Goal: Task Accomplishment & Management: Manage account settings

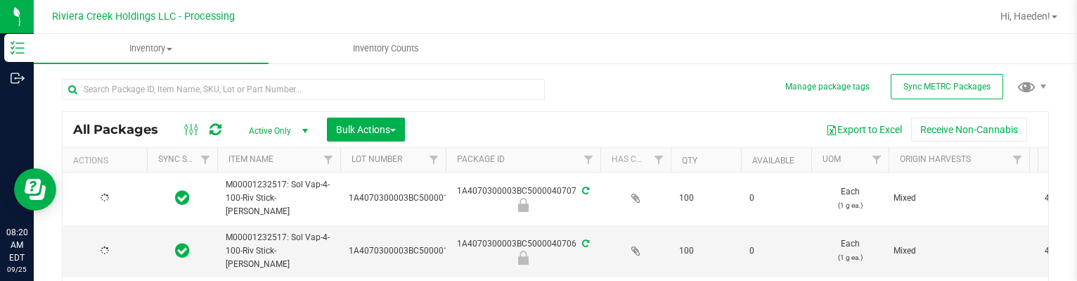
type input "[DATE]"
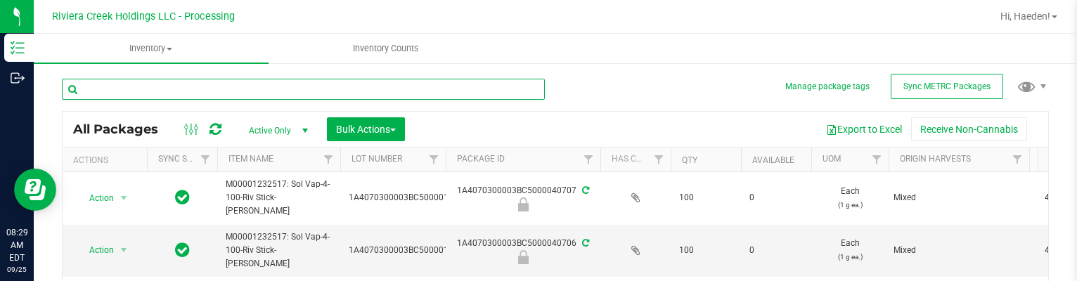
click at [169, 85] on input "text" at bounding box center [303, 89] width 483 height 21
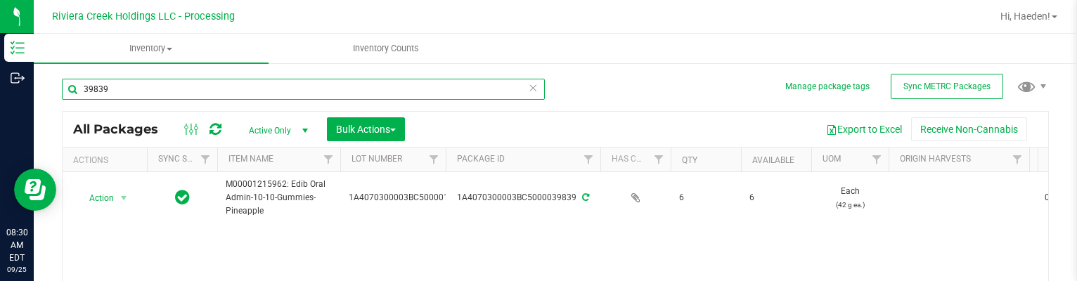
scroll to position [70, 0]
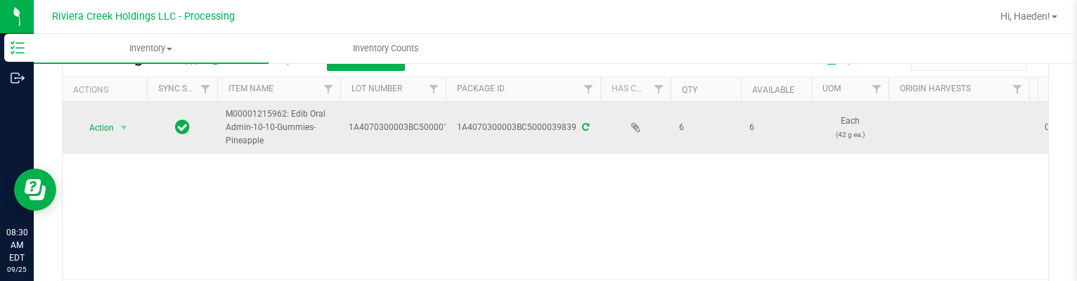
type input "39839"
click at [89, 123] on span "Action" at bounding box center [96, 128] width 38 height 20
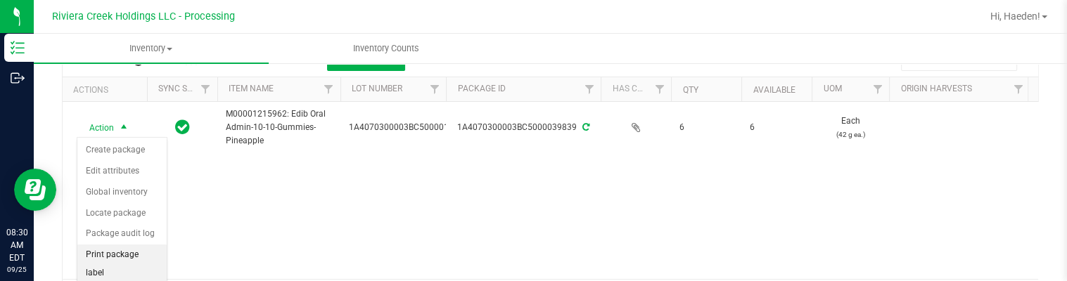
click at [120, 248] on li "Print package label" at bounding box center [121, 264] width 89 height 39
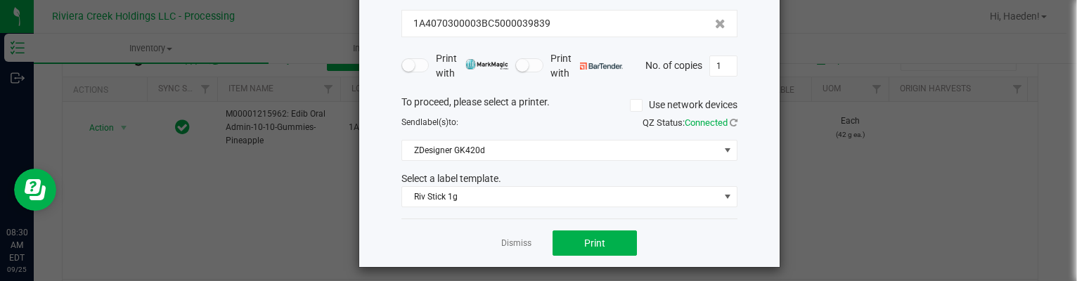
scroll to position [108, 0]
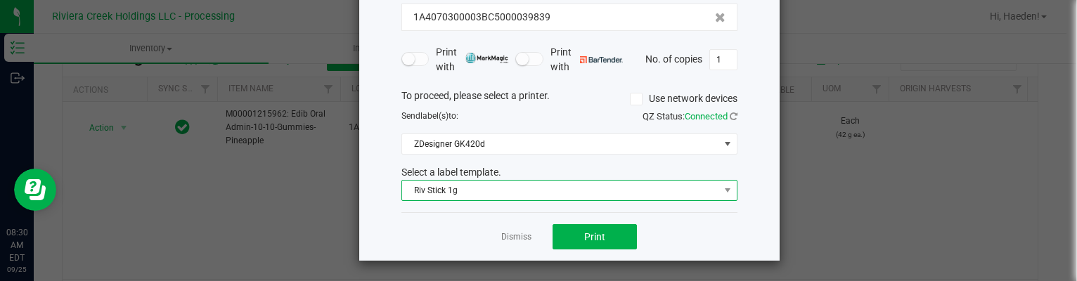
click at [501, 191] on span "Riv Stick 1g" at bounding box center [560, 191] width 317 height 20
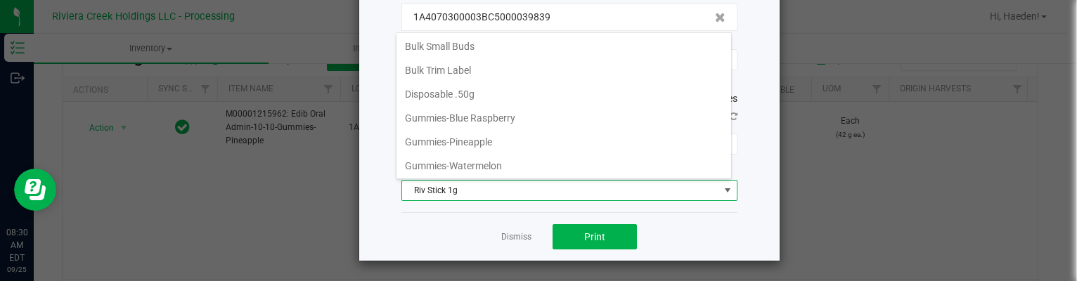
scroll to position [334, 0]
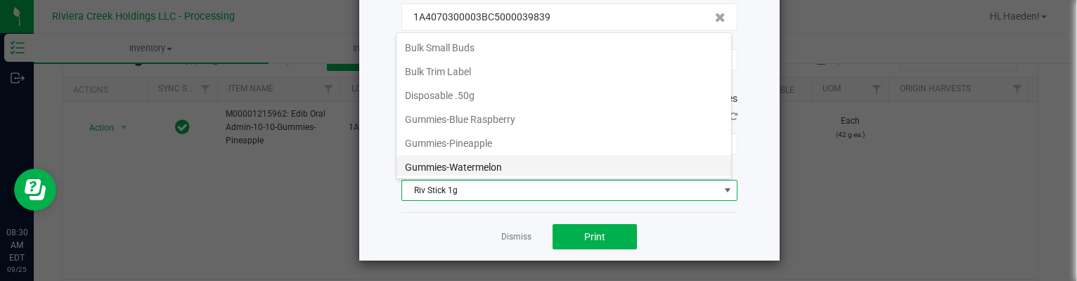
click at [509, 158] on li "Gummies-Watermelon" at bounding box center [564, 167] width 335 height 24
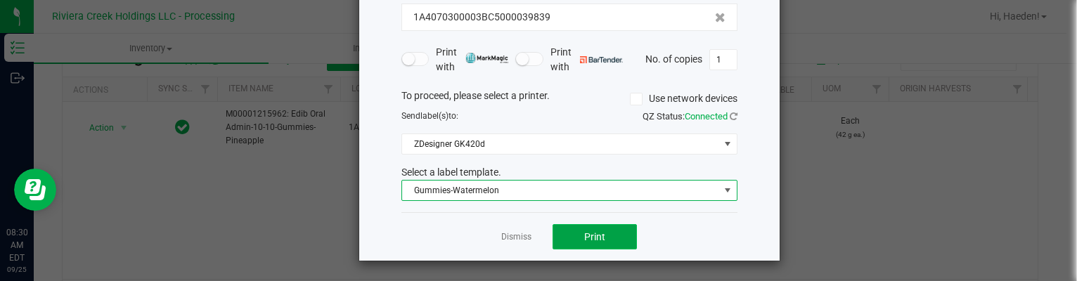
click at [572, 244] on button "Print" at bounding box center [595, 236] width 84 height 25
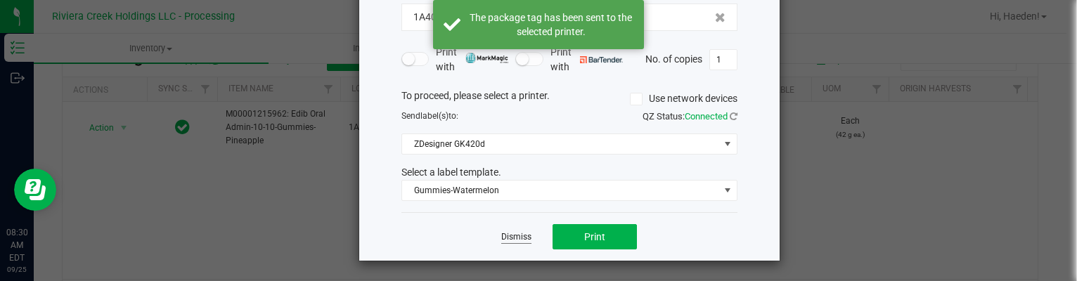
click at [515, 238] on link "Dismiss" at bounding box center [516, 237] width 30 height 12
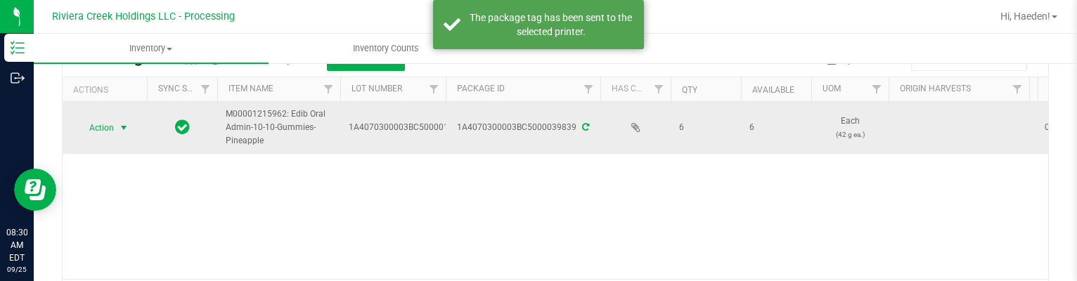
click at [100, 123] on span "Action" at bounding box center [96, 128] width 38 height 20
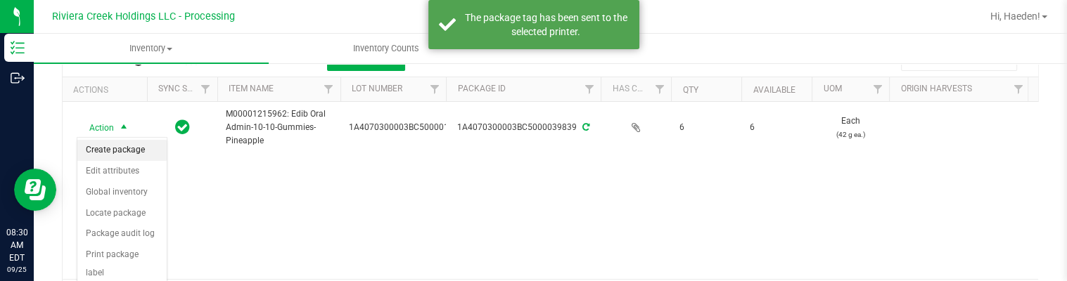
click at [113, 146] on li "Create package" at bounding box center [121, 150] width 89 height 21
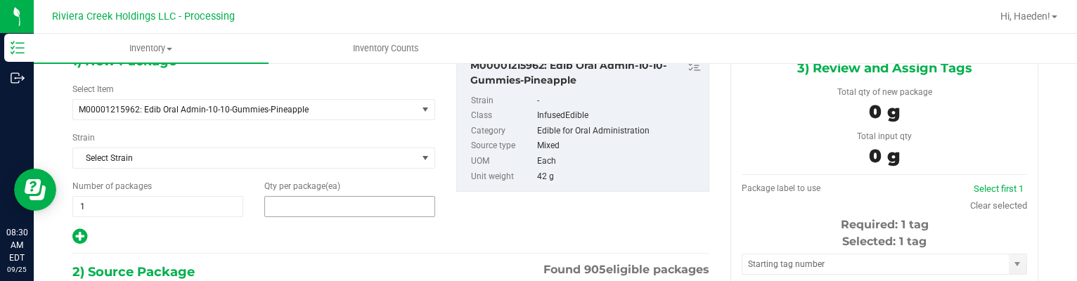
click at [298, 200] on span at bounding box center [349, 206] width 171 height 21
type input "2"
type input "4"
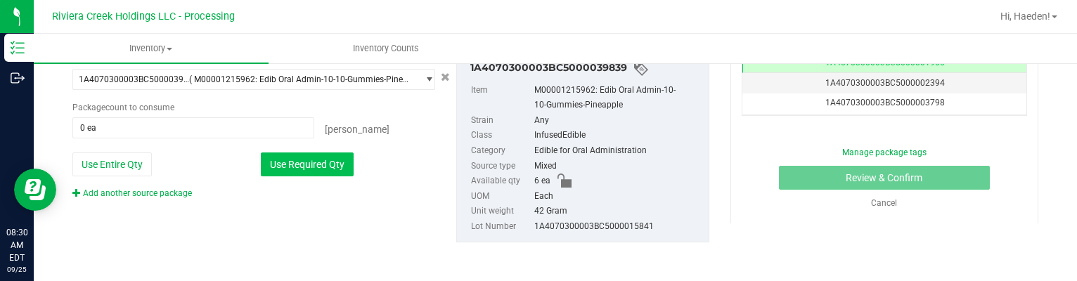
type input "4"
click at [304, 167] on button "Use Required Qty" at bounding box center [307, 165] width 93 height 24
type input "4 ea"
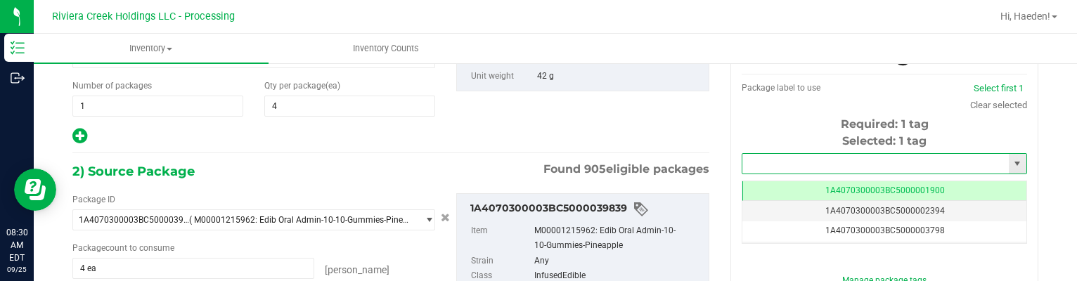
click at [778, 160] on input "text" at bounding box center [876, 164] width 267 height 20
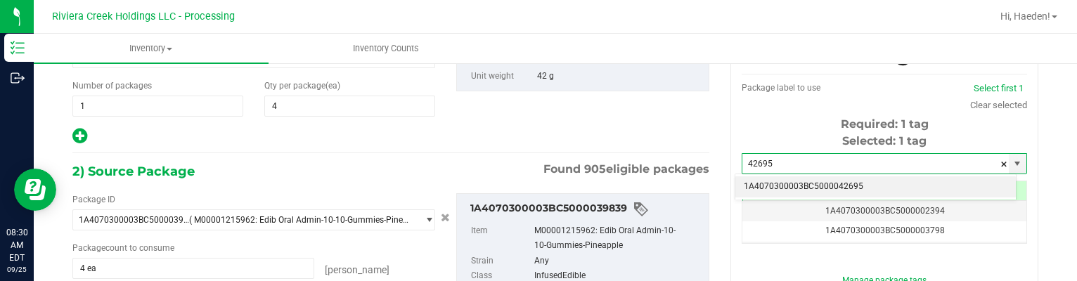
click at [854, 184] on li "1A4070300003BC5000042695" at bounding box center [876, 187] width 281 height 21
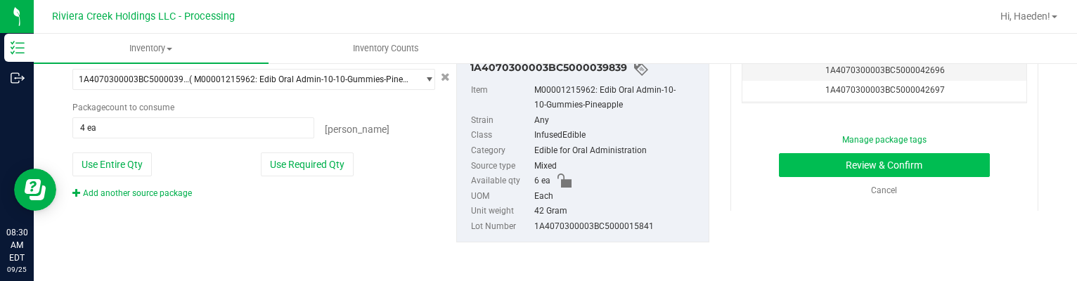
type input "1A4070300003BC5000042695"
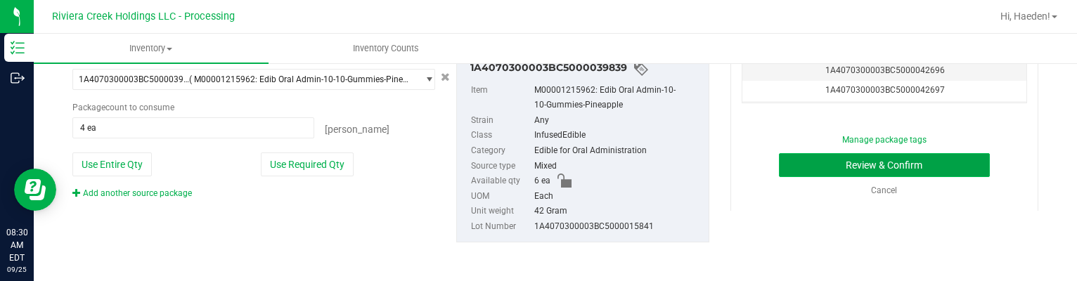
click at [783, 171] on button "Review & Confirm" at bounding box center [885, 165] width 212 height 24
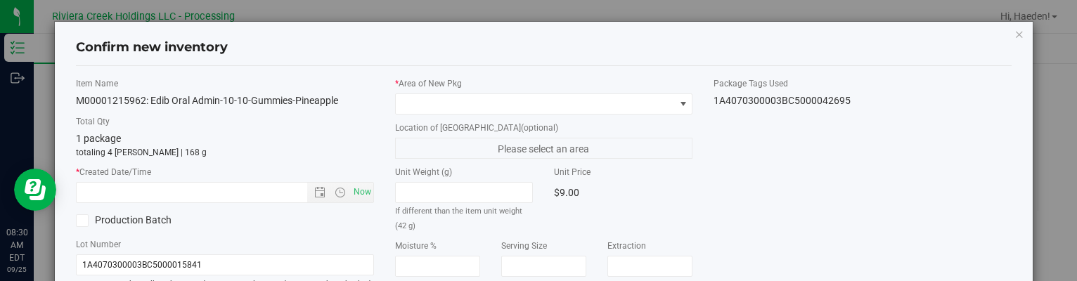
type input "[DATE]"
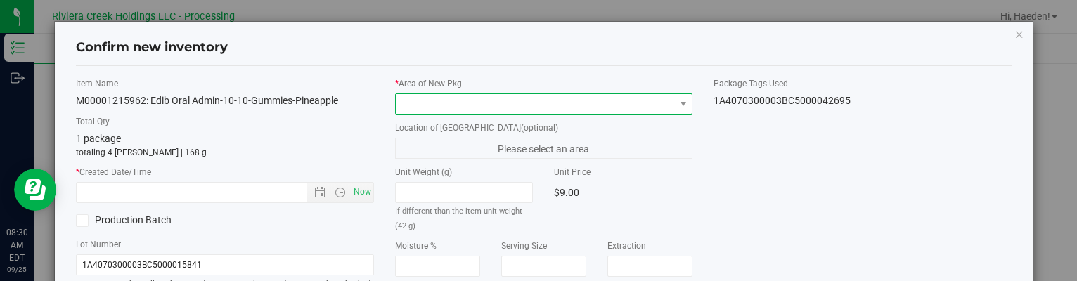
click at [608, 112] on span at bounding box center [535, 104] width 278 height 20
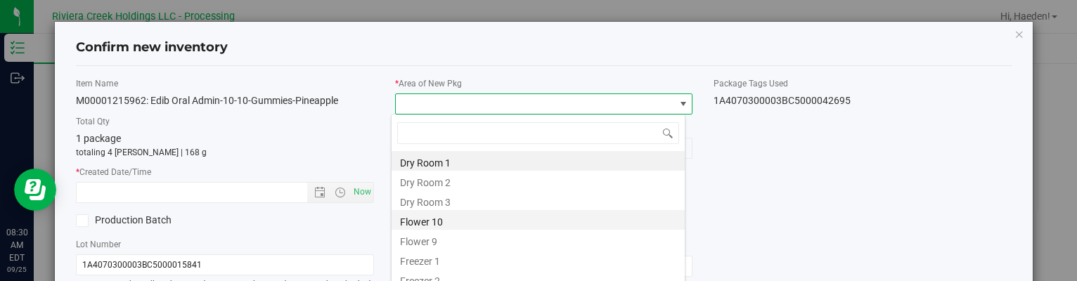
click at [443, 221] on li "Flower 10" at bounding box center [538, 220] width 293 height 20
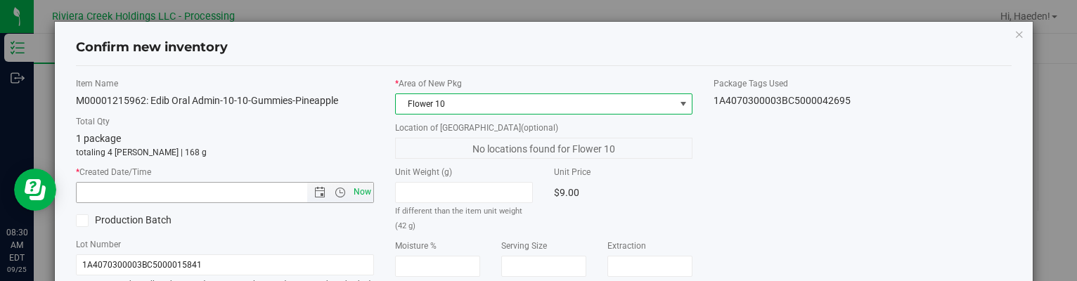
click at [359, 193] on span "Now" at bounding box center [362, 192] width 24 height 20
type input "[DATE] 8:30 AM"
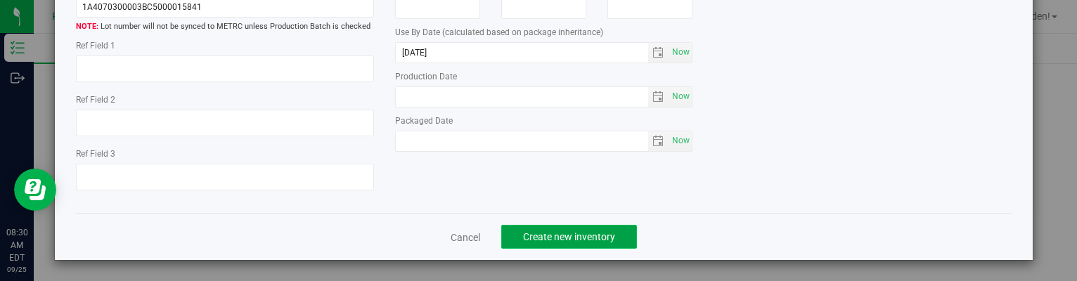
click at [584, 231] on span "Create new inventory" at bounding box center [569, 236] width 92 height 11
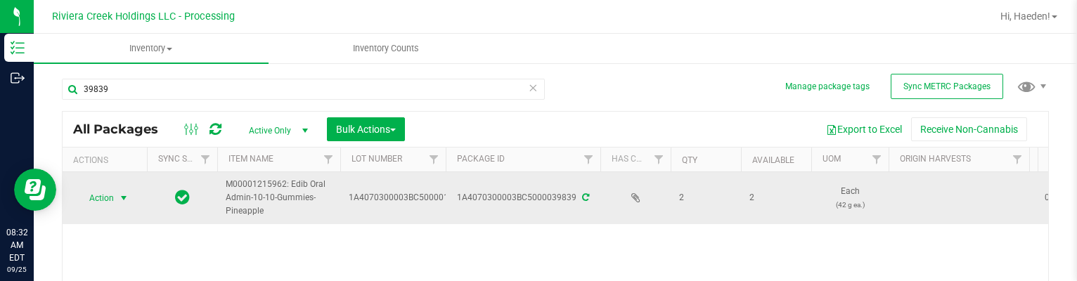
click at [117, 205] on span "select" at bounding box center [124, 198] width 18 height 20
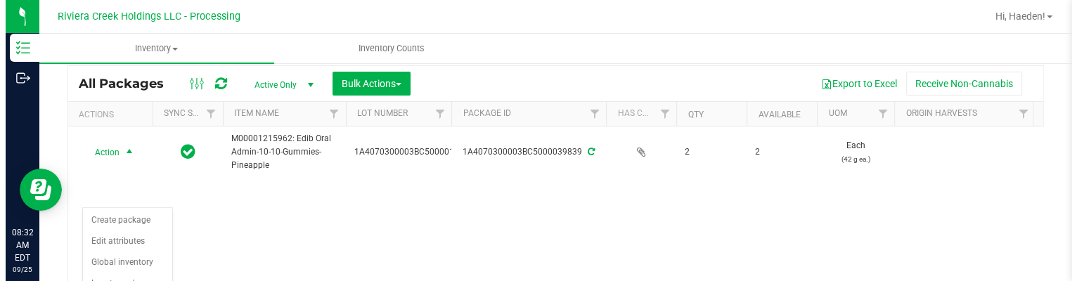
scroll to position [70, 0]
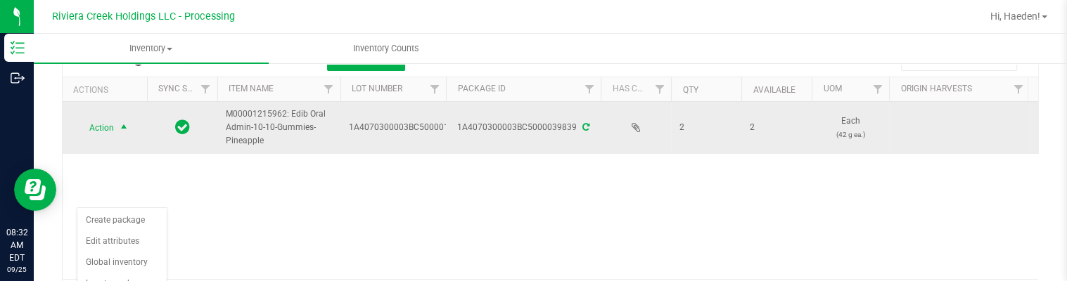
click at [120, 132] on span "select" at bounding box center [123, 127] width 11 height 11
click at [124, 118] on span "select" at bounding box center [124, 128] width 18 height 20
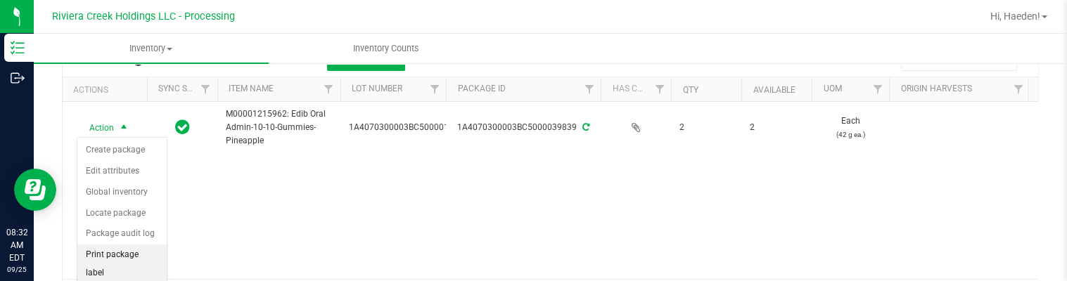
click at [129, 250] on li "Print package label" at bounding box center [121, 264] width 89 height 39
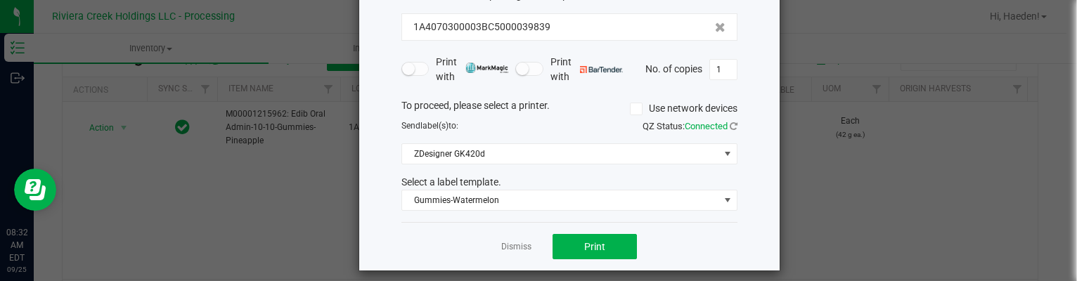
scroll to position [108, 0]
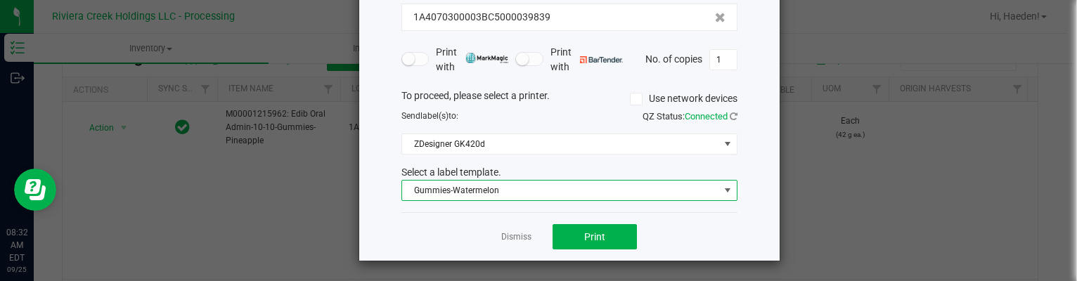
click at [489, 192] on span "Gummies-Watermelon" at bounding box center [560, 191] width 317 height 20
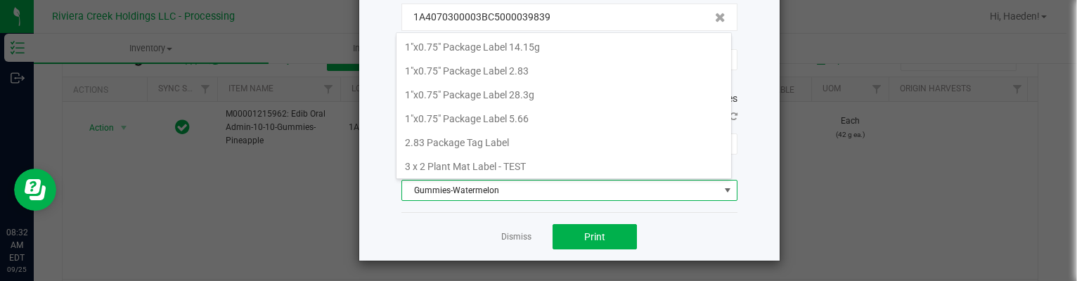
scroll to position [20, 336]
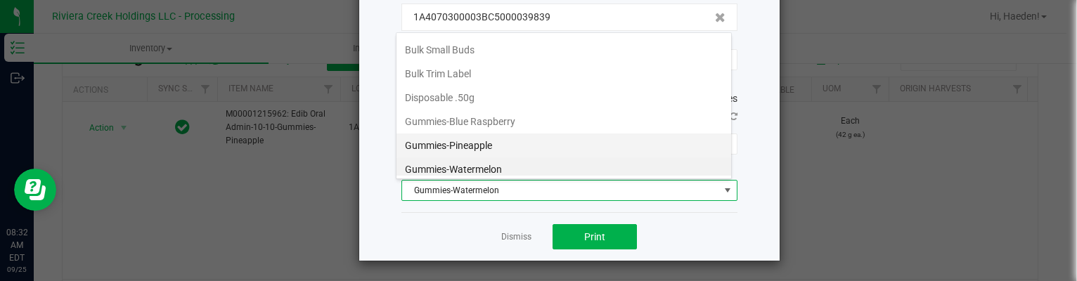
click at [496, 139] on li "Gummies-Pineapple" at bounding box center [564, 146] width 335 height 24
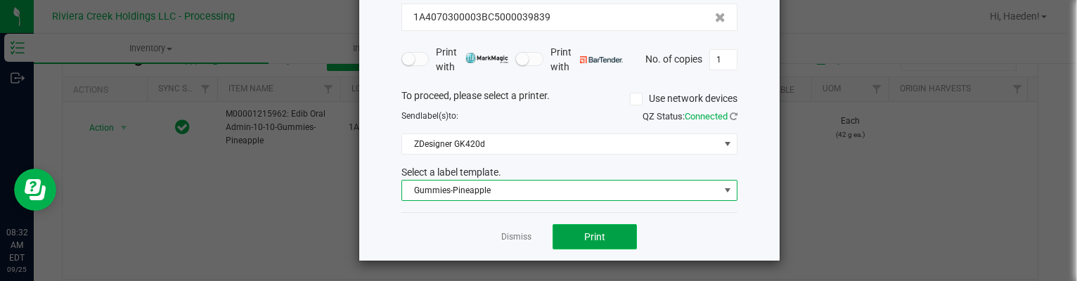
click at [596, 239] on span "Print" at bounding box center [594, 236] width 21 height 11
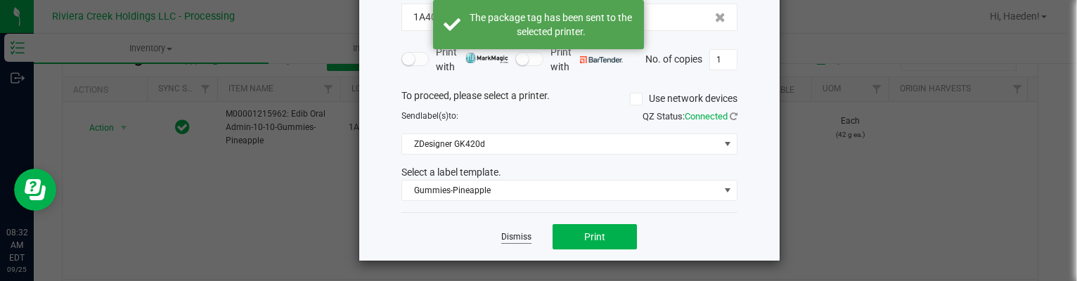
click at [515, 235] on link "Dismiss" at bounding box center [516, 237] width 30 height 12
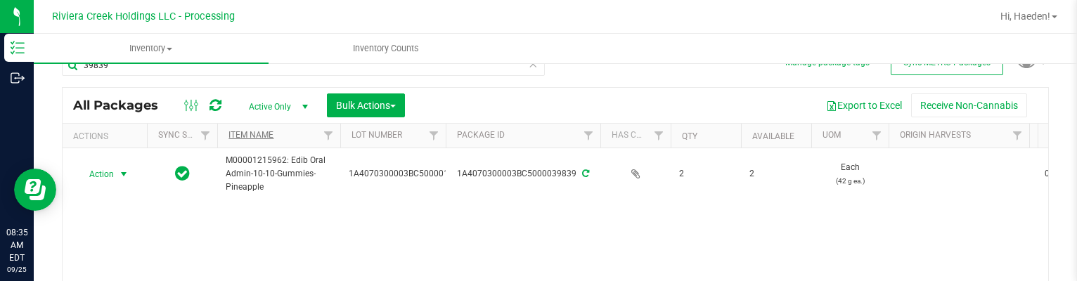
scroll to position [0, 0]
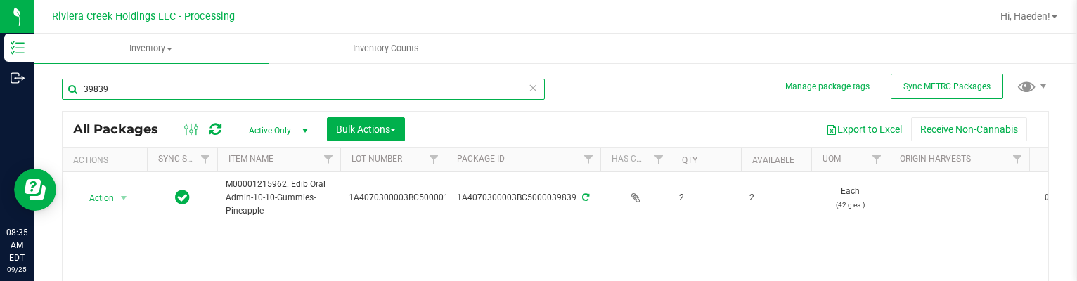
click at [225, 95] on input "39839" at bounding box center [303, 89] width 483 height 21
click at [225, 94] on input "39839" at bounding box center [303, 89] width 483 height 21
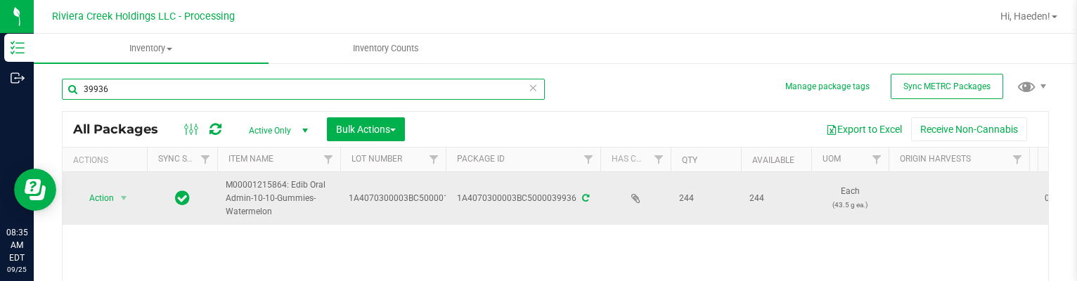
scroll to position [70, 0]
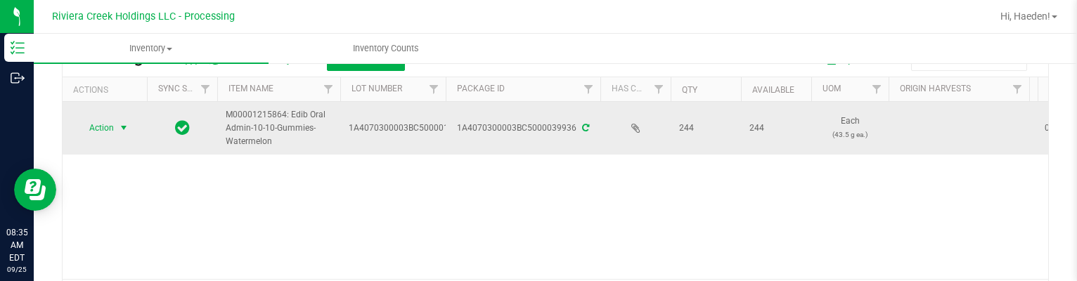
type input "39936"
click at [125, 130] on span "select" at bounding box center [123, 127] width 11 height 11
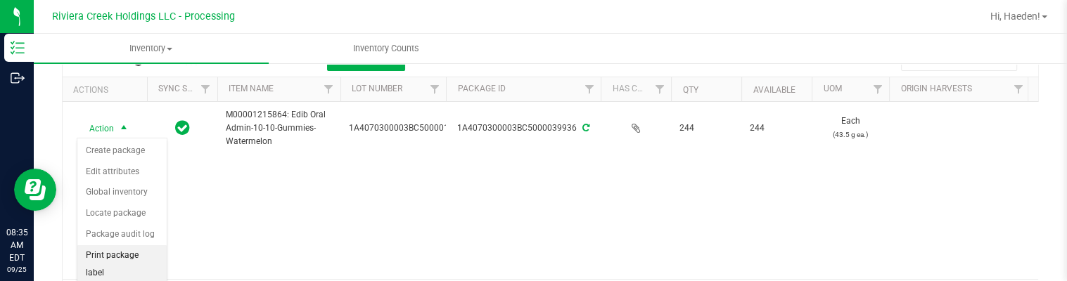
click at [134, 245] on li "Print package label" at bounding box center [121, 264] width 89 height 39
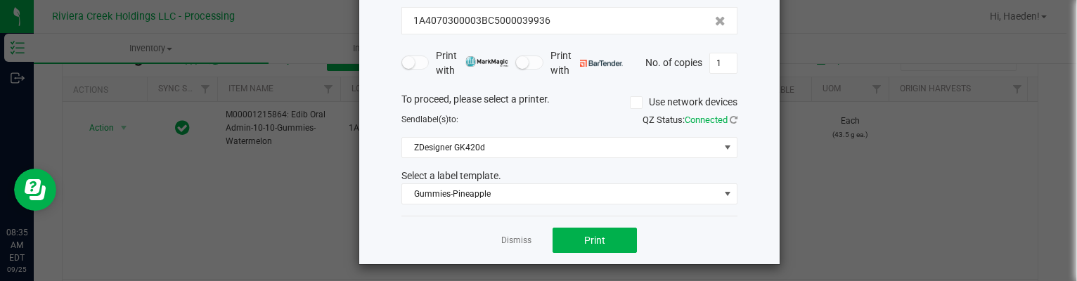
scroll to position [108, 0]
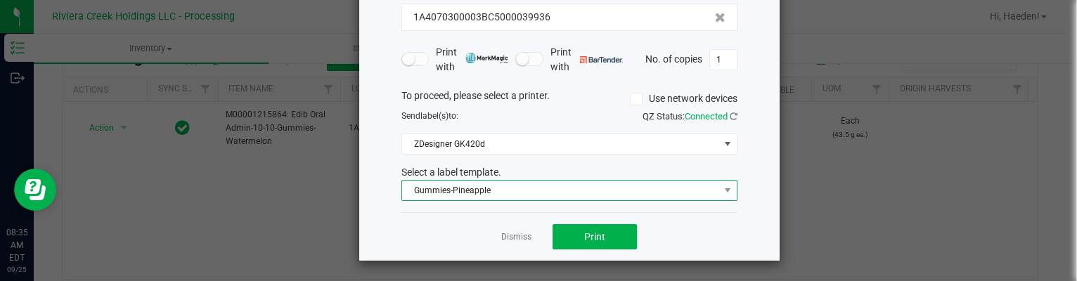
click at [546, 185] on span "Gummies-Pineapple" at bounding box center [560, 191] width 317 height 20
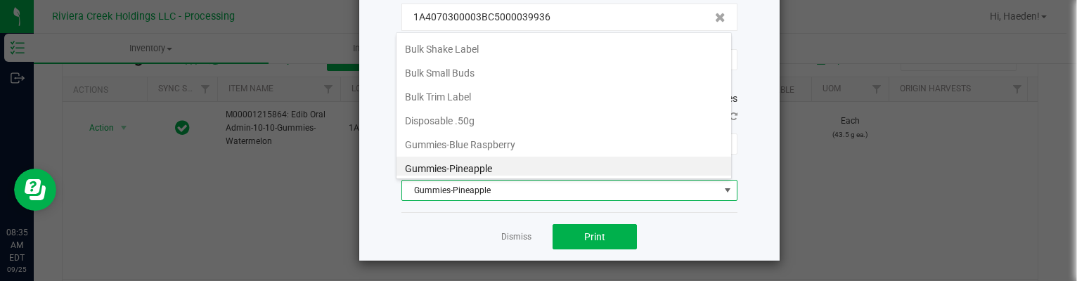
scroll to position [379, 0]
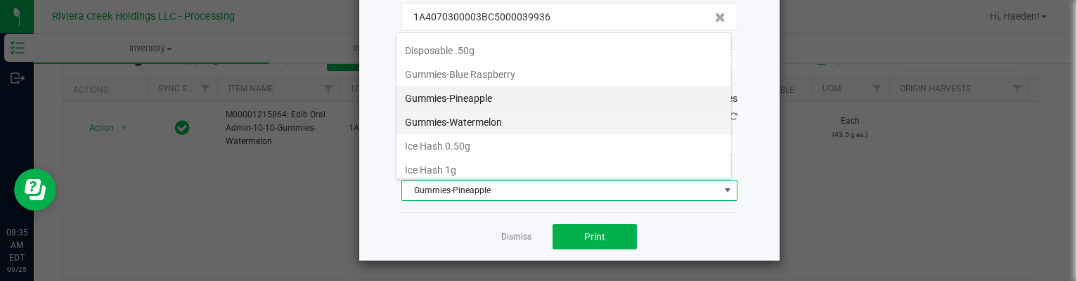
click at [501, 115] on li "Gummies-Watermelon" at bounding box center [564, 122] width 335 height 24
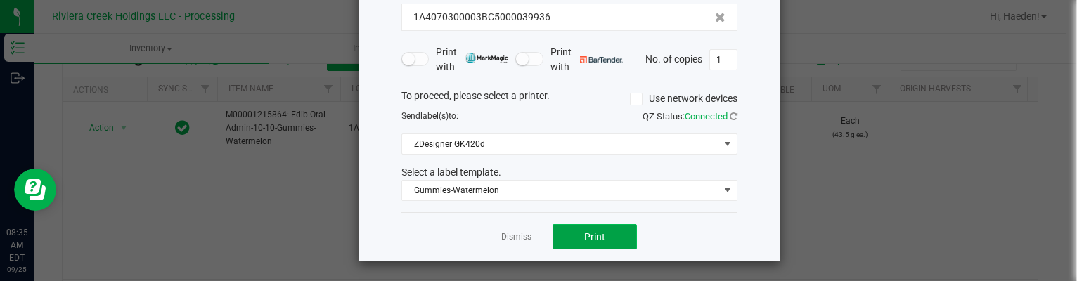
click at [590, 244] on button "Print" at bounding box center [595, 236] width 84 height 25
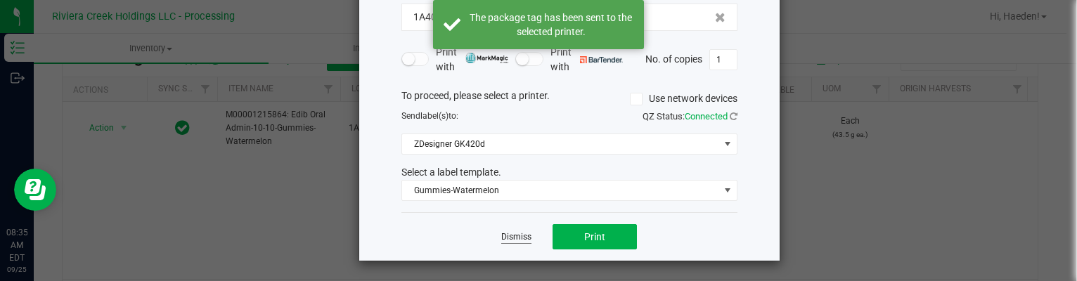
click at [512, 231] on link "Dismiss" at bounding box center [516, 237] width 30 height 12
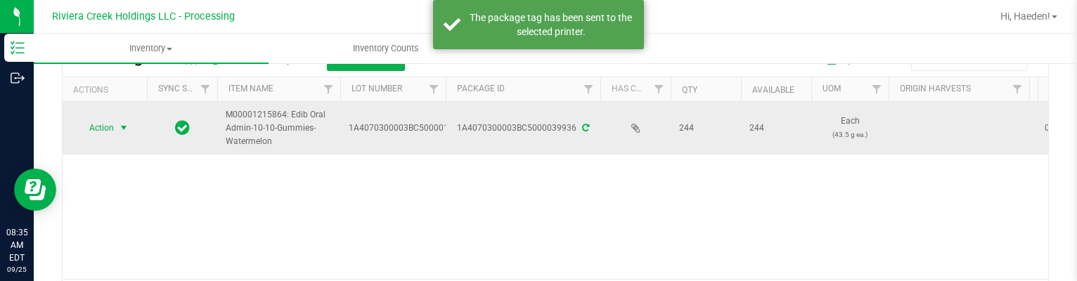
click at [115, 133] on span "select" at bounding box center [124, 128] width 18 height 20
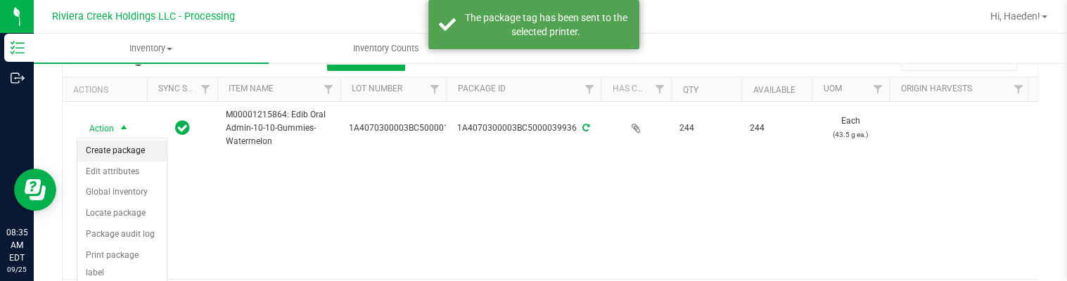
click at [121, 148] on li "Create package" at bounding box center [121, 151] width 89 height 21
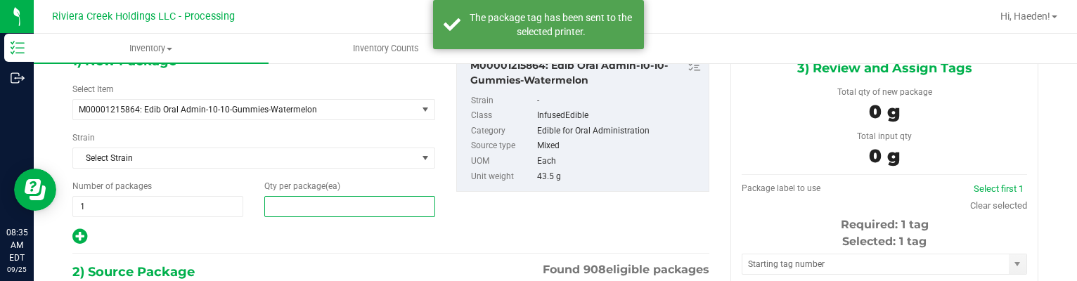
click at [385, 200] on span at bounding box center [349, 206] width 171 height 21
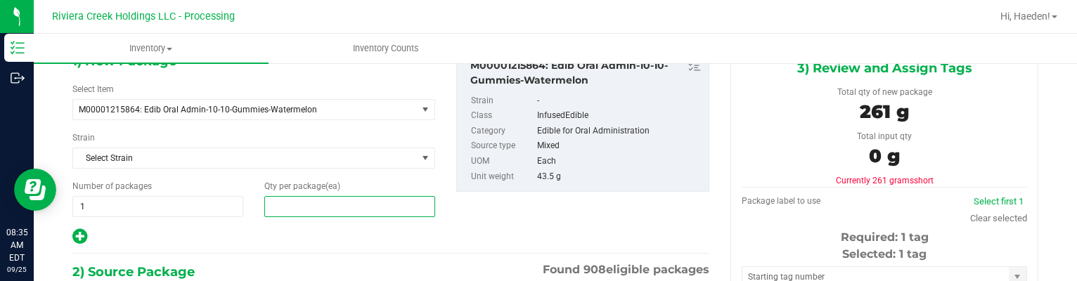
type input "6"
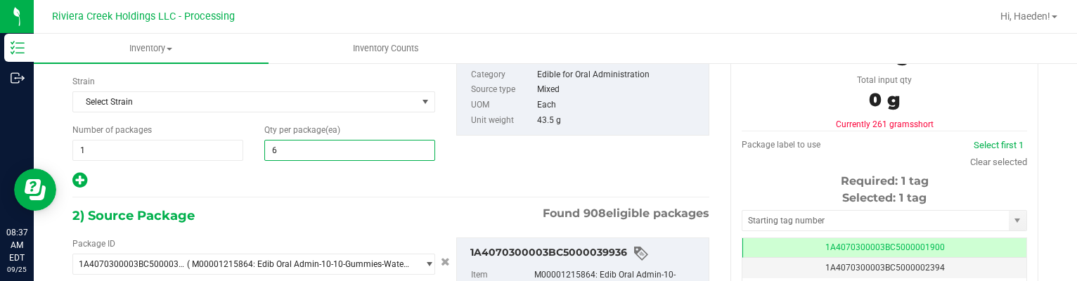
scroll to position [222, 0]
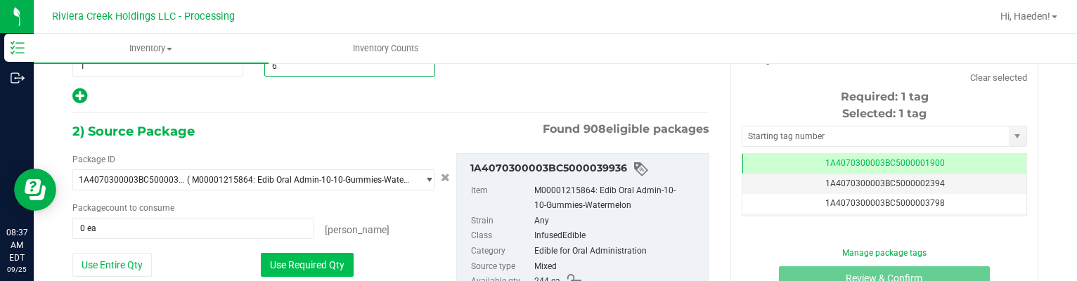
type input "6"
click at [323, 269] on button "Use Required Qty" at bounding box center [307, 265] width 93 height 24
type input "6 ea"
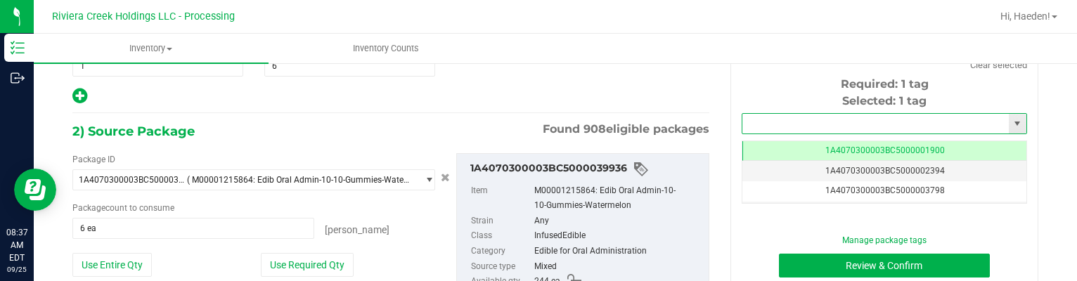
click at [762, 125] on input "text" at bounding box center [876, 124] width 267 height 20
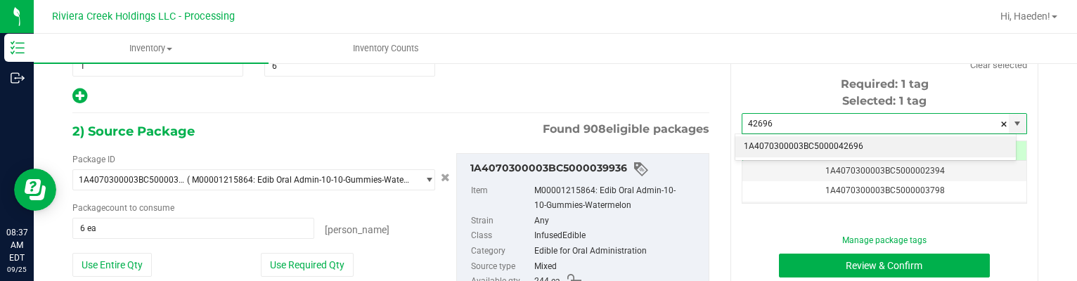
click at [783, 143] on li "1A4070300003BC5000042696" at bounding box center [876, 146] width 281 height 21
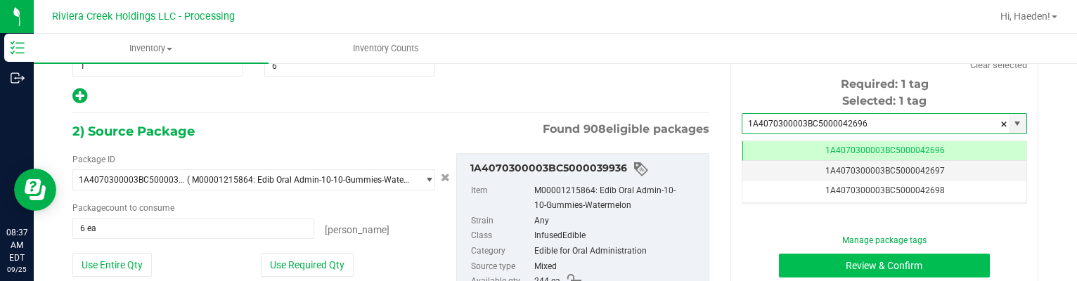
scroll to position [0, 0]
type input "1A4070300003BC5000042696"
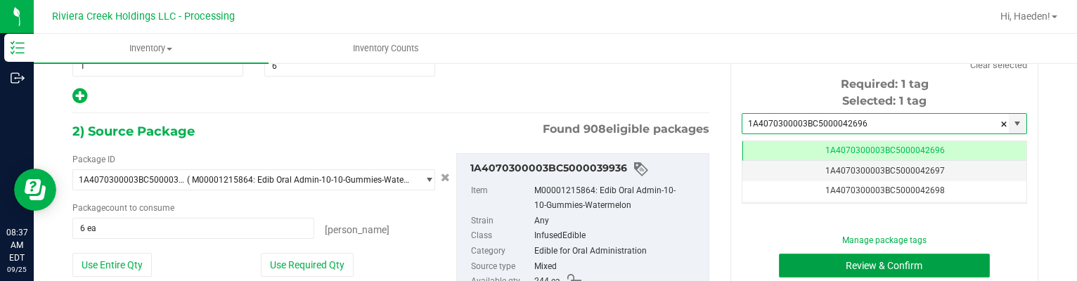
click at [826, 265] on button "Review & Confirm" at bounding box center [885, 266] width 212 height 24
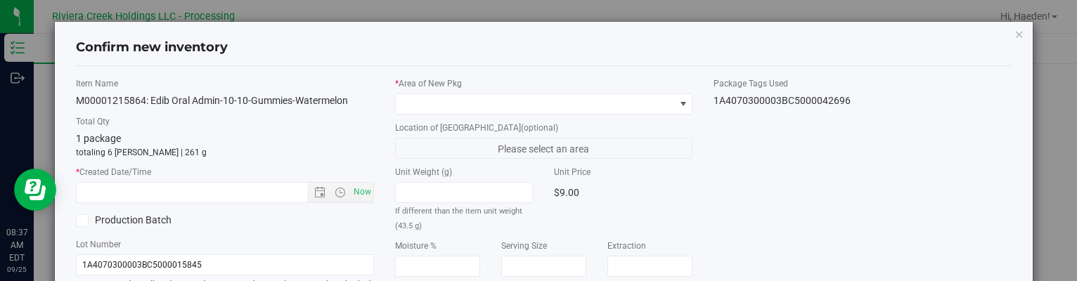
type input "[DATE]"
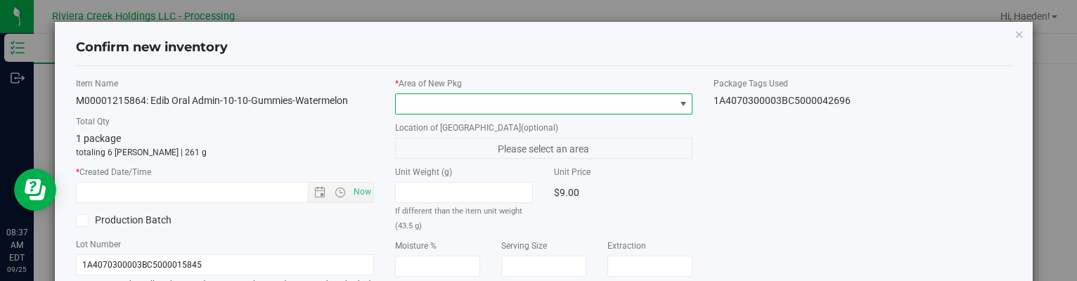
click at [678, 106] on span at bounding box center [683, 103] width 11 height 11
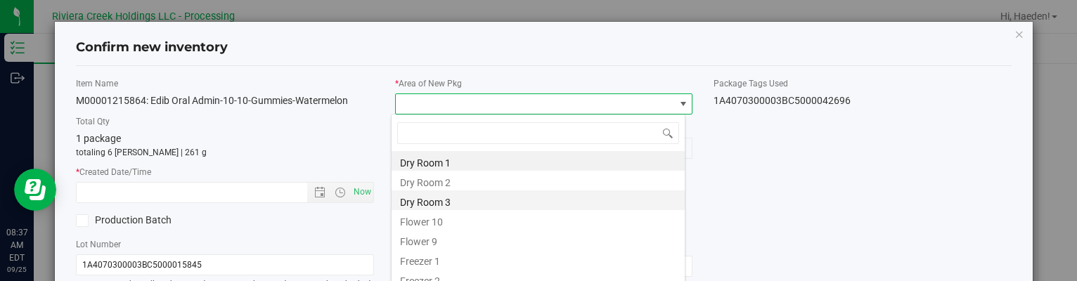
scroll to position [20, 295]
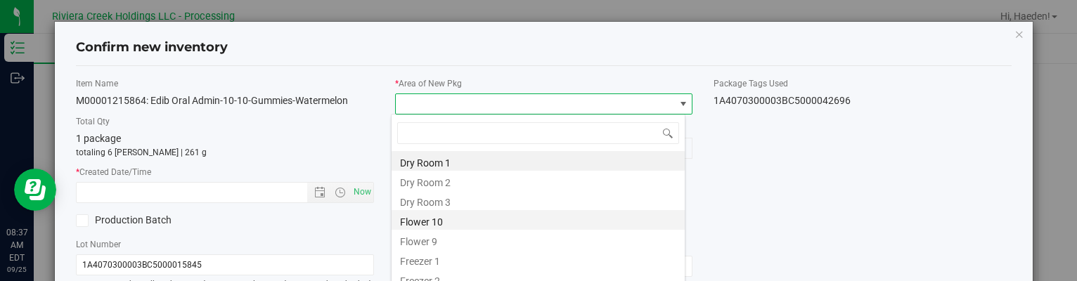
click at [504, 216] on li "Flower 10" at bounding box center [538, 220] width 293 height 20
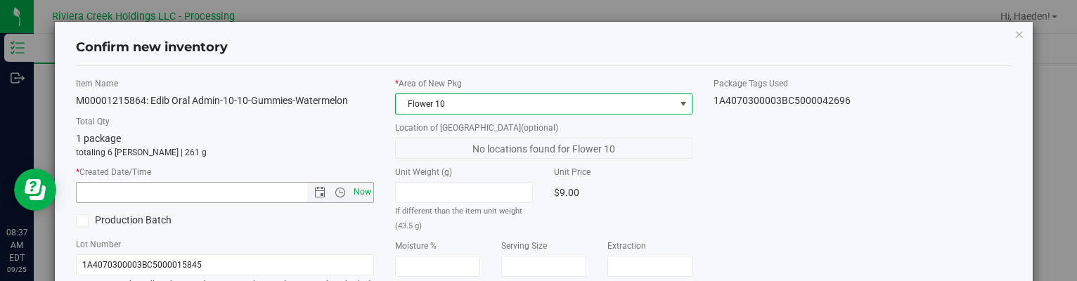
click at [365, 193] on span "Now" at bounding box center [362, 192] width 24 height 20
type input "[DATE] 8:37 AM"
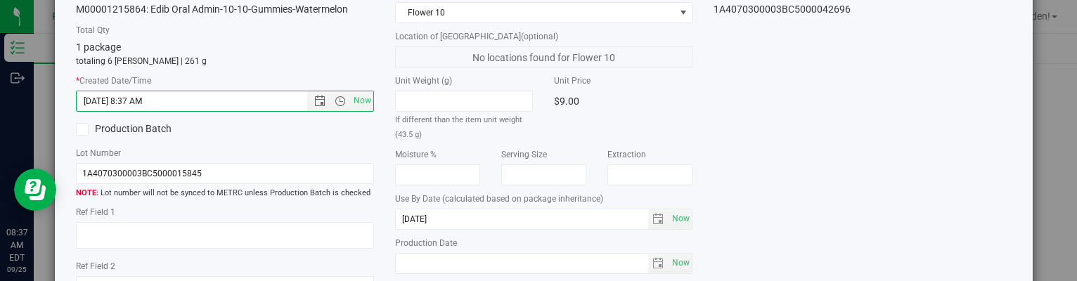
scroll to position [258, 0]
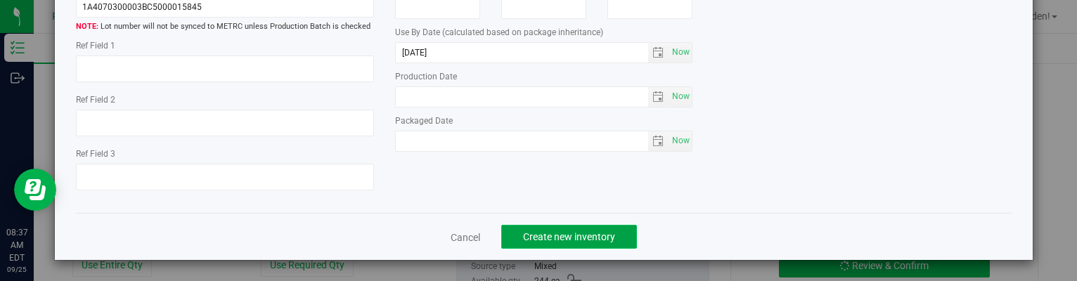
click at [560, 241] on span "Create new inventory" at bounding box center [569, 236] width 92 height 11
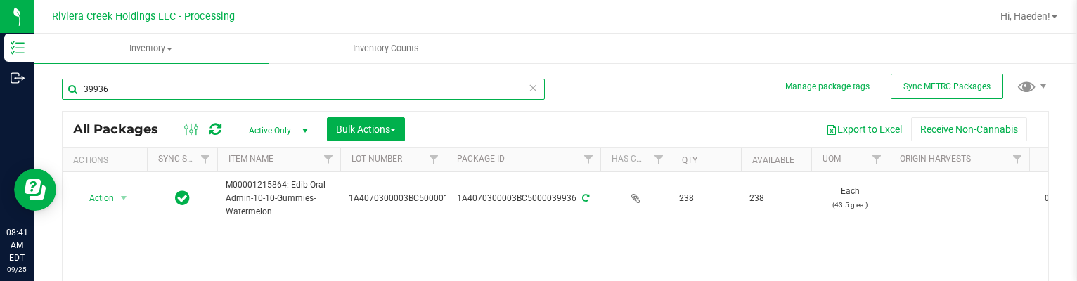
click at [110, 87] on input "39936" at bounding box center [303, 89] width 483 height 21
click at [113, 87] on input "39936" at bounding box center [303, 89] width 483 height 21
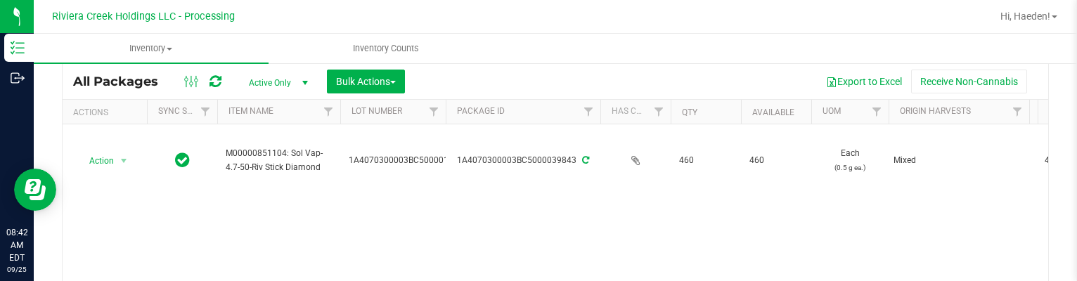
scroll to position [70, 0]
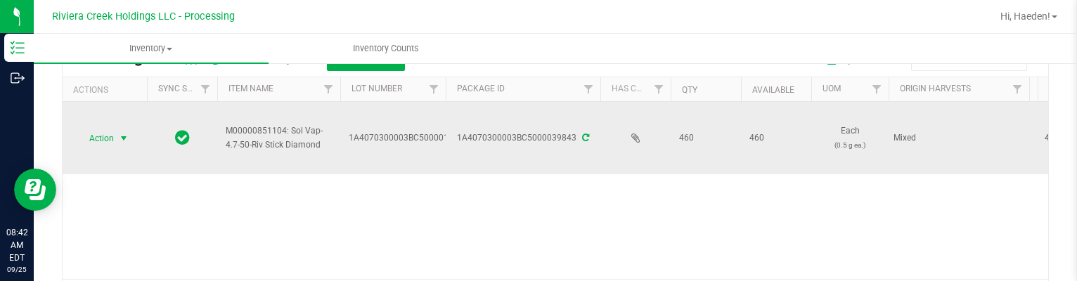
type input "39843"
click at [126, 134] on span "select" at bounding box center [123, 138] width 11 height 11
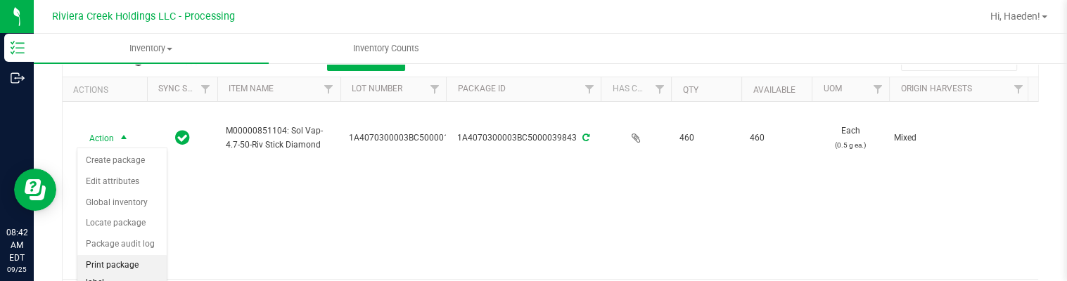
click at [132, 269] on li "Print package label" at bounding box center [121, 274] width 89 height 39
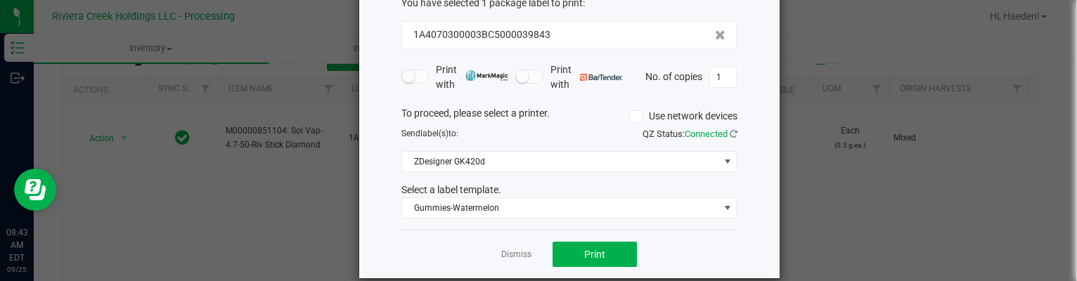
scroll to position [108, 0]
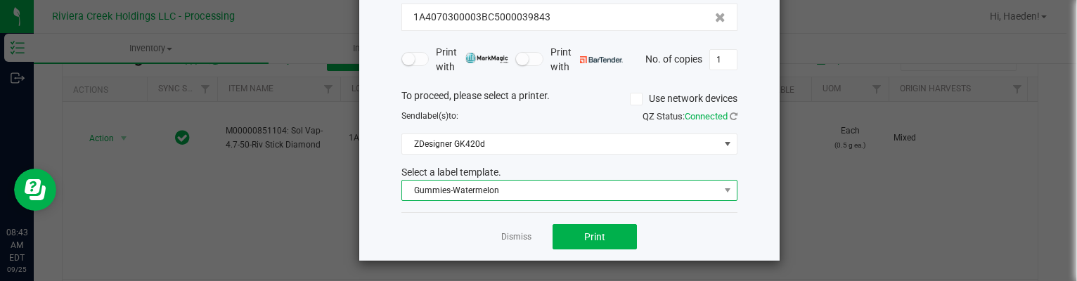
click at [450, 190] on span "Gummies-Watermelon" at bounding box center [560, 191] width 317 height 20
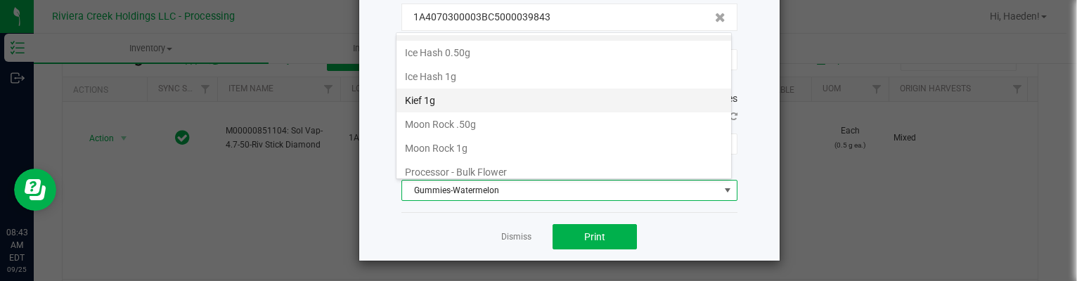
scroll to position [613, 0]
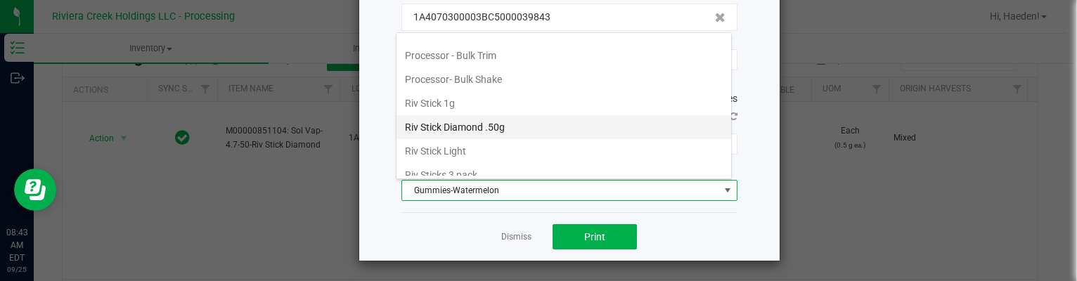
click at [479, 119] on li "Riv Stick Diamond .50g" at bounding box center [564, 127] width 335 height 24
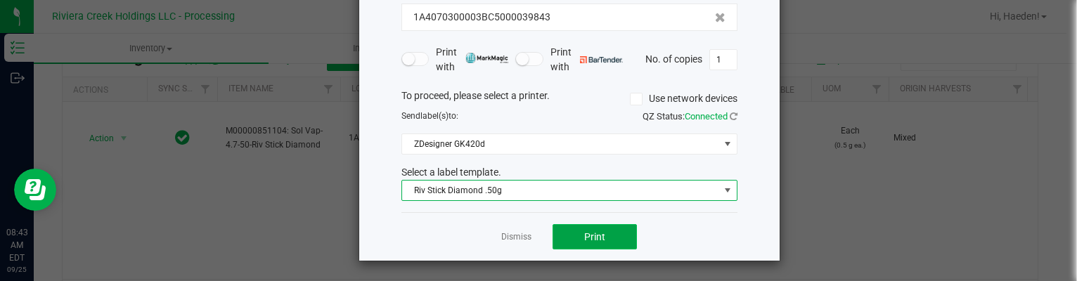
click at [569, 233] on button "Print" at bounding box center [595, 236] width 84 height 25
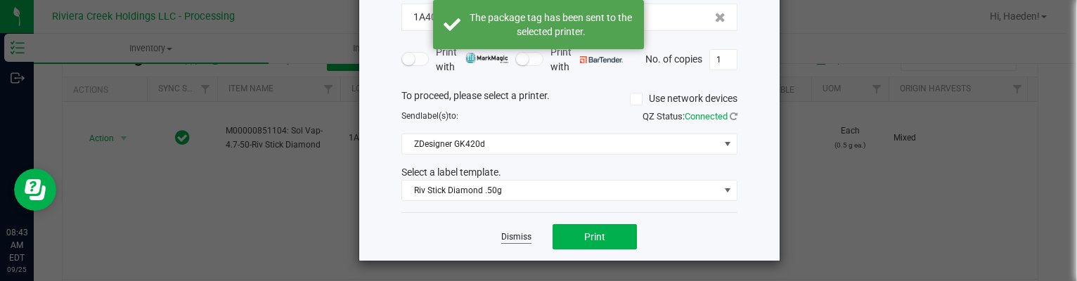
click at [515, 238] on link "Dismiss" at bounding box center [516, 237] width 30 height 12
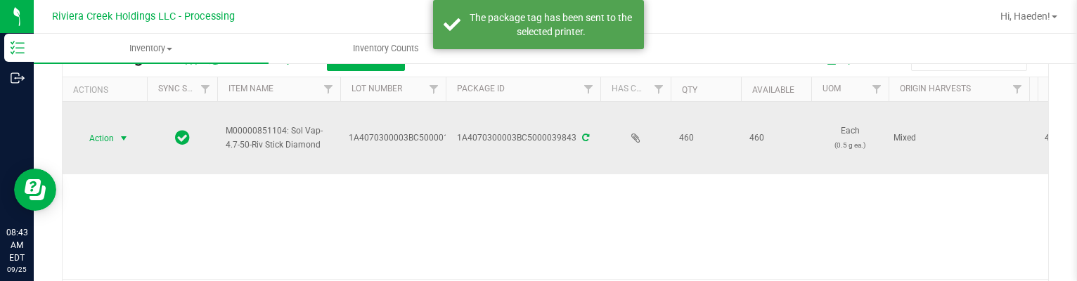
click at [110, 137] on span "Action" at bounding box center [96, 139] width 38 height 20
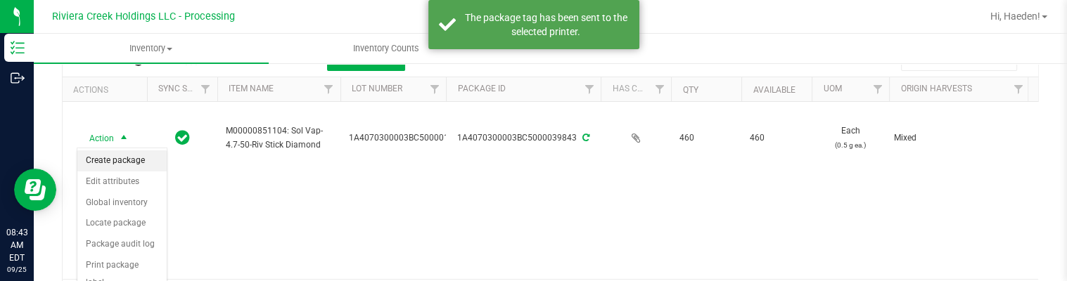
click at [120, 163] on li "Create package" at bounding box center [121, 160] width 89 height 21
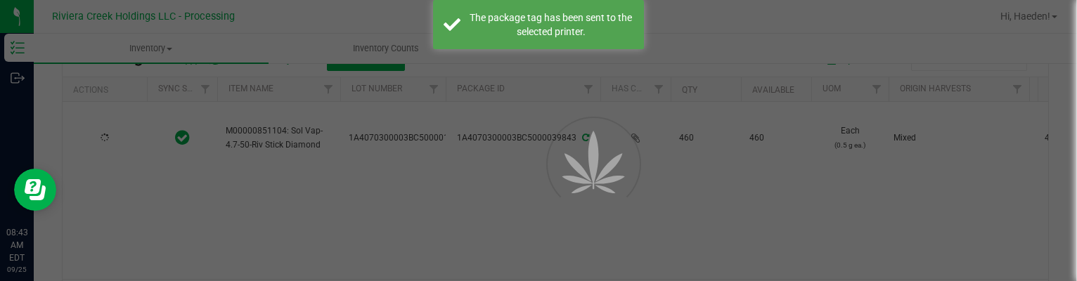
scroll to position [81, 0]
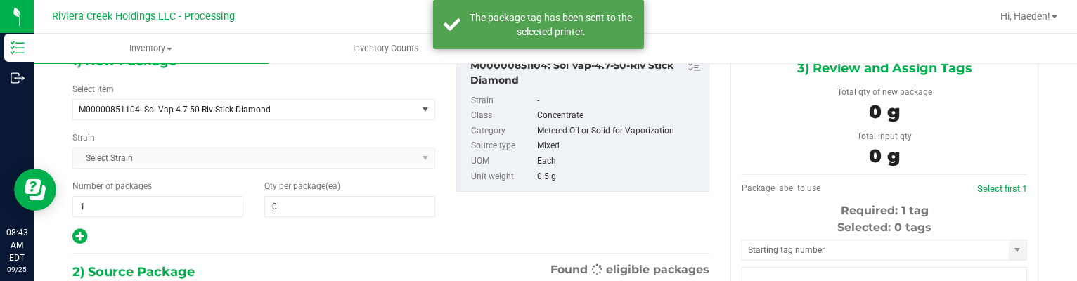
type input "0"
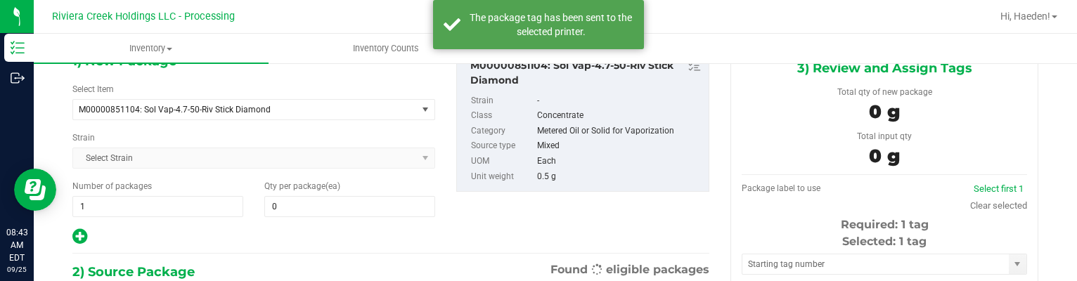
scroll to position [0, 0]
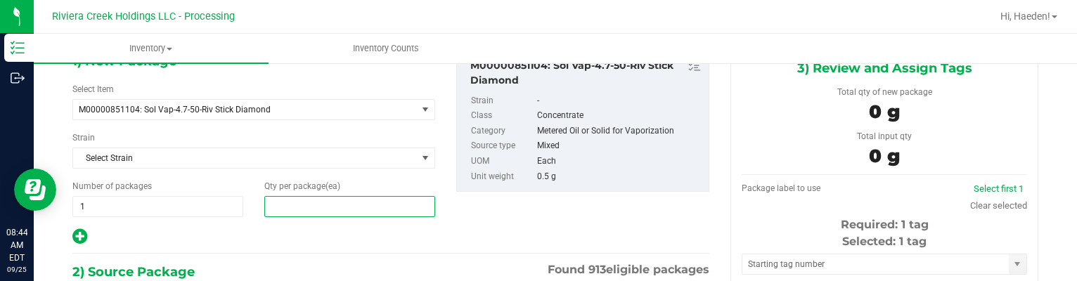
click at [391, 213] on span at bounding box center [349, 206] width 171 height 21
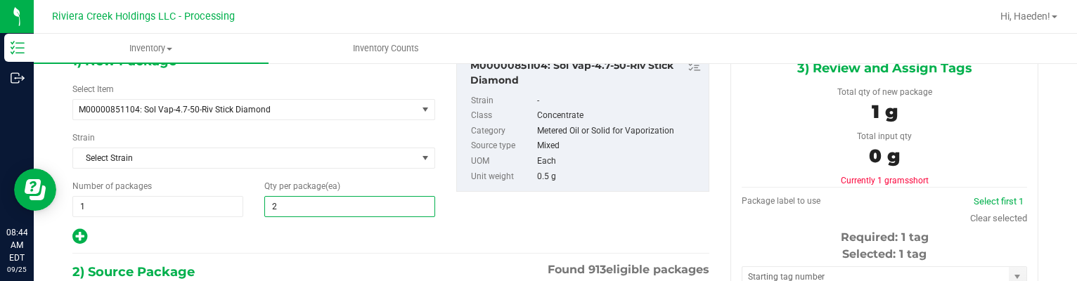
type input "20"
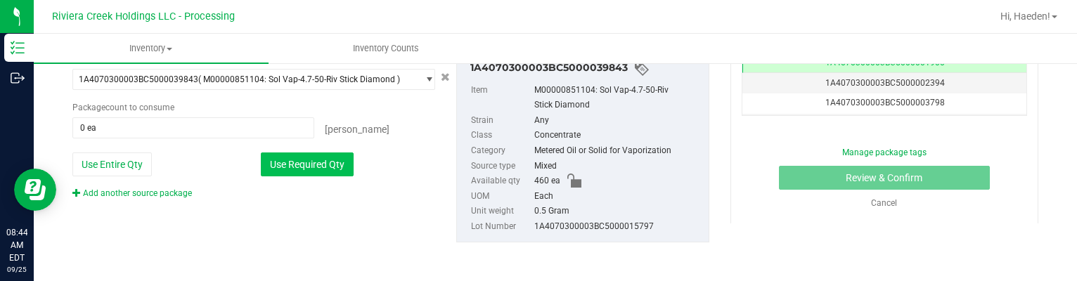
type input "20"
click at [328, 160] on button "Use Required Qty" at bounding box center [307, 165] width 93 height 24
type input "20 ea"
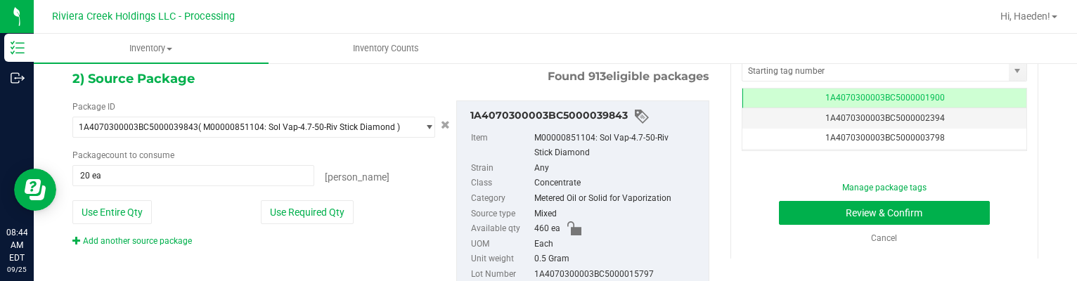
scroll to position [252, 0]
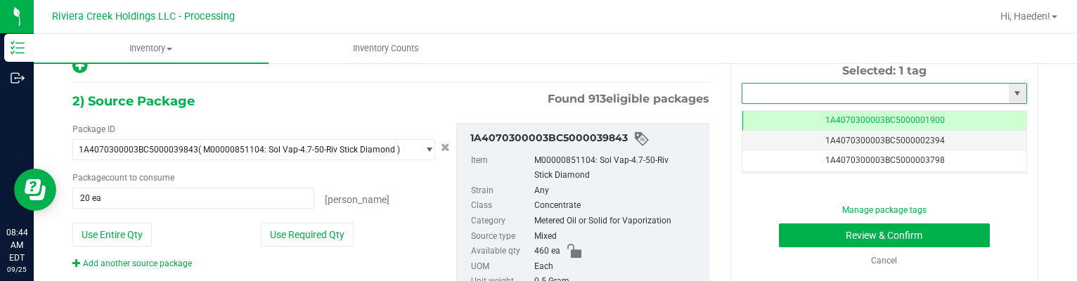
click at [771, 98] on input "text" at bounding box center [876, 94] width 267 height 20
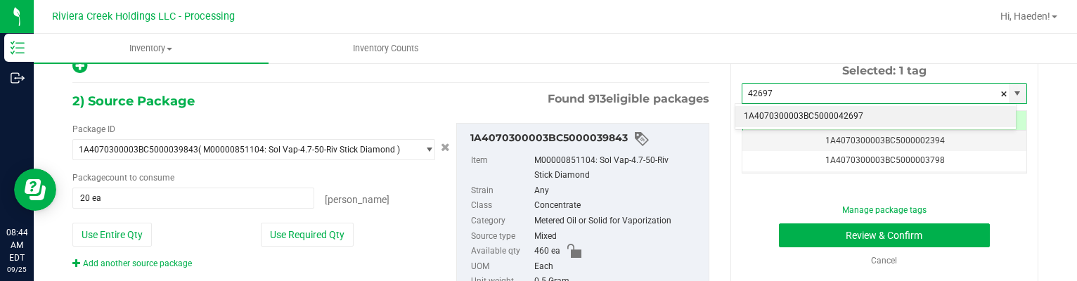
click at [770, 117] on li "1A4070300003BC5000042697" at bounding box center [876, 116] width 281 height 21
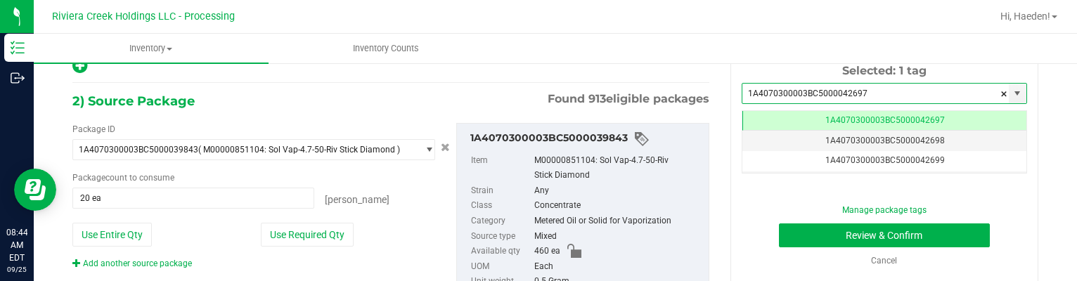
scroll to position [0, 0]
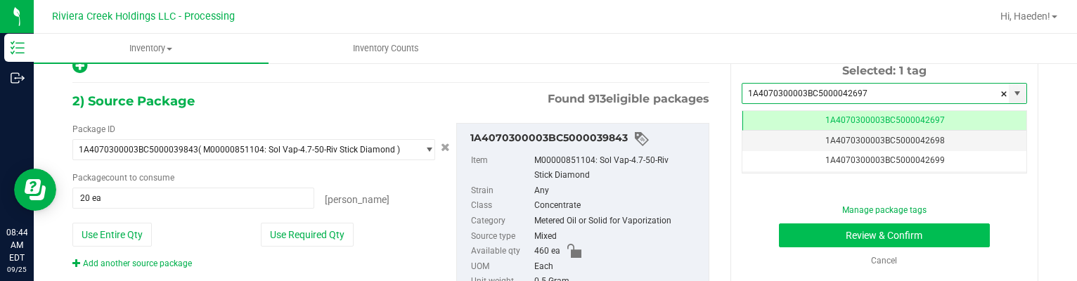
type input "1A4070300003BC5000042697"
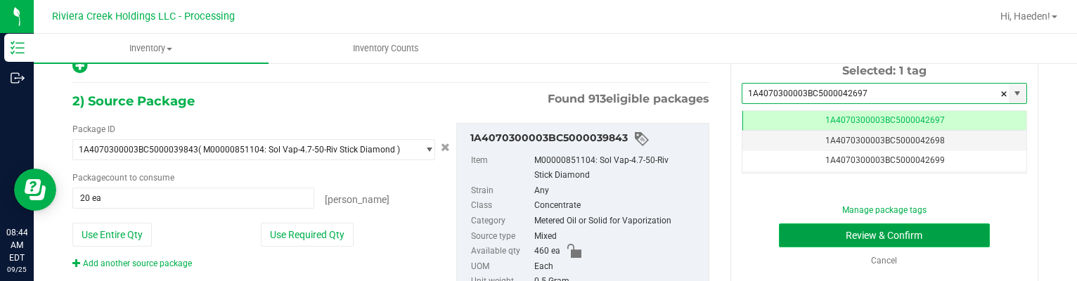
click at [824, 230] on button "Review & Confirm" at bounding box center [885, 236] width 212 height 24
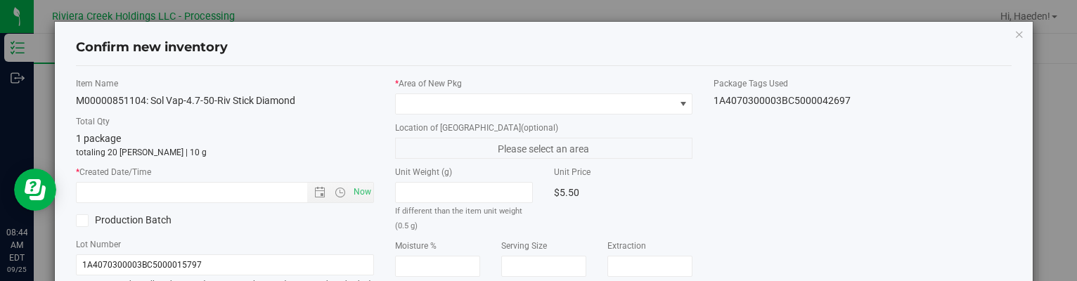
type input "[DATE]"
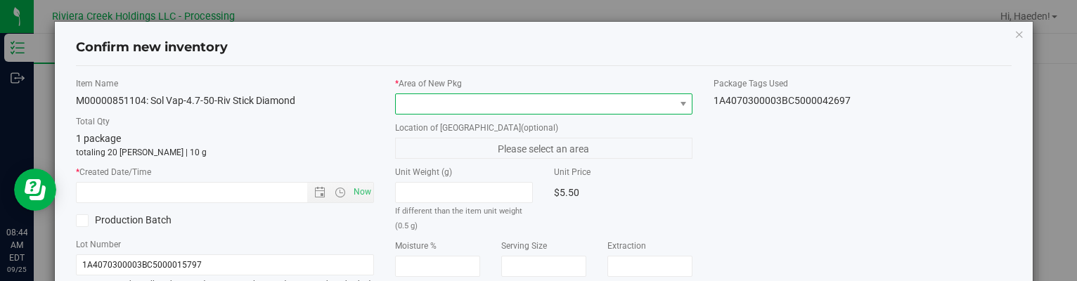
click at [657, 101] on span at bounding box center [535, 104] width 278 height 20
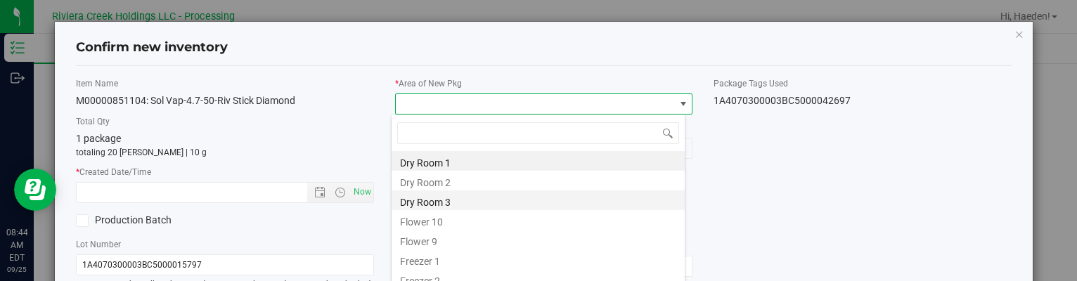
scroll to position [20, 295]
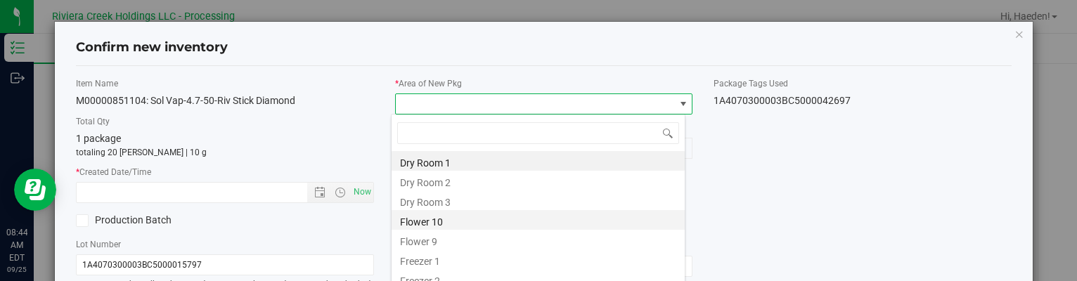
click at [463, 222] on li "Flower 10" at bounding box center [538, 220] width 293 height 20
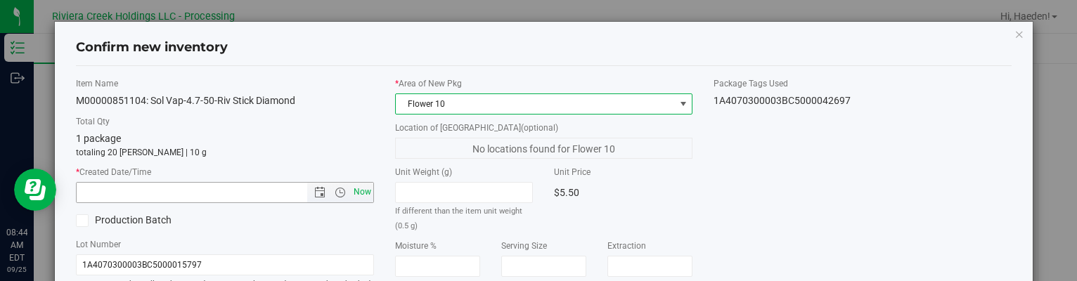
drag, startPoint x: 361, startPoint y: 193, endPoint x: 408, endPoint y: 193, distance: 47.1
click at [361, 193] on span "Now" at bounding box center [362, 192] width 24 height 20
type input "[DATE] 8:44 AM"
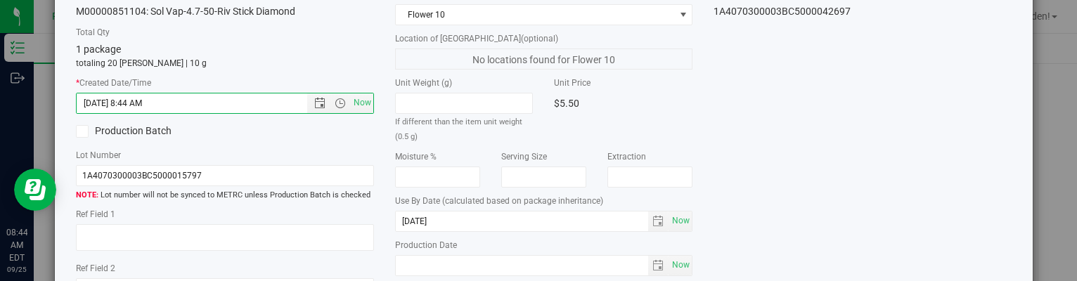
scroll to position [258, 0]
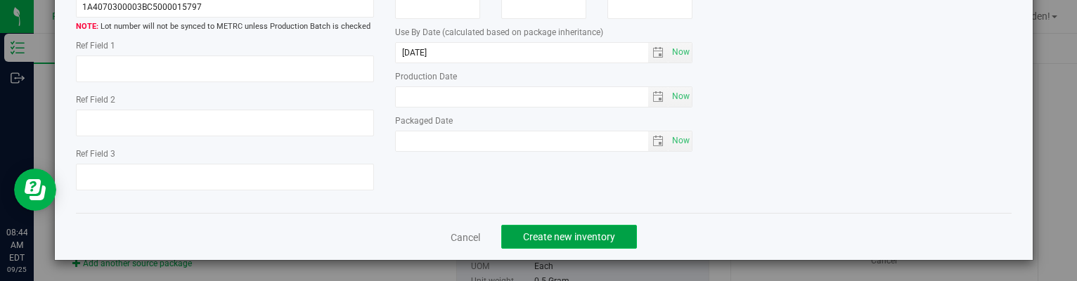
click at [615, 233] on button "Create new inventory" at bounding box center [569, 237] width 136 height 24
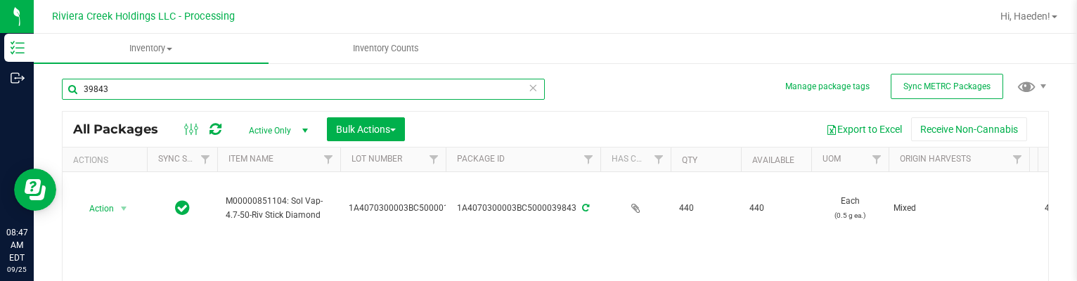
click at [127, 94] on input "39843" at bounding box center [303, 89] width 483 height 21
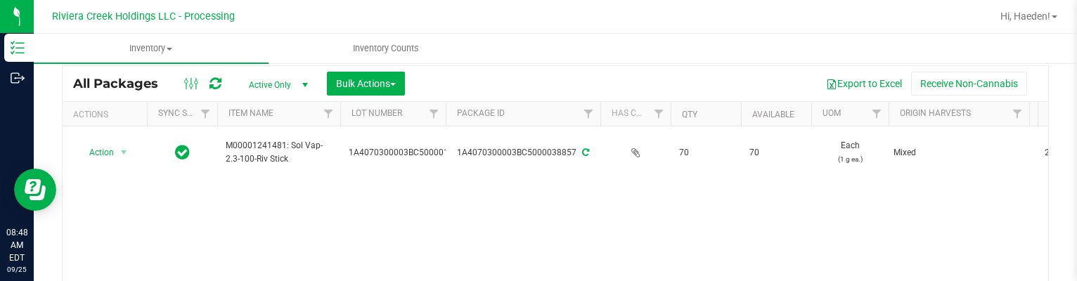
scroll to position [70, 0]
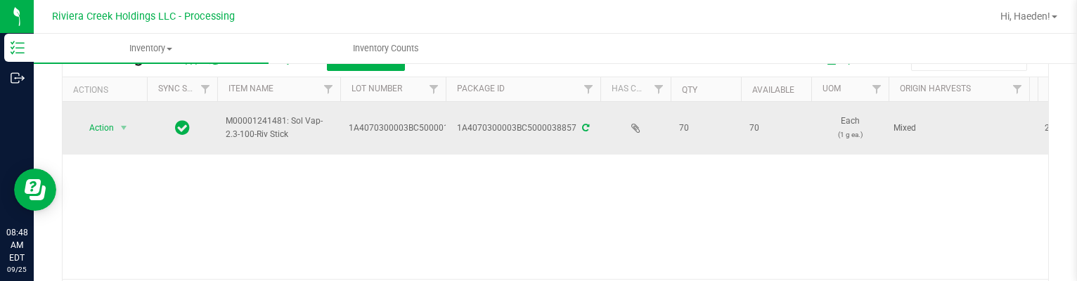
type input "38857"
click at [117, 108] on td "Action Action Create package Edit attributes Global inventory Locate package Pa…" at bounding box center [105, 128] width 84 height 53
click at [117, 115] on td "Action Action Create package Edit attributes Global inventory Locate package Pa…" at bounding box center [105, 128] width 84 height 53
click at [119, 134] on span "select" at bounding box center [124, 128] width 18 height 20
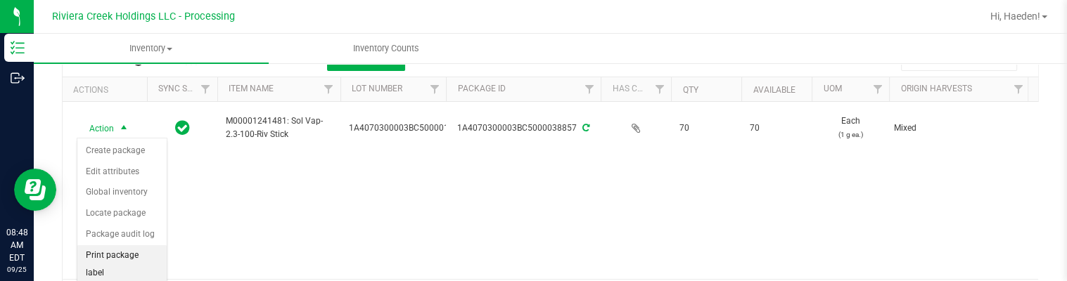
click at [132, 250] on li "Print package label" at bounding box center [121, 264] width 89 height 39
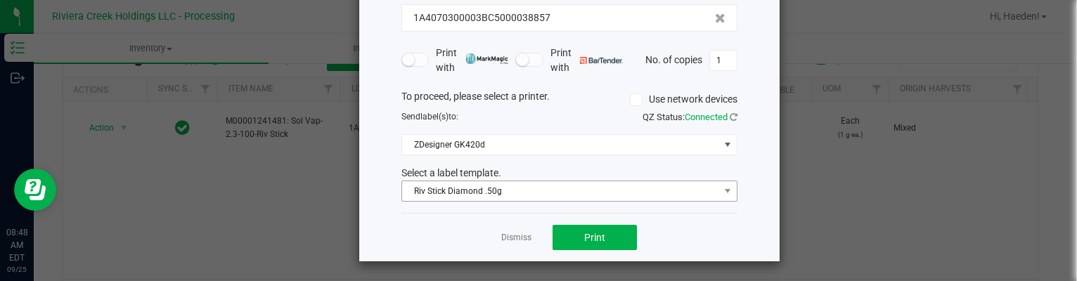
scroll to position [108, 0]
click at [469, 186] on span "Riv Stick Diamond .50g" at bounding box center [560, 191] width 317 height 20
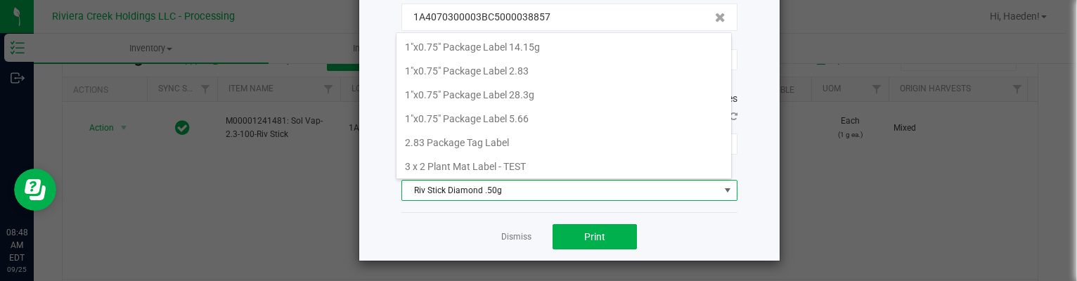
scroll to position [20, 336]
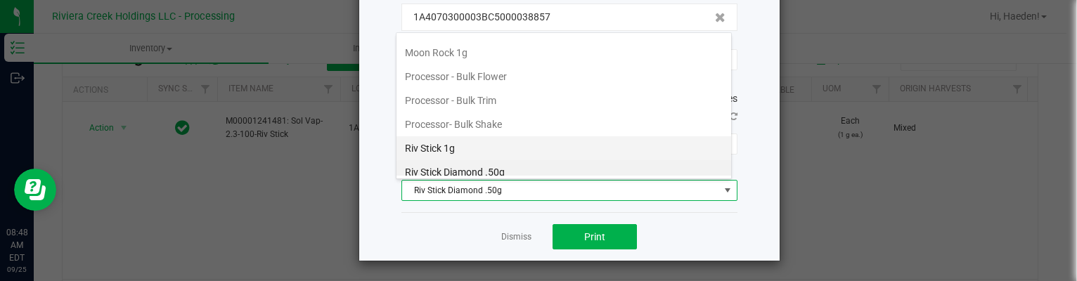
click at [480, 136] on li "Riv Stick 1g" at bounding box center [564, 148] width 335 height 24
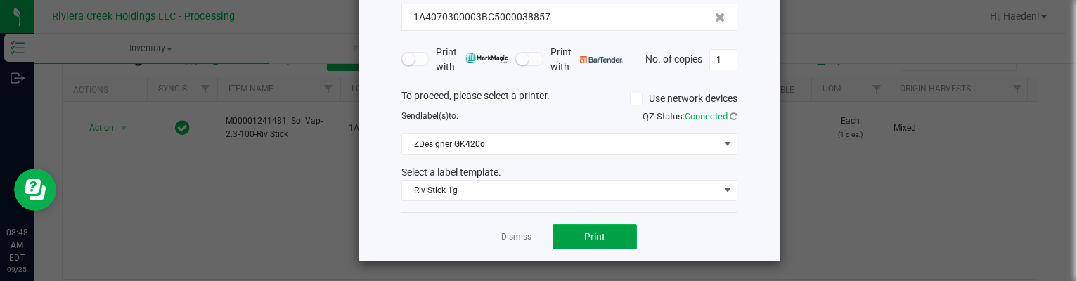
click at [594, 231] on span "Print" at bounding box center [594, 236] width 21 height 11
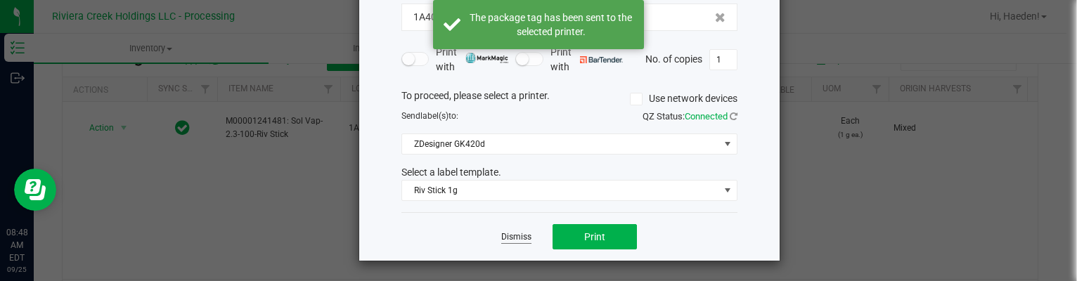
click at [506, 238] on link "Dismiss" at bounding box center [516, 237] width 30 height 12
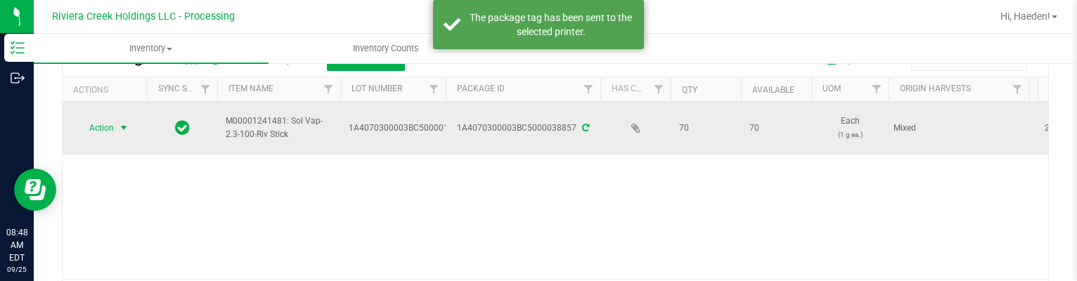
click at [92, 120] on span "Action" at bounding box center [96, 128] width 38 height 20
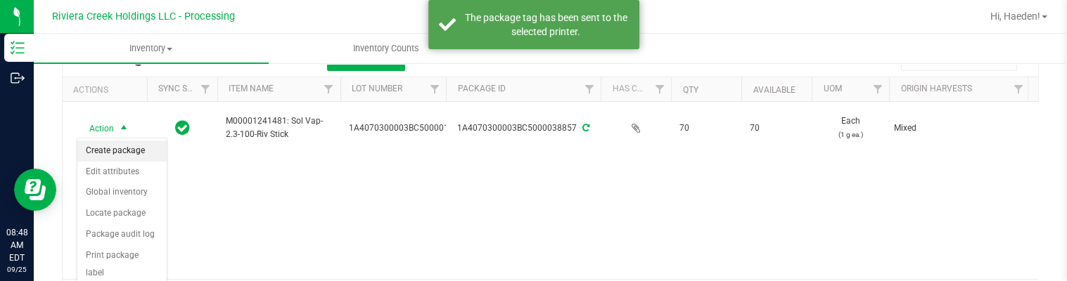
click at [109, 148] on li "Create package" at bounding box center [121, 151] width 89 height 21
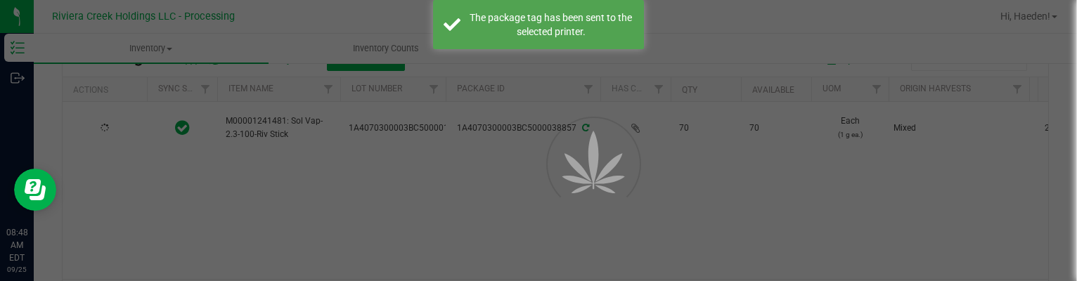
scroll to position [81, 0]
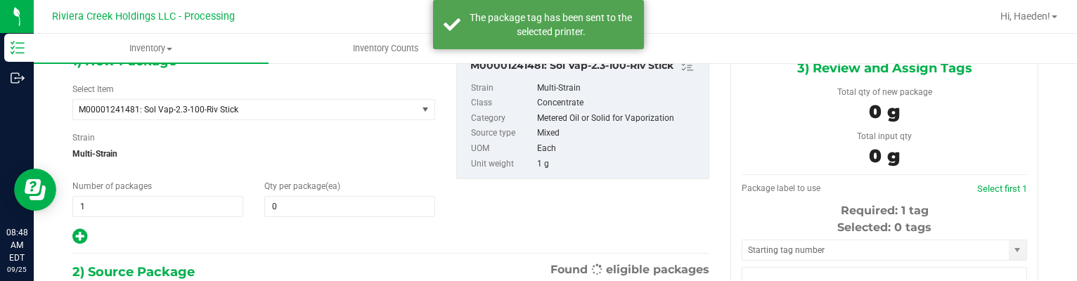
type input "0"
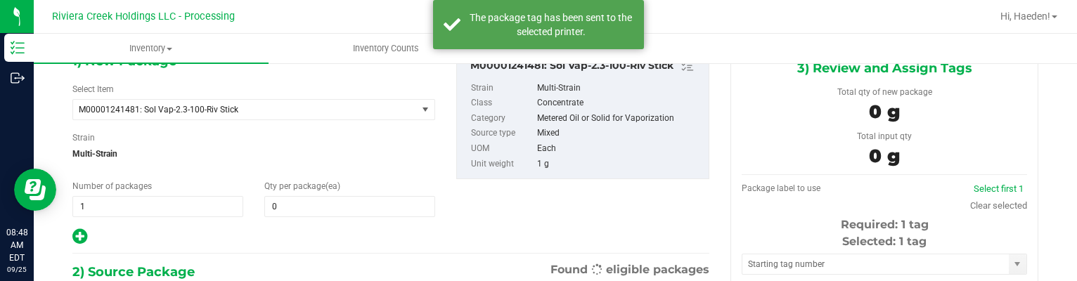
scroll to position [0, 0]
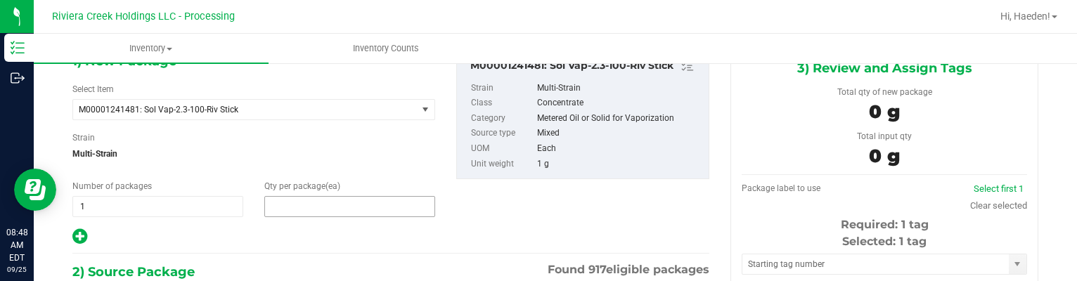
click at [283, 200] on span at bounding box center [349, 206] width 171 height 21
click at [283, 200] on input "text" at bounding box center [349, 207] width 169 height 20
type input "20"
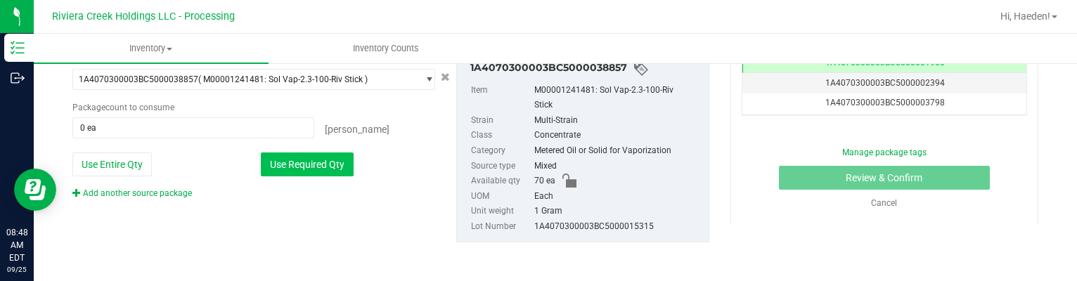
type input "20"
click at [298, 163] on button "Use Required Qty" at bounding box center [307, 165] width 93 height 24
type input "20 ea"
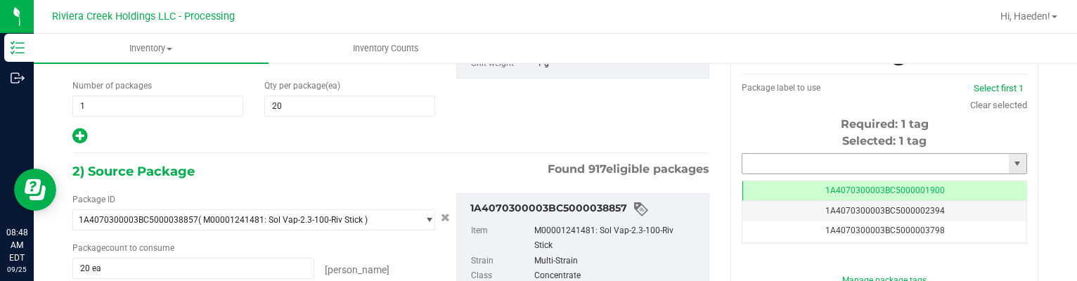
click at [760, 162] on input "text" at bounding box center [876, 164] width 267 height 20
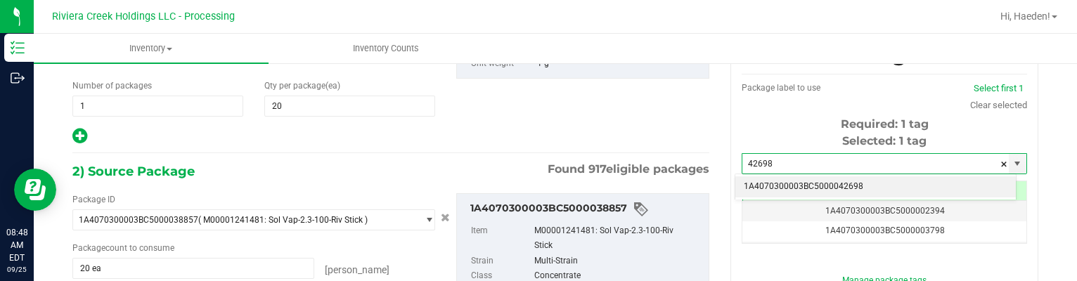
click at [794, 182] on li "1A4070300003BC5000042698" at bounding box center [876, 187] width 281 height 21
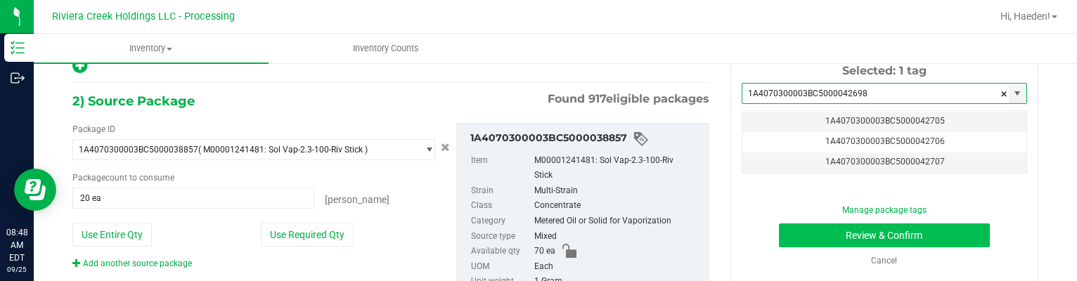
type input "1A4070300003BC5000042698"
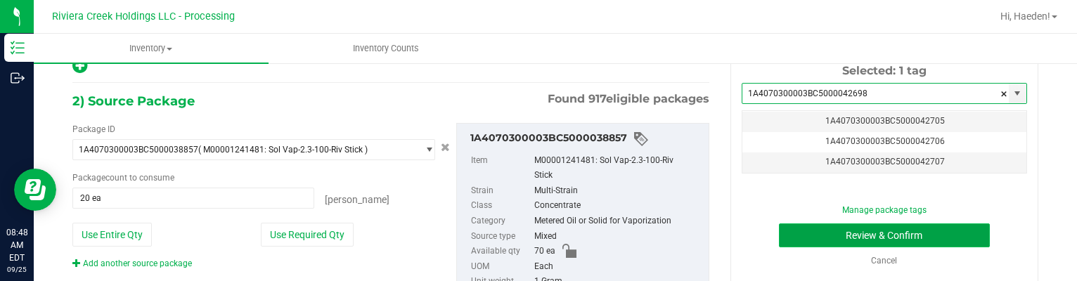
click at [809, 238] on button "Review & Confirm" at bounding box center [885, 236] width 212 height 24
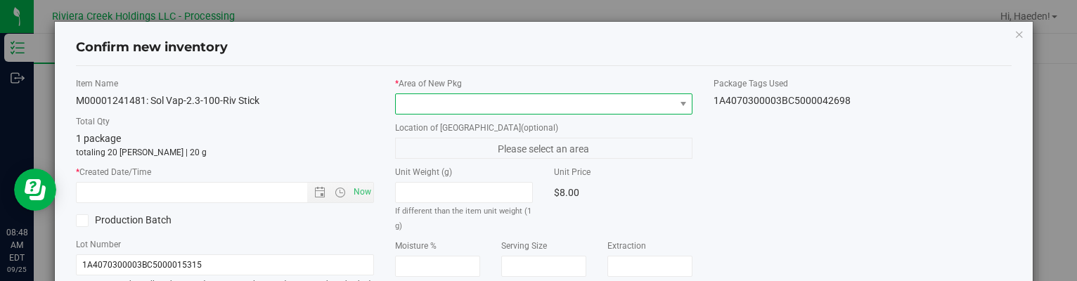
click at [605, 99] on span at bounding box center [535, 104] width 278 height 20
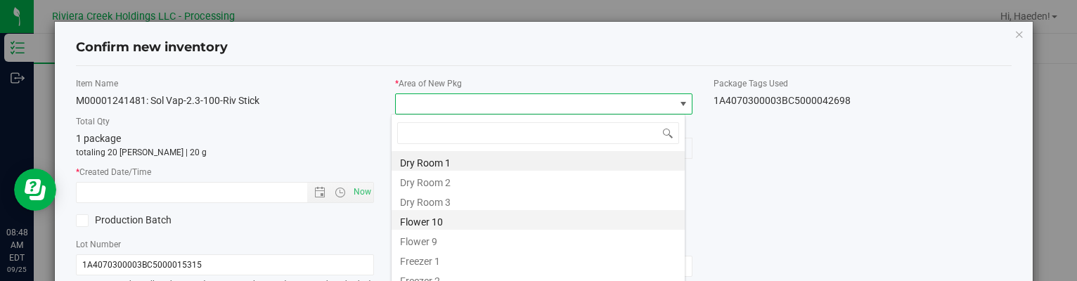
click at [444, 224] on li "Flower 10" at bounding box center [538, 220] width 293 height 20
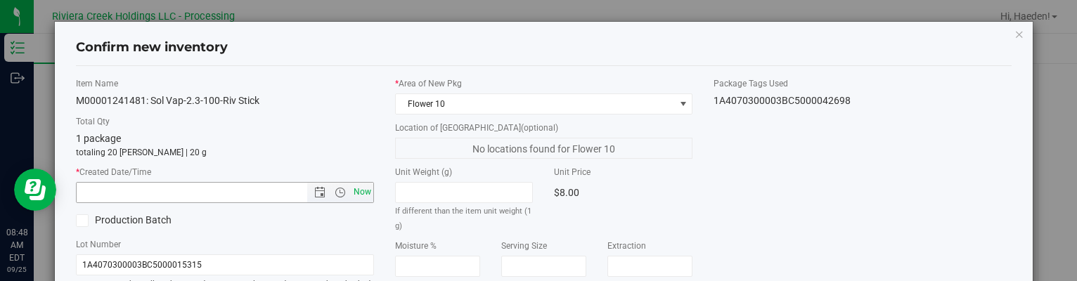
click at [363, 188] on span "Now" at bounding box center [362, 192] width 24 height 20
type input "[DATE] 8:48 AM"
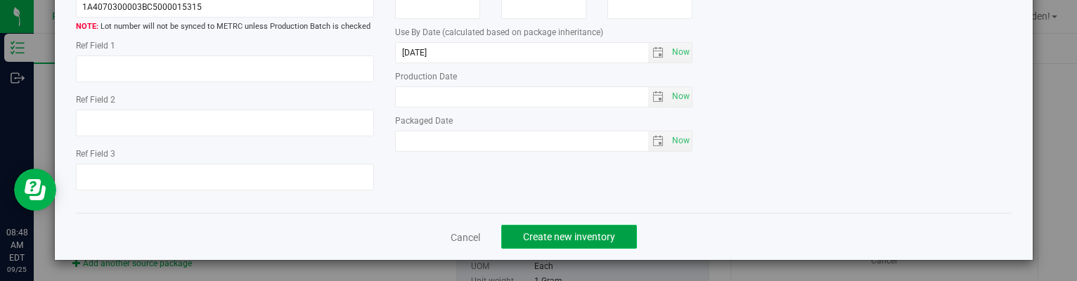
click at [536, 238] on span "Create new inventory" at bounding box center [569, 236] width 92 height 11
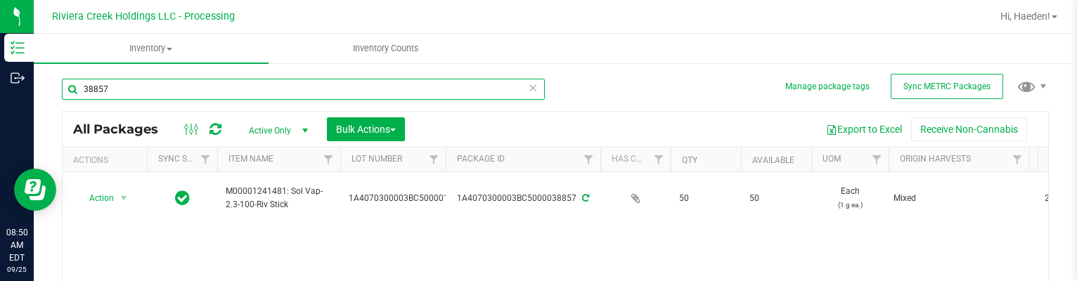
click at [217, 79] on input "38857" at bounding box center [303, 89] width 483 height 21
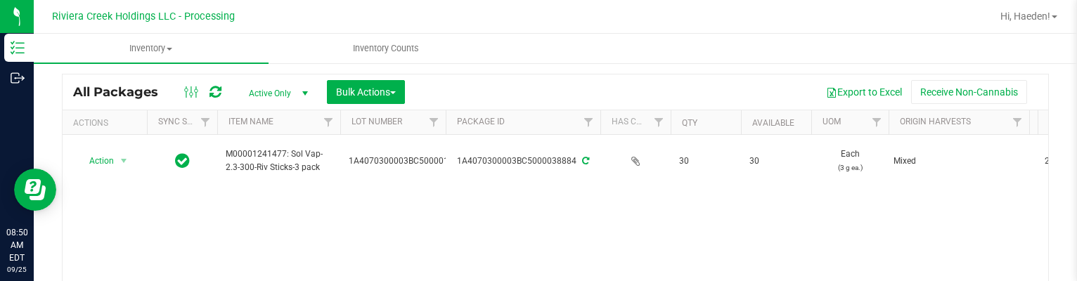
scroll to position [70, 0]
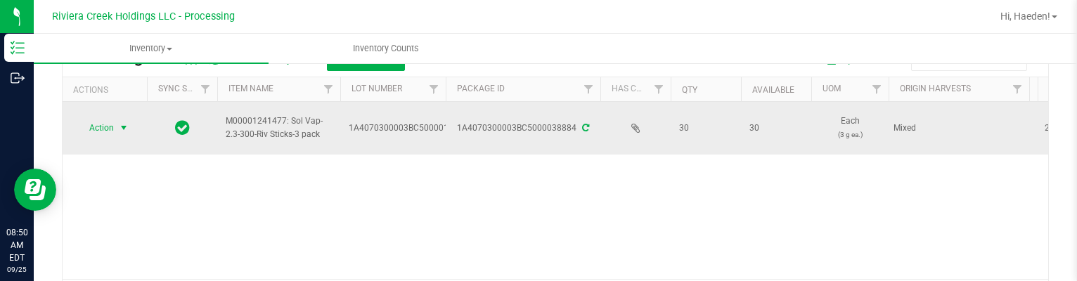
type input "38884"
click at [115, 122] on span "select" at bounding box center [124, 128] width 18 height 20
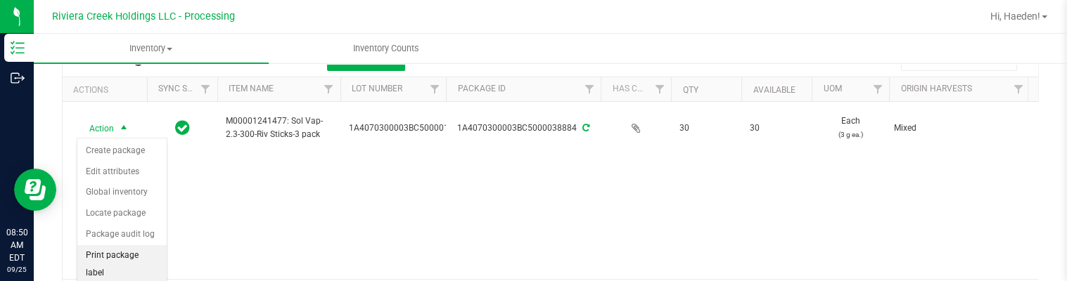
click at [125, 254] on li "Print package label" at bounding box center [121, 264] width 89 height 39
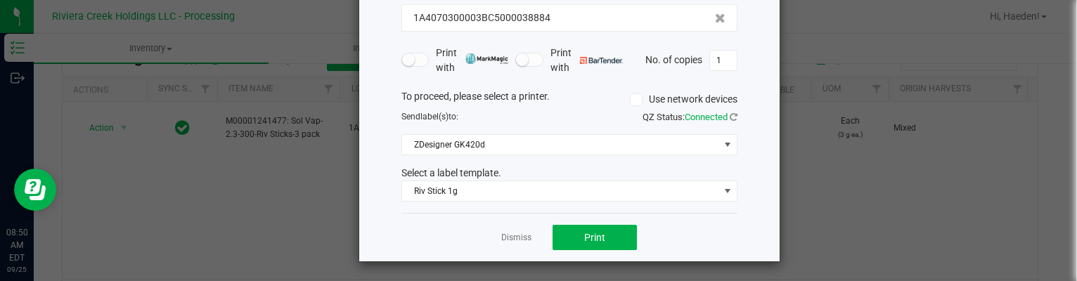
scroll to position [108, 0]
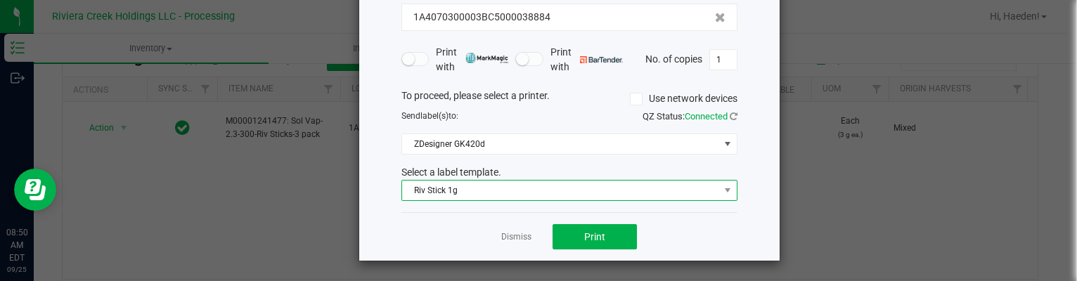
click at [545, 186] on span "Riv Stick 1g" at bounding box center [560, 191] width 317 height 20
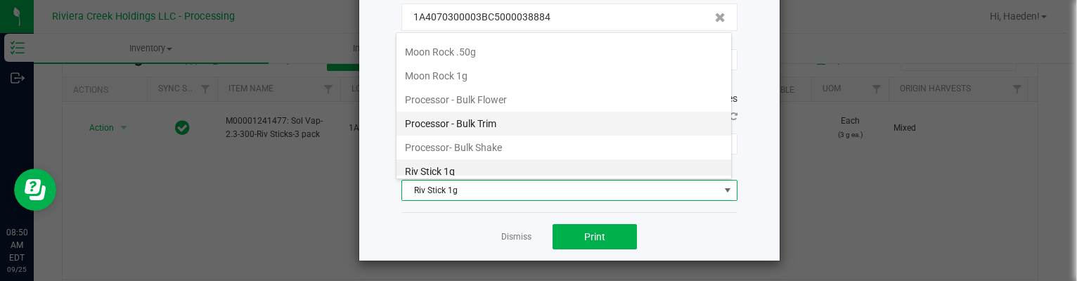
scroll to position [615, 0]
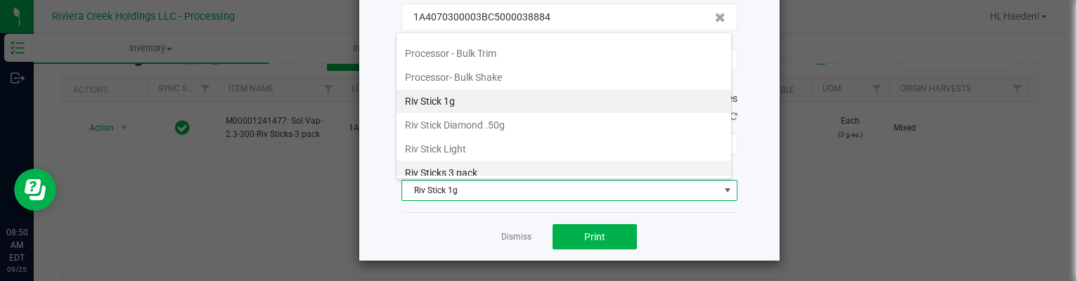
click at [537, 170] on li "Riv Sticks 3 pack" at bounding box center [564, 173] width 335 height 24
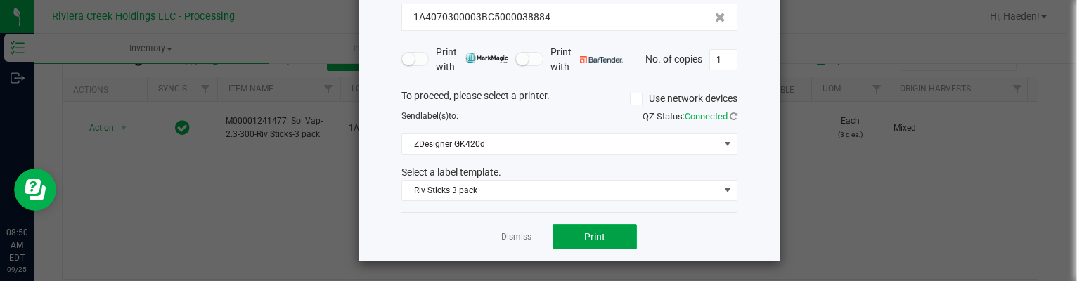
click at [575, 233] on button "Print" at bounding box center [595, 236] width 84 height 25
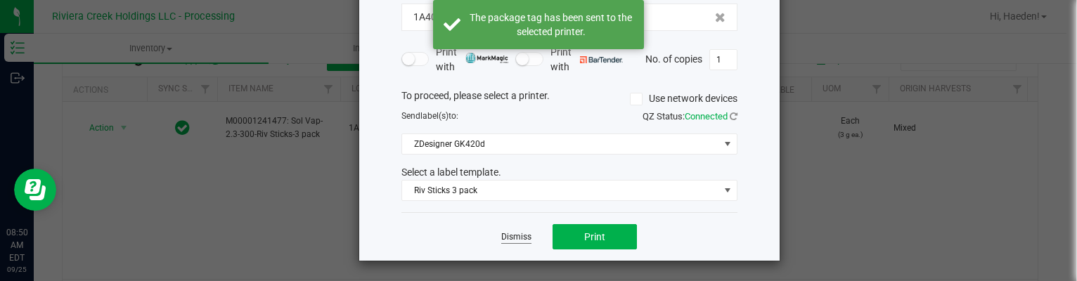
click at [515, 233] on link "Dismiss" at bounding box center [516, 237] width 30 height 12
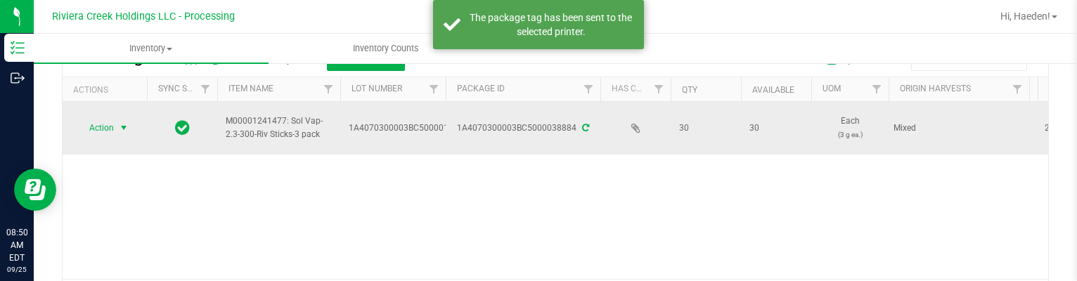
click at [114, 129] on span "Action" at bounding box center [96, 128] width 38 height 20
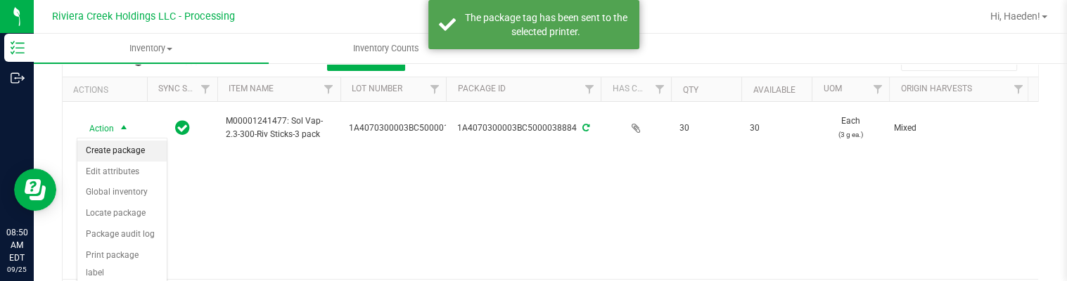
click at [124, 157] on li "Create package" at bounding box center [121, 151] width 89 height 21
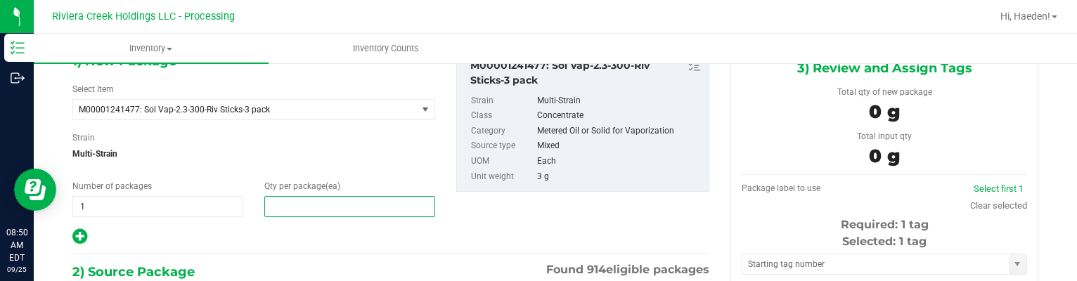
click at [346, 210] on span at bounding box center [349, 206] width 171 height 21
click at [346, 210] on input "text" at bounding box center [349, 207] width 169 height 20
type input "20"
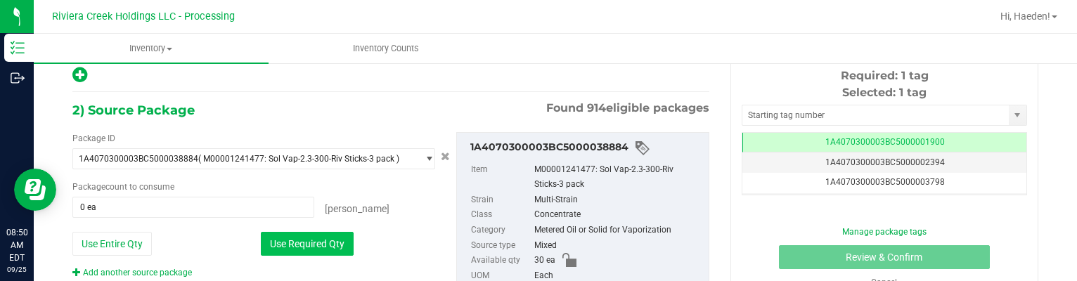
click at [309, 238] on button "Use Required Qty" at bounding box center [307, 244] width 93 height 24
type input "20 ea"
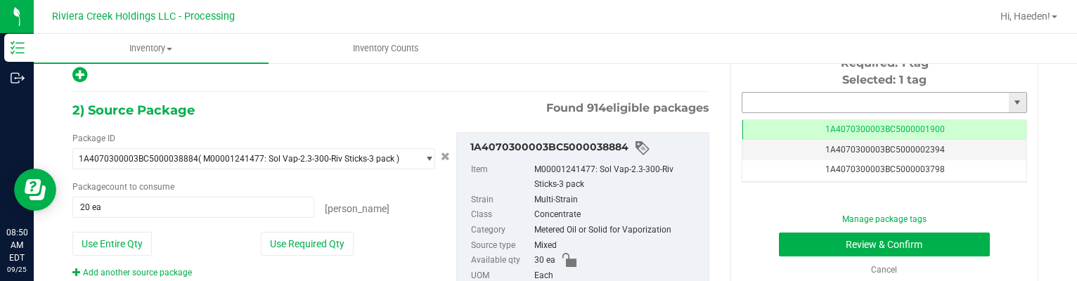
click at [750, 101] on input "text" at bounding box center [876, 103] width 267 height 20
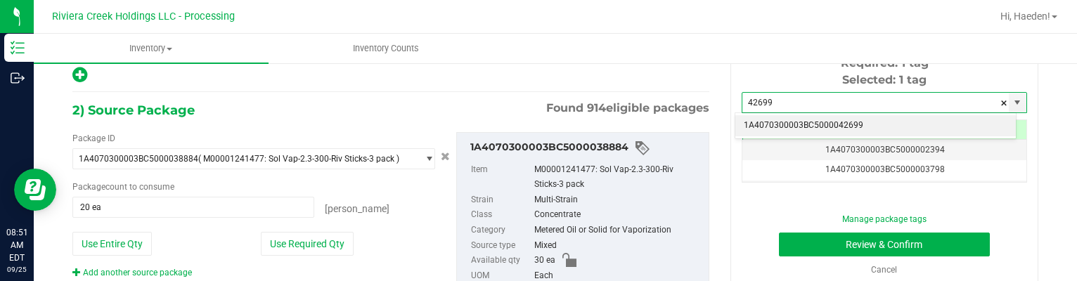
click at [876, 123] on li "1A4070300003BC5000042699" at bounding box center [876, 125] width 281 height 21
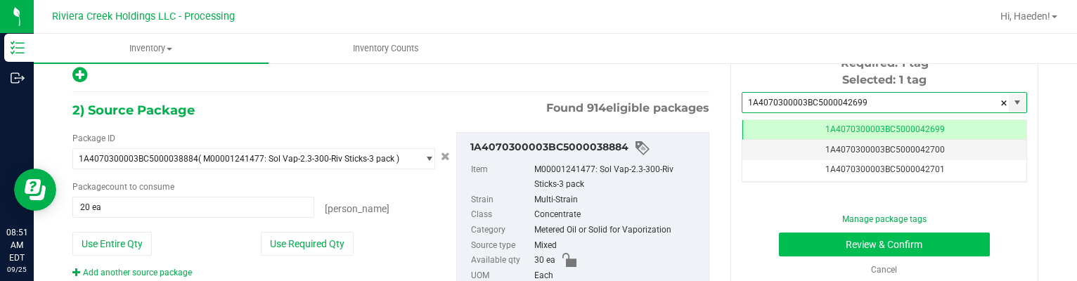
type input "1A4070300003BC5000042699"
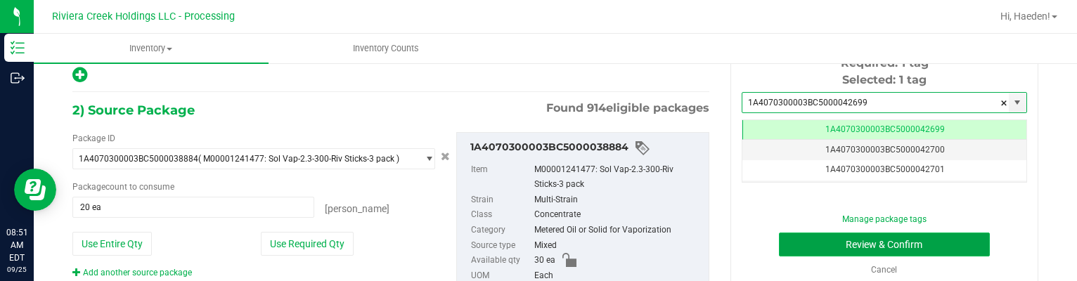
click at [889, 245] on button "Review & Confirm" at bounding box center [885, 245] width 212 height 24
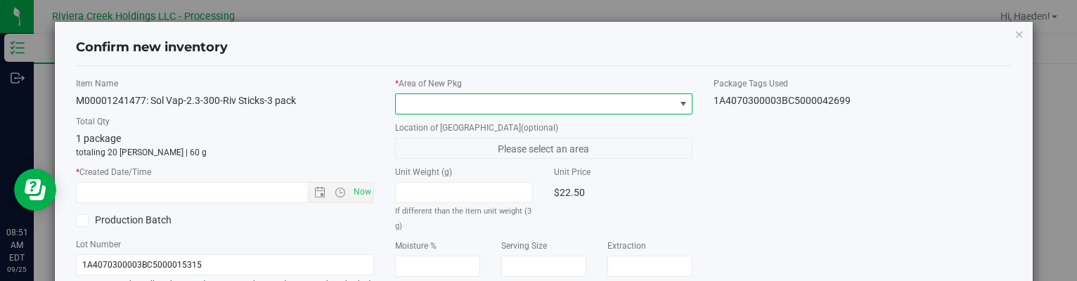
drag, startPoint x: 669, startPoint y: 108, endPoint x: 644, endPoint y: 113, distance: 25.8
click at [674, 108] on span at bounding box center [683, 104] width 18 height 20
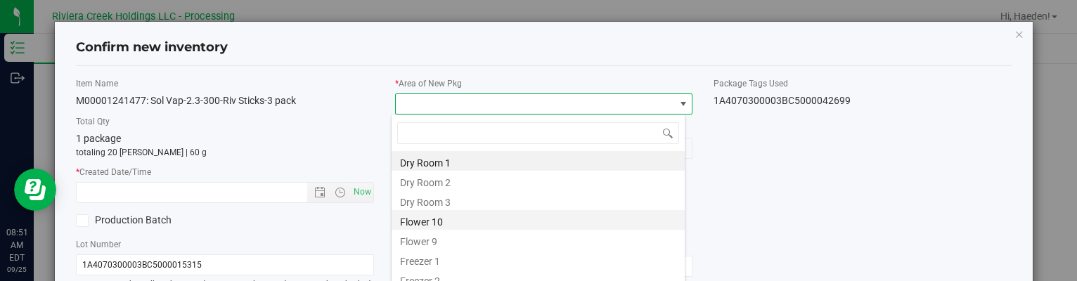
click at [433, 224] on li "Flower 10" at bounding box center [538, 220] width 293 height 20
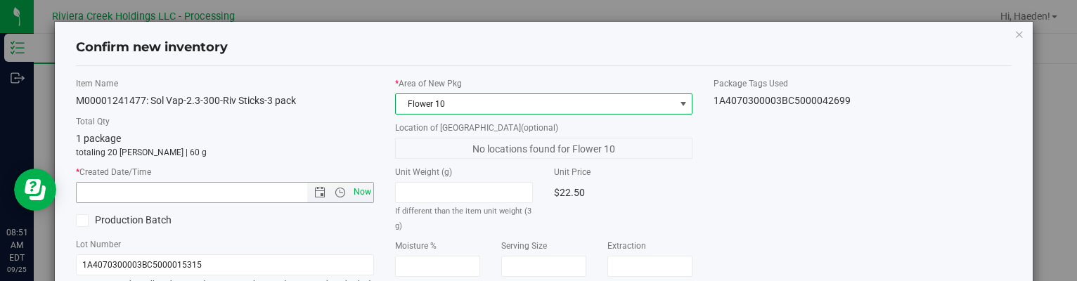
drag, startPoint x: 357, startPoint y: 186, endPoint x: 366, endPoint y: 185, distance: 9.2
click at [359, 186] on span "Now" at bounding box center [362, 192] width 24 height 20
type input "[DATE] 8:51 AM"
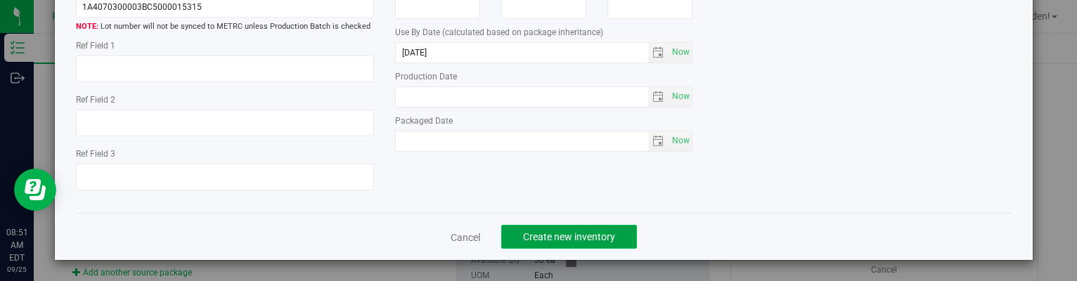
click at [599, 233] on span "Create new inventory" at bounding box center [569, 236] width 92 height 11
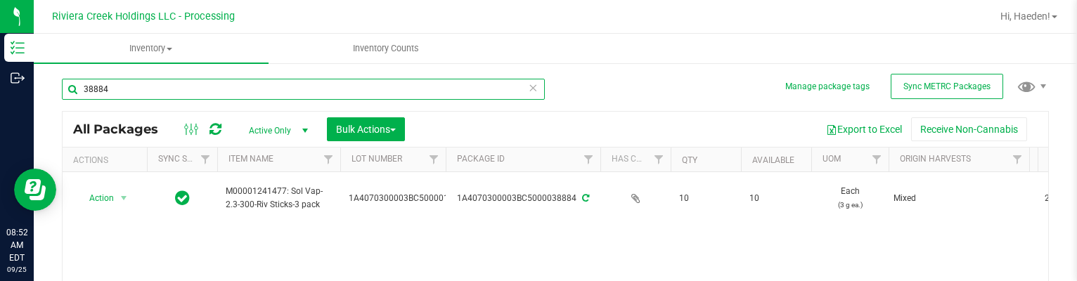
click at [187, 84] on input "38884" at bounding box center [303, 89] width 483 height 21
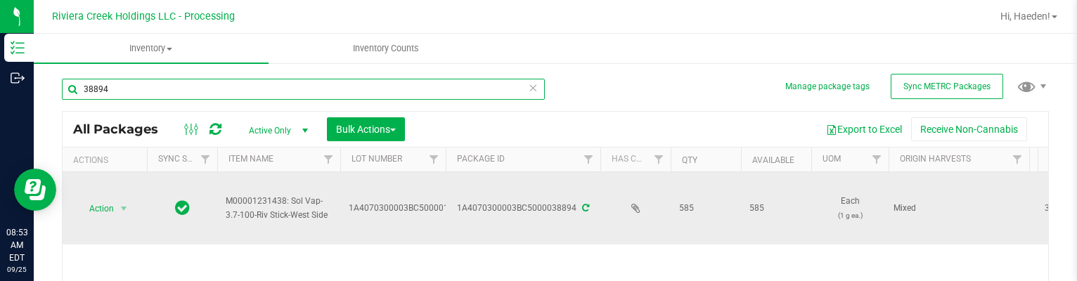
scroll to position [70, 0]
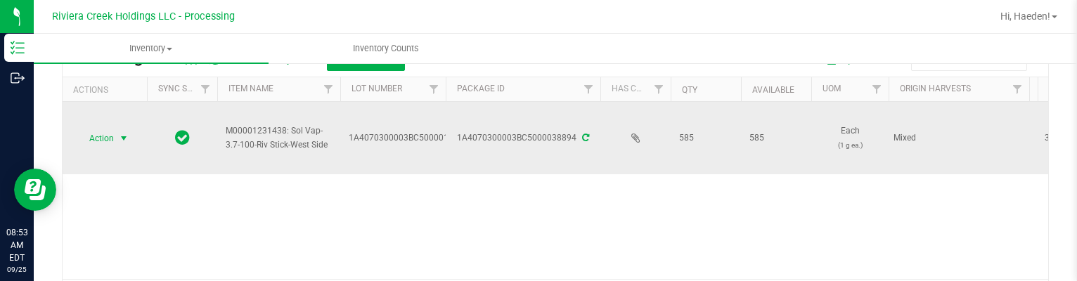
type input "38894"
click at [104, 141] on span "Action" at bounding box center [96, 139] width 38 height 20
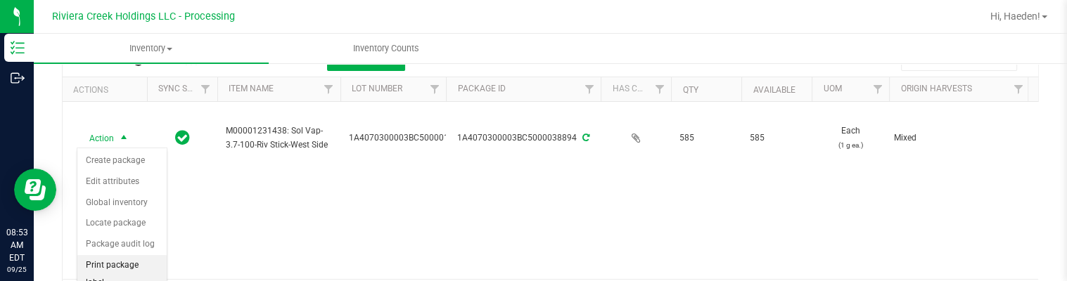
drag, startPoint x: 120, startPoint y: 264, endPoint x: 140, endPoint y: 257, distance: 21.8
click at [120, 264] on li "Print package label" at bounding box center [121, 274] width 89 height 39
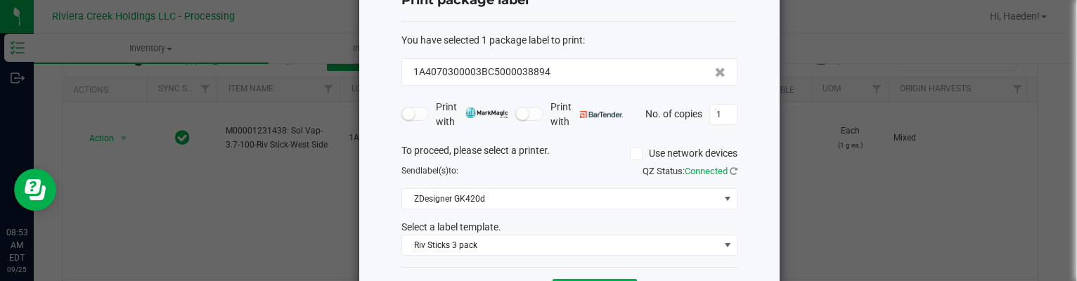
scroll to position [108, 0]
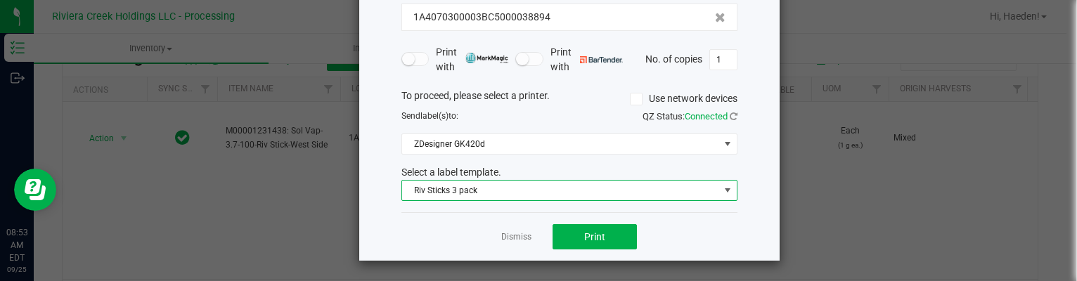
click at [485, 188] on span "Riv Sticks 3 pack" at bounding box center [560, 191] width 317 height 20
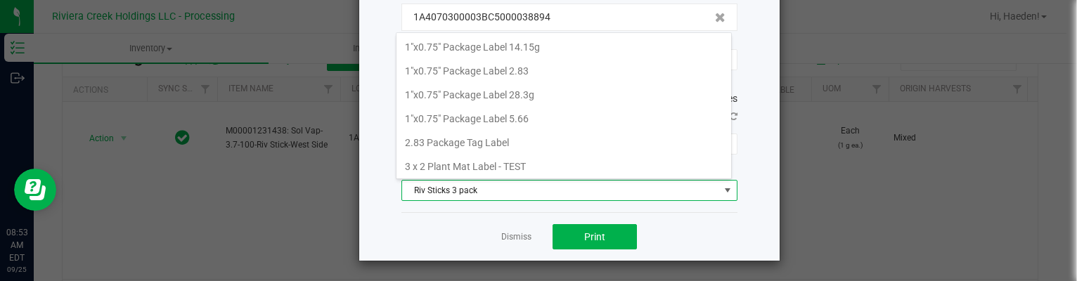
scroll to position [20, 336]
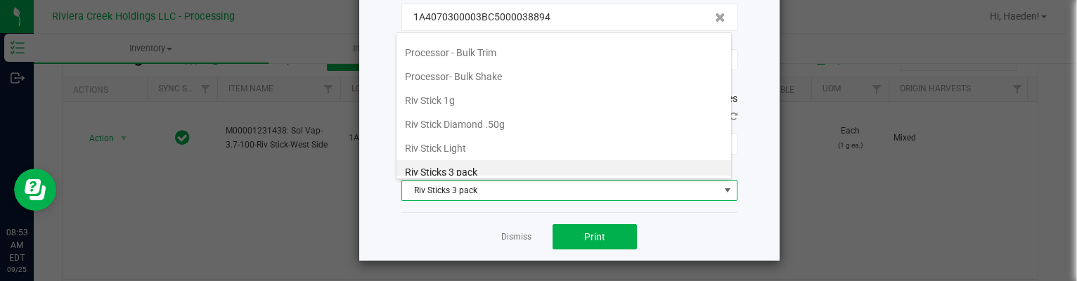
drag, startPoint x: 470, startPoint y: 96, endPoint x: 581, endPoint y: 180, distance: 139.5
click at [470, 96] on li "Riv Stick 1g" at bounding box center [564, 101] width 335 height 24
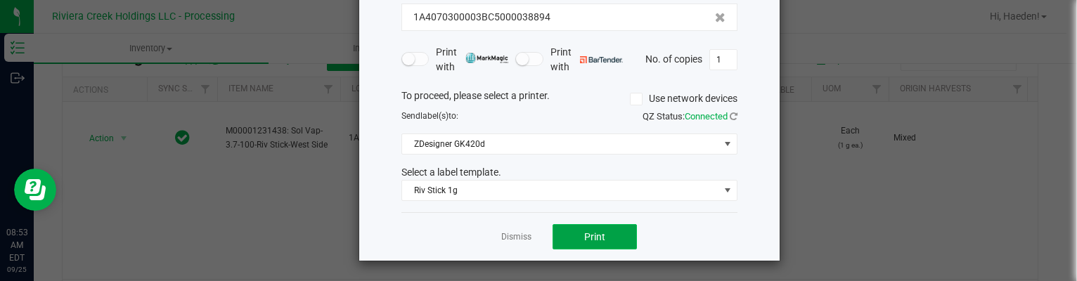
click at [613, 234] on button "Print" at bounding box center [595, 236] width 84 height 25
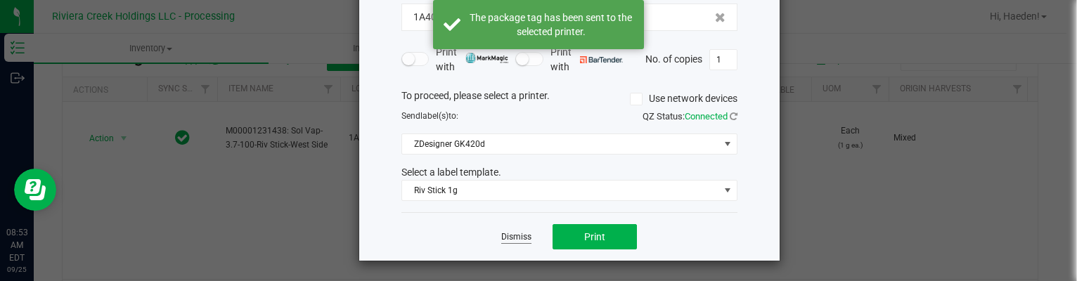
click at [521, 236] on link "Dismiss" at bounding box center [516, 237] width 30 height 12
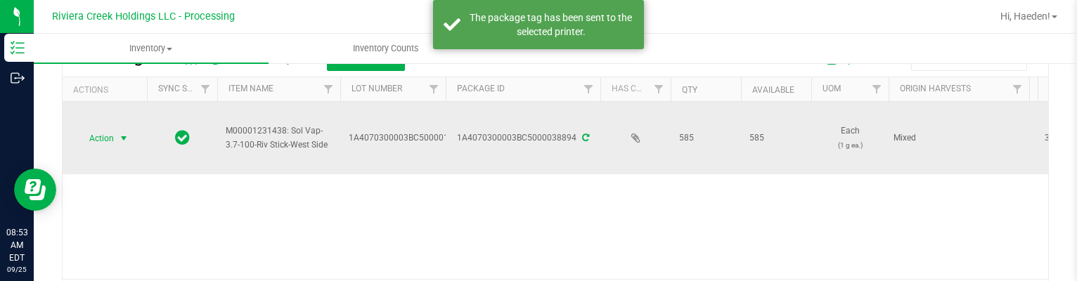
click at [101, 139] on span "Action" at bounding box center [96, 139] width 38 height 20
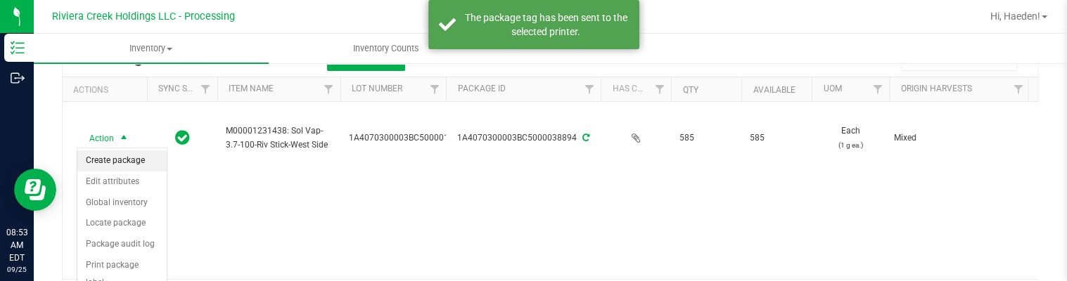
click at [104, 156] on li "Create package" at bounding box center [121, 160] width 89 height 21
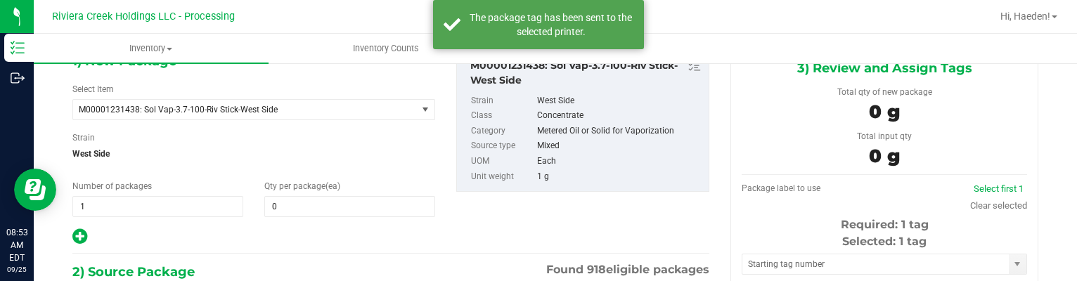
type input "0 ea"
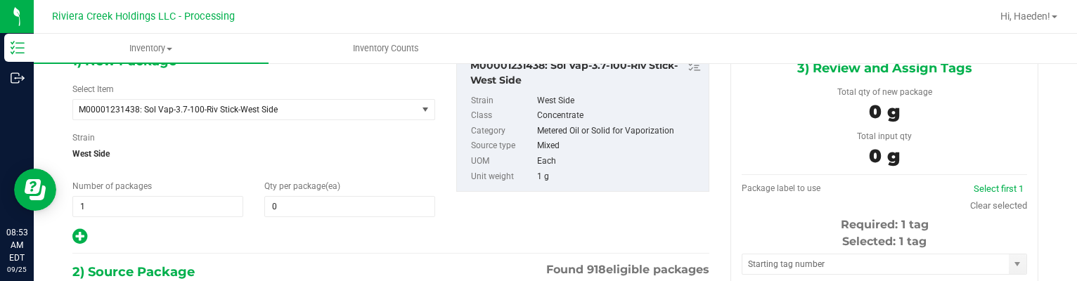
click at [285, 217] on div "1) New Package Select Item M00001231438: Sol Vap-3.7-100-Riv Stick-West Side M0…" at bounding box center [254, 149] width 384 height 196
click at [292, 202] on span at bounding box center [349, 206] width 171 height 21
click at [292, 202] on input "text" at bounding box center [349, 207] width 169 height 20
type input "20"
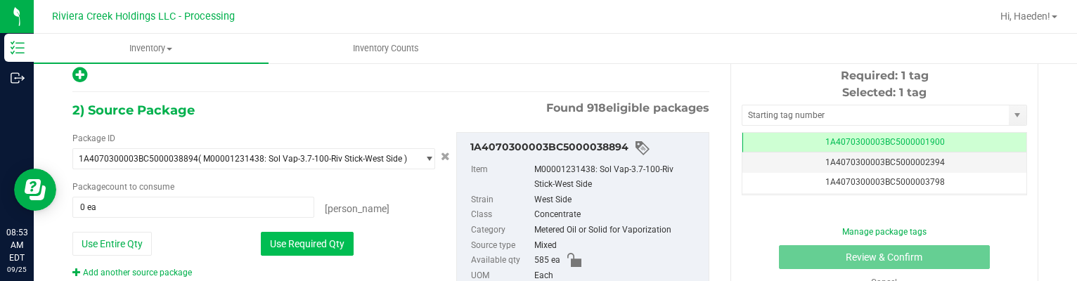
click at [305, 235] on button "Use Required Qty" at bounding box center [307, 244] width 93 height 24
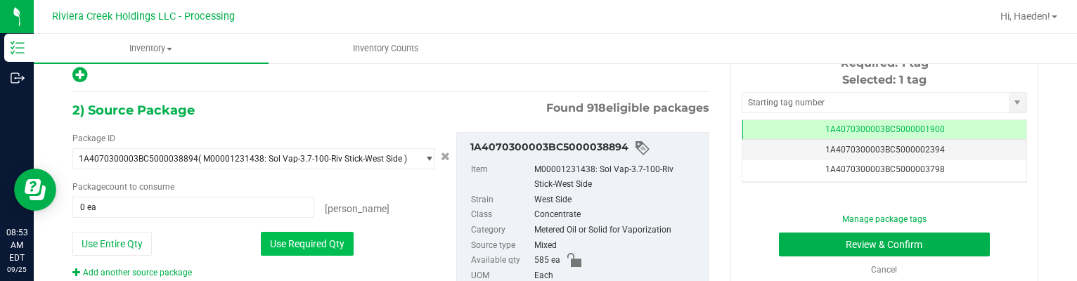
type input "20 ea"
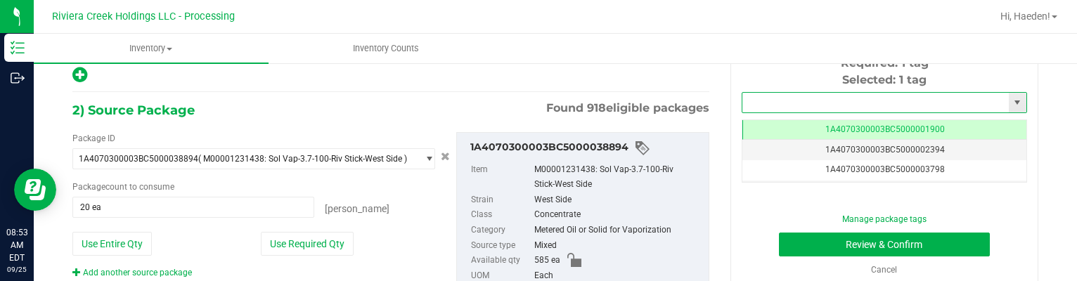
click at [751, 103] on input "text" at bounding box center [876, 103] width 267 height 20
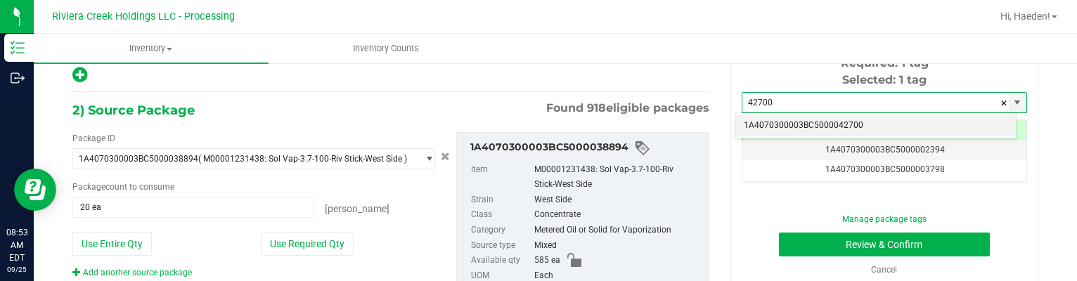
click at [770, 120] on li "1A4070300003BC5000042700" at bounding box center [876, 125] width 281 height 21
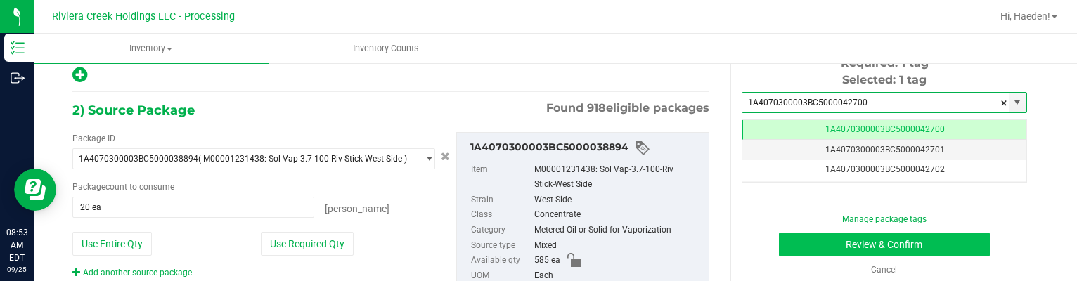
type input "1A4070300003BC5000042700"
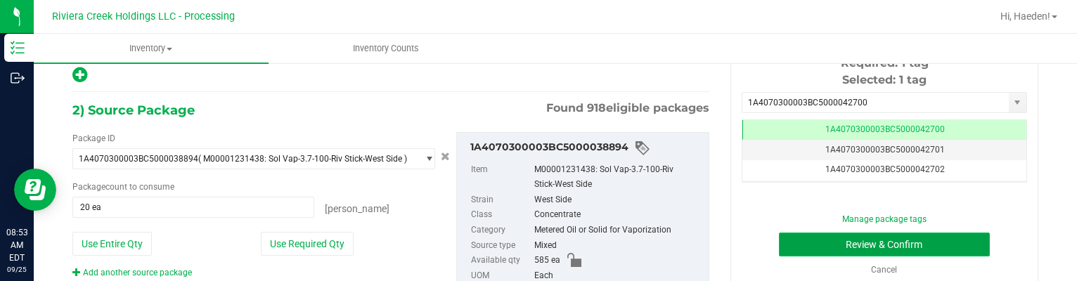
click at [838, 254] on button "Review & Confirm" at bounding box center [885, 245] width 212 height 24
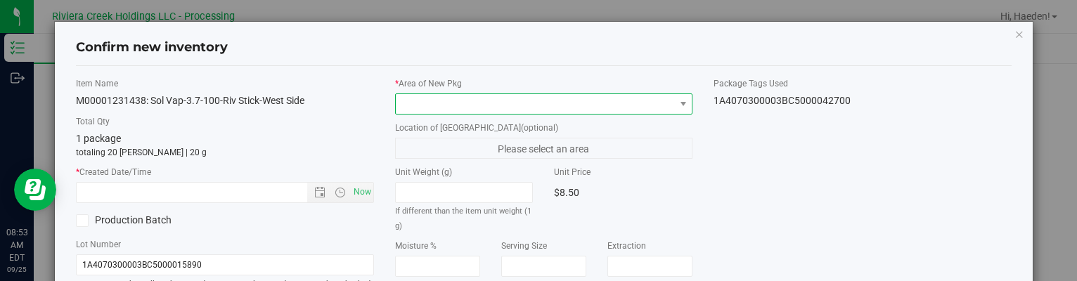
click at [638, 101] on span at bounding box center [535, 104] width 278 height 20
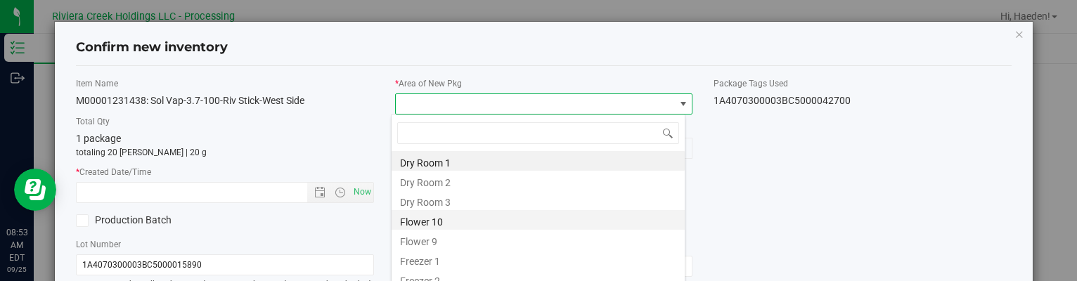
click at [487, 221] on li "Flower 10" at bounding box center [538, 220] width 293 height 20
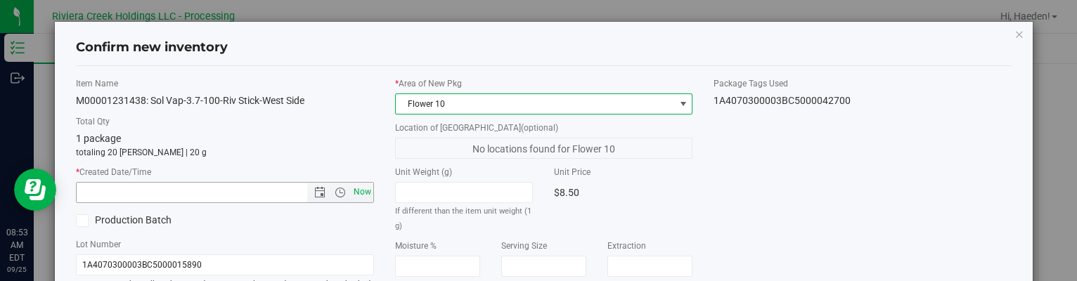
click at [357, 189] on span "Now" at bounding box center [362, 192] width 24 height 20
type input "[DATE] 8:53 AM"
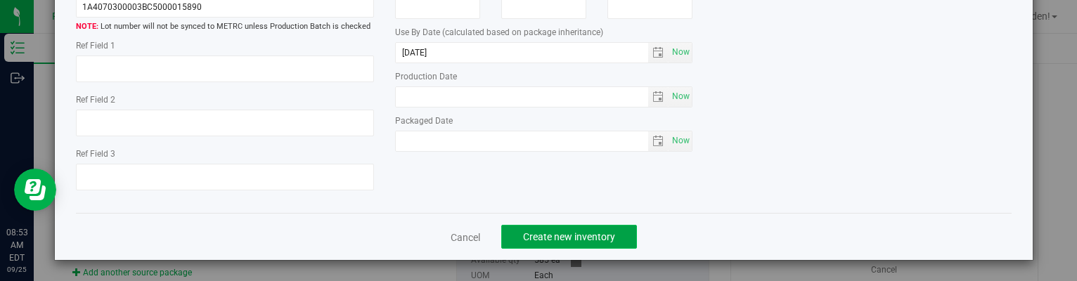
click at [605, 233] on span "Create new inventory" at bounding box center [569, 236] width 92 height 11
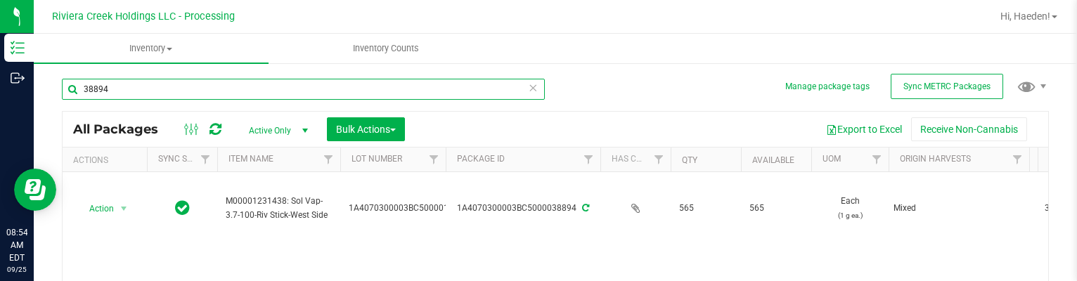
click at [186, 82] on input "38894" at bounding box center [303, 89] width 483 height 21
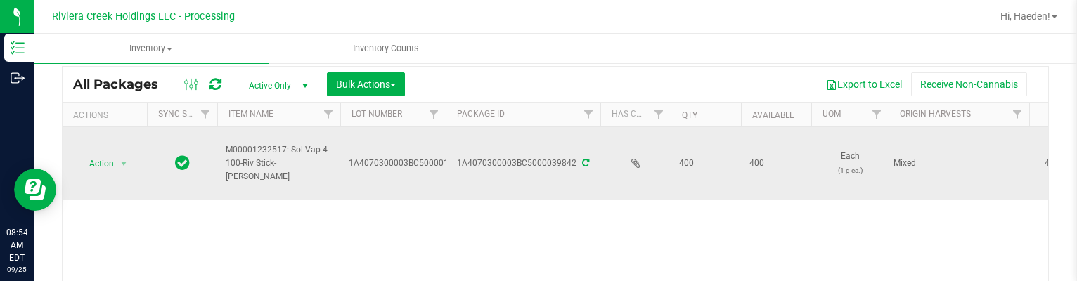
scroll to position [70, 0]
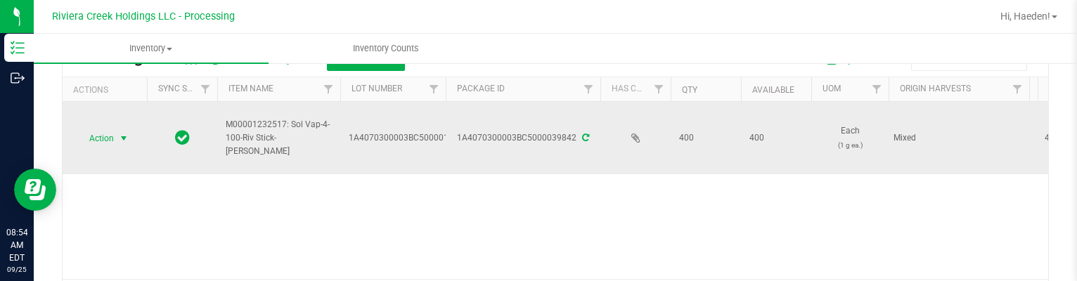
type input "39842"
click at [111, 145] on span "Action" at bounding box center [96, 139] width 38 height 20
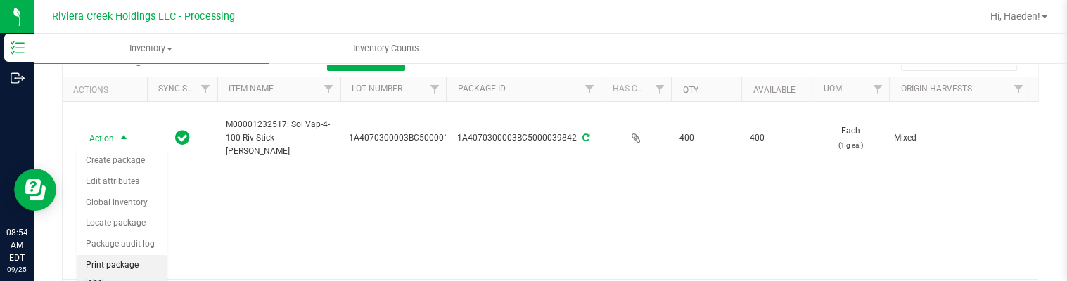
click at [136, 256] on li "Print package label" at bounding box center [121, 274] width 89 height 39
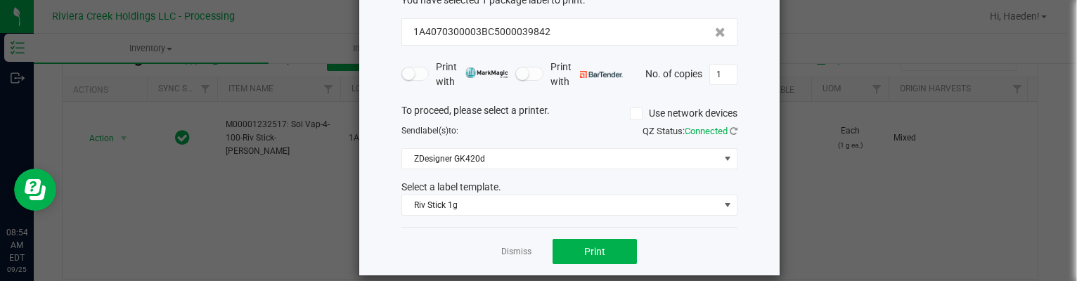
scroll to position [108, 0]
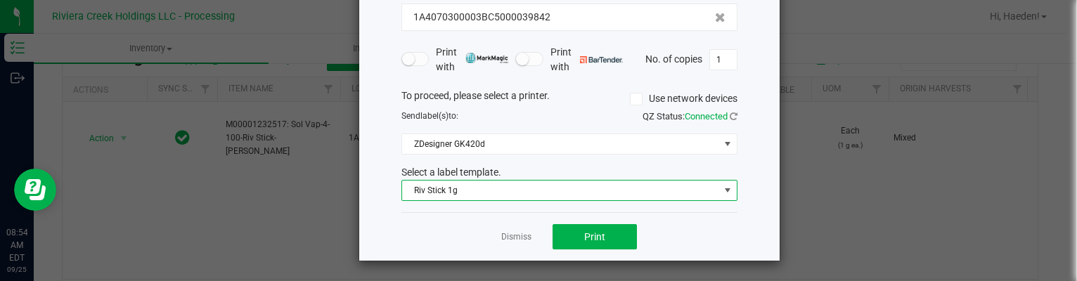
click at [478, 195] on span "Riv Stick 1g" at bounding box center [560, 191] width 317 height 20
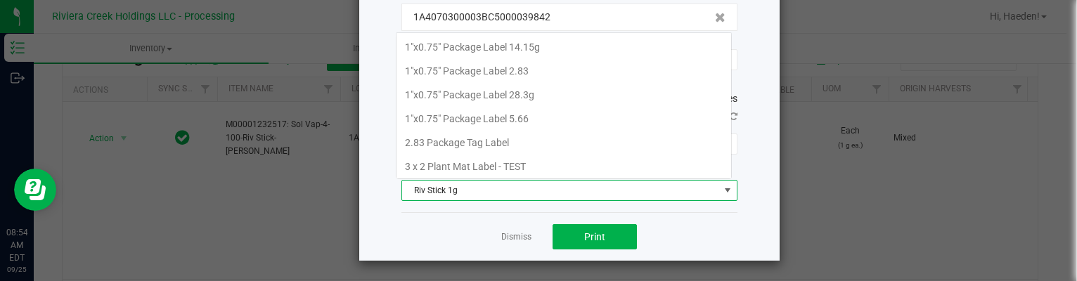
scroll to position [20, 336]
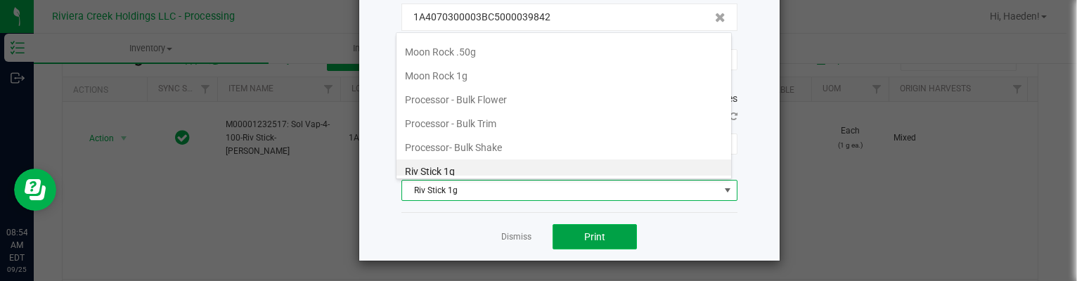
click at [563, 224] on button "Print" at bounding box center [595, 236] width 84 height 25
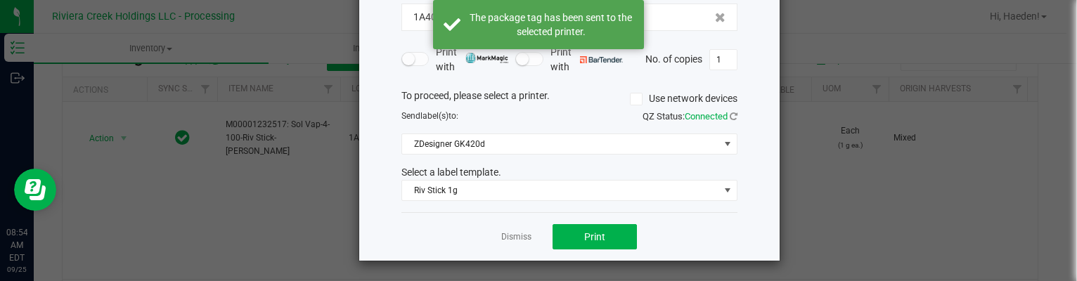
drag, startPoint x: 510, startPoint y: 231, endPoint x: 497, endPoint y: 232, distance: 12.7
click at [511, 231] on link "Dismiss" at bounding box center [516, 237] width 30 height 12
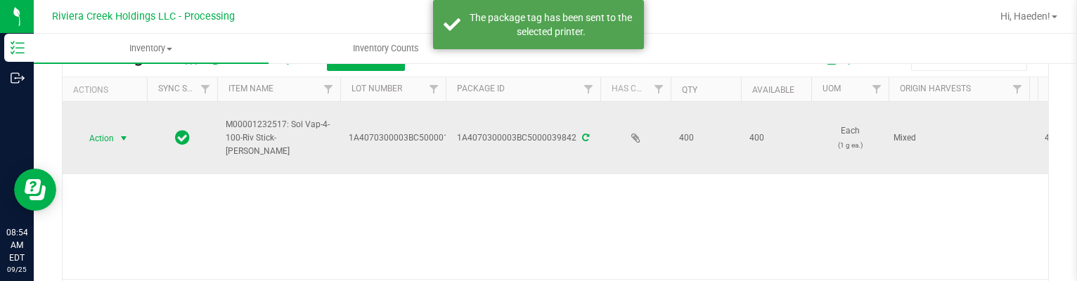
click at [96, 132] on span "Action" at bounding box center [96, 139] width 38 height 20
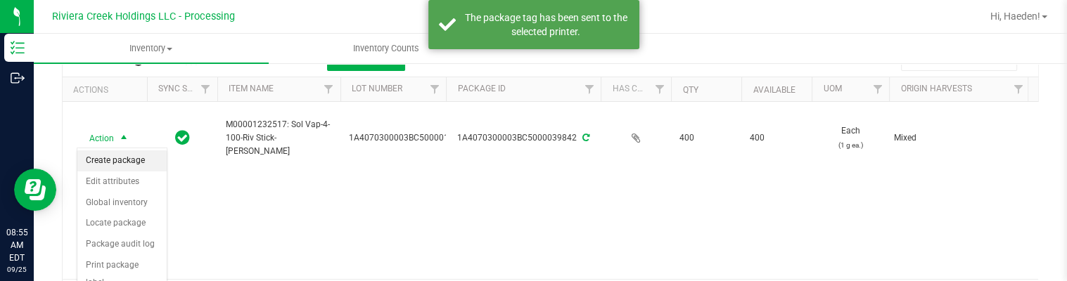
click at [110, 162] on li "Create package" at bounding box center [121, 160] width 89 height 21
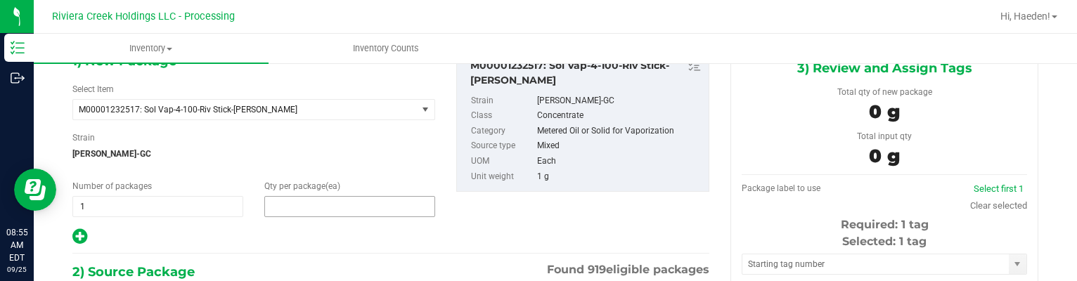
click at [314, 210] on span at bounding box center [349, 206] width 171 height 21
click at [0, 0] on input "text" at bounding box center [0, 0] width 0 height 0
type input "20"
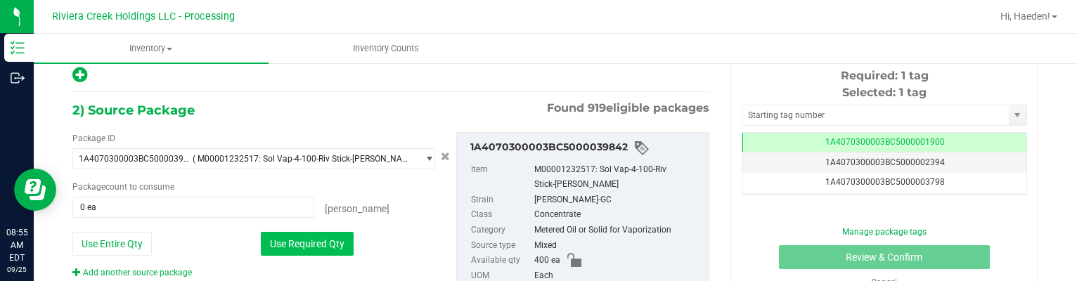
drag, startPoint x: 309, startPoint y: 245, endPoint x: 584, endPoint y: 129, distance: 298.1
click at [309, 244] on button "Use Required Qty" at bounding box center [307, 244] width 93 height 24
type input "20 ea"
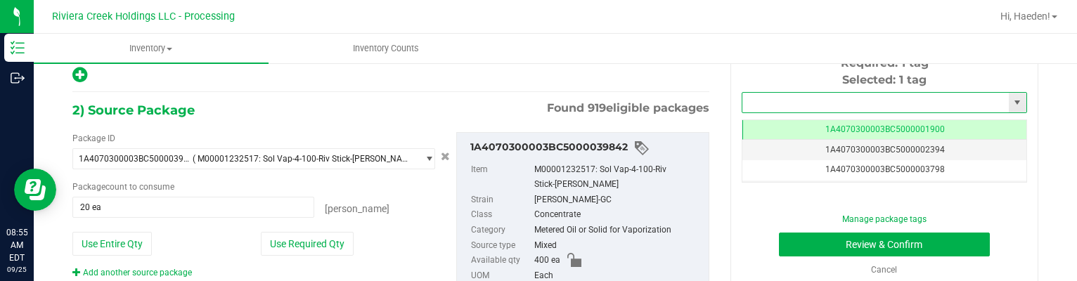
click at [805, 98] on input "text" at bounding box center [876, 103] width 267 height 20
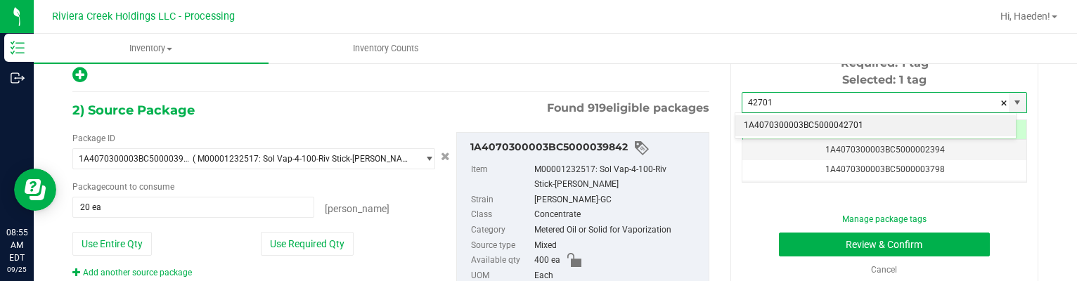
click at [823, 126] on li "1A4070300003BC5000042701" at bounding box center [876, 125] width 281 height 21
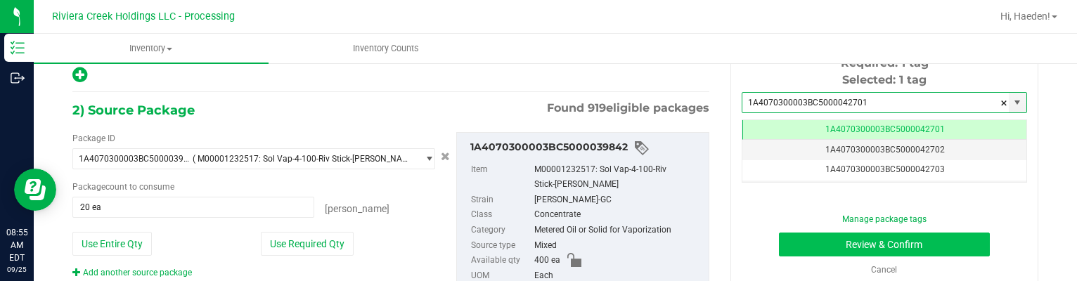
type input "1A4070300003BC5000042701"
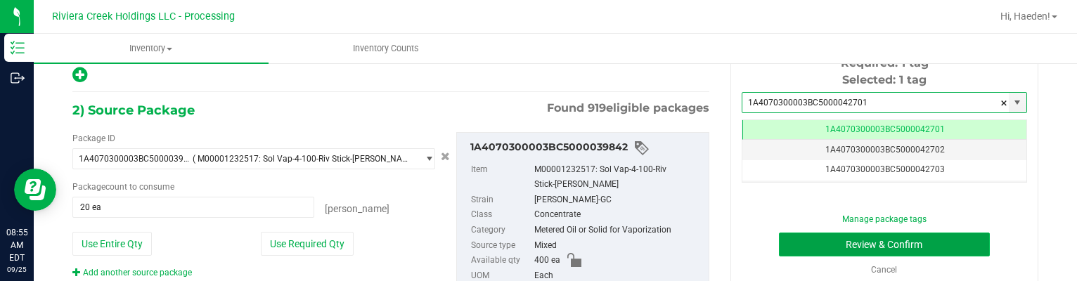
click at [830, 241] on button "Review & Confirm" at bounding box center [885, 245] width 212 height 24
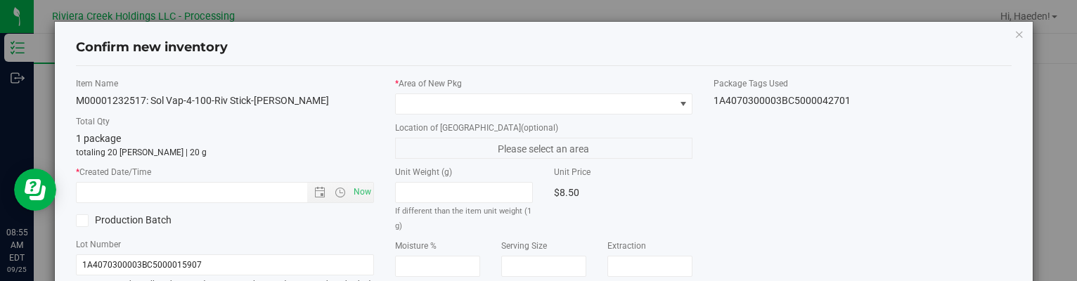
type input "[DATE]"
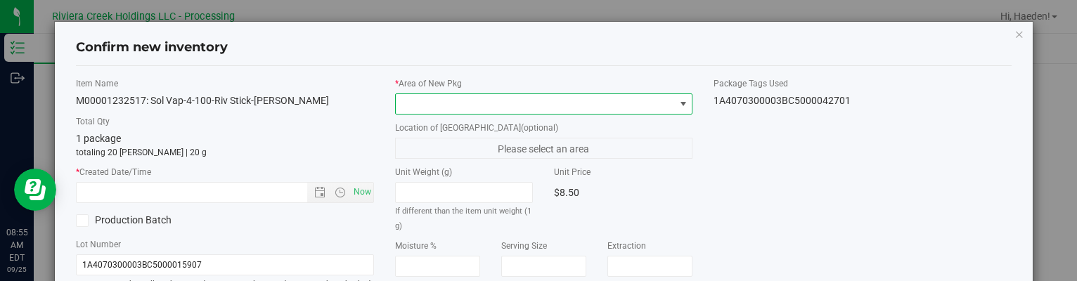
click at [678, 101] on span at bounding box center [683, 103] width 11 height 11
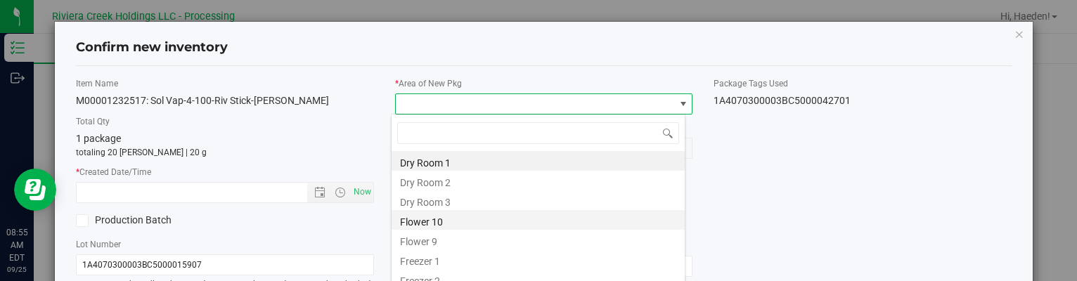
click at [512, 213] on li "Flower 10" at bounding box center [538, 220] width 293 height 20
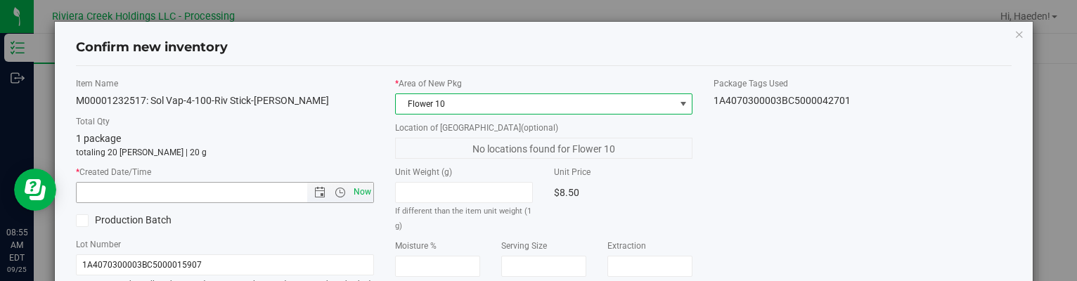
click at [363, 193] on span "Now" at bounding box center [362, 192] width 24 height 20
type input "[DATE] 8:55 AM"
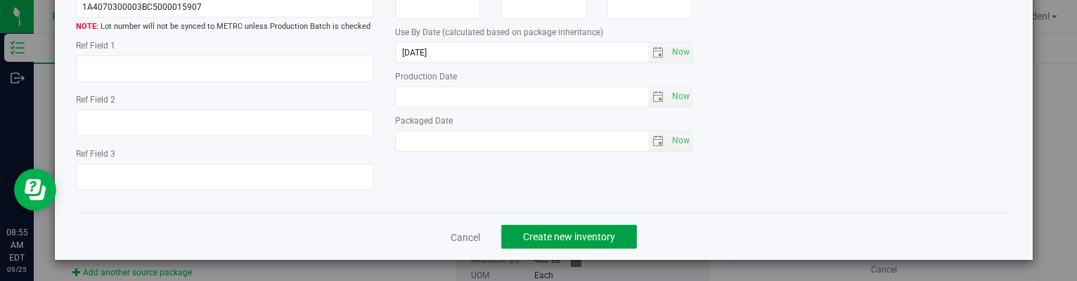
click at [600, 238] on span "Create new inventory" at bounding box center [569, 236] width 92 height 11
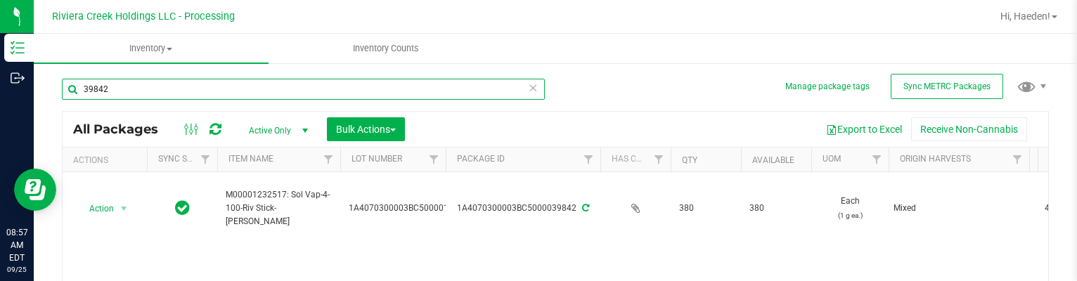
click at [236, 82] on input "39842" at bounding box center [303, 89] width 483 height 21
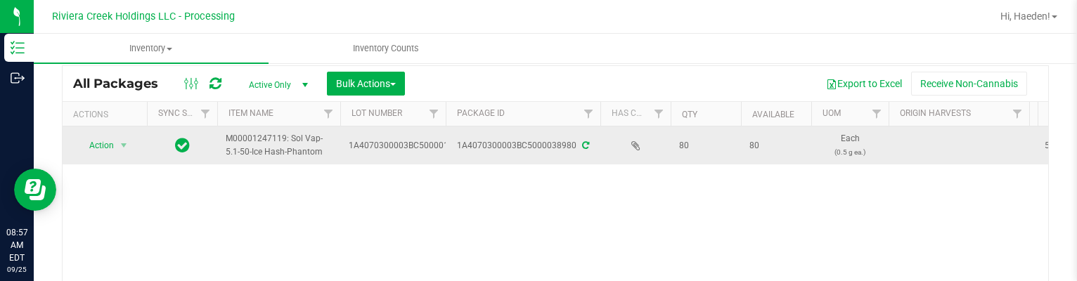
scroll to position [70, 0]
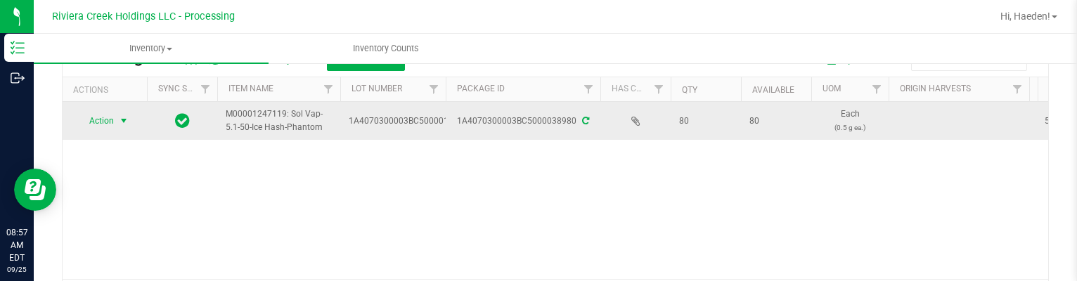
type input "38980"
click at [110, 128] on span "Action" at bounding box center [96, 121] width 38 height 20
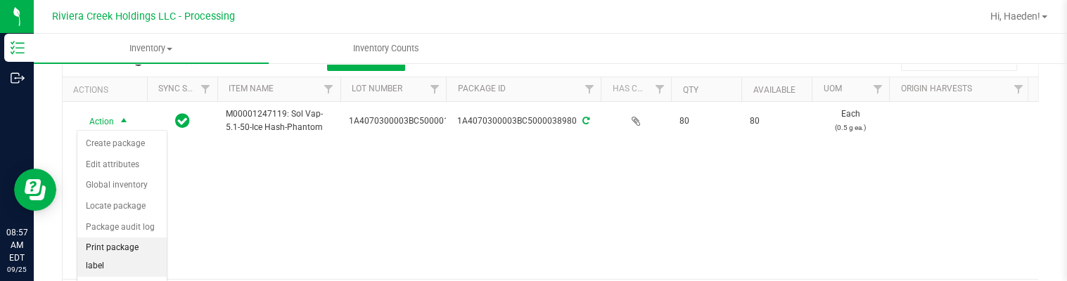
click at [139, 247] on li "Print package label" at bounding box center [121, 257] width 89 height 39
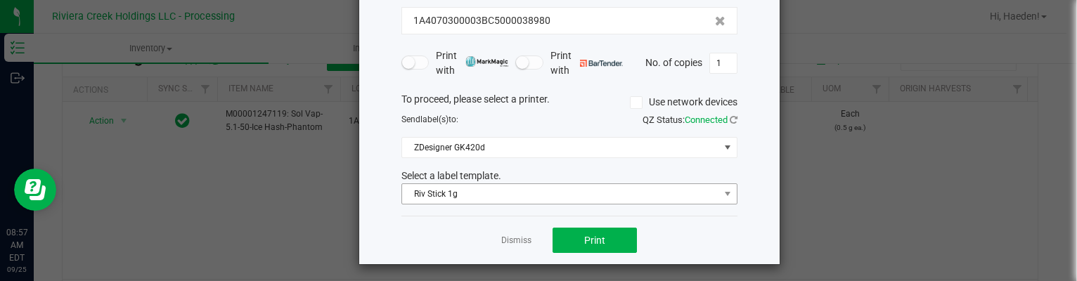
scroll to position [108, 0]
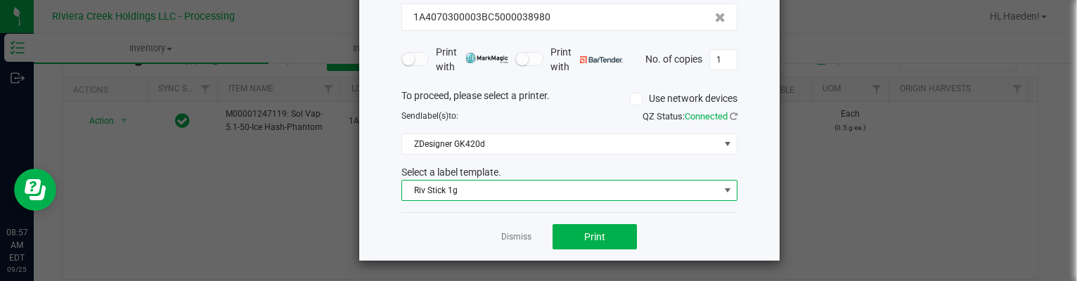
click at [467, 196] on span "Riv Stick 1g" at bounding box center [560, 191] width 317 height 20
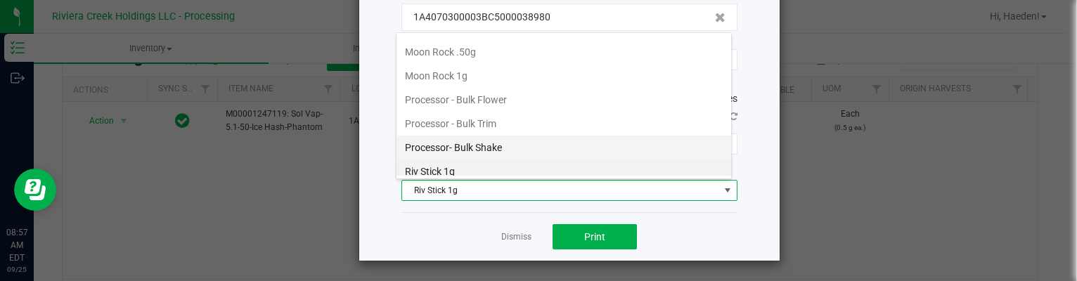
scroll to position [475, 0]
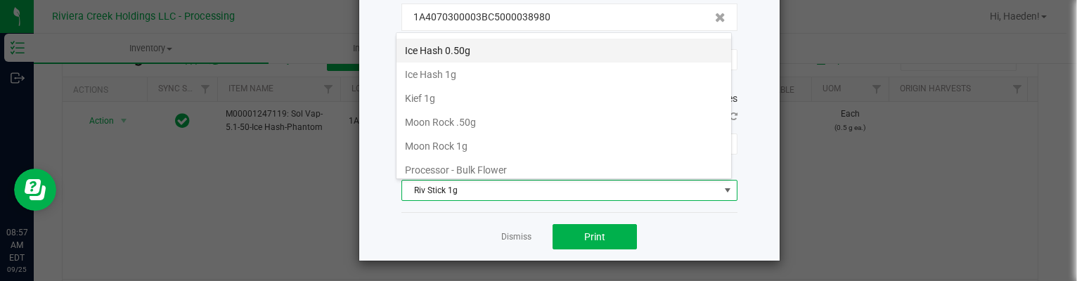
click at [478, 49] on li "Ice Hash 0.50g" at bounding box center [564, 51] width 335 height 24
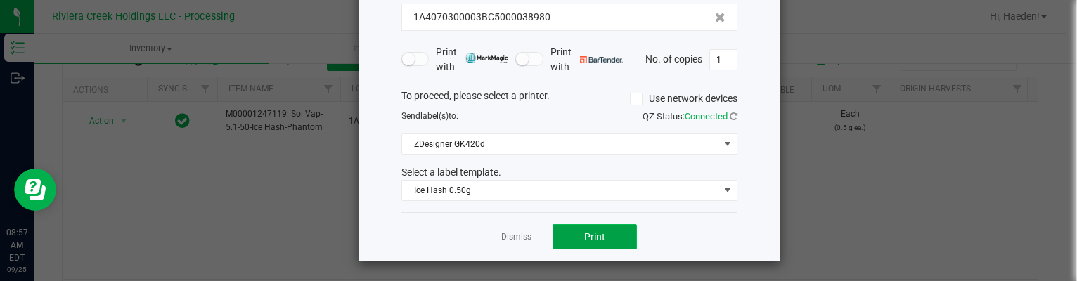
click at [593, 235] on span "Print" at bounding box center [594, 236] width 21 height 11
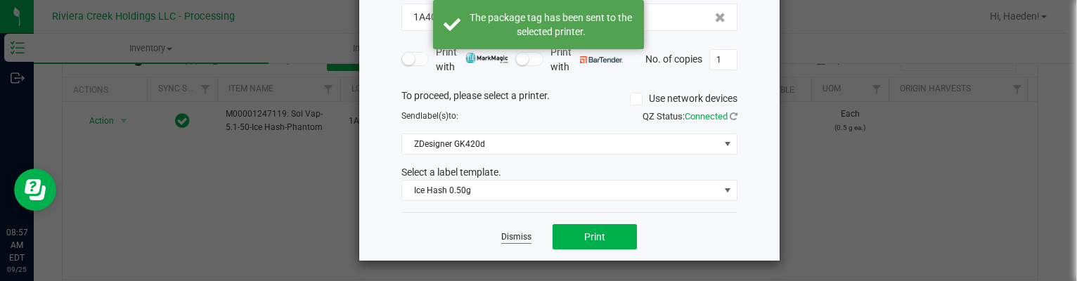
click at [523, 238] on link "Dismiss" at bounding box center [516, 237] width 30 height 12
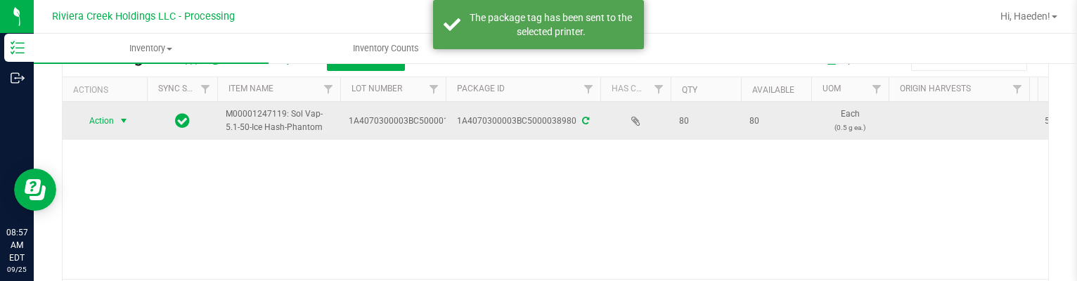
click at [104, 120] on span "Action" at bounding box center [96, 121] width 38 height 20
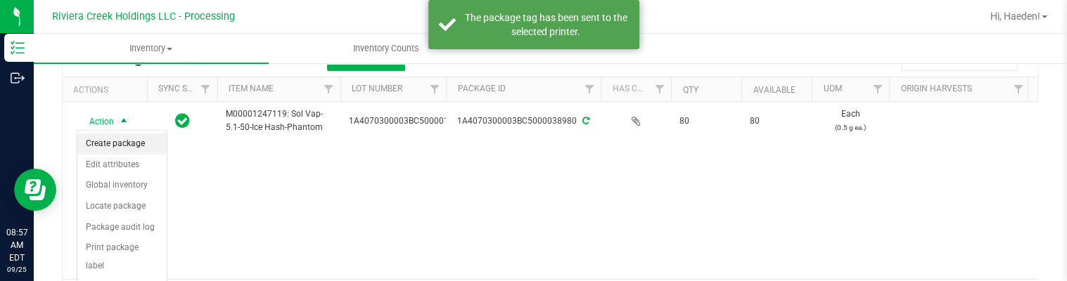
click at [108, 148] on li "Create package" at bounding box center [121, 144] width 89 height 21
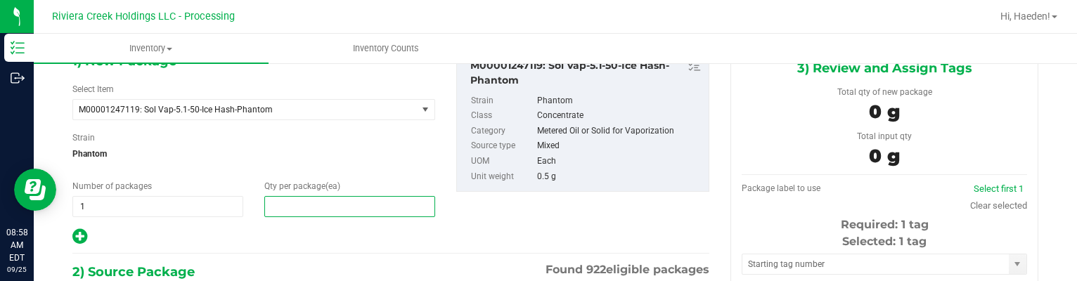
click at [317, 212] on span at bounding box center [349, 206] width 171 height 21
type input "20"
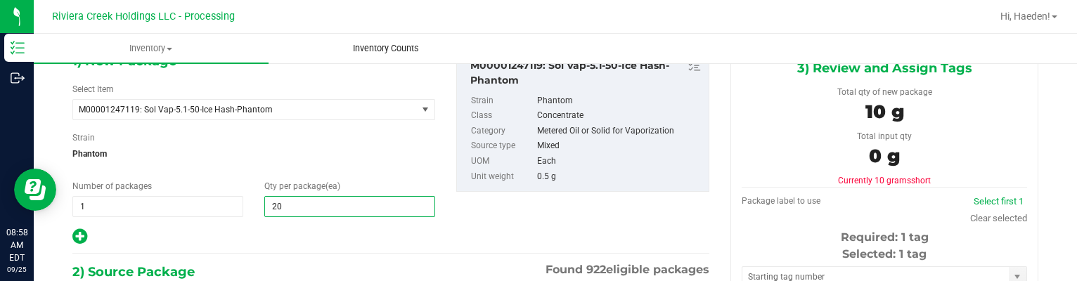
type input "20"
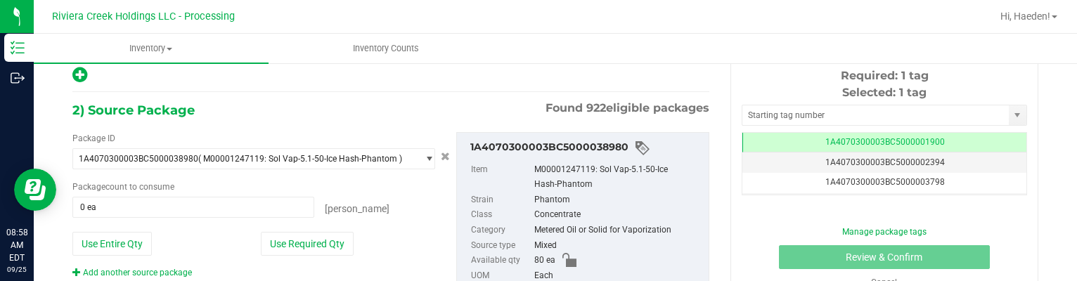
drag, startPoint x: 331, startPoint y: 243, endPoint x: 387, endPoint y: 195, distance: 74.3
click at [330, 243] on button "Use Required Qty" at bounding box center [307, 244] width 93 height 24
type input "20 ea"
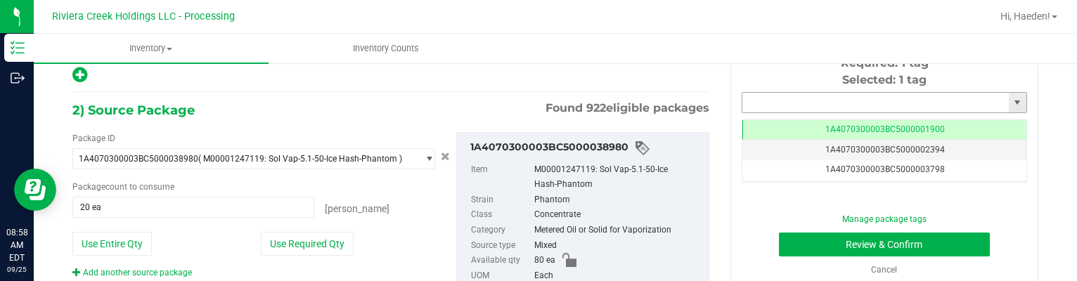
click at [791, 100] on input "text" at bounding box center [876, 103] width 267 height 20
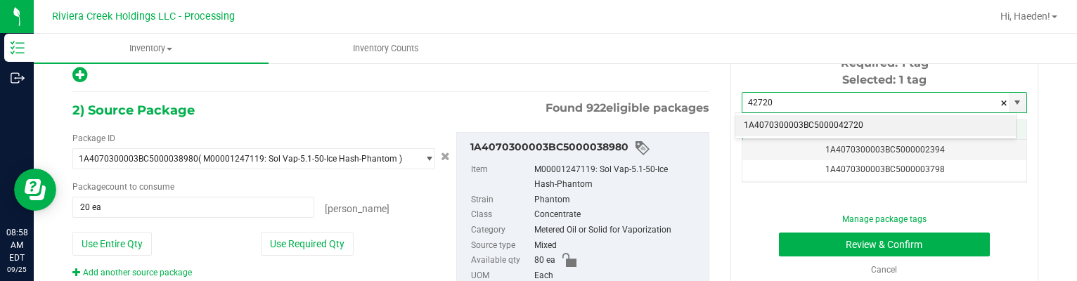
drag, startPoint x: 795, startPoint y: 121, endPoint x: 796, endPoint y: 138, distance: 16.9
click at [796, 121] on li "1A4070300003BC5000042720" at bounding box center [876, 125] width 281 height 21
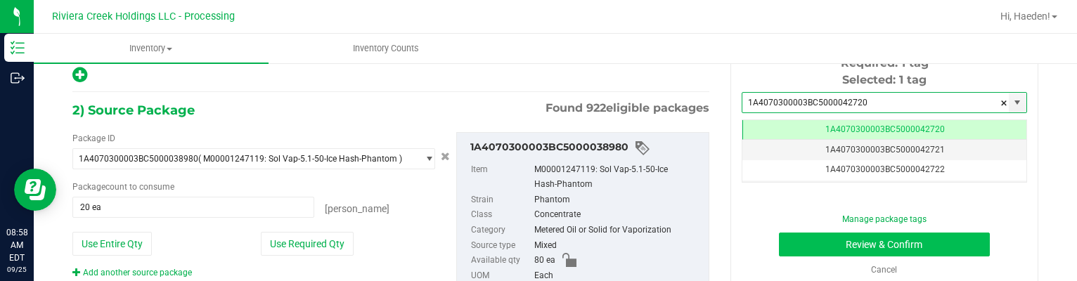
type input "1A4070300003BC5000042720"
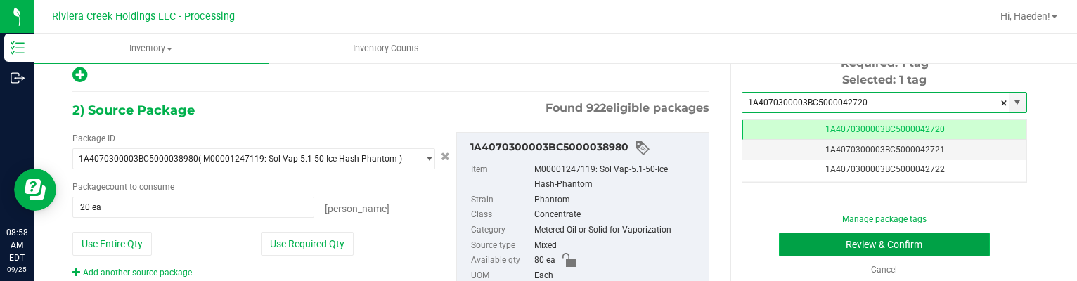
click at [815, 241] on button "Review & Confirm" at bounding box center [885, 245] width 212 height 24
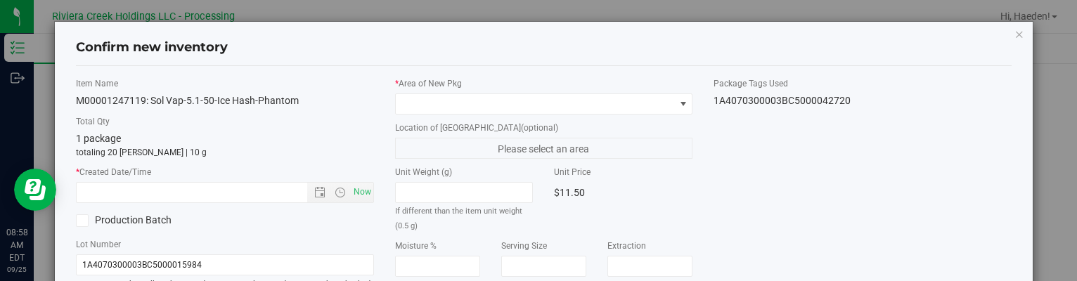
type input "[DATE]"
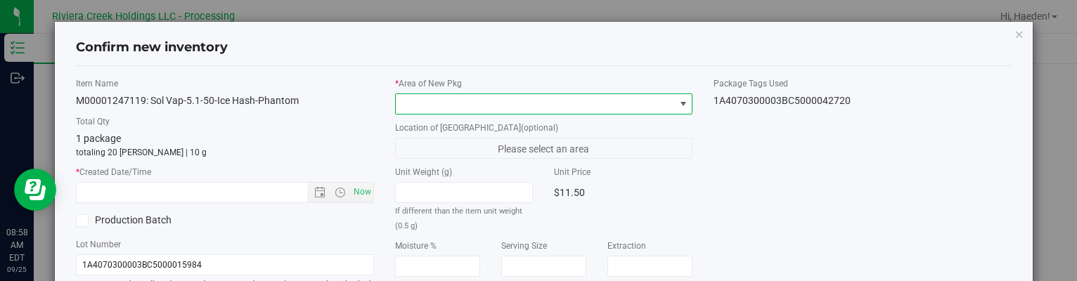
click at [678, 104] on span at bounding box center [683, 103] width 11 height 11
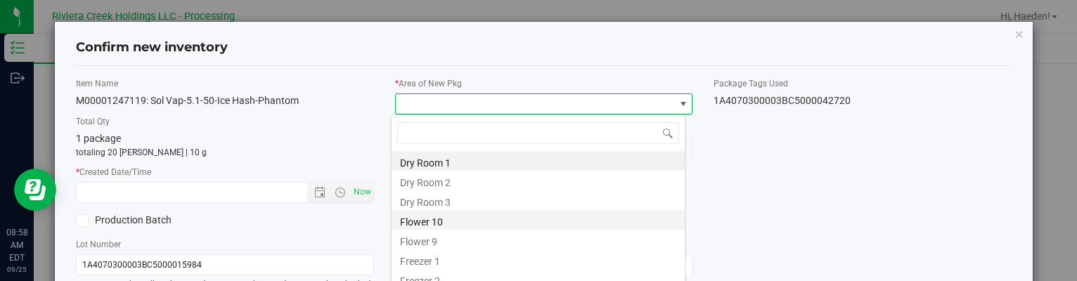
click at [425, 222] on li "Flower 10" at bounding box center [538, 220] width 293 height 20
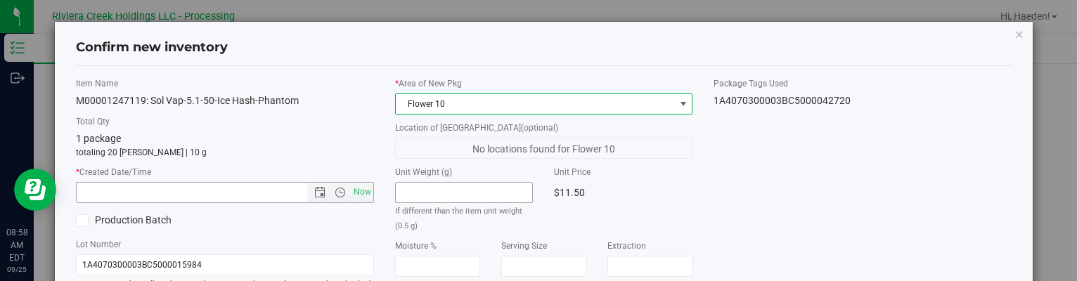
click at [359, 191] on span "Now" at bounding box center [362, 192] width 24 height 20
type input "[DATE] 8:58 AM"
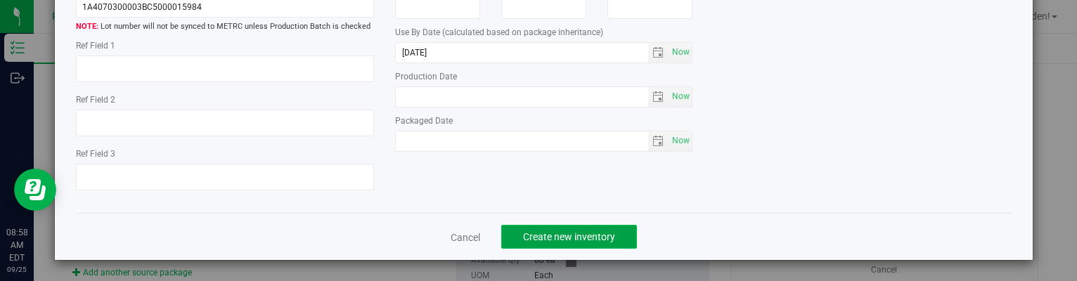
click at [599, 232] on span "Create new inventory" at bounding box center [569, 236] width 92 height 11
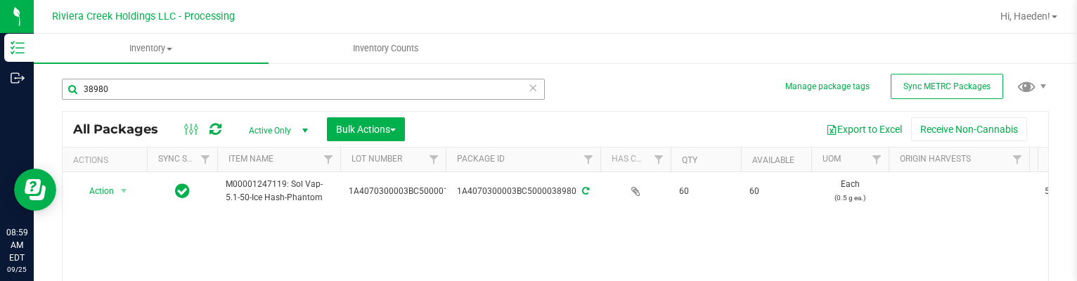
click at [172, 100] on div "38980" at bounding box center [303, 95] width 483 height 32
click at [173, 92] on input "38980" at bounding box center [303, 89] width 483 height 21
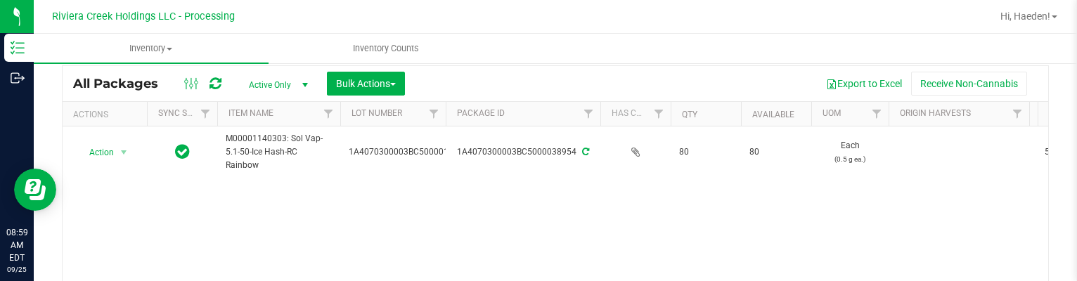
scroll to position [70, 0]
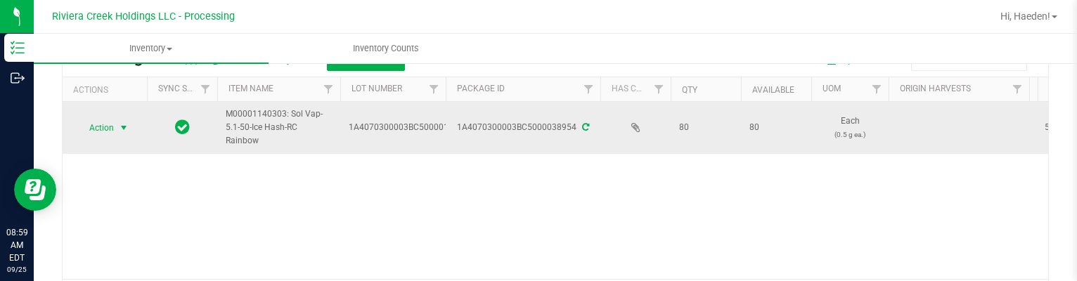
type input "38954"
click at [126, 127] on span "select" at bounding box center [123, 127] width 11 height 11
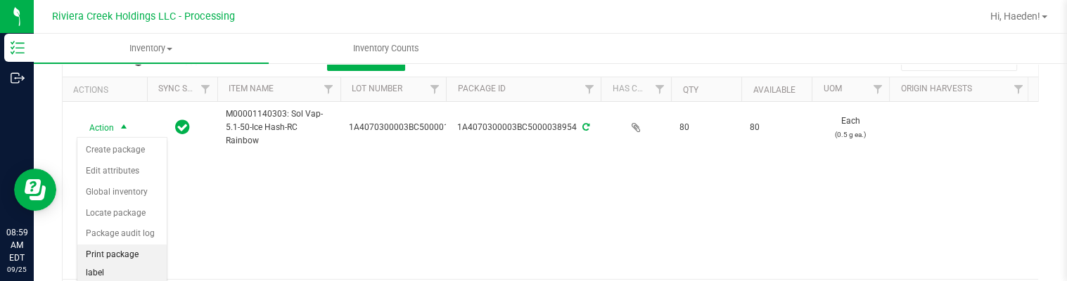
click at [140, 255] on li "Print package label" at bounding box center [121, 264] width 89 height 39
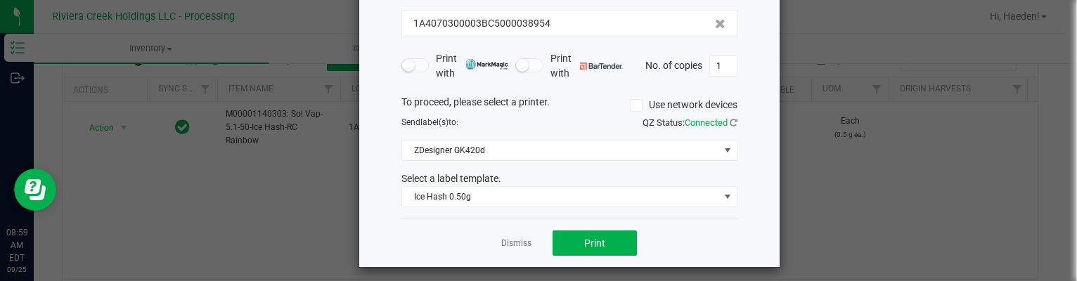
scroll to position [108, 0]
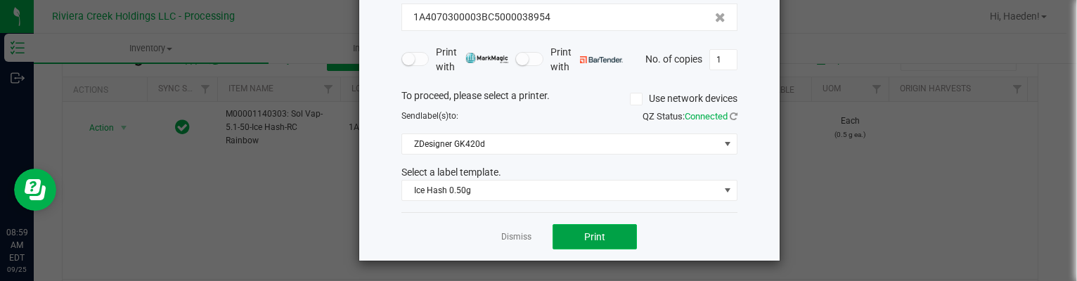
click at [597, 231] on span "Print" at bounding box center [594, 236] width 21 height 11
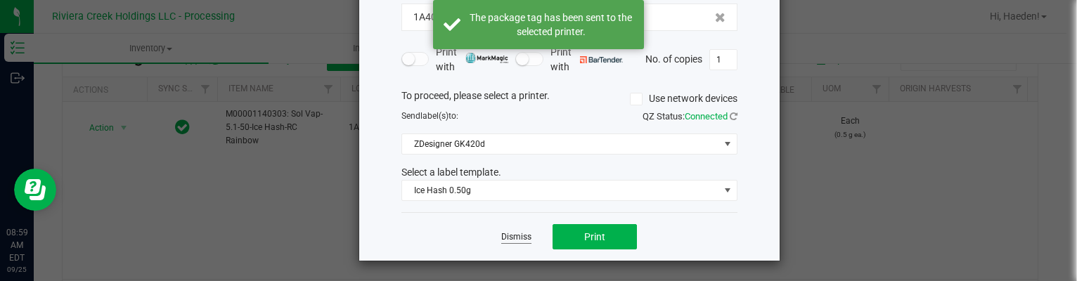
click at [520, 234] on link "Dismiss" at bounding box center [516, 237] width 30 height 12
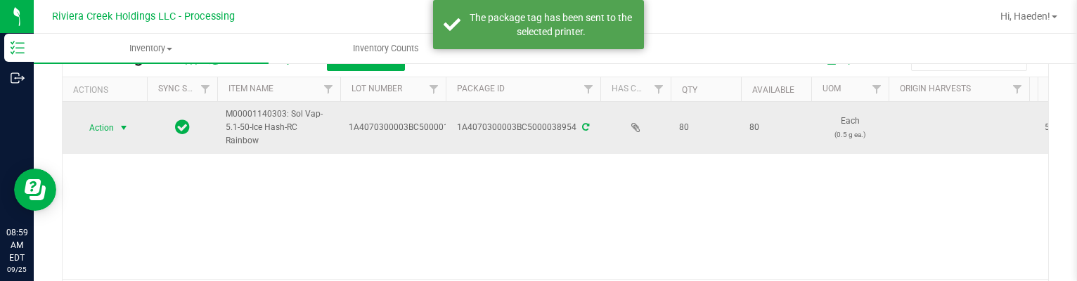
click at [115, 126] on span "select" at bounding box center [124, 128] width 18 height 20
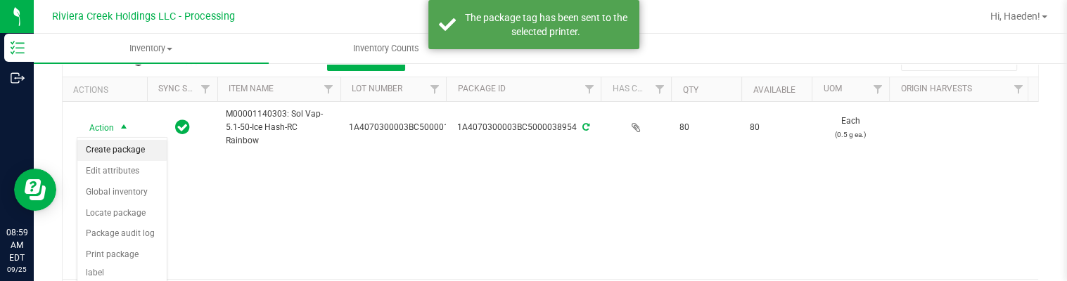
click at [119, 145] on li "Create package" at bounding box center [121, 150] width 89 height 21
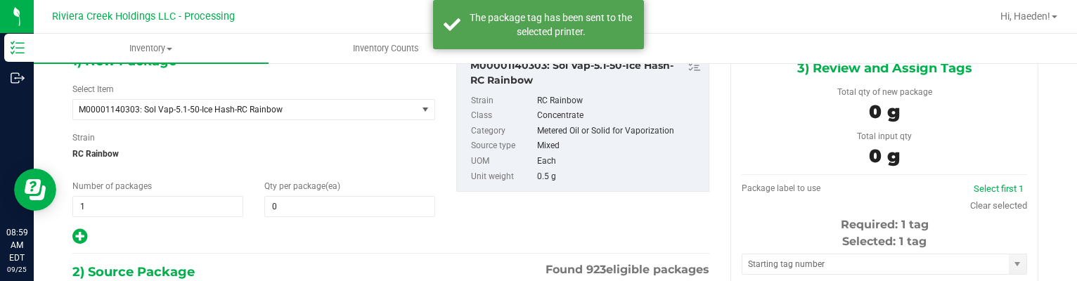
type input "0 ea"
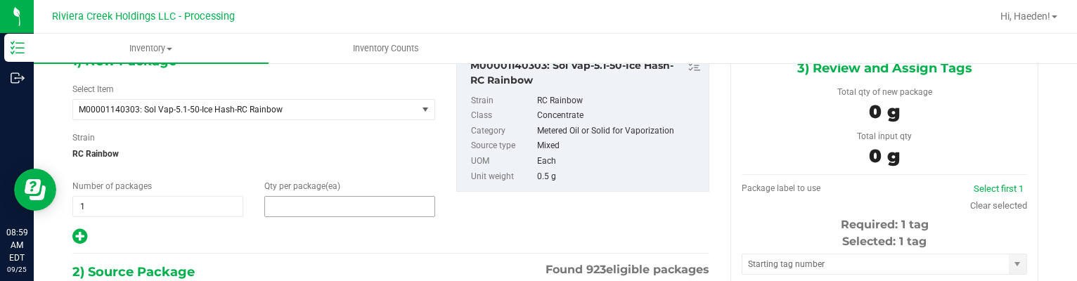
click at [296, 202] on span at bounding box center [349, 206] width 171 height 21
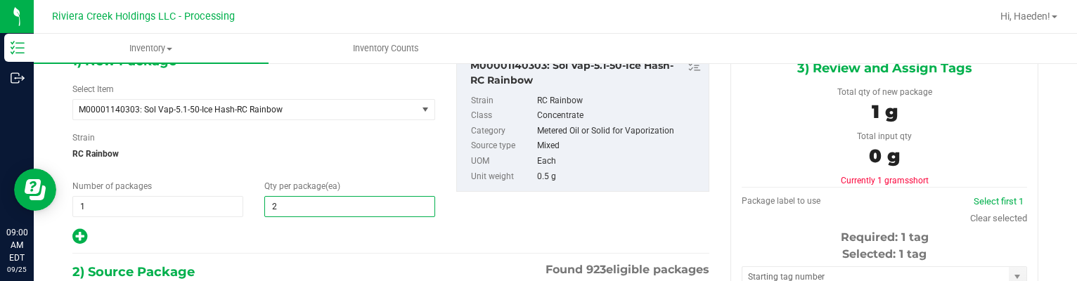
type input "20"
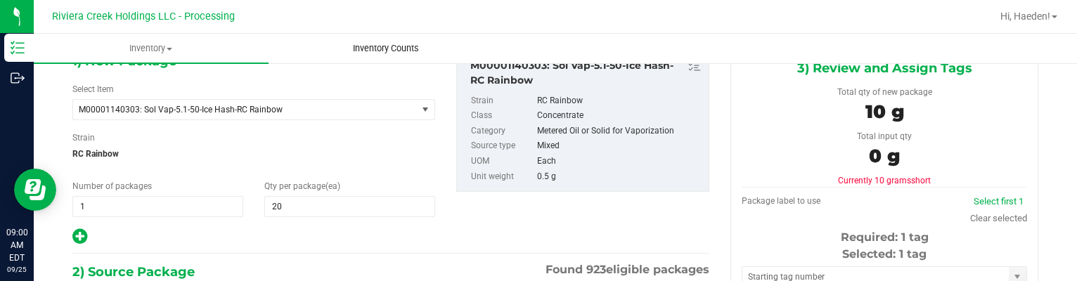
scroll to position [243, 0]
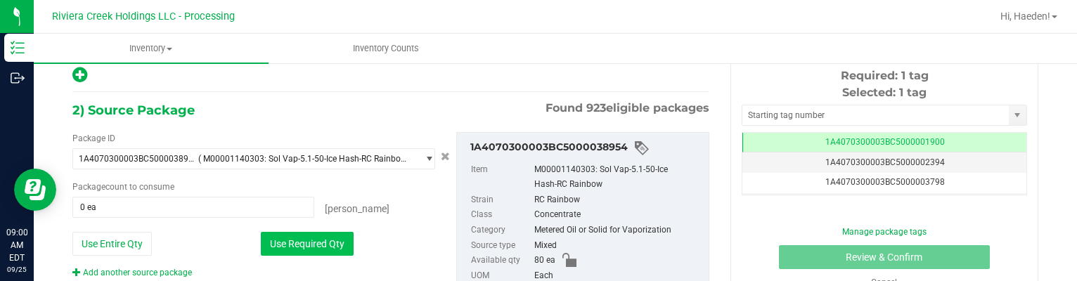
click at [318, 232] on button "Use Required Qty" at bounding box center [307, 244] width 93 height 24
type input "20 ea"
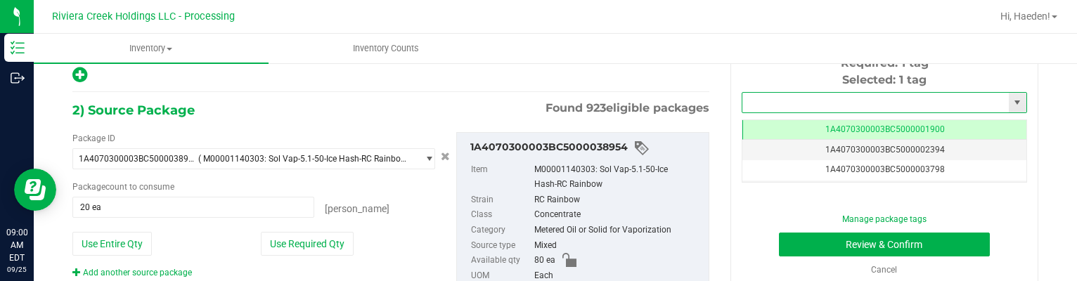
click at [785, 101] on input "text" at bounding box center [876, 103] width 267 height 20
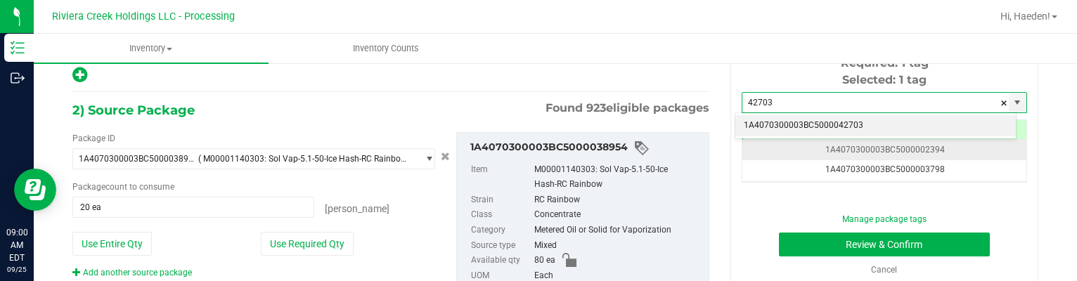
drag, startPoint x: 807, startPoint y: 129, endPoint x: 810, endPoint y: 158, distance: 29.7
click at [807, 129] on li "1A4070300003BC5000042703" at bounding box center [876, 125] width 281 height 21
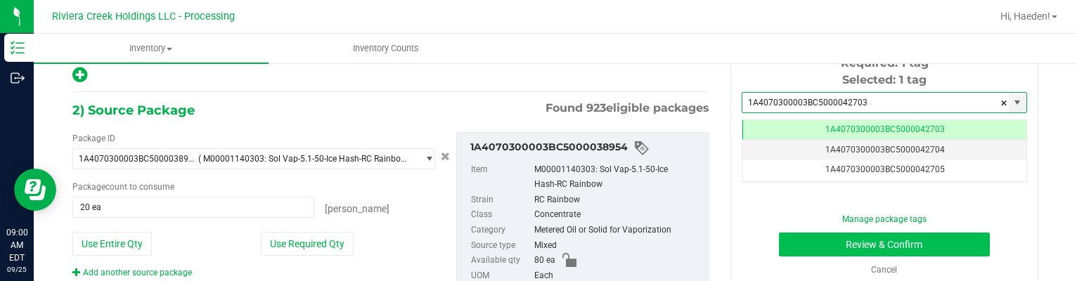
type input "1A4070300003BC5000042703"
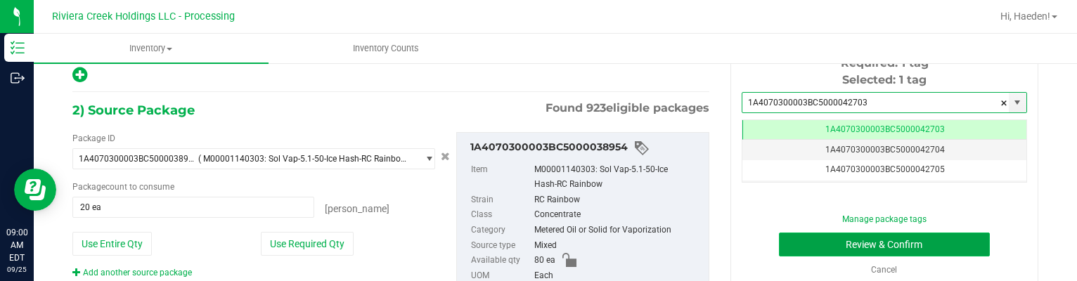
click at [831, 240] on button "Review & Confirm" at bounding box center [885, 245] width 212 height 24
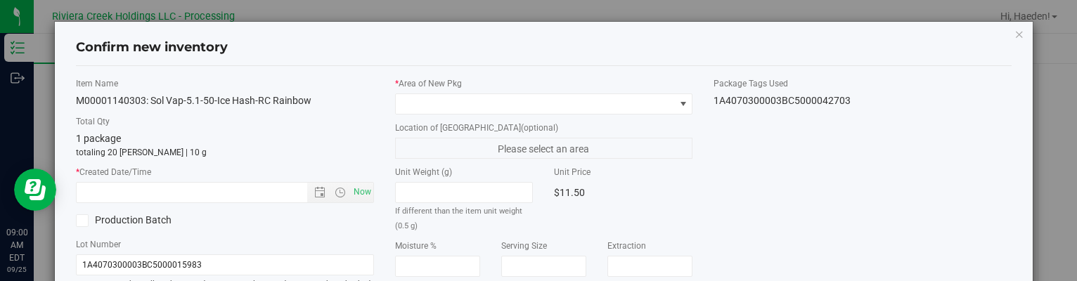
type input "[DATE]"
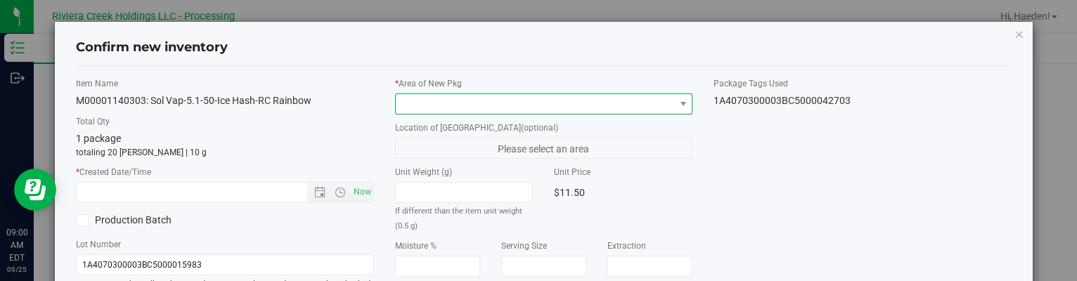
click at [639, 103] on span at bounding box center [535, 104] width 278 height 20
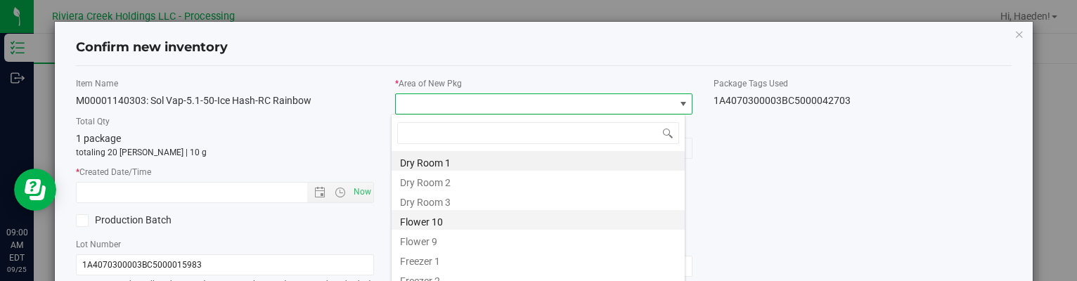
click at [466, 216] on li "Flower 10" at bounding box center [538, 220] width 293 height 20
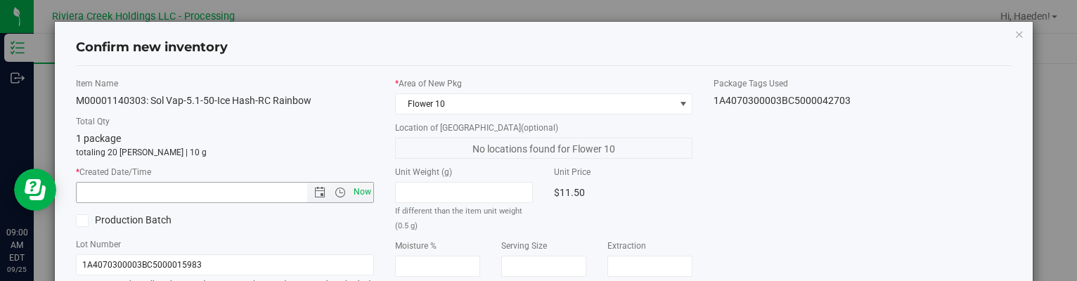
drag, startPoint x: 367, startPoint y: 191, endPoint x: 511, endPoint y: 165, distance: 146.5
click at [367, 190] on span "Now" at bounding box center [362, 192] width 24 height 20
type input "[DATE] 9:00 AM"
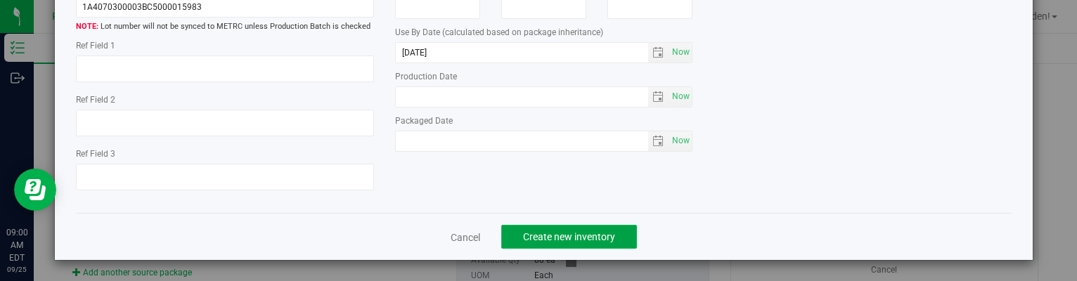
click at [579, 238] on span "Create new inventory" at bounding box center [569, 236] width 92 height 11
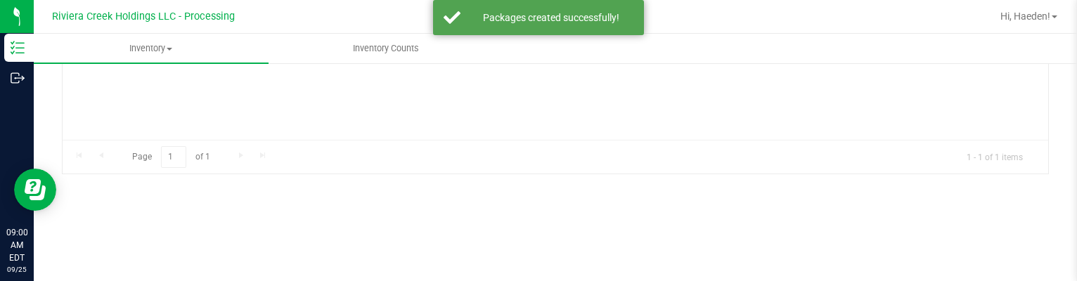
type input "[DATE]"
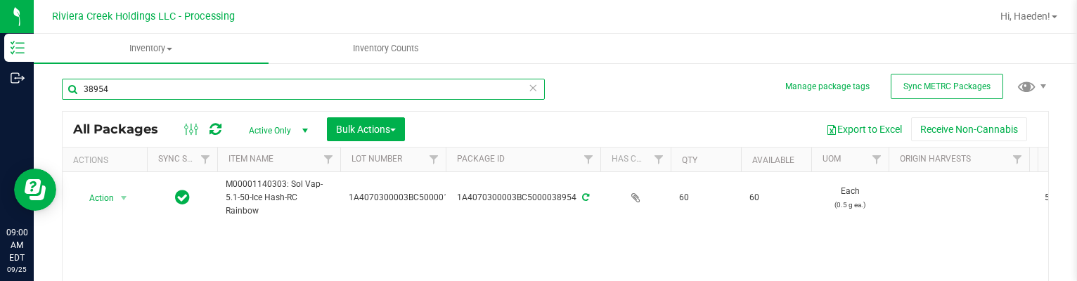
click at [186, 91] on input "38954" at bounding box center [303, 89] width 483 height 21
click at [188, 90] on input "38954" at bounding box center [303, 89] width 483 height 21
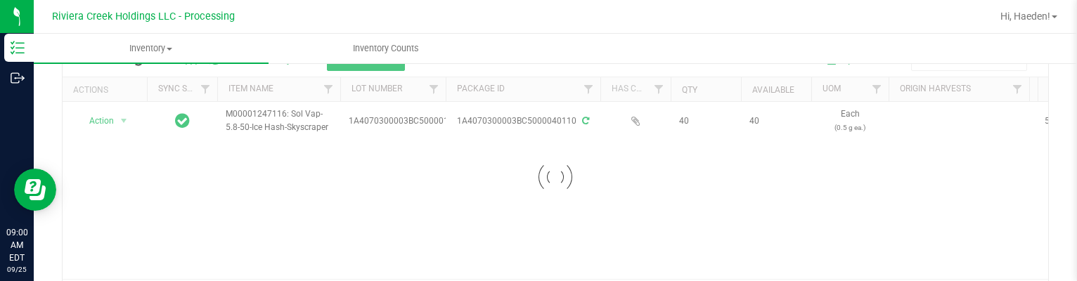
type input "40110"
click at [115, 125] on div at bounding box center [556, 176] width 986 height 271
click at [118, 122] on span "select" at bounding box center [123, 120] width 11 height 11
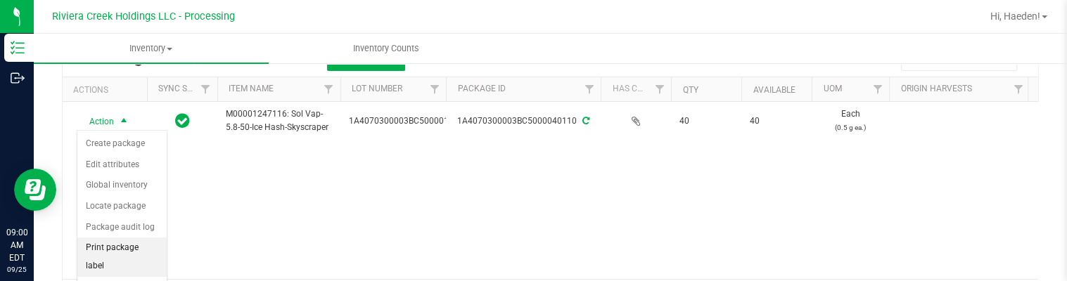
click at [123, 244] on li "Print package label" at bounding box center [121, 257] width 89 height 39
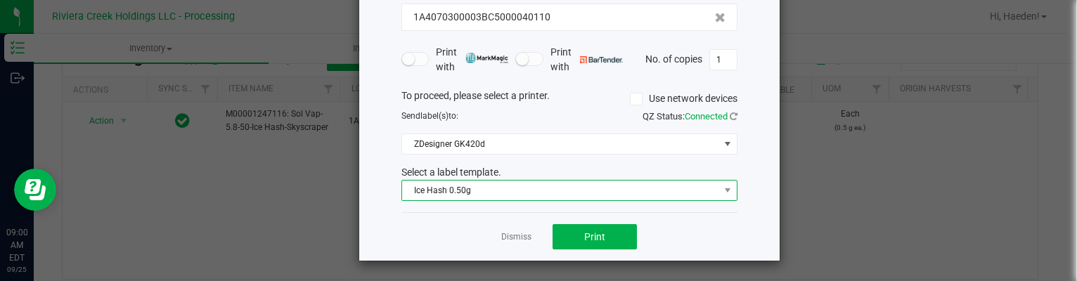
click at [475, 195] on span "Ice Hash 0.50g" at bounding box center [560, 191] width 317 height 20
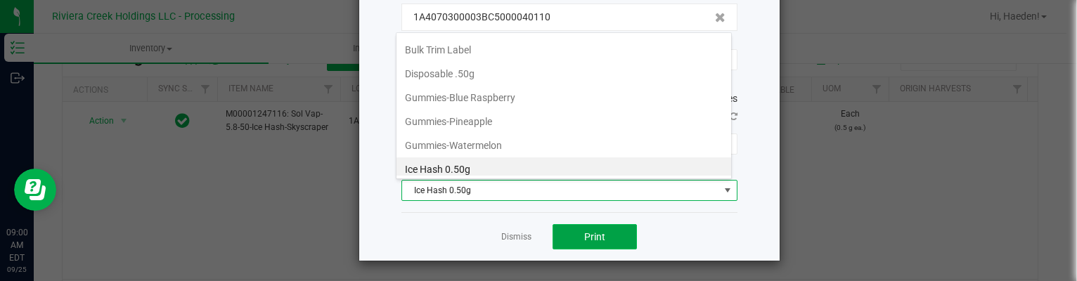
click at [602, 238] on button "Print" at bounding box center [595, 236] width 84 height 25
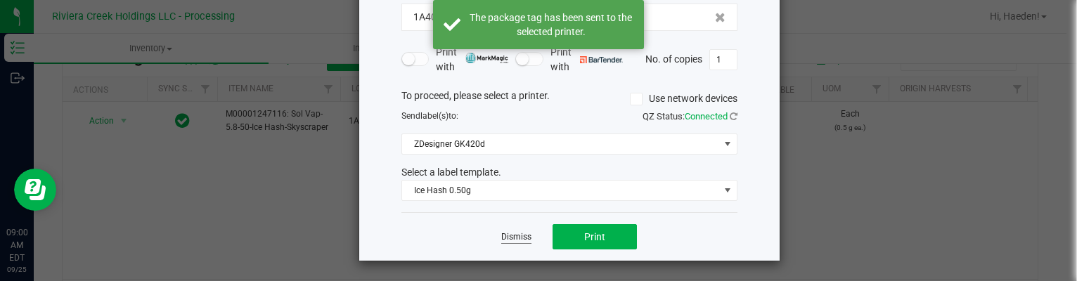
click at [516, 231] on link "Dismiss" at bounding box center [516, 237] width 30 height 12
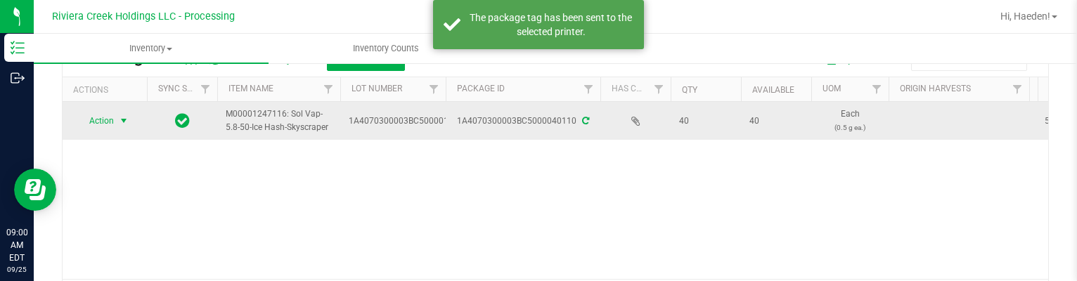
click at [96, 120] on span "Action" at bounding box center [96, 121] width 38 height 20
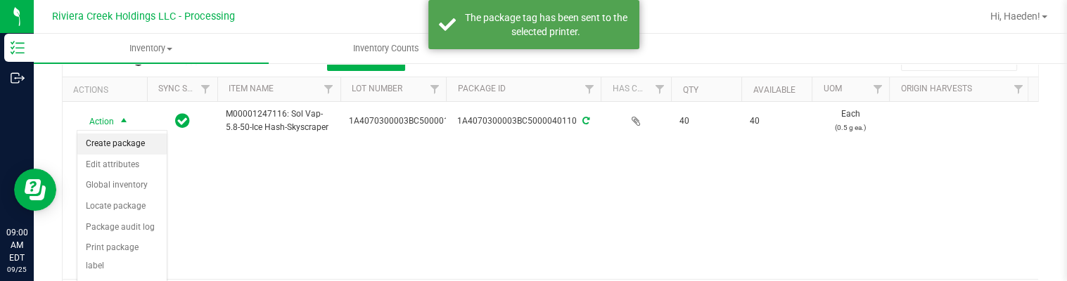
click at [105, 141] on li "Create package" at bounding box center [121, 144] width 89 height 21
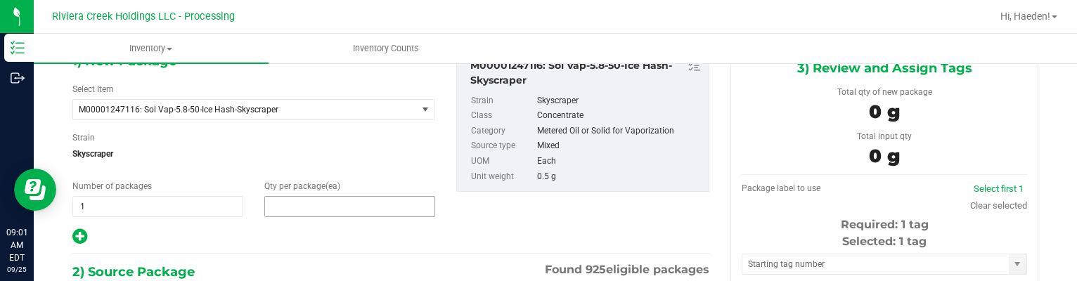
click at [297, 203] on span at bounding box center [349, 206] width 171 height 21
click at [297, 203] on input "text" at bounding box center [349, 207] width 169 height 20
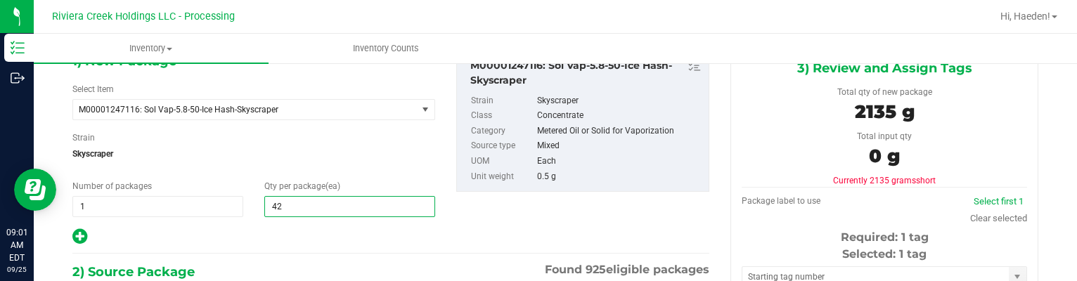
type input "4"
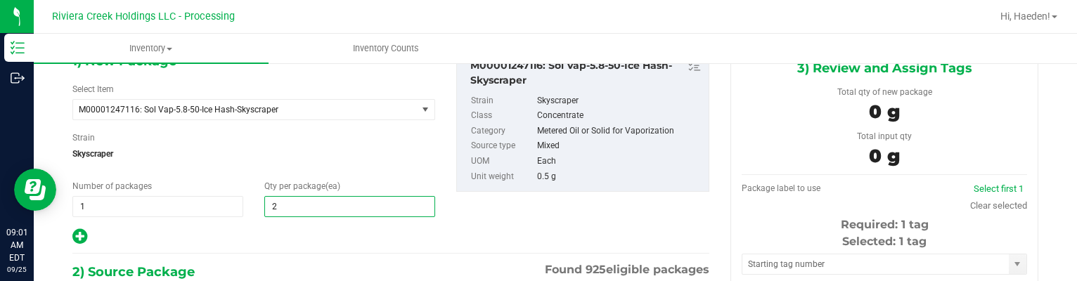
type input "20"
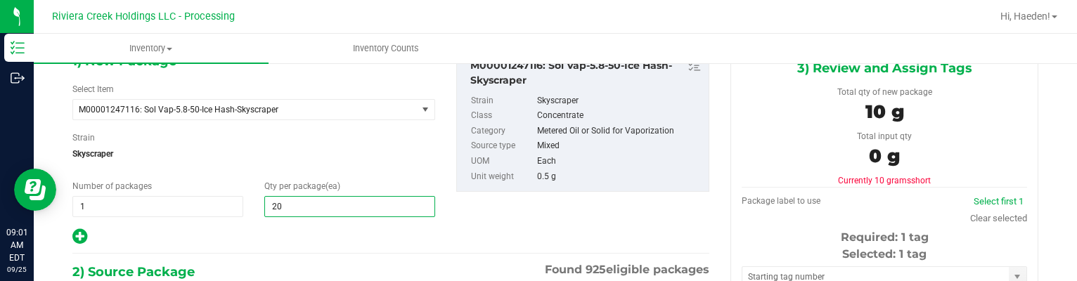
type input "20"
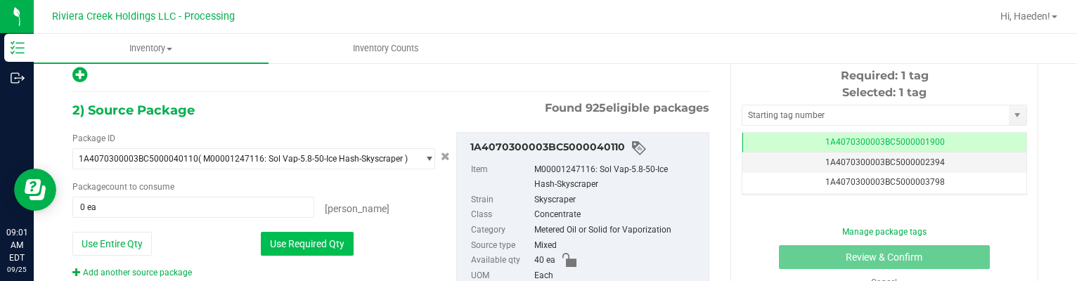
click at [319, 241] on button "Use Required Qty" at bounding box center [307, 244] width 93 height 24
type input "20 ea"
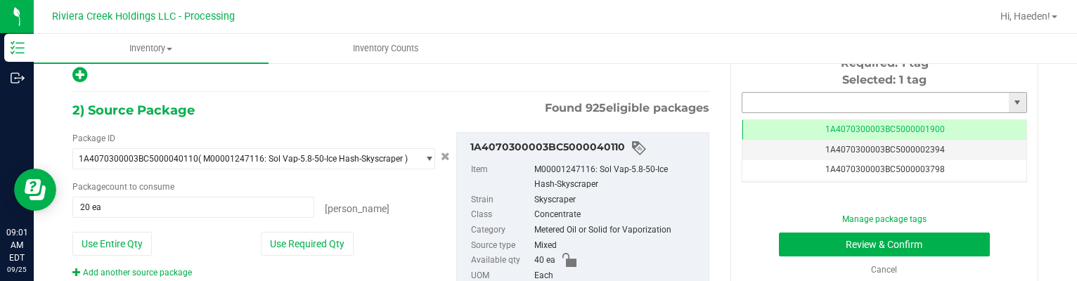
click at [781, 98] on input "text" at bounding box center [876, 103] width 267 height 20
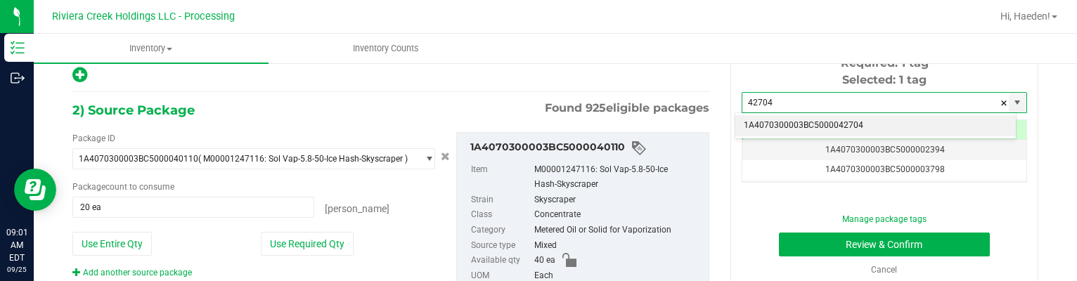
click at [796, 126] on li "1A4070300003BC5000042704" at bounding box center [876, 125] width 281 height 21
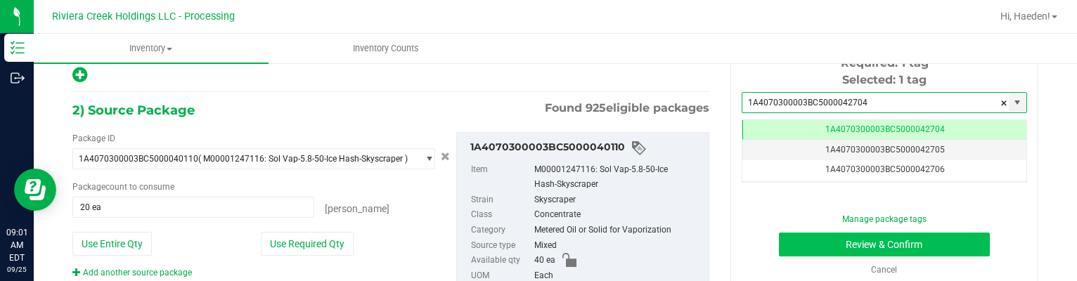
type input "1A4070300003BC5000042704"
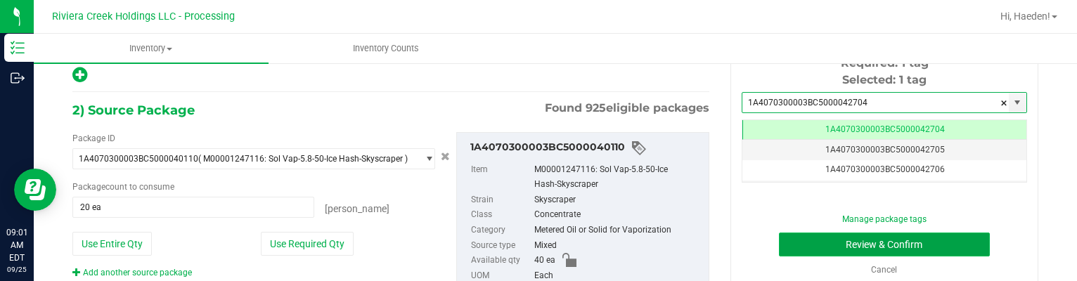
click at [812, 248] on button "Review & Confirm" at bounding box center [885, 245] width 212 height 24
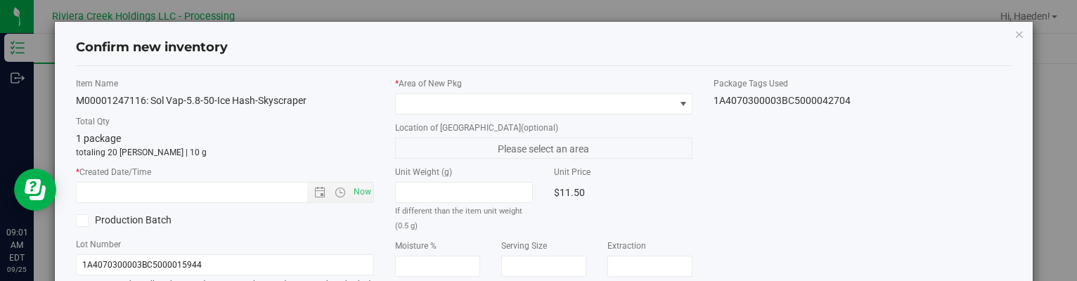
type input "[DATE]"
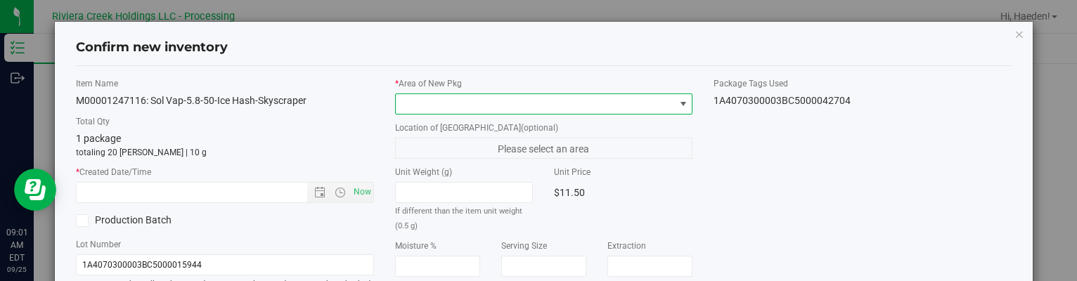
click at [681, 99] on span at bounding box center [683, 103] width 11 height 11
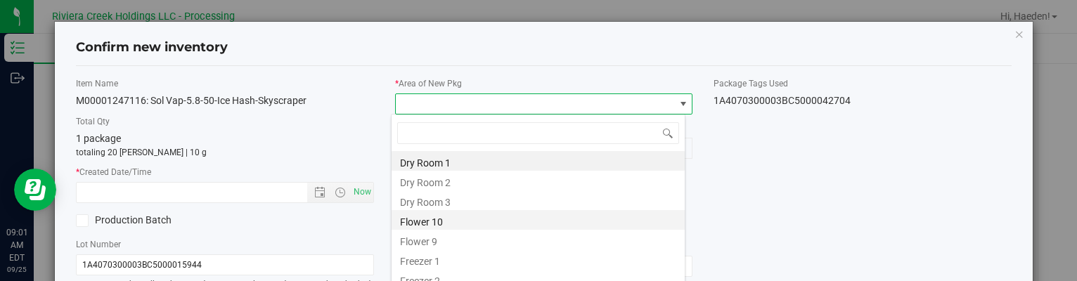
click at [470, 224] on li "Flower 10" at bounding box center [538, 220] width 293 height 20
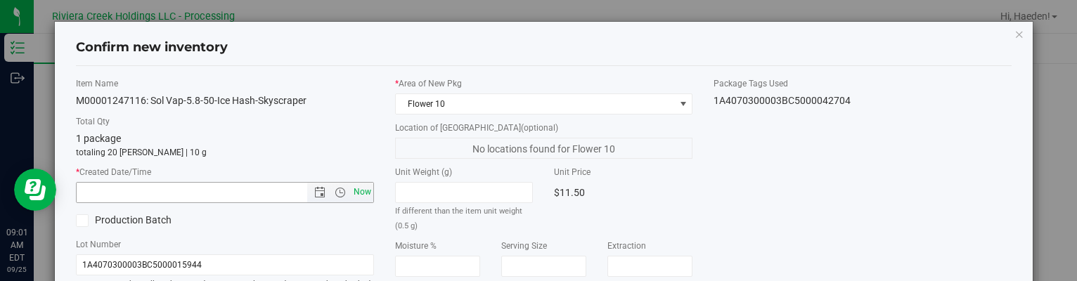
click at [364, 188] on span "Now" at bounding box center [362, 192] width 24 height 20
type input "[DATE] 9:01 AM"
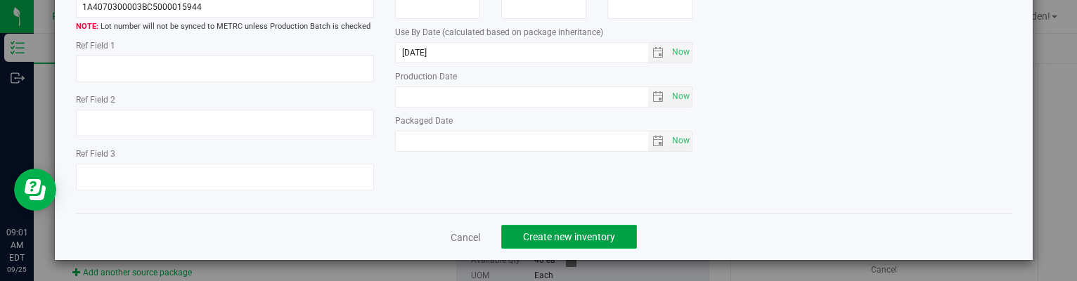
click at [611, 238] on button "Create new inventory" at bounding box center [569, 237] width 136 height 24
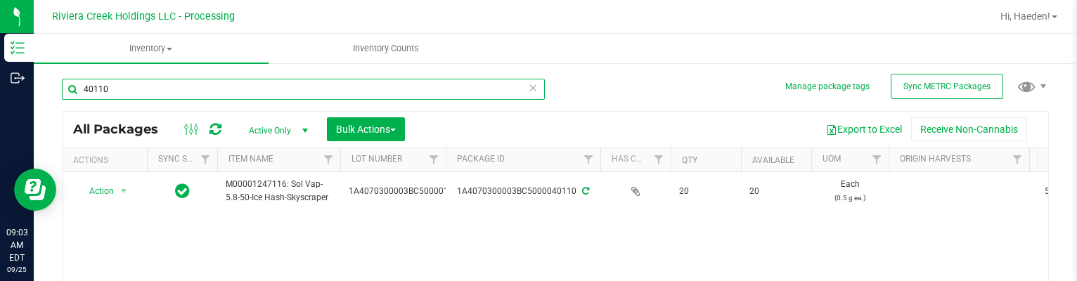
click at [335, 88] on input "40110" at bounding box center [303, 89] width 483 height 21
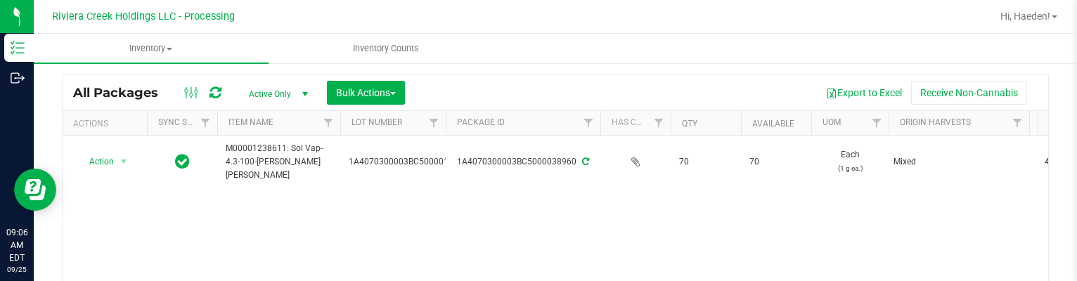
scroll to position [70, 0]
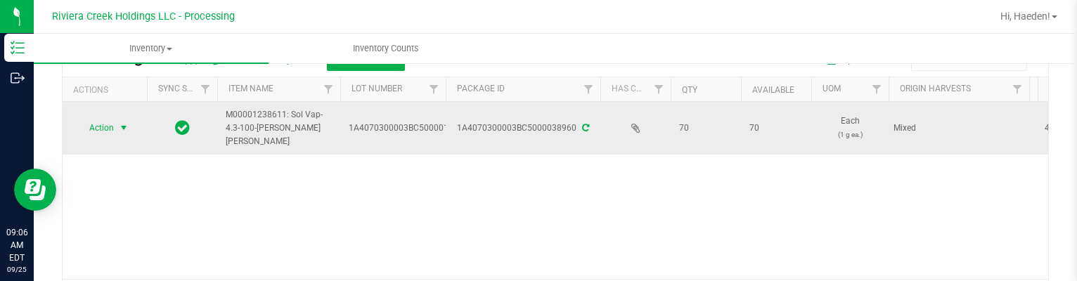
type input "38960"
click at [122, 129] on span "select" at bounding box center [123, 127] width 11 height 11
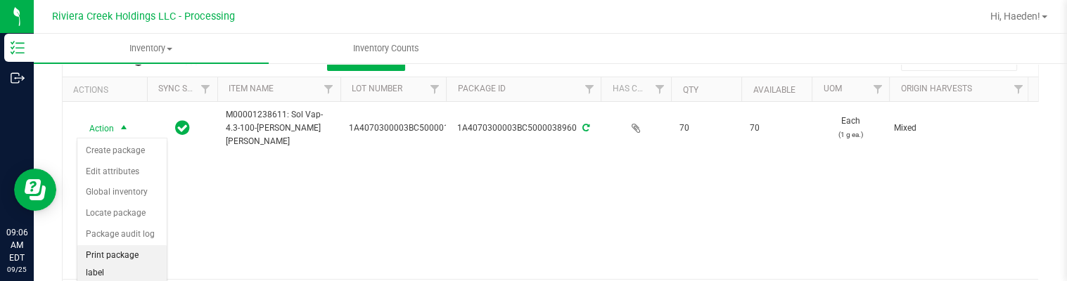
click at [137, 247] on li "Print package label" at bounding box center [121, 264] width 89 height 39
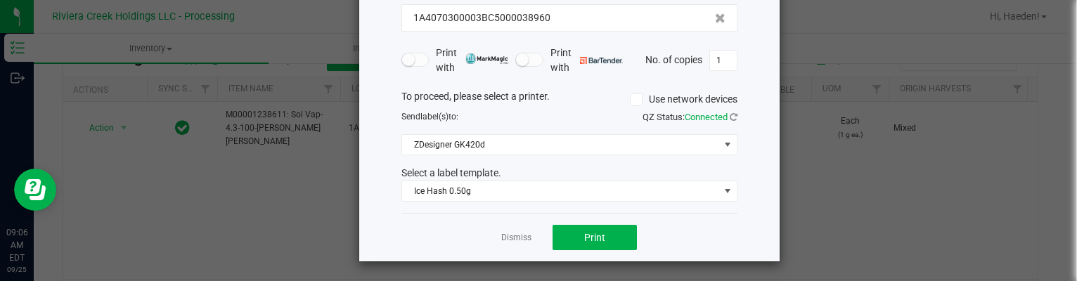
scroll to position [108, 0]
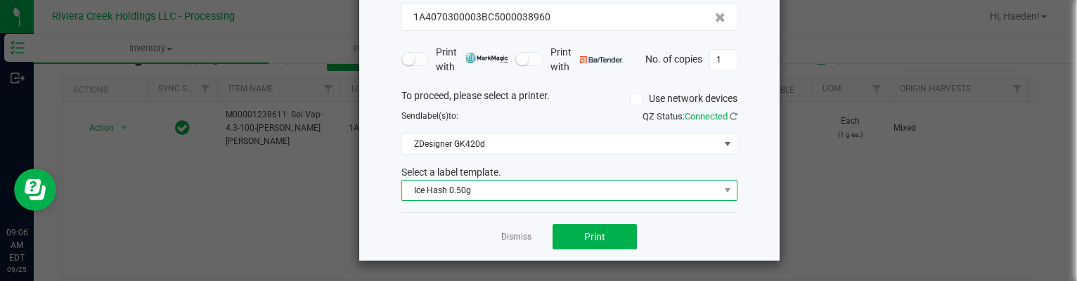
click at [528, 190] on span "Ice Hash 0.50g" at bounding box center [560, 191] width 317 height 20
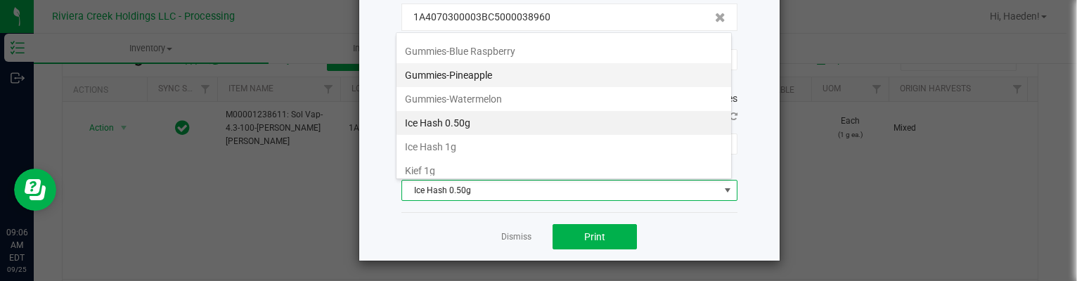
scroll to position [426, 0]
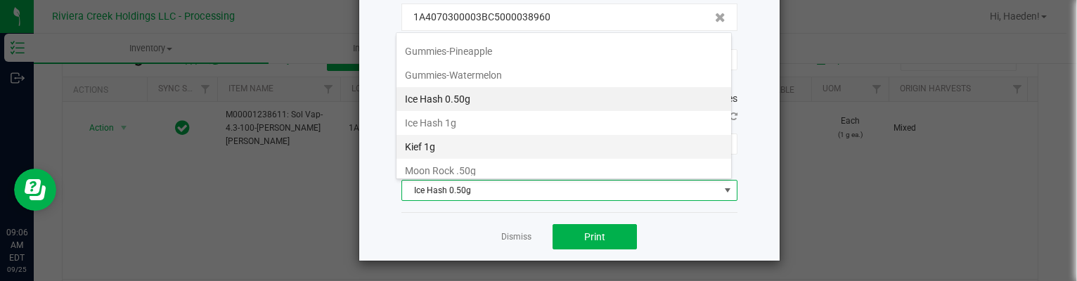
click at [442, 145] on li "Kief 1g" at bounding box center [564, 147] width 335 height 24
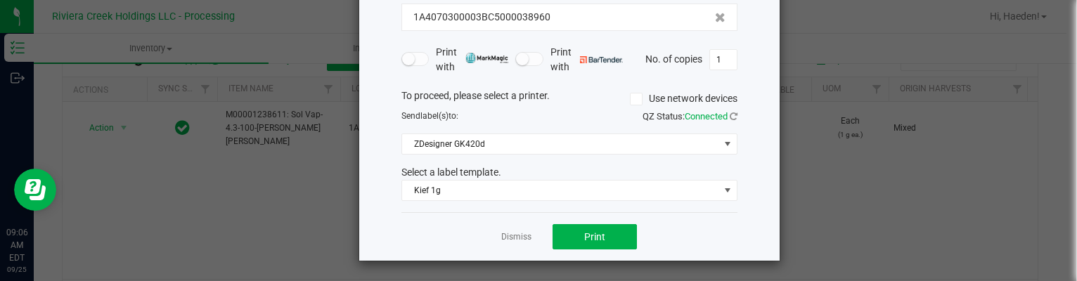
click at [582, 219] on div "Dismiss Print" at bounding box center [570, 236] width 336 height 49
click at [584, 234] on span "Print" at bounding box center [594, 236] width 21 height 11
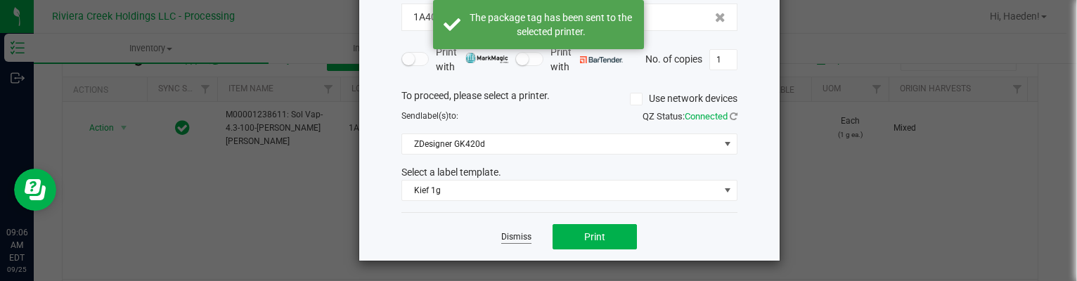
click at [515, 232] on link "Dismiss" at bounding box center [516, 237] width 30 height 12
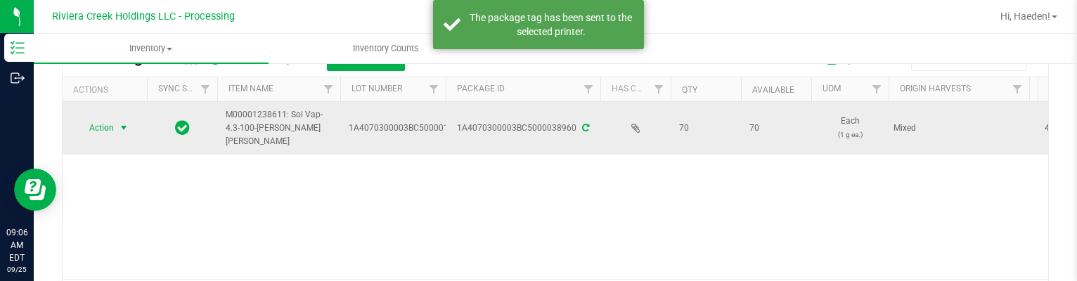
click at [98, 131] on span "Action" at bounding box center [96, 128] width 38 height 20
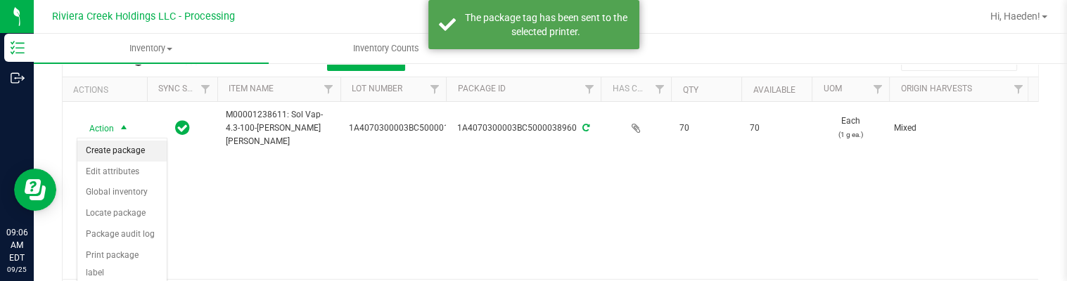
click at [106, 146] on li "Create package" at bounding box center [121, 151] width 89 height 21
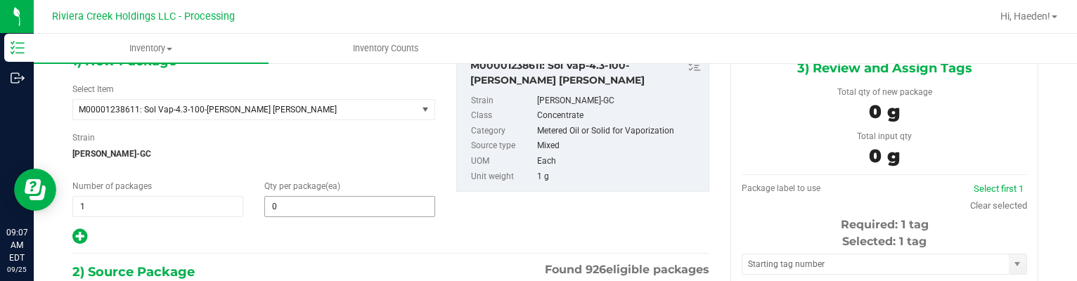
click at [305, 202] on span "0 0" at bounding box center [349, 206] width 171 height 21
click at [305, 202] on input "text" at bounding box center [349, 207] width 169 height 20
type input "20"
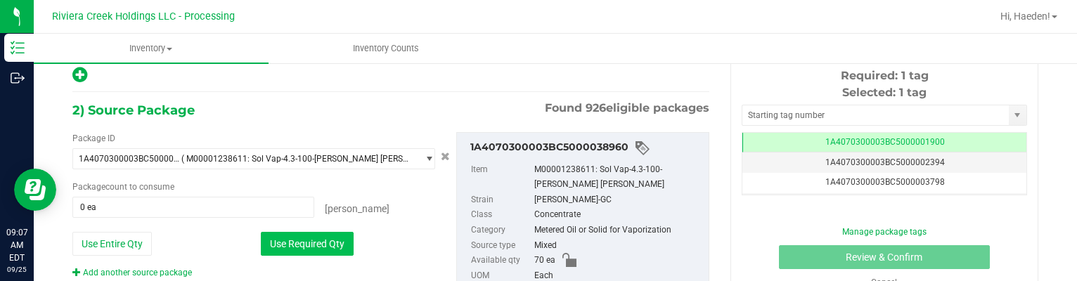
click at [299, 241] on button "Use Required Qty" at bounding box center [307, 244] width 93 height 24
type input "20 ea"
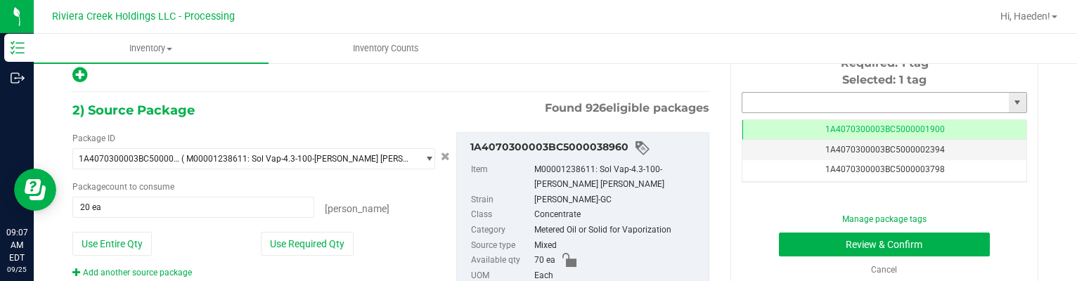
click at [760, 98] on input "text" at bounding box center [876, 103] width 267 height 20
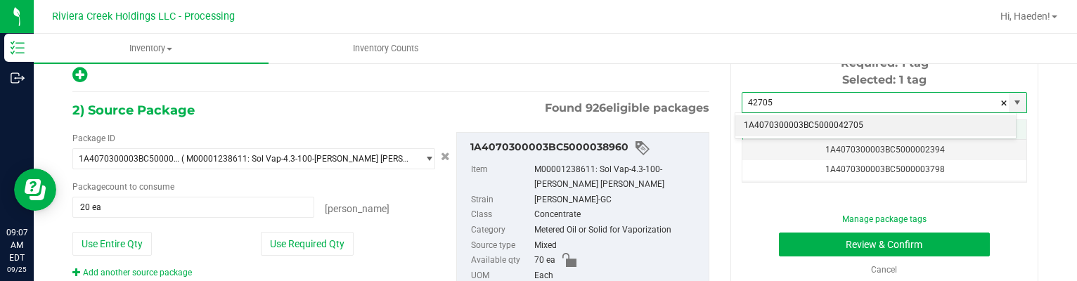
click at [774, 120] on li "1A4070300003BC5000042705" at bounding box center [876, 125] width 281 height 21
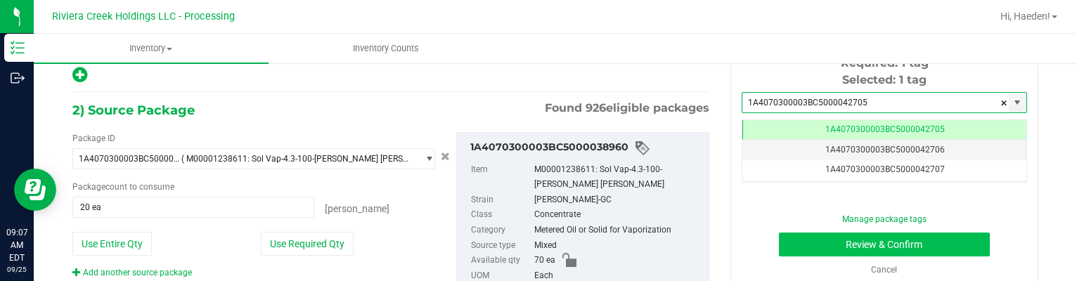
type input "1A4070300003BC5000042705"
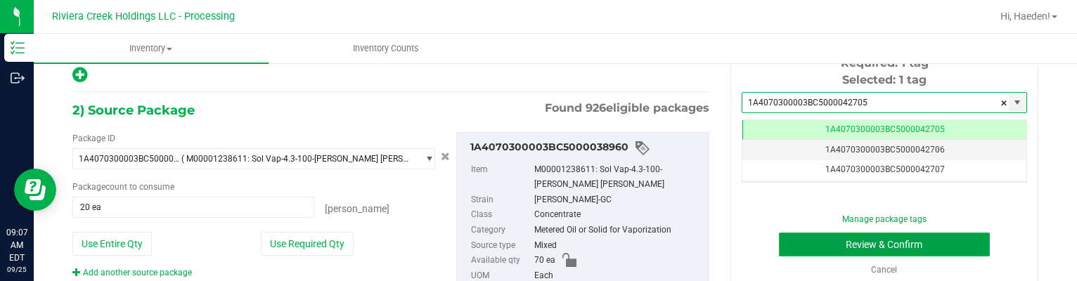
click at [821, 241] on button "Review & Confirm" at bounding box center [885, 245] width 212 height 24
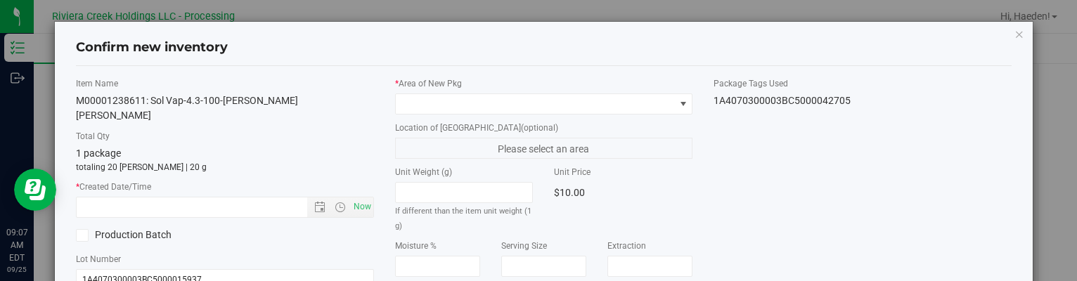
type input "[DATE]"
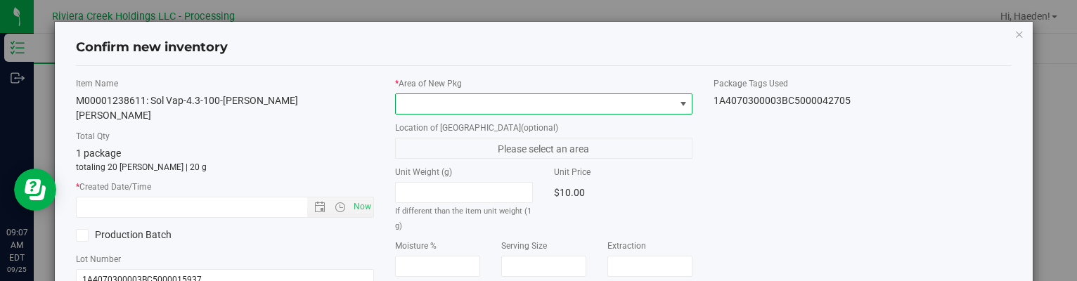
click at [575, 105] on span at bounding box center [535, 104] width 278 height 20
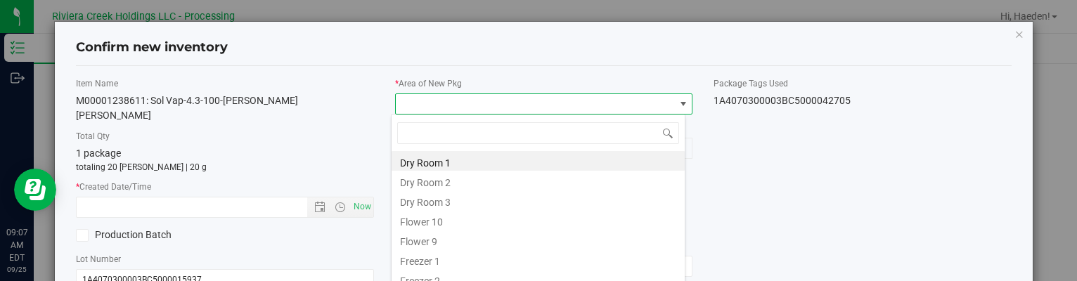
click at [459, 219] on li "Flower 10" at bounding box center [538, 220] width 293 height 20
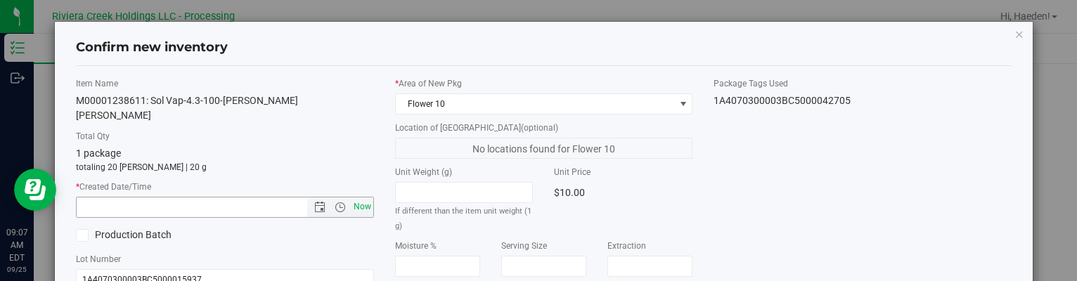
click at [361, 197] on span "Now" at bounding box center [362, 207] width 24 height 20
type input "[DATE] 9:07 AM"
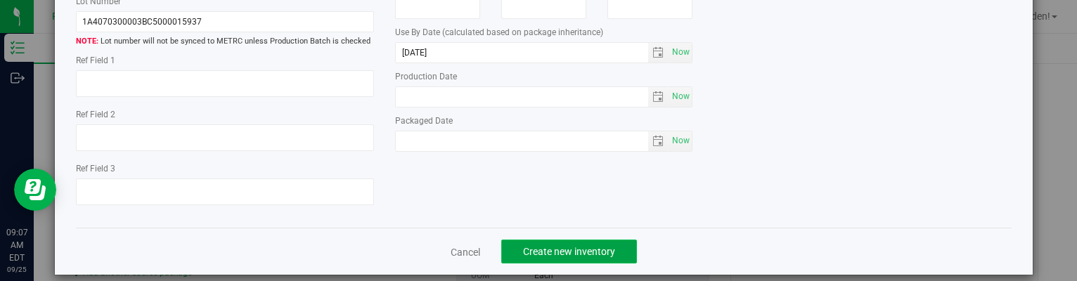
click at [602, 240] on button "Create new inventory" at bounding box center [569, 252] width 136 height 24
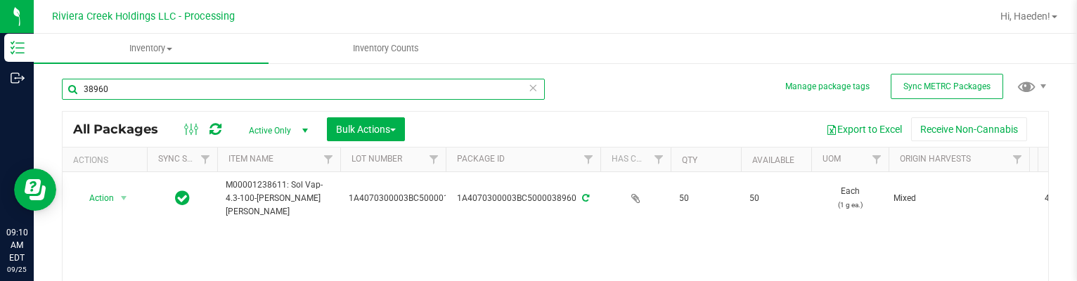
click at [186, 89] on input "38960" at bounding box center [303, 89] width 483 height 21
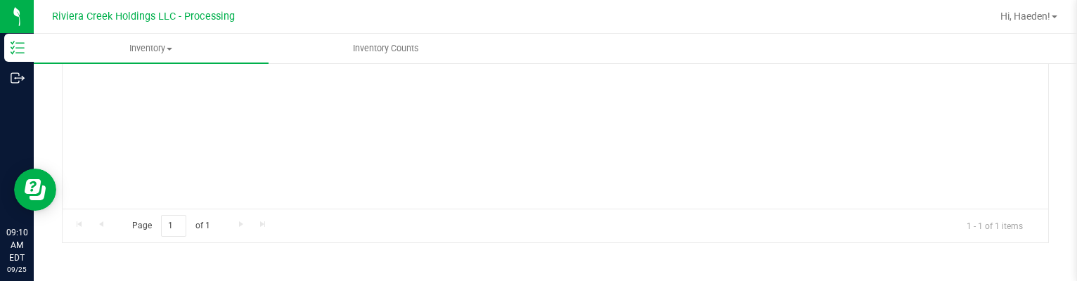
scroll to position [70, 0]
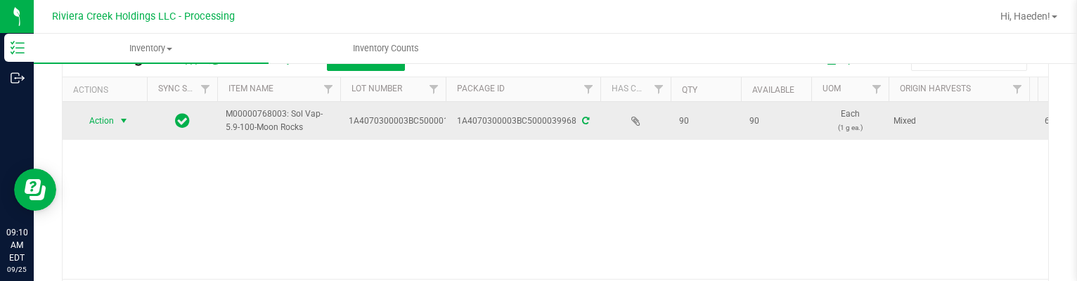
type input "39968"
click at [123, 124] on span "select" at bounding box center [123, 120] width 11 height 11
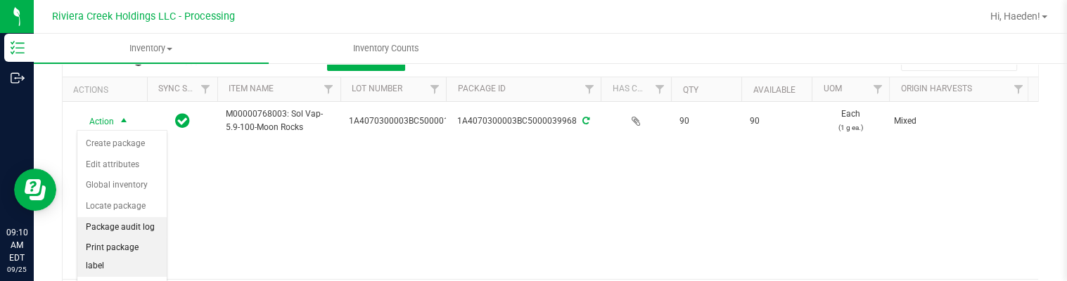
click at [124, 251] on li "Print package label" at bounding box center [121, 257] width 89 height 39
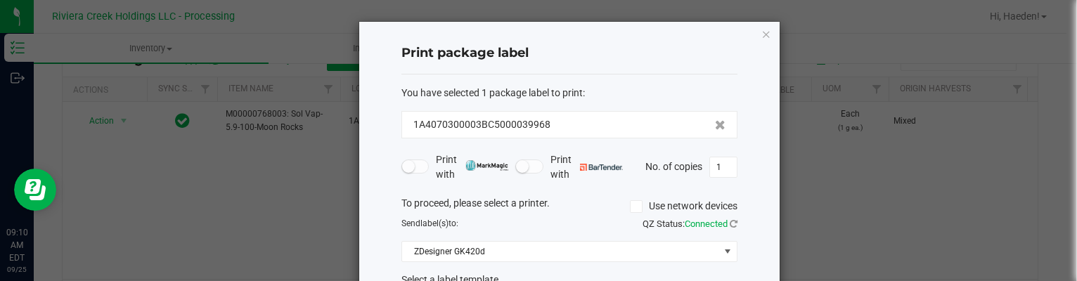
scroll to position [108, 0]
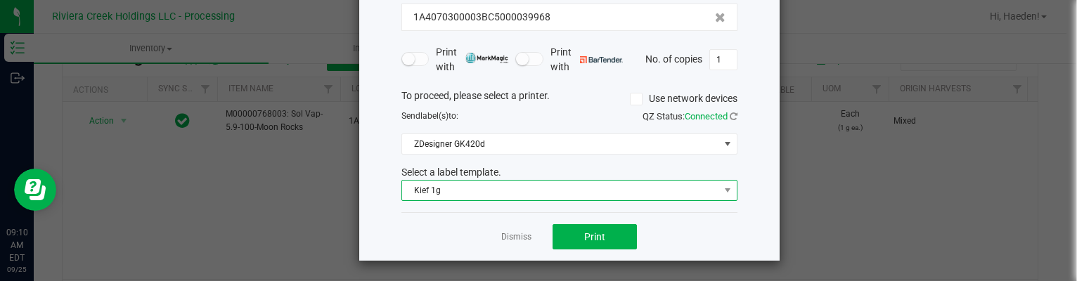
click at [471, 193] on span "Kief 1g" at bounding box center [560, 191] width 317 height 20
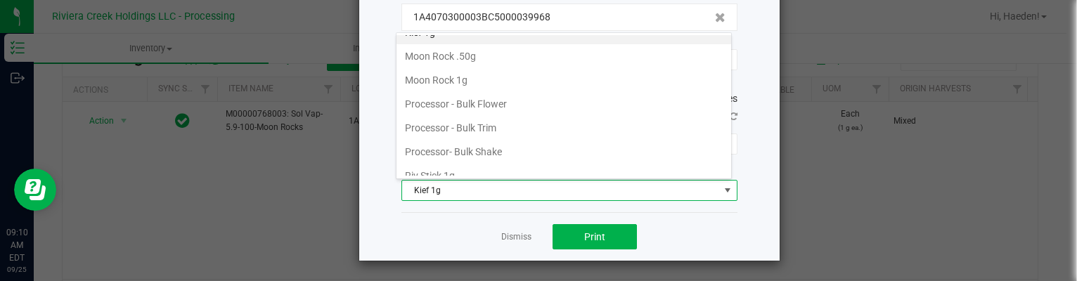
scroll to position [543, 0]
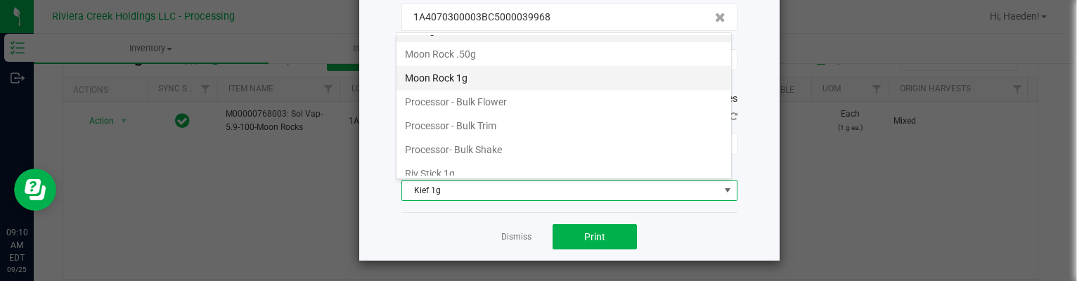
click at [481, 67] on li "Moon Rock 1g" at bounding box center [564, 78] width 335 height 24
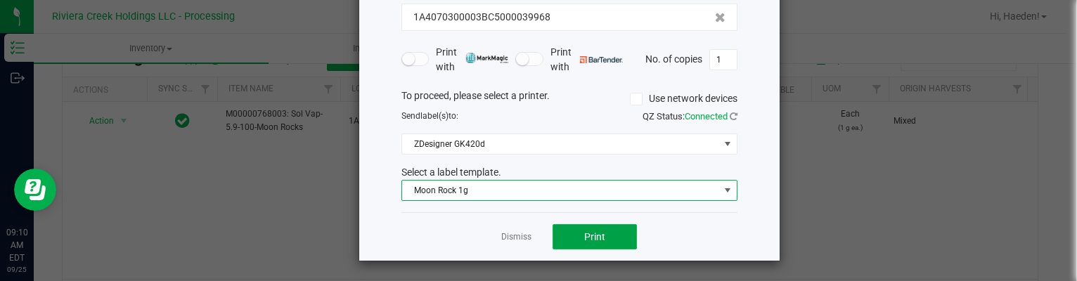
click at [612, 245] on button "Print" at bounding box center [595, 236] width 84 height 25
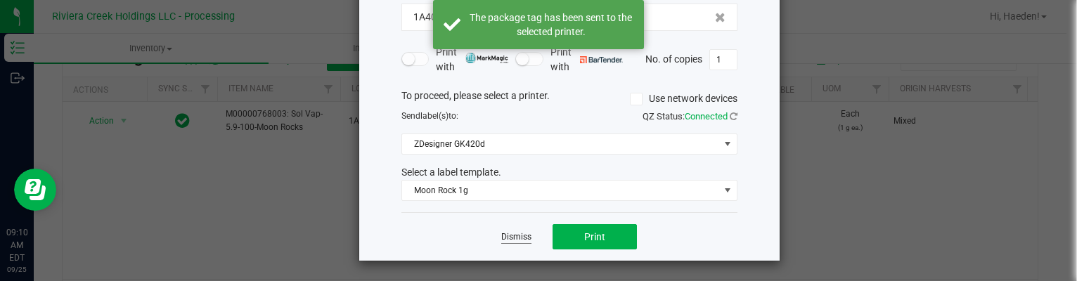
drag, startPoint x: 513, startPoint y: 236, endPoint x: 270, endPoint y: 188, distance: 248.0
click at [512, 236] on link "Dismiss" at bounding box center [516, 237] width 30 height 12
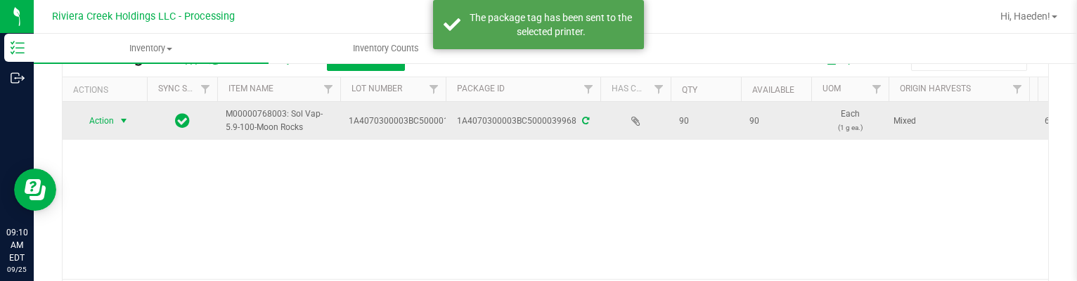
click at [96, 127] on span "Action" at bounding box center [96, 121] width 38 height 20
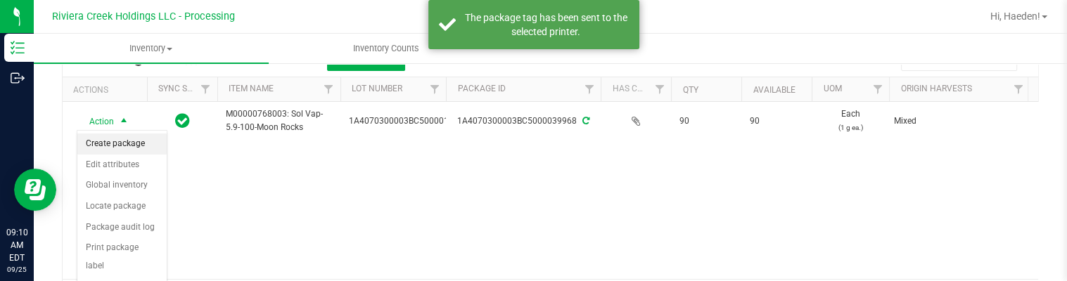
click at [104, 141] on li "Create package" at bounding box center [121, 144] width 89 height 21
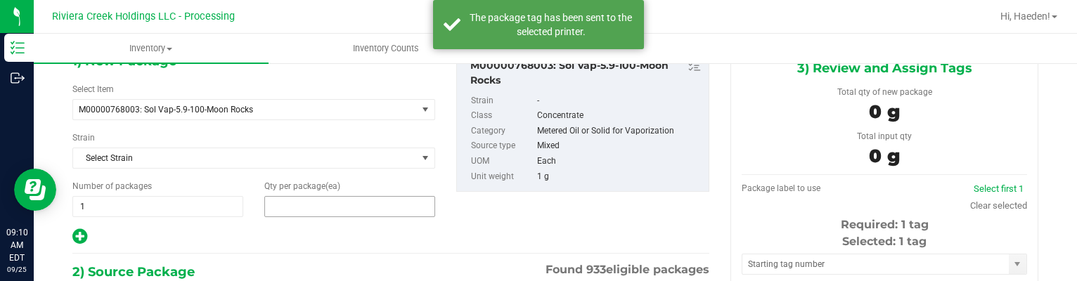
click at [314, 205] on span at bounding box center [349, 206] width 171 height 21
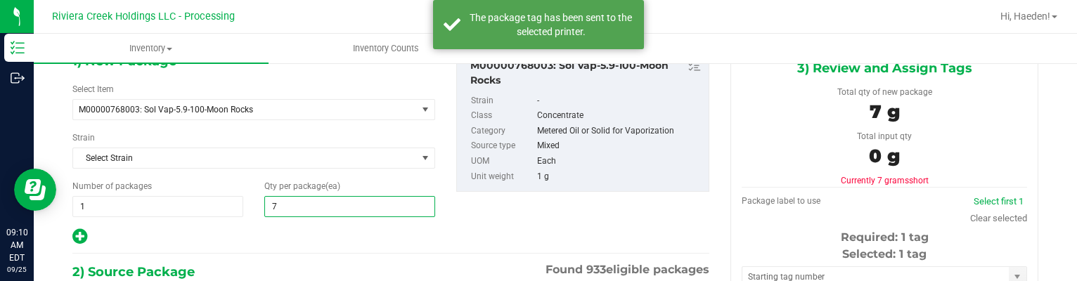
type input "75"
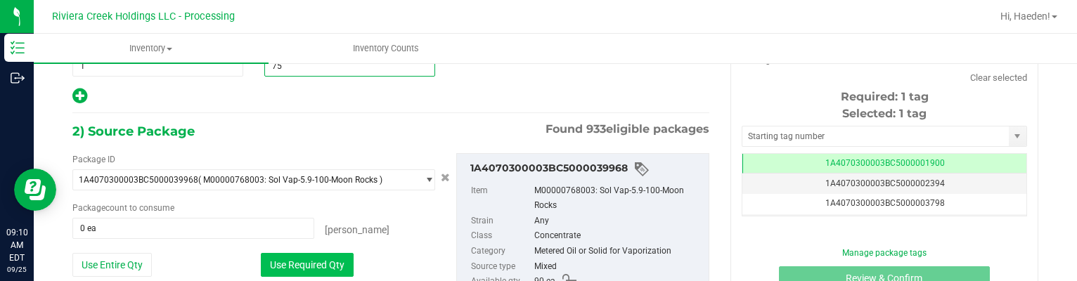
type input "75"
click at [315, 261] on button "Use Required Qty" at bounding box center [307, 265] width 93 height 24
type input "75 ea"
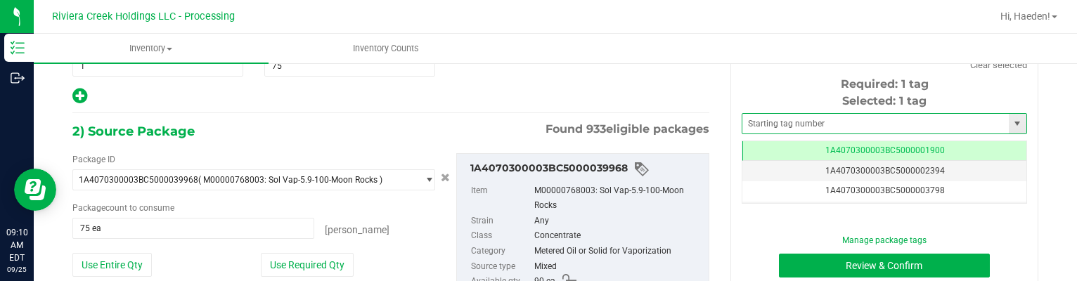
click at [745, 113] on span at bounding box center [885, 123] width 286 height 21
click at [750, 115] on input "text" at bounding box center [876, 124] width 267 height 20
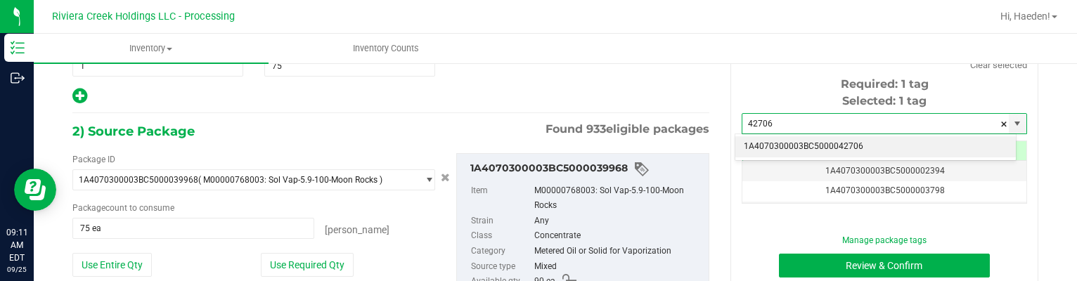
click at [753, 152] on li "1A4070300003BC5000042706" at bounding box center [876, 146] width 281 height 21
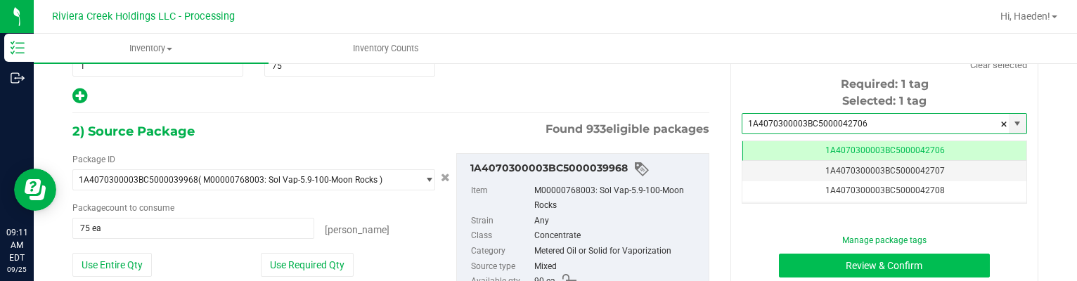
type input "1A4070300003BC5000042706"
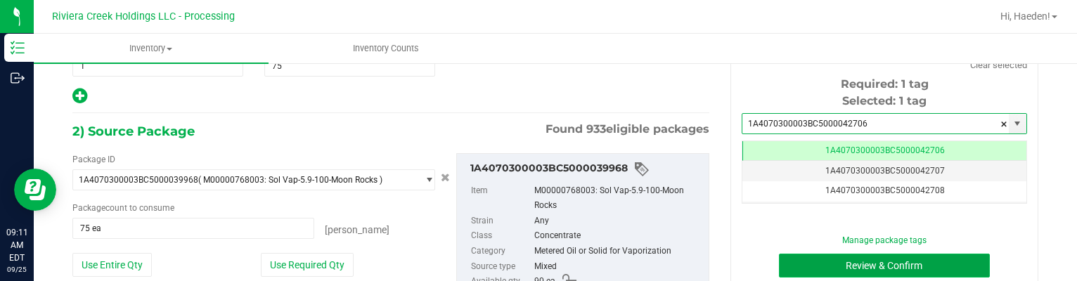
click at [796, 257] on button "Review & Confirm" at bounding box center [885, 266] width 212 height 24
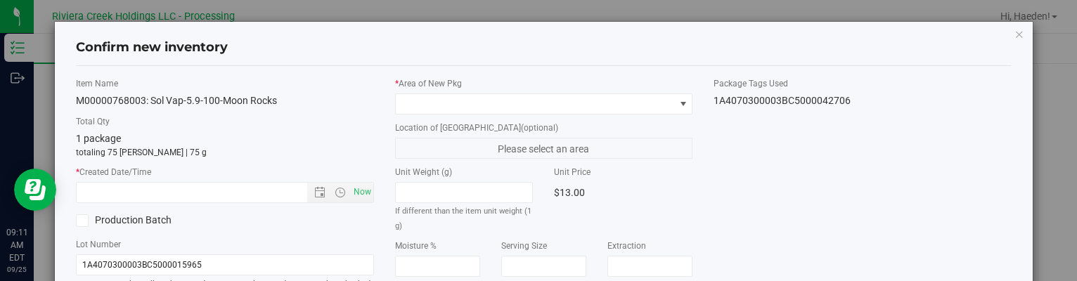
type input "[DATE]"
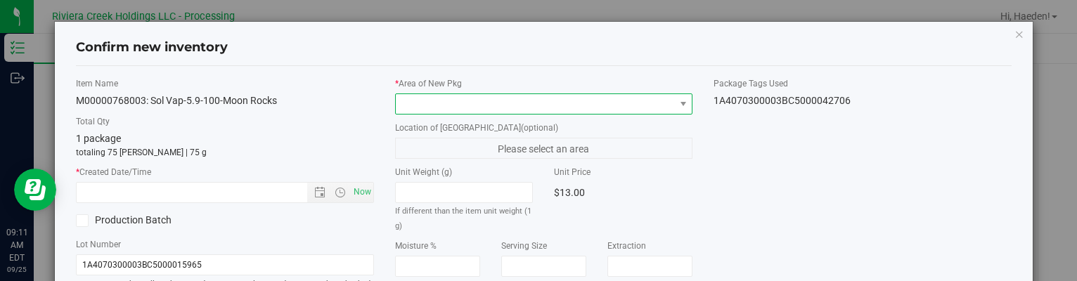
click at [616, 106] on span at bounding box center [535, 104] width 278 height 20
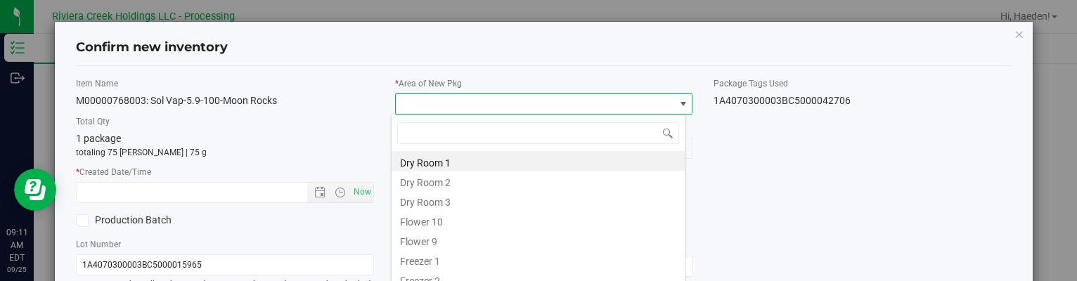
click at [438, 224] on li "Flower 10" at bounding box center [538, 220] width 293 height 20
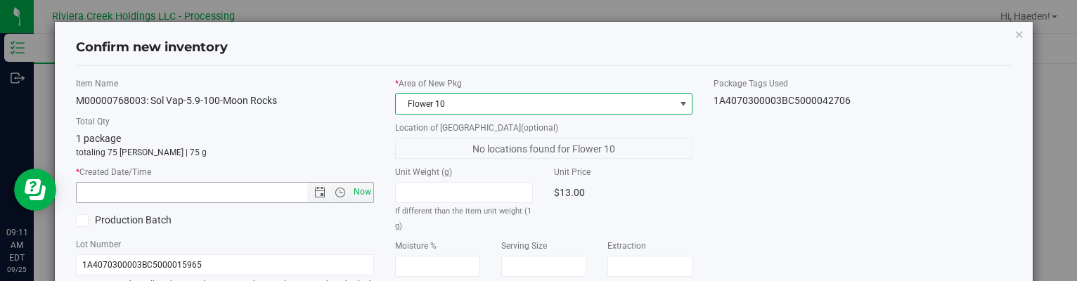
click at [350, 190] on span "Now" at bounding box center [362, 192] width 24 height 20
type input "[DATE] 9:11 AM"
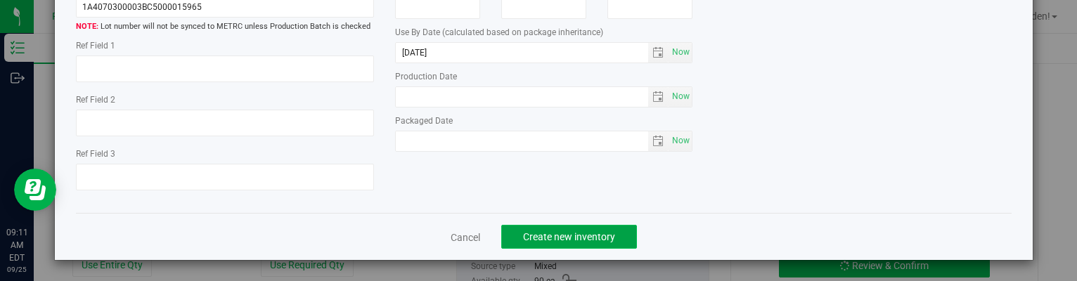
click at [572, 236] on span "Create new inventory" at bounding box center [569, 236] width 92 height 11
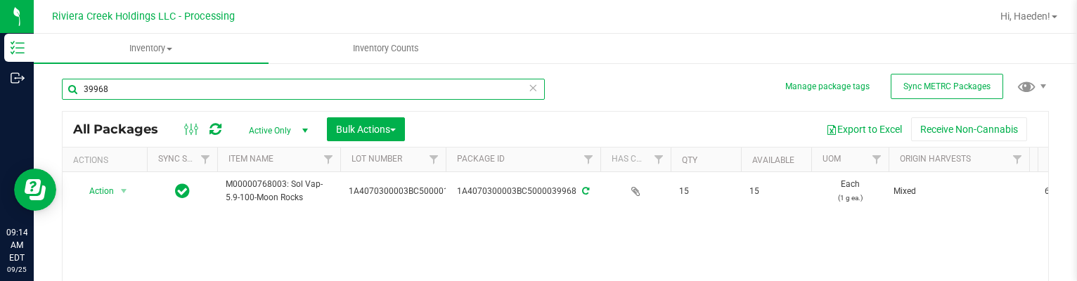
click at [172, 86] on input "39968" at bounding box center [303, 89] width 483 height 21
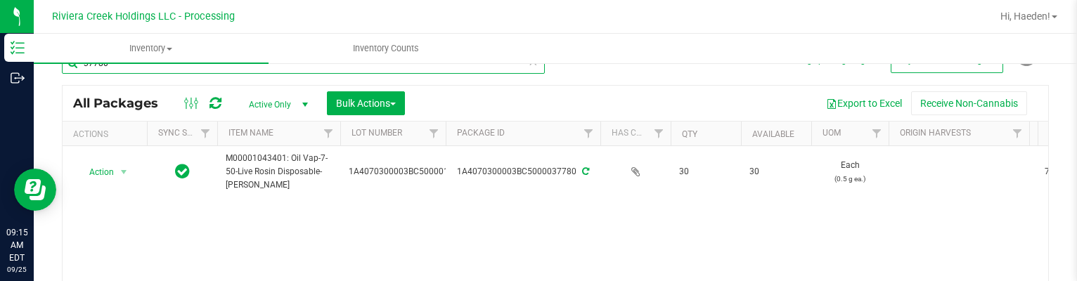
scroll to position [70, 0]
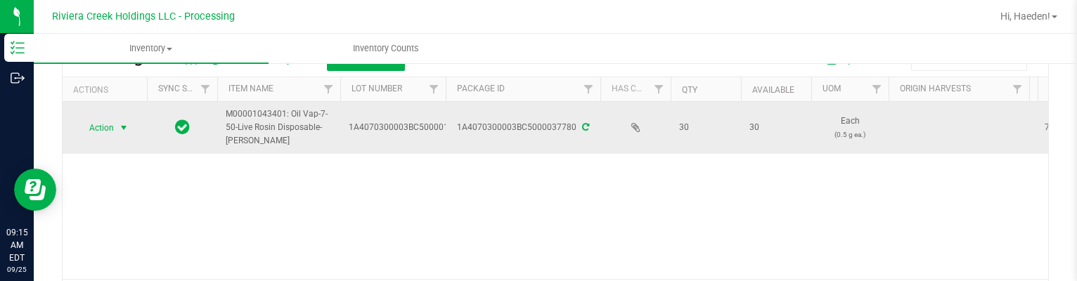
type input "37780"
click at [122, 130] on span "select" at bounding box center [123, 127] width 11 height 11
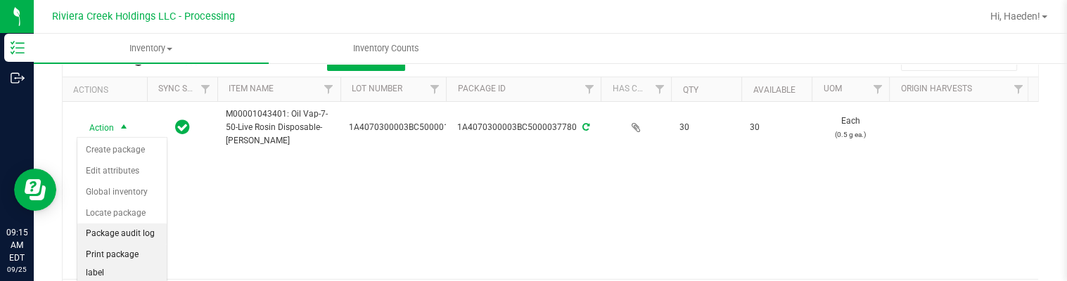
click at [122, 252] on li "Print package label" at bounding box center [121, 264] width 89 height 39
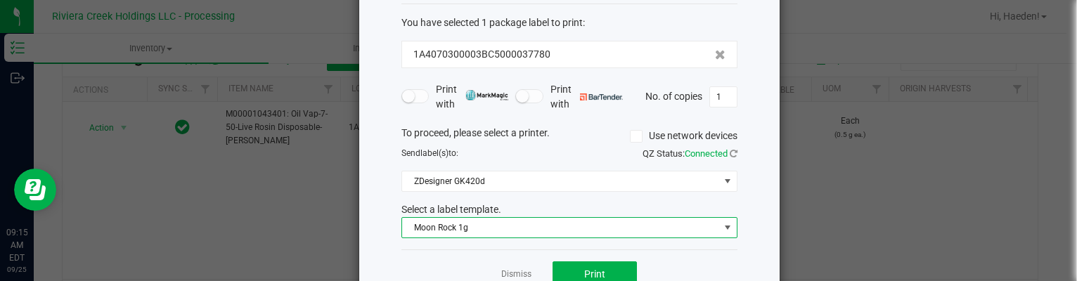
click at [510, 223] on span "Moon Rock 1g" at bounding box center [560, 228] width 317 height 20
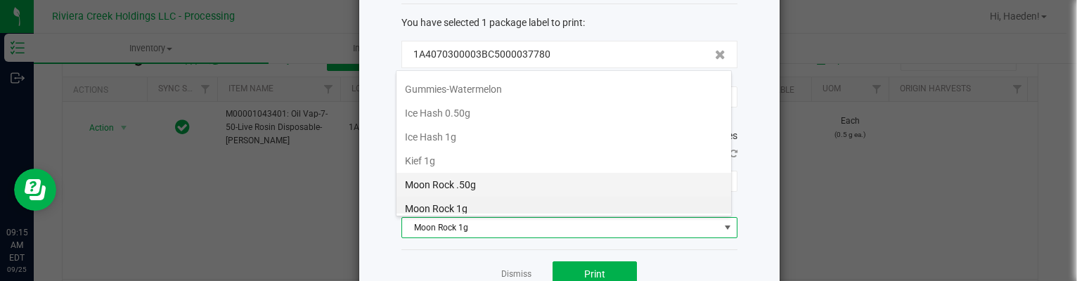
scroll to position [380, 0]
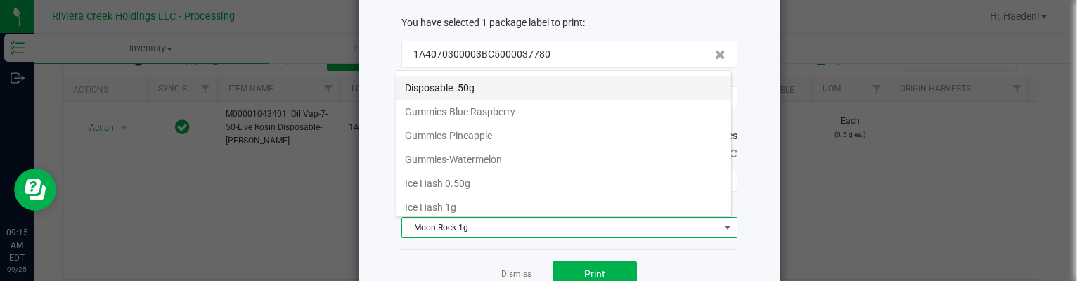
click at [484, 84] on li "Disposable .50g" at bounding box center [564, 88] width 335 height 24
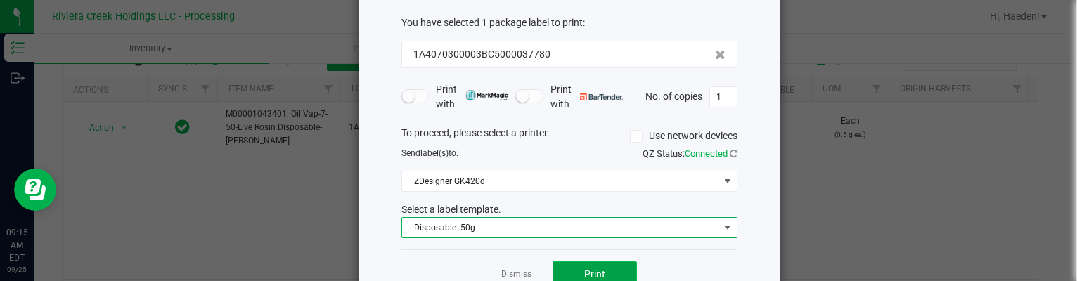
click at [558, 269] on button "Print" at bounding box center [595, 274] width 84 height 25
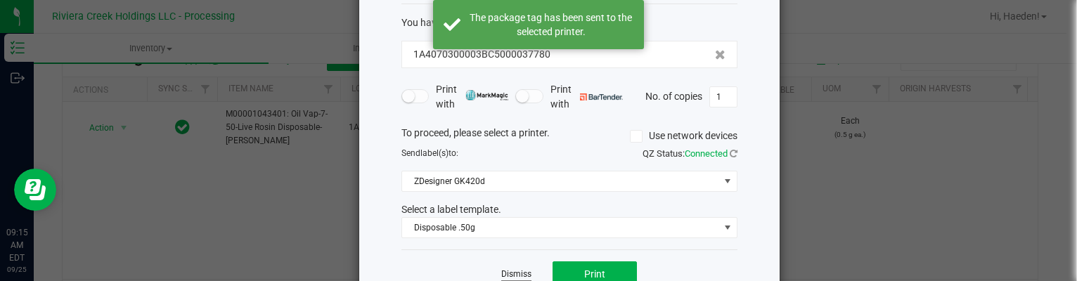
click at [505, 274] on link "Dismiss" at bounding box center [516, 275] width 30 height 12
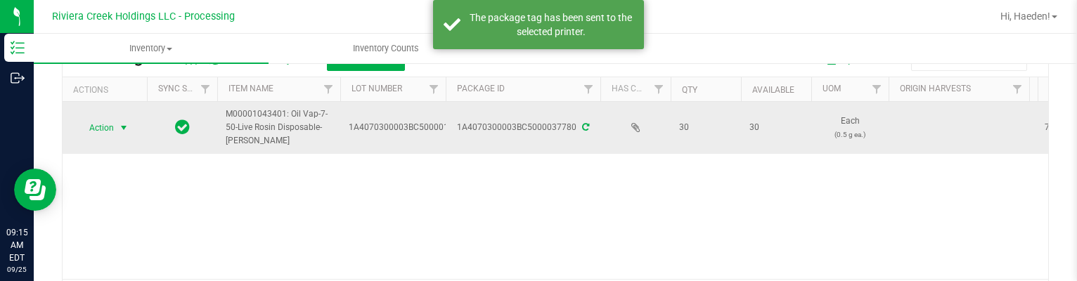
click at [131, 124] on span "select" at bounding box center [124, 128] width 18 height 20
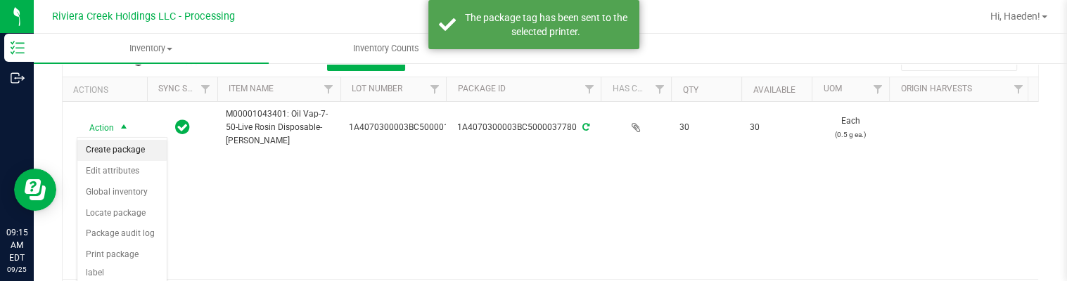
click at [124, 150] on li "Create package" at bounding box center [121, 150] width 89 height 21
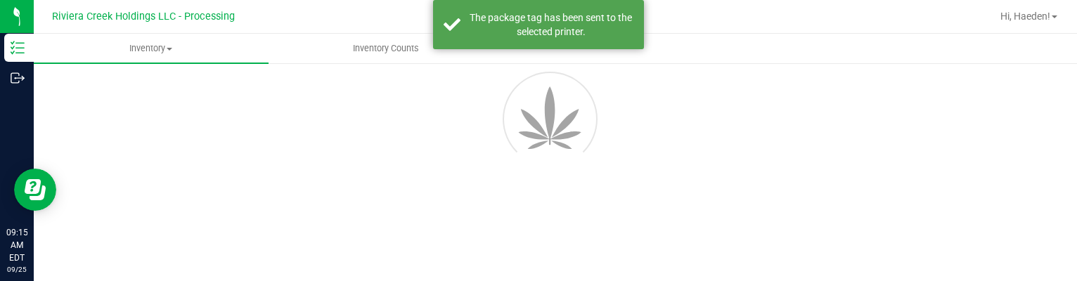
scroll to position [81, 0]
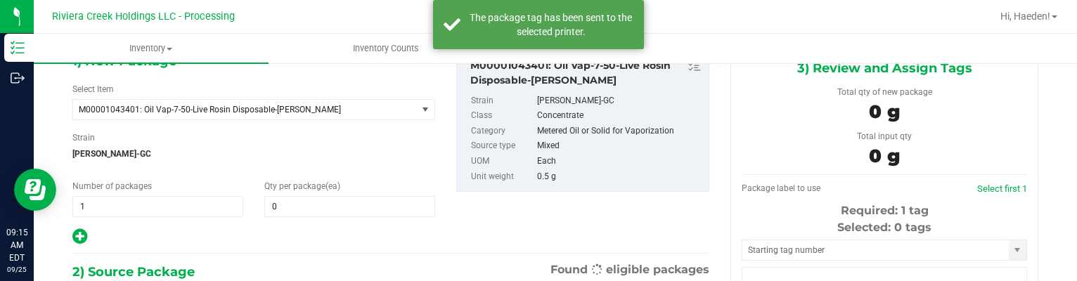
type input "0"
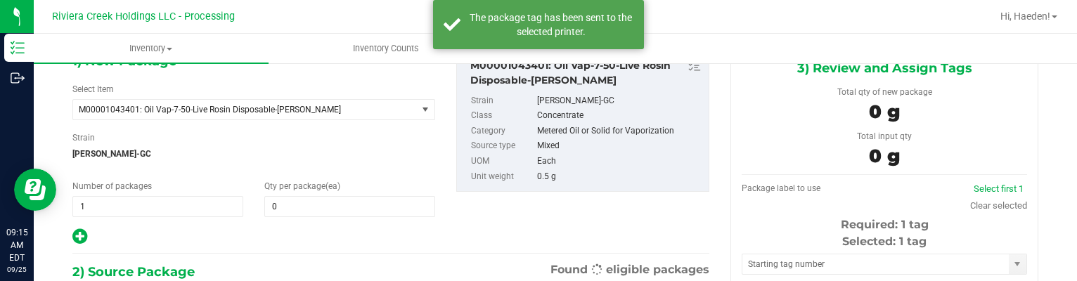
scroll to position [0, 0]
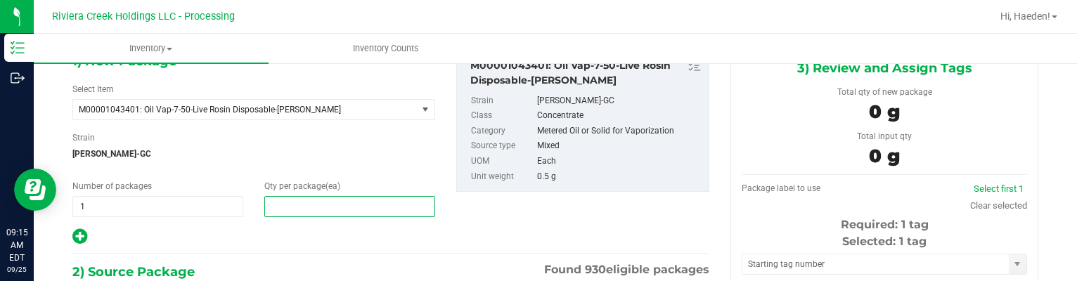
click at [295, 210] on span at bounding box center [349, 206] width 171 height 21
click at [295, 210] on input "text" at bounding box center [349, 207] width 169 height 20
type input "10"
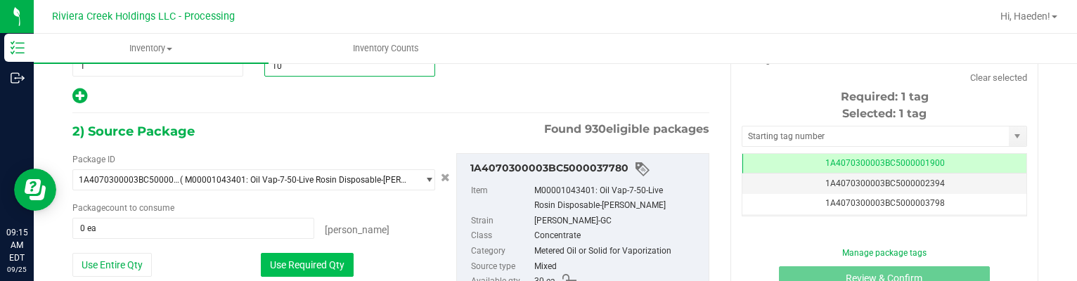
type input "10"
click at [309, 258] on button "Use Required Qty" at bounding box center [307, 265] width 93 height 24
type input "10 ea"
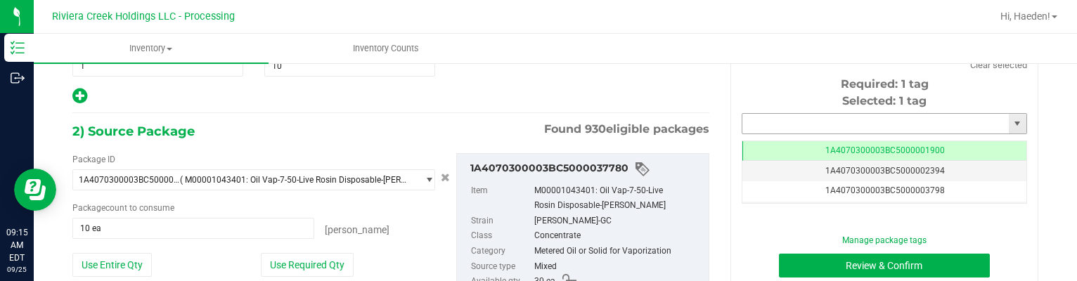
click at [743, 124] on input "text" at bounding box center [876, 124] width 267 height 20
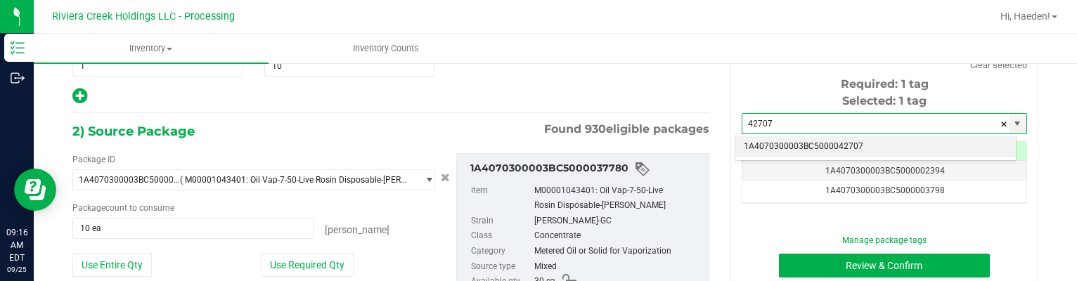
click at [866, 140] on li "1A4070300003BC5000042707" at bounding box center [876, 146] width 281 height 21
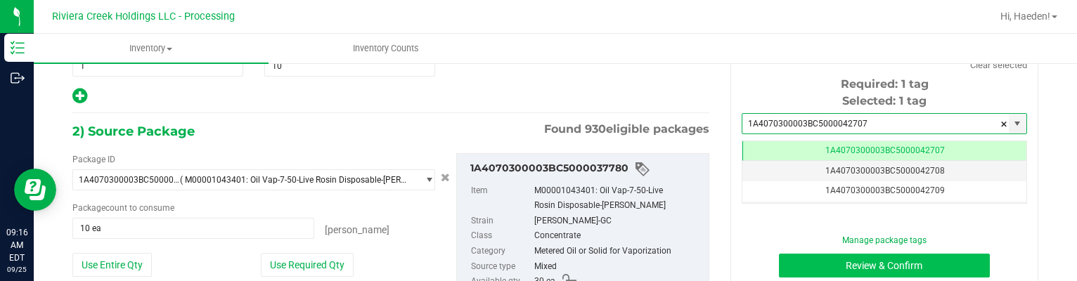
type input "1A4070300003BC5000042707"
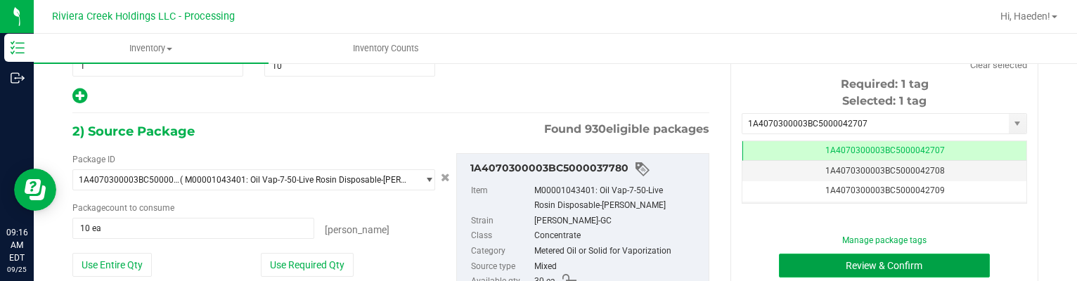
click at [861, 261] on button "Review & Confirm" at bounding box center [885, 266] width 212 height 24
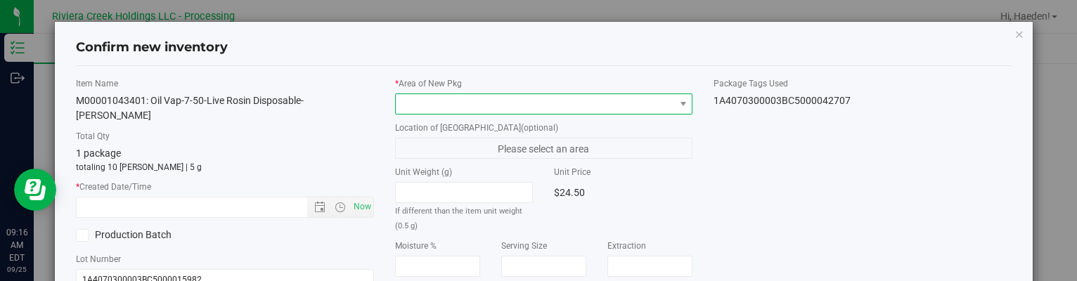
click at [655, 106] on span at bounding box center [535, 104] width 278 height 20
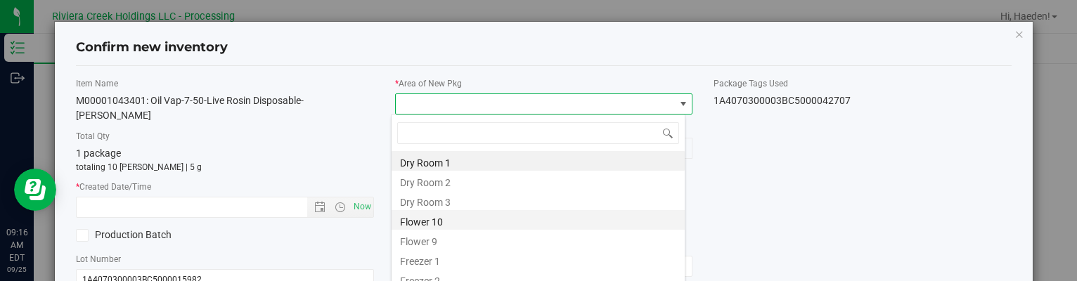
click at [476, 219] on li "Flower 10" at bounding box center [538, 220] width 293 height 20
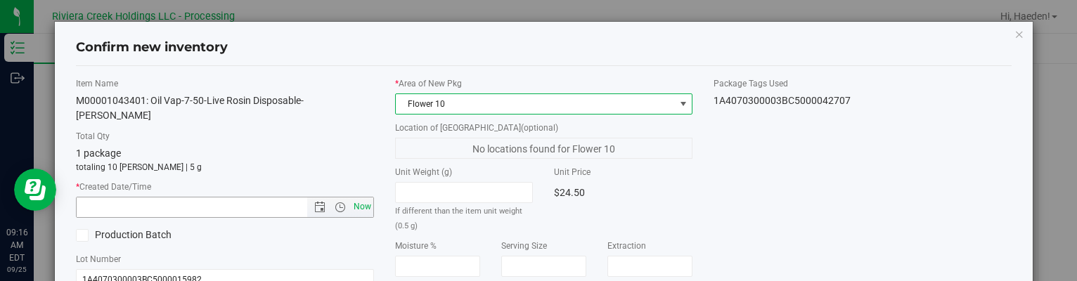
click at [350, 197] on span "Now" at bounding box center [362, 207] width 24 height 20
type input "[DATE] 9:16 AM"
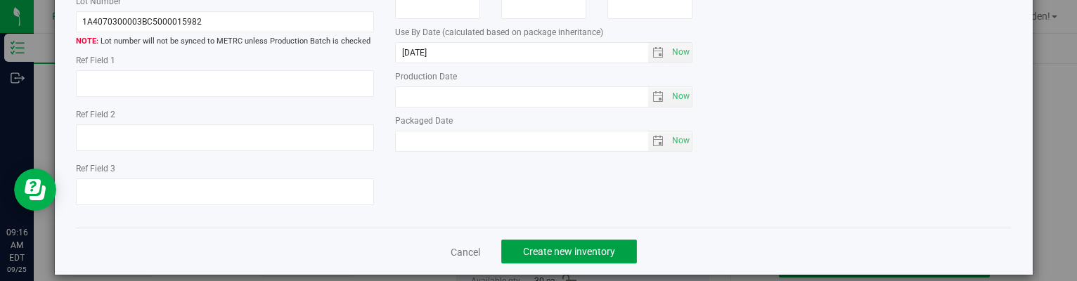
click at [578, 246] on span "Create new inventory" at bounding box center [569, 251] width 92 height 11
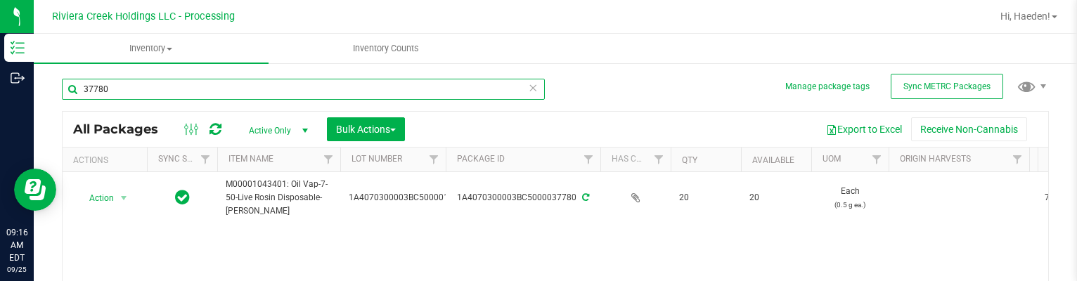
click at [246, 92] on input "37780" at bounding box center [303, 89] width 483 height 21
type input "36646"
type input "[DATE]"
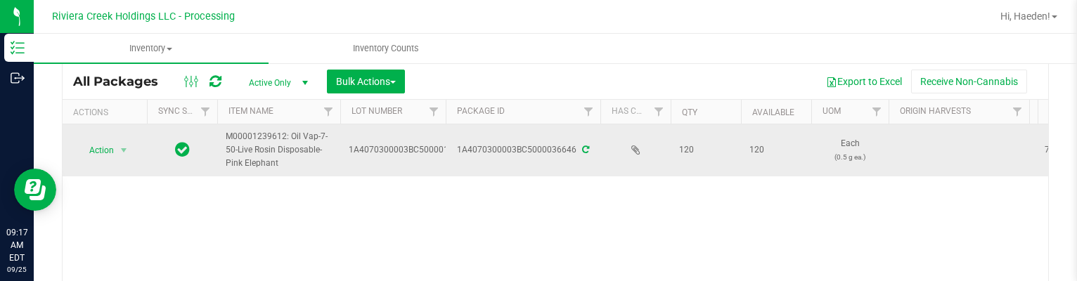
scroll to position [70, 0]
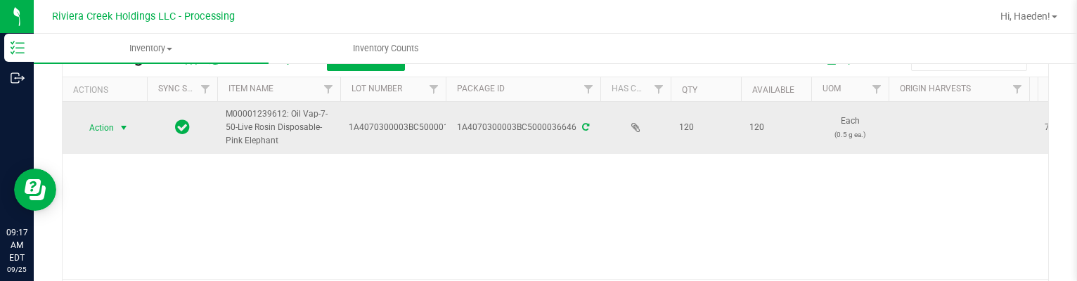
type input "36646"
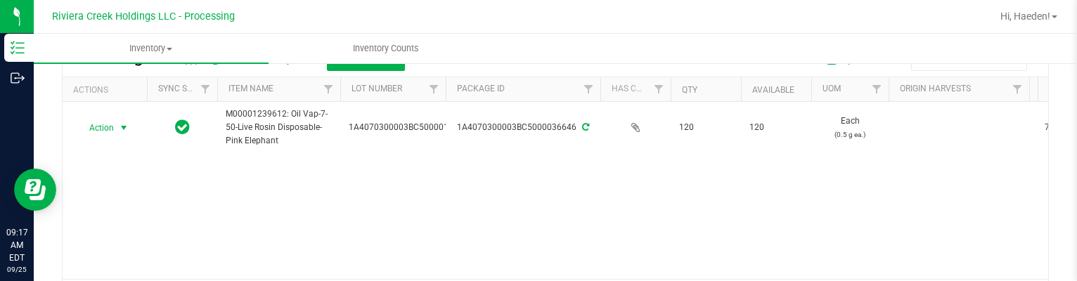
drag, startPoint x: 113, startPoint y: 129, endPoint x: 113, endPoint y: 137, distance: 8.4
click at [113, 129] on span "Action" at bounding box center [96, 128] width 38 height 20
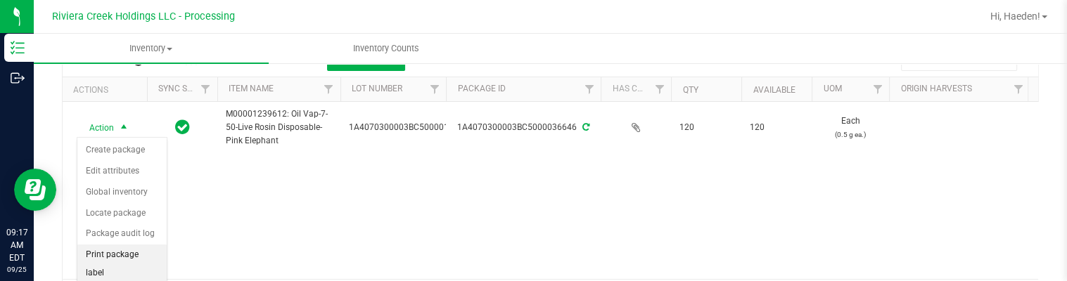
click at [120, 248] on li "Print package label" at bounding box center [121, 264] width 89 height 39
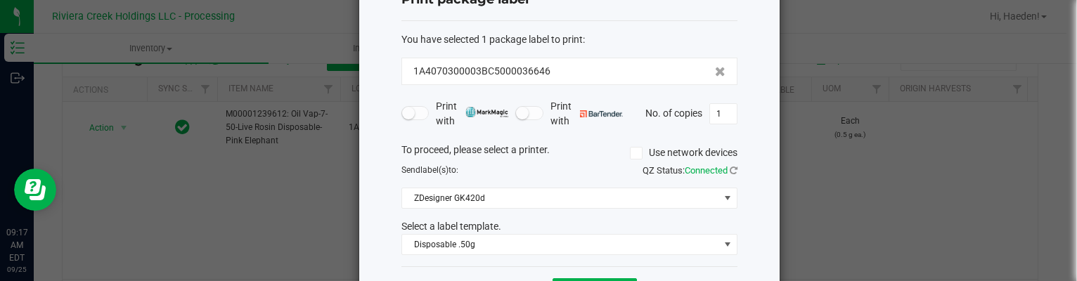
scroll to position [108, 0]
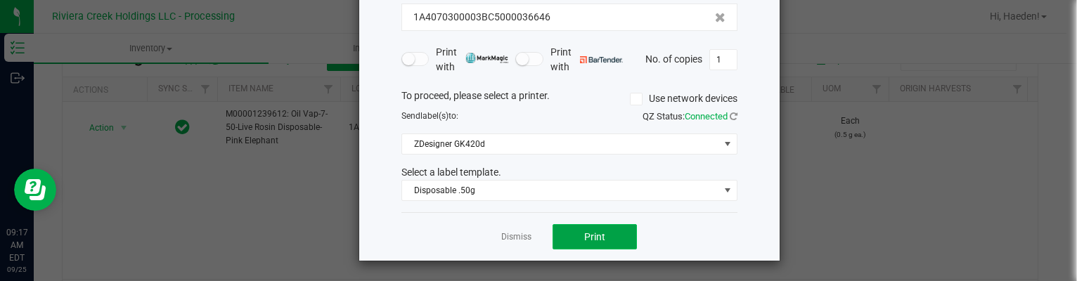
click at [589, 232] on span "Print" at bounding box center [594, 236] width 21 height 11
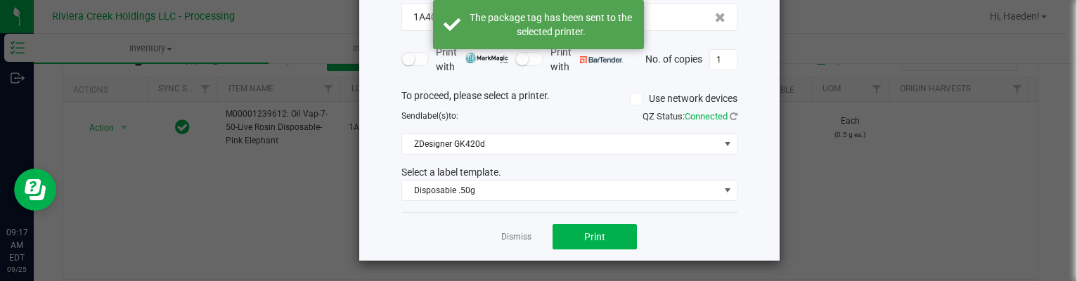
click at [508, 236] on link "Dismiss" at bounding box center [516, 237] width 30 height 12
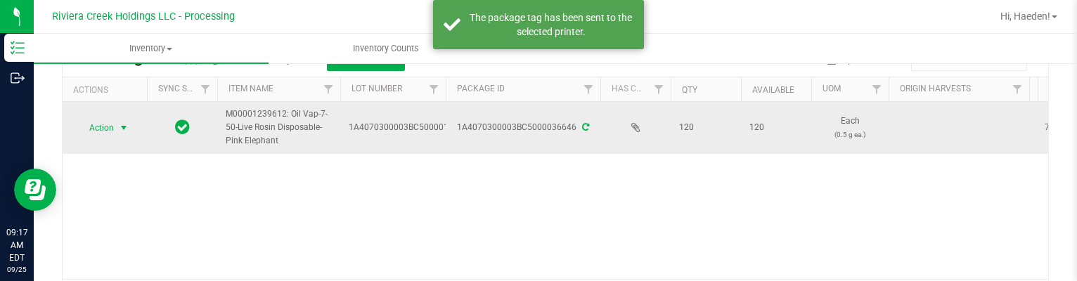
click at [86, 134] on span "Action" at bounding box center [96, 128] width 38 height 20
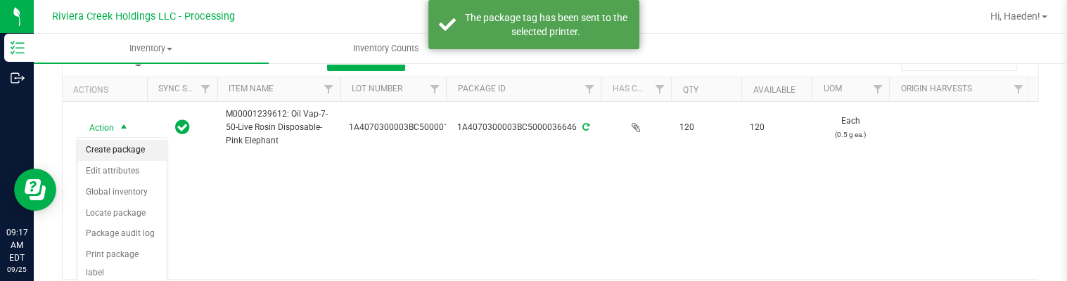
click at [97, 143] on li "Create package" at bounding box center [121, 150] width 89 height 21
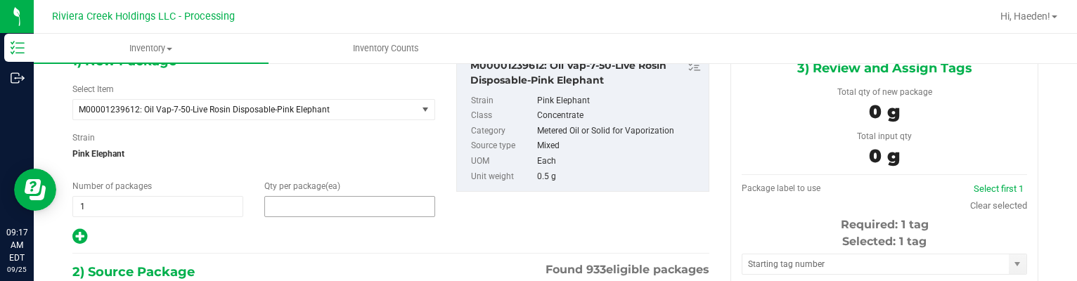
click at [301, 200] on span at bounding box center [349, 206] width 171 height 21
click at [301, 200] on input "text" at bounding box center [349, 207] width 169 height 20
type input "10"
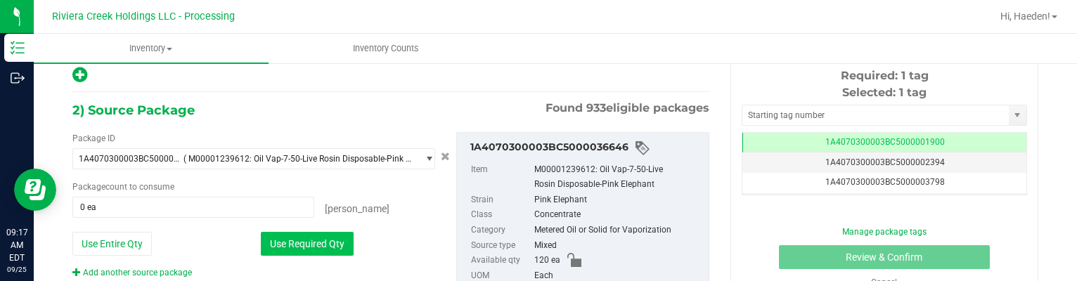
click at [305, 237] on button "Use Required Qty" at bounding box center [307, 244] width 93 height 24
type input "10 ea"
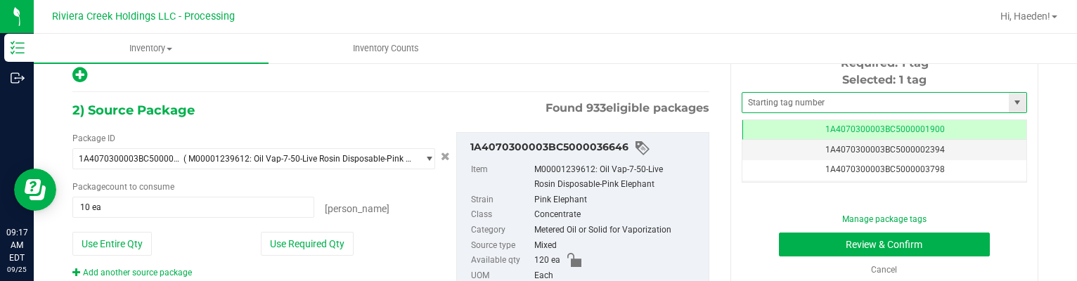
click at [795, 92] on span at bounding box center [885, 102] width 286 height 21
click at [795, 103] on input "text" at bounding box center [876, 103] width 267 height 20
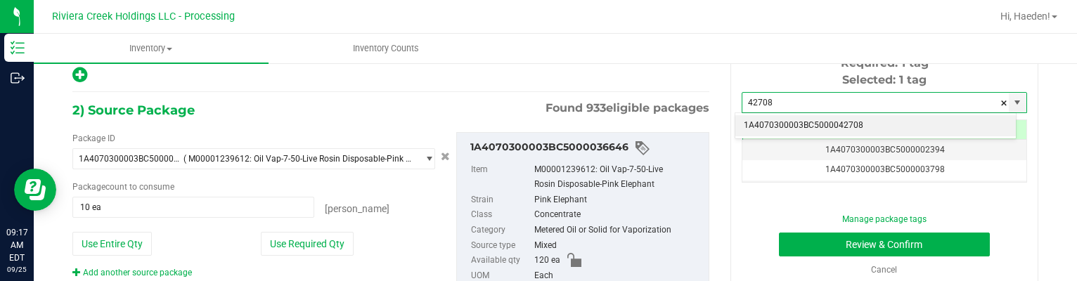
click at [797, 126] on li "1A4070300003BC5000042708" at bounding box center [876, 125] width 281 height 21
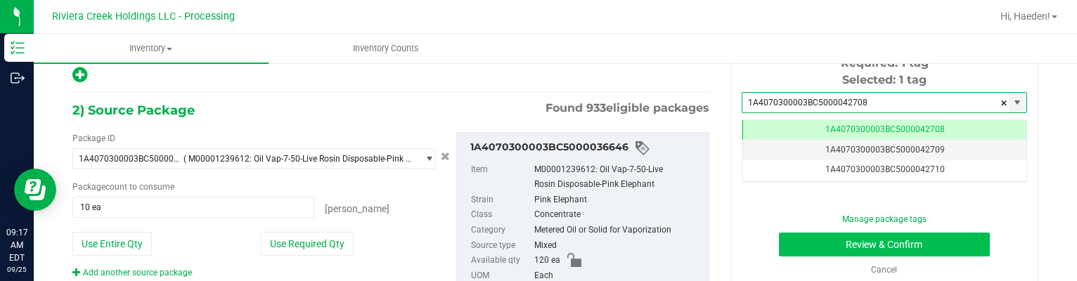
type input "1A4070300003BC5000042708"
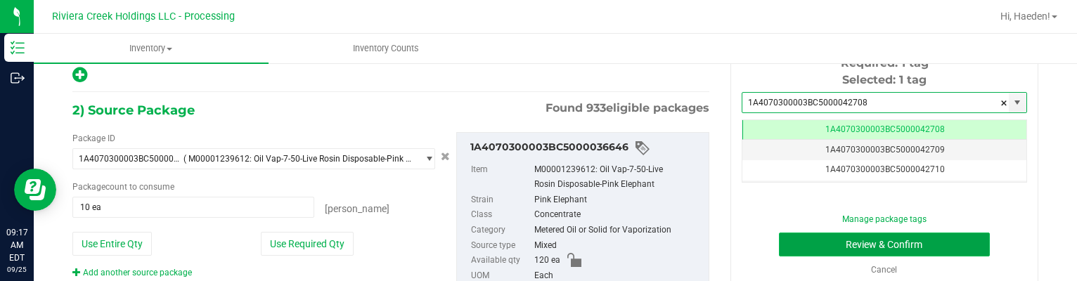
click at [807, 240] on button "Review & Confirm" at bounding box center [885, 245] width 212 height 24
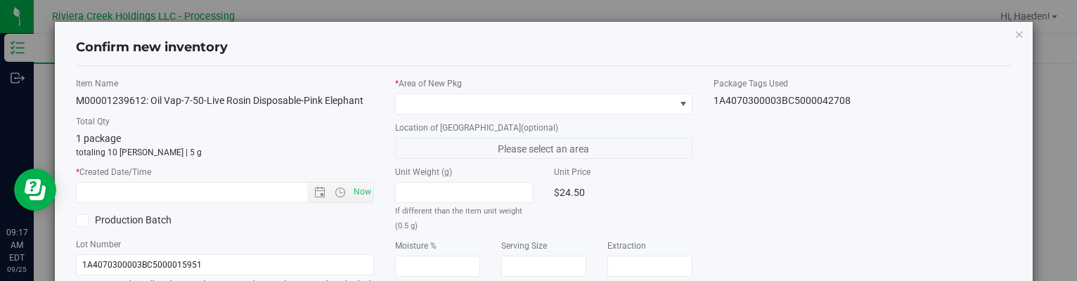
type input "[DATE]"
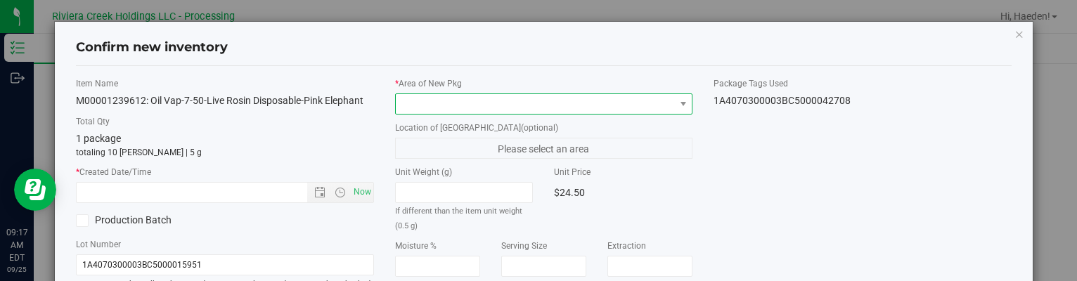
click at [580, 111] on span at bounding box center [535, 104] width 278 height 20
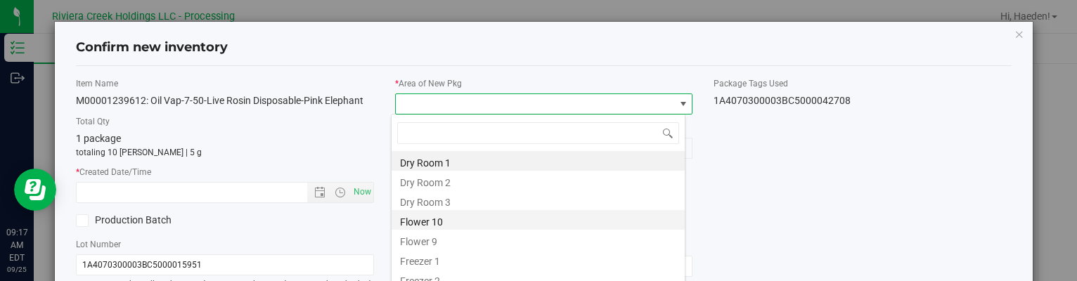
click at [415, 224] on li "Flower 10" at bounding box center [538, 220] width 293 height 20
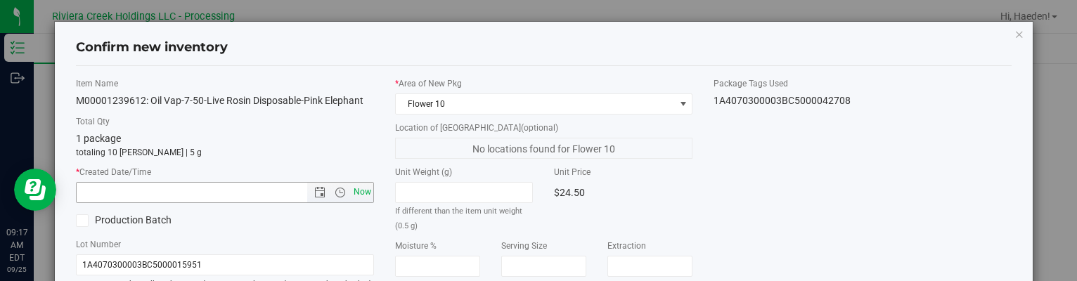
click at [363, 193] on span "Now" at bounding box center [362, 192] width 24 height 20
type input "[DATE] 9:17 AM"
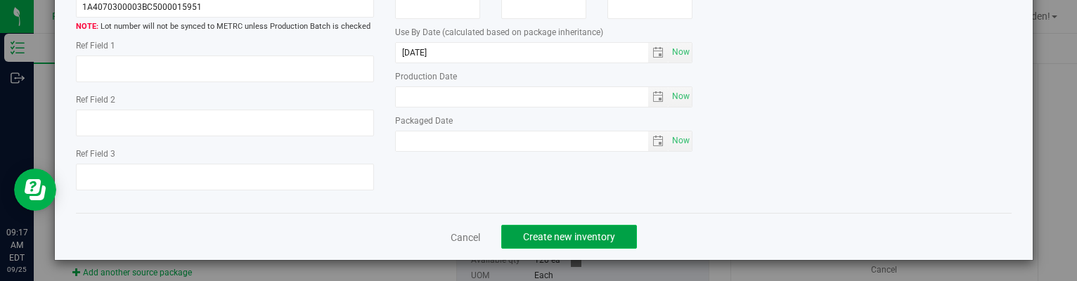
click at [618, 235] on button "Create new inventory" at bounding box center [569, 237] width 136 height 24
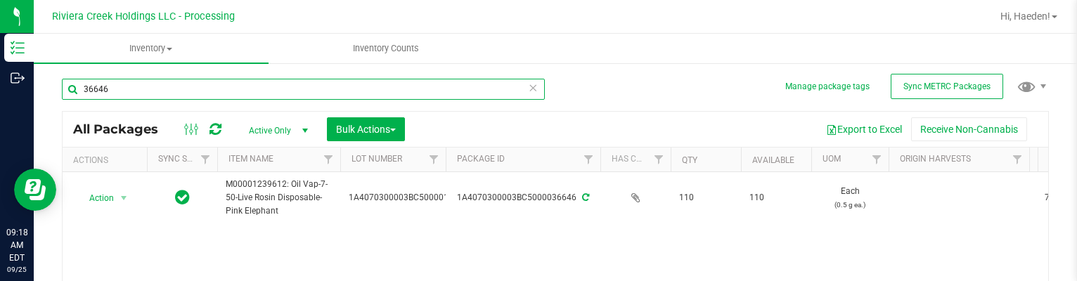
click at [343, 92] on input "36646" at bounding box center [303, 89] width 483 height 21
click at [343, 91] on input "36646" at bounding box center [303, 89] width 483 height 21
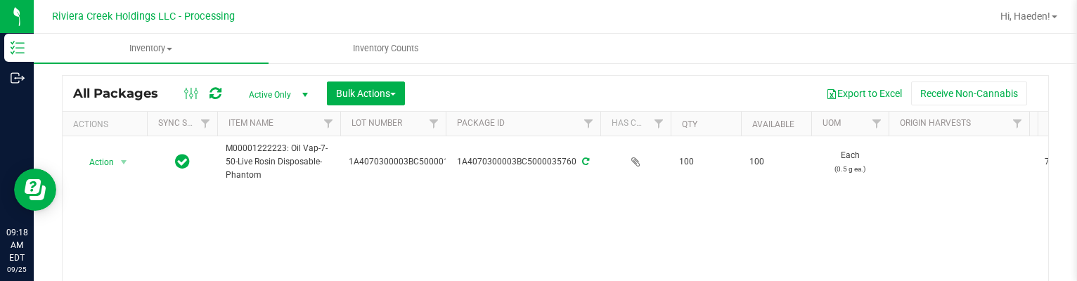
scroll to position [70, 0]
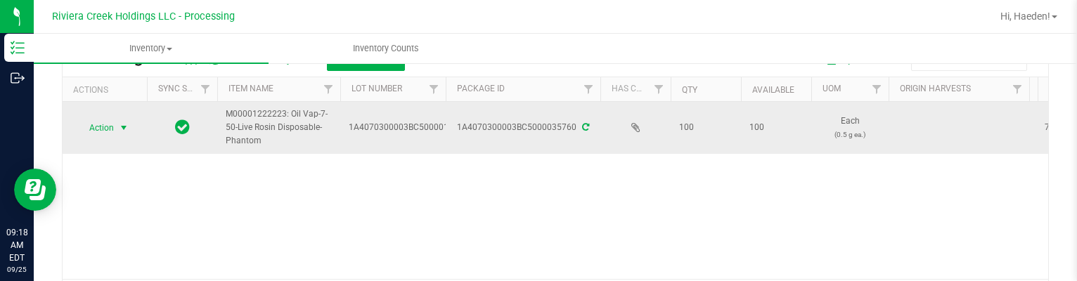
type input "35760"
click at [107, 129] on span "Action" at bounding box center [96, 128] width 38 height 20
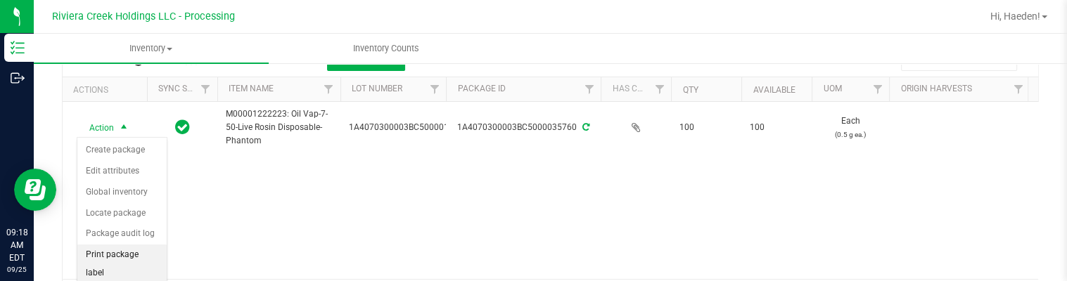
click at [118, 256] on li "Print package label" at bounding box center [121, 264] width 89 height 39
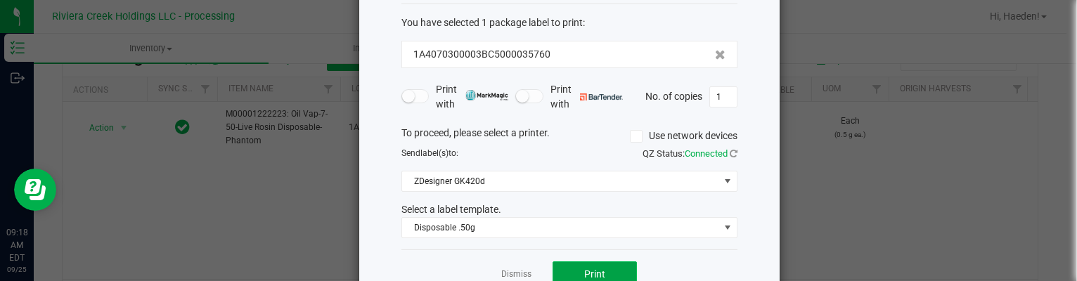
click at [585, 269] on span "Print" at bounding box center [594, 274] width 21 height 11
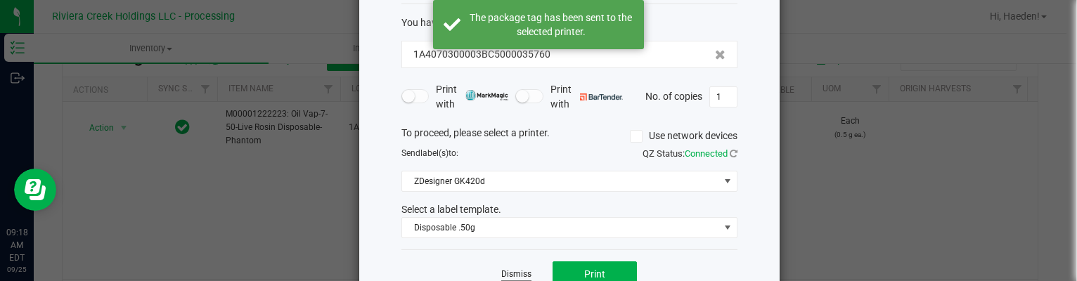
click at [502, 272] on link "Dismiss" at bounding box center [516, 275] width 30 height 12
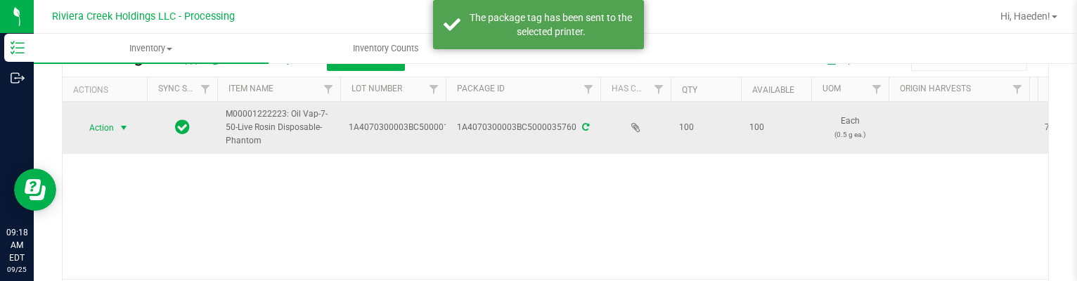
click at [113, 127] on span "Action" at bounding box center [96, 128] width 38 height 20
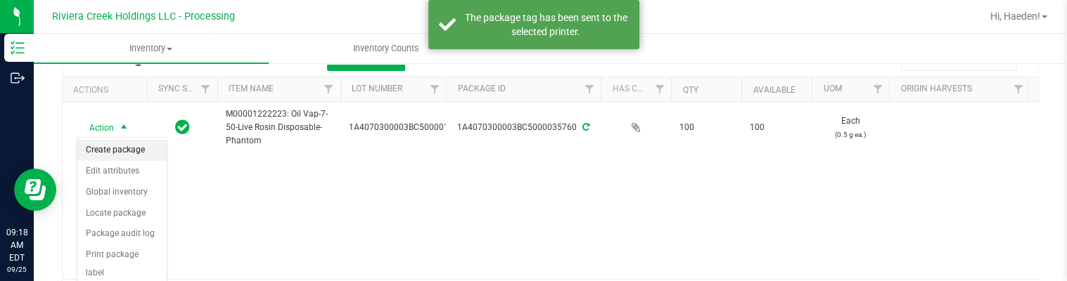
click at [111, 148] on li "Create package" at bounding box center [121, 150] width 89 height 21
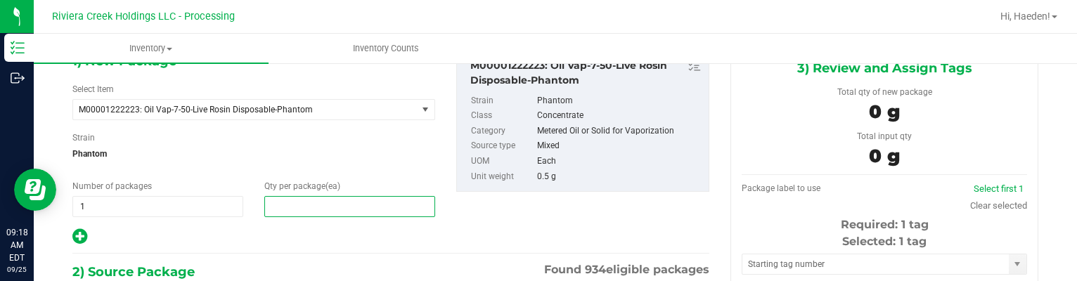
click at [323, 205] on span at bounding box center [349, 206] width 171 height 21
click at [323, 205] on input "text" at bounding box center [349, 207] width 169 height 20
type input "10"
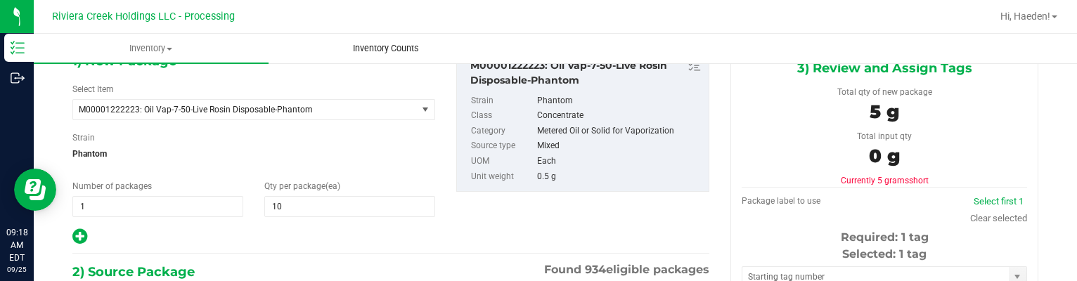
scroll to position [243, 0]
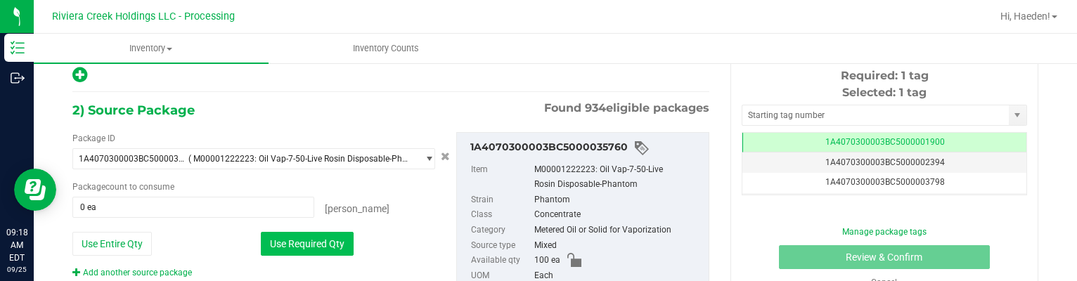
click at [309, 254] on div "Package ID 1A4070300003BC5000035760 ( M00001222223: Oil Vap-7-50-Live Rosin Dis…" at bounding box center [254, 205] width 384 height 147
click at [311, 241] on button "Use Required Qty" at bounding box center [307, 244] width 93 height 24
type input "10 ea"
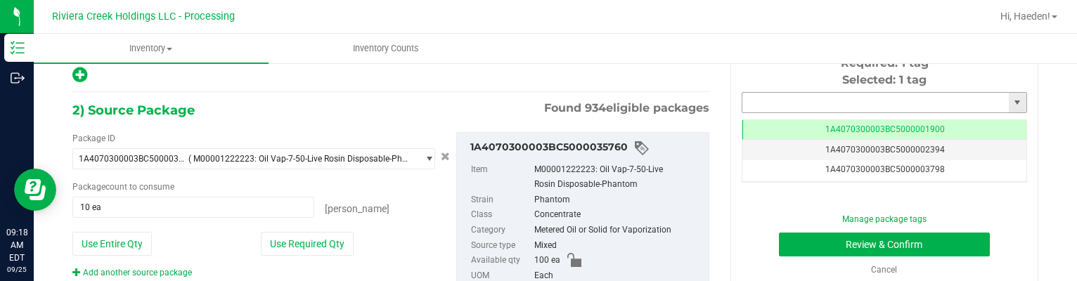
click at [797, 111] on input "text" at bounding box center [876, 103] width 267 height 20
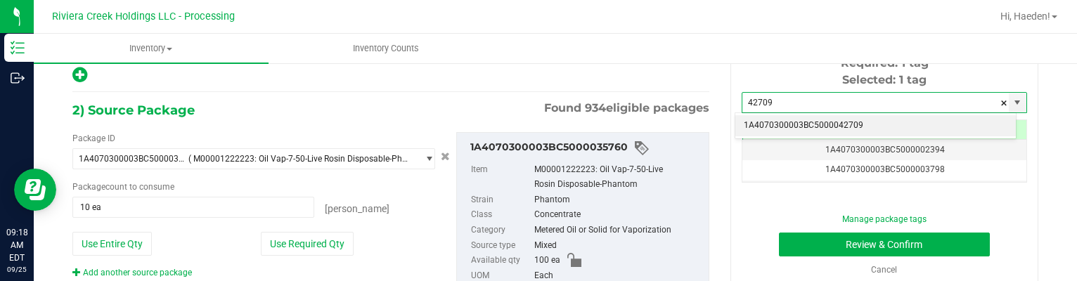
click at [842, 121] on li "1A4070300003BC5000042709" at bounding box center [876, 125] width 281 height 21
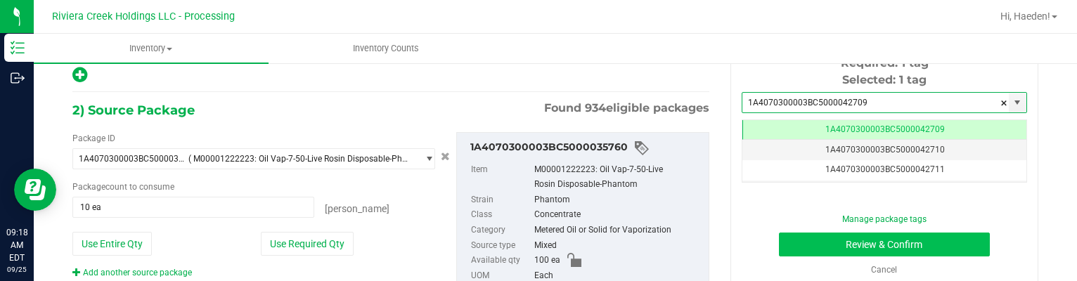
type input "1A4070300003BC5000042709"
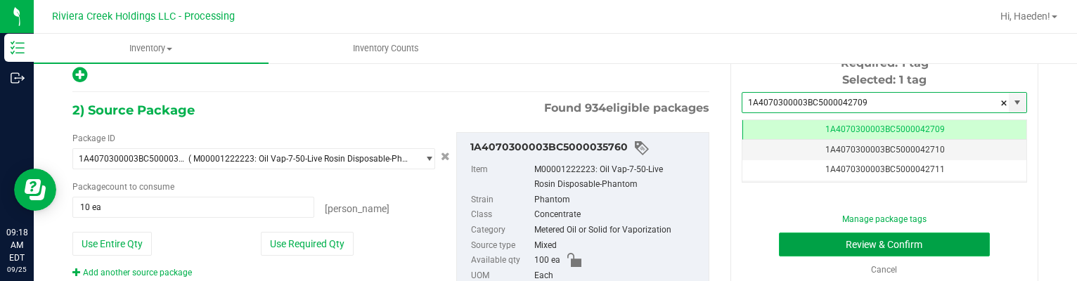
click at [827, 245] on button "Review & Confirm" at bounding box center [885, 245] width 212 height 24
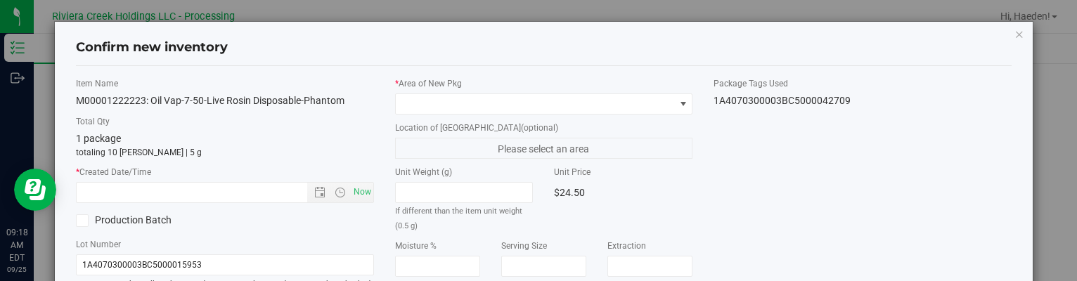
type input "[DATE]"
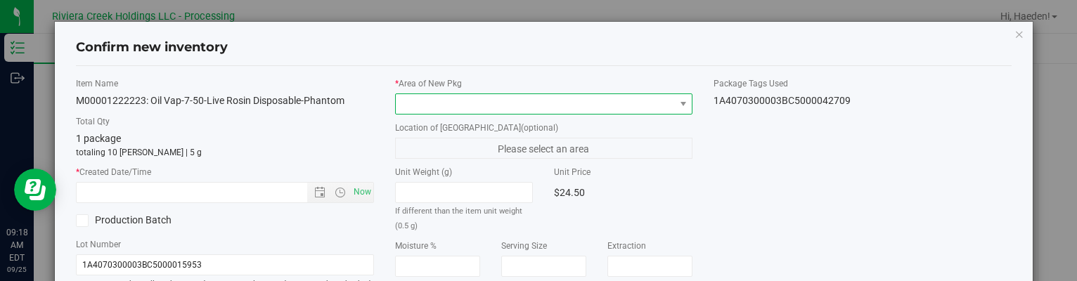
click at [581, 103] on span at bounding box center [535, 104] width 278 height 20
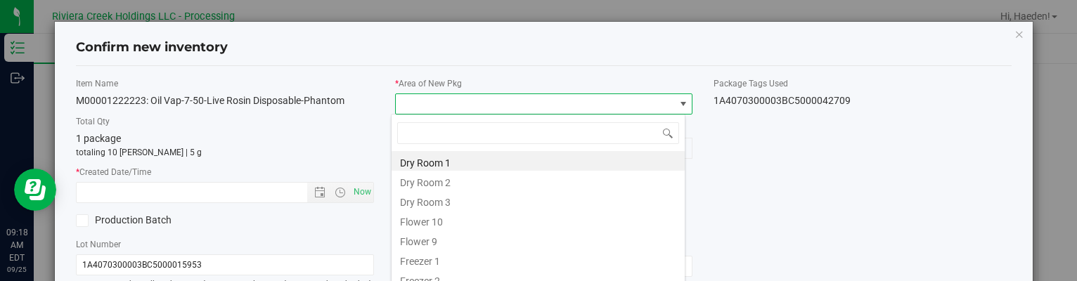
drag, startPoint x: 436, startPoint y: 219, endPoint x: 366, endPoint y: 208, distance: 70.5
click at [434, 220] on li "Flower 10" at bounding box center [538, 220] width 293 height 20
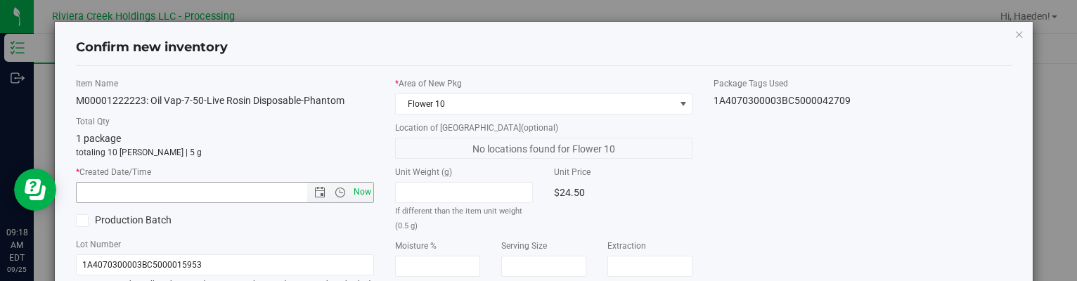
click at [361, 196] on span "Now" at bounding box center [362, 192] width 24 height 20
type input "[DATE] 9:18 AM"
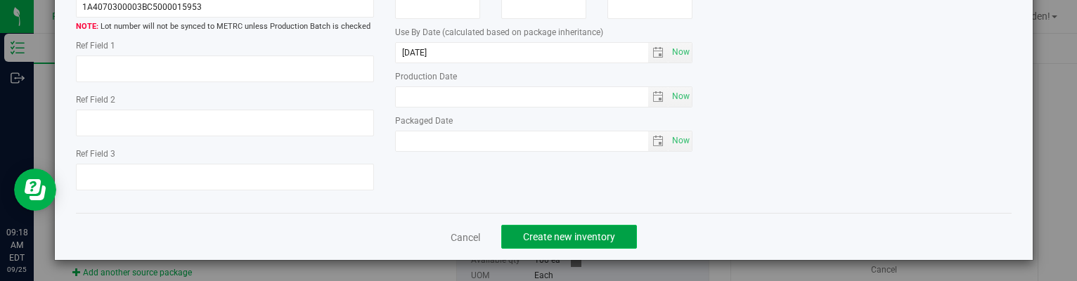
click at [585, 233] on span "Create new inventory" at bounding box center [569, 236] width 92 height 11
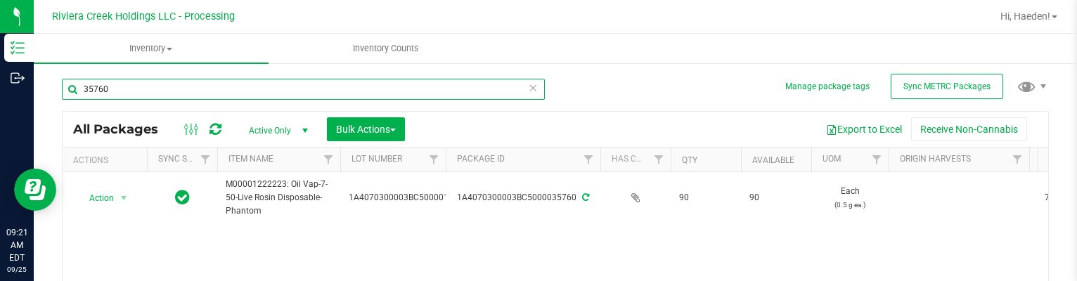
click at [146, 83] on input "35760" at bounding box center [303, 89] width 483 height 21
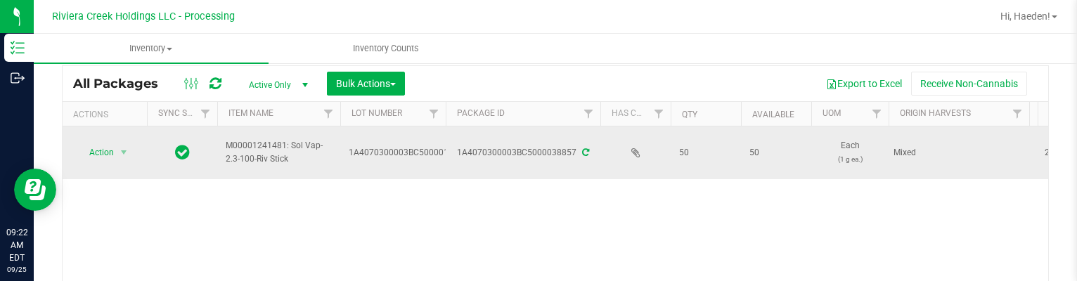
scroll to position [70, 0]
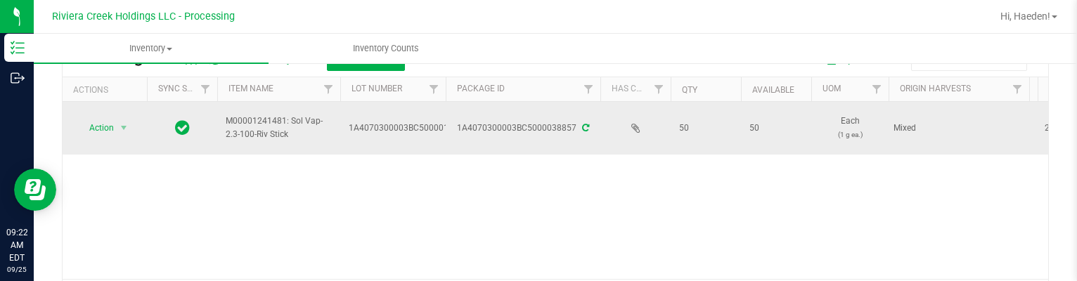
type input "38857"
click at [111, 132] on span "Action" at bounding box center [96, 128] width 38 height 20
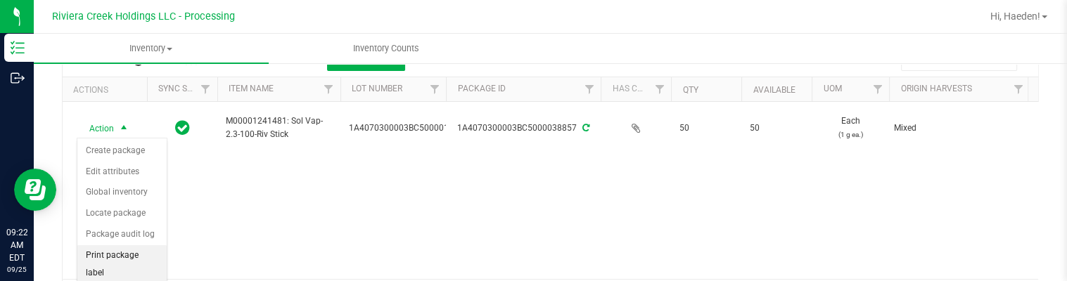
click at [124, 252] on li "Print package label" at bounding box center [121, 264] width 89 height 39
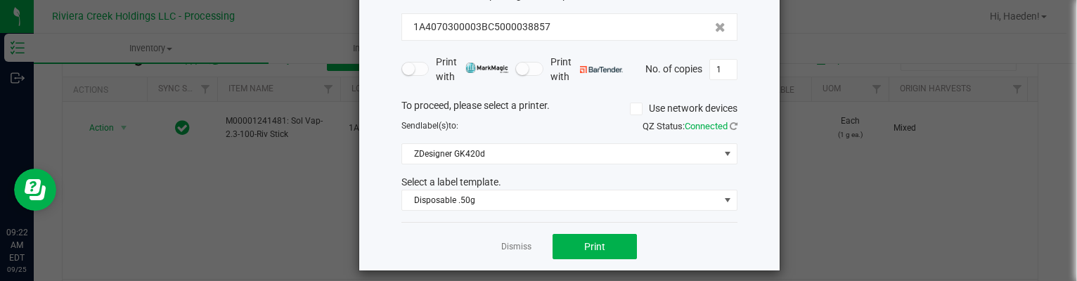
scroll to position [108, 0]
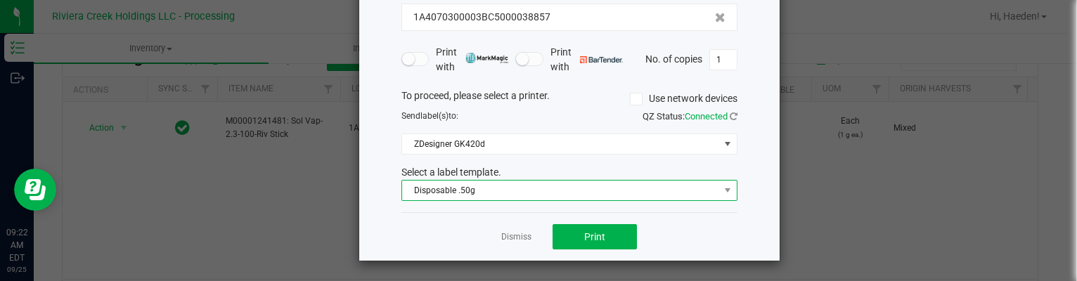
click at [478, 195] on span "Disposable .50g" at bounding box center [560, 191] width 317 height 20
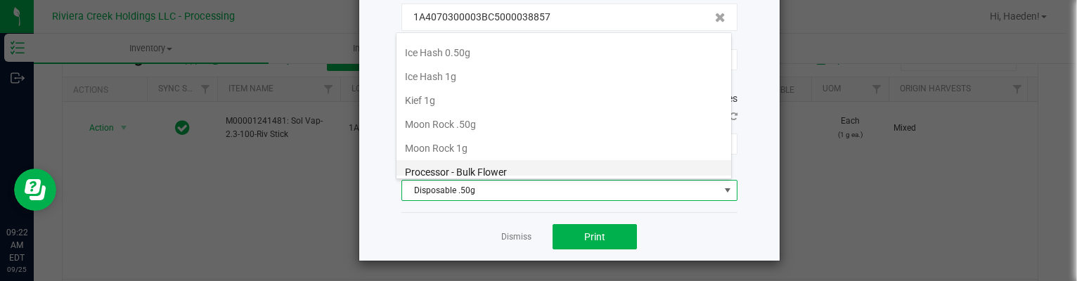
scroll to position [543, 0]
click at [464, 162] on li "Riv Stick 1g" at bounding box center [564, 174] width 335 height 24
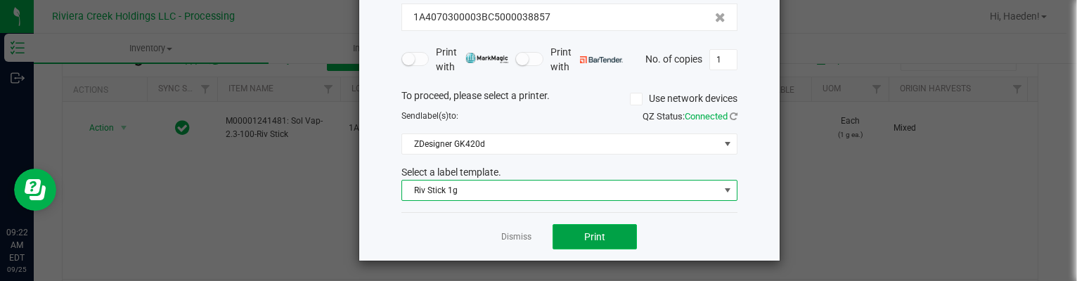
click at [577, 229] on button "Print" at bounding box center [595, 236] width 84 height 25
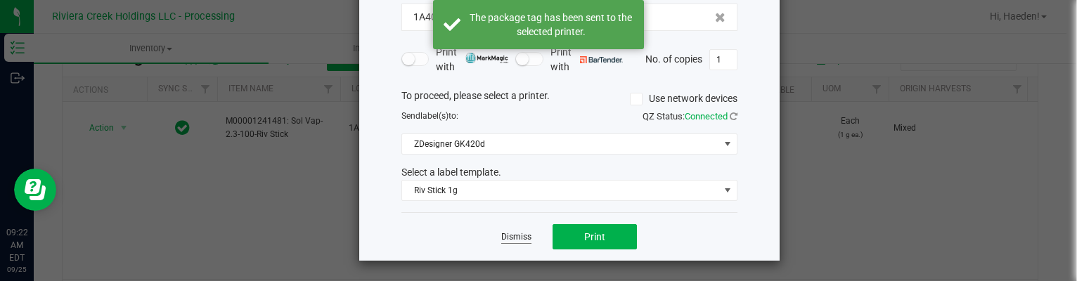
click at [509, 240] on link "Dismiss" at bounding box center [516, 237] width 30 height 12
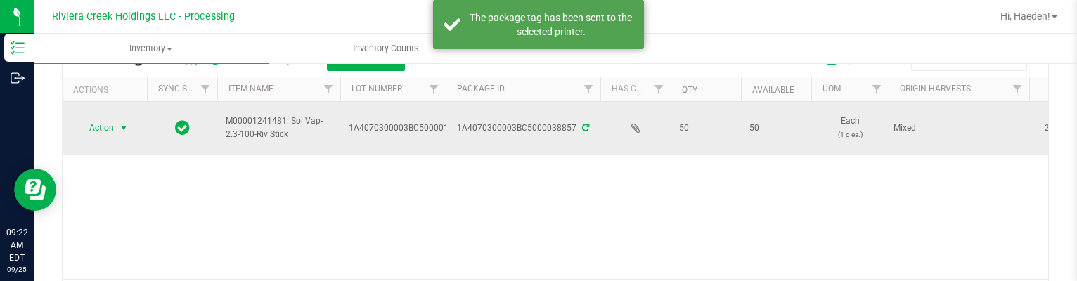
click at [98, 129] on span "Action" at bounding box center [96, 128] width 38 height 20
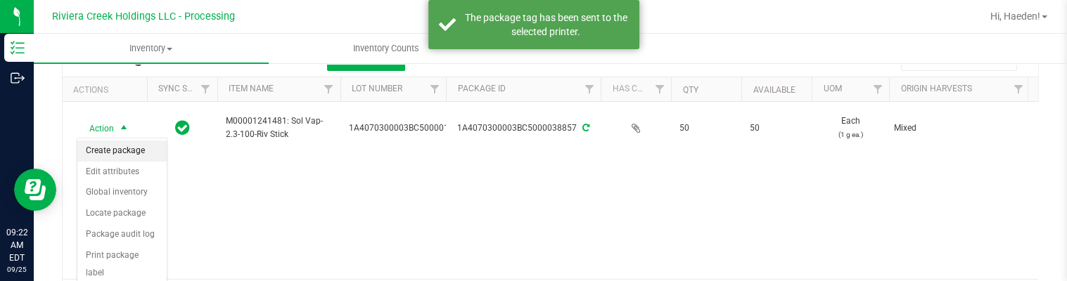
click at [105, 150] on li "Create package" at bounding box center [121, 151] width 89 height 21
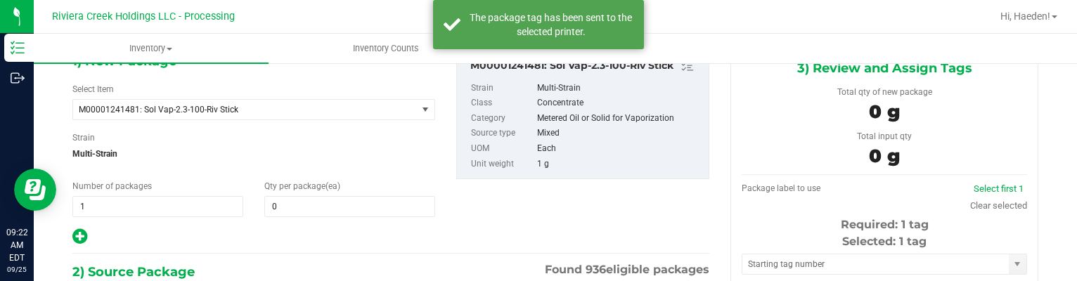
type input "0 ea"
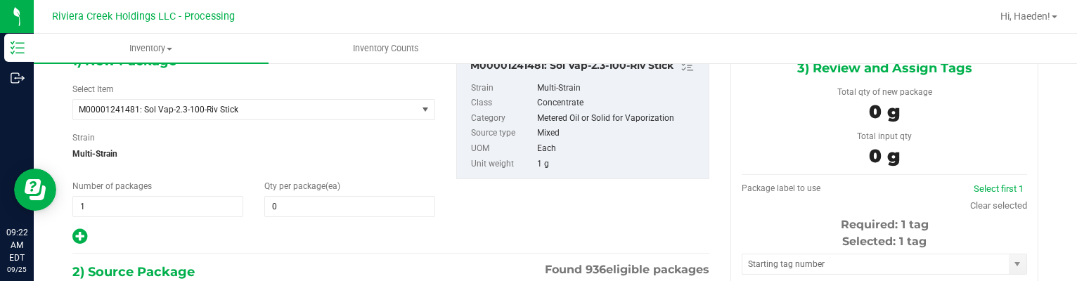
click at [307, 216] on div "1) New Package Select Item M00001241481: Sol Vap-2.3-100-Riv Stick M00000012402…" at bounding box center [254, 149] width 384 height 196
click at [307, 212] on span at bounding box center [349, 206] width 171 height 21
click at [307, 212] on input "text" at bounding box center [349, 207] width 169 height 20
type input "20"
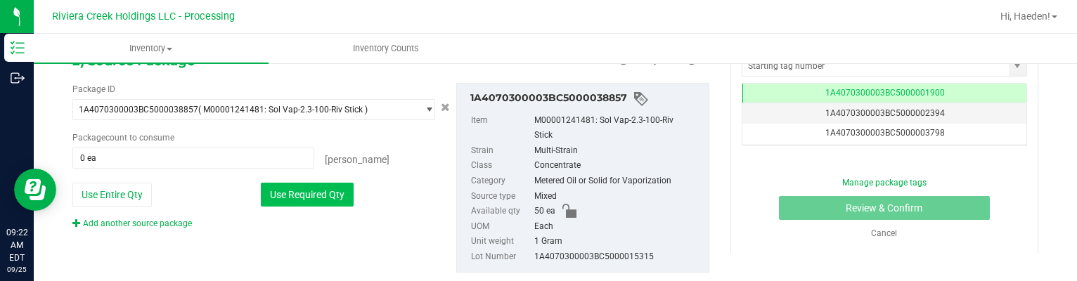
type input "20"
drag, startPoint x: 314, startPoint y: 198, endPoint x: 321, endPoint y: 198, distance: 7.1
click at [314, 198] on button "Use Required Qty" at bounding box center [307, 195] width 93 height 24
type input "20 ea"
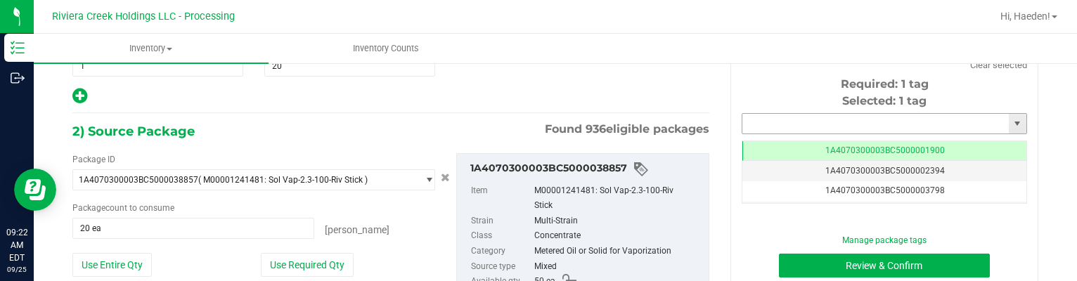
click at [814, 123] on input "text" at bounding box center [876, 124] width 267 height 20
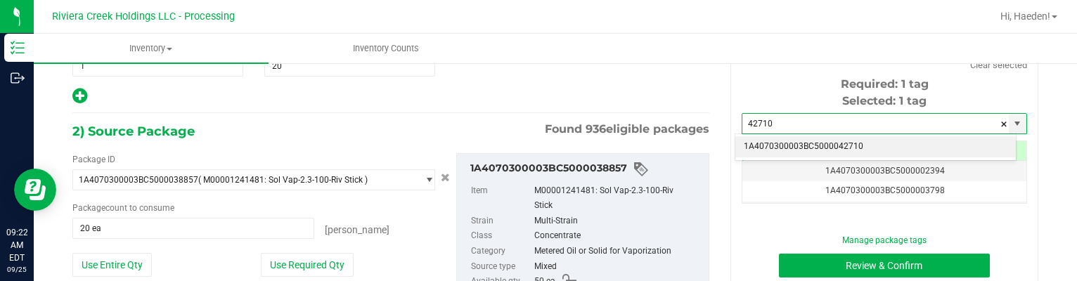
click at [928, 141] on li "1A4070300003BC5000042710" at bounding box center [876, 146] width 281 height 21
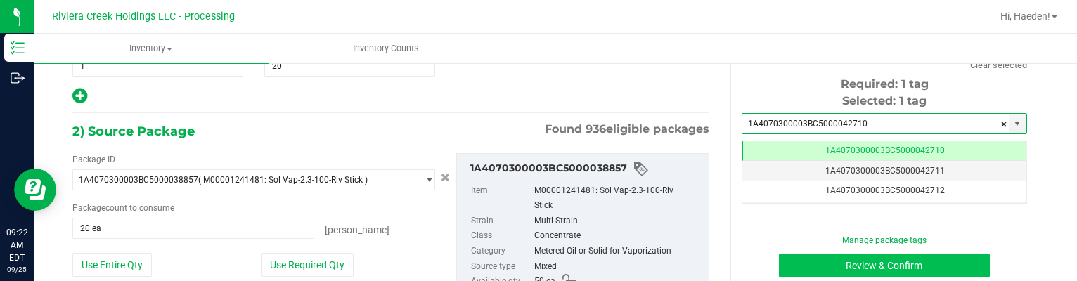
type input "1A4070300003BC5000042710"
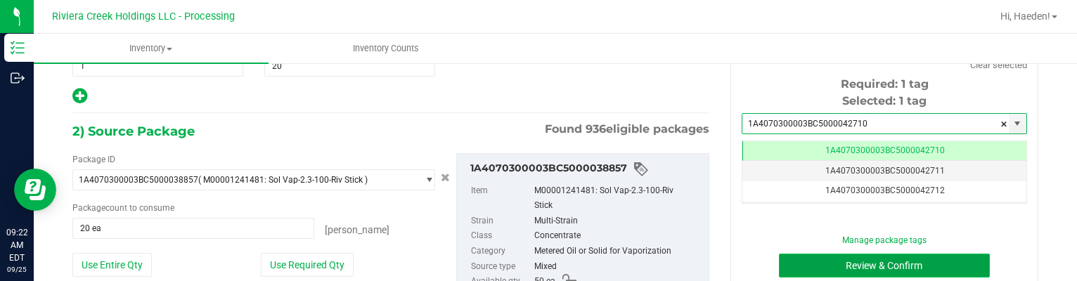
click at [891, 264] on button "Review & Confirm" at bounding box center [885, 266] width 212 height 24
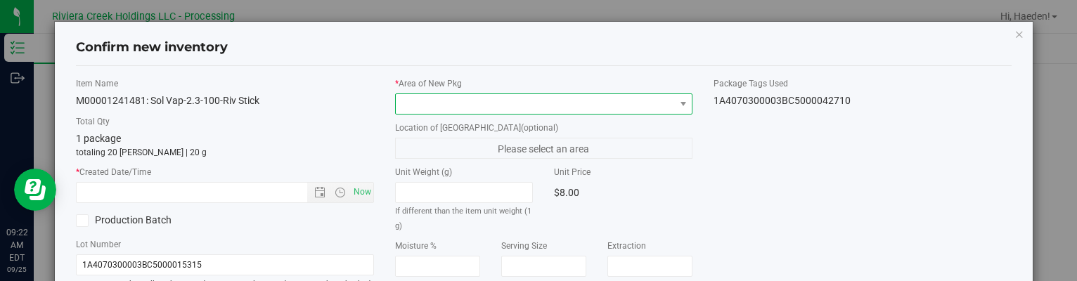
click at [599, 108] on span at bounding box center [535, 104] width 278 height 20
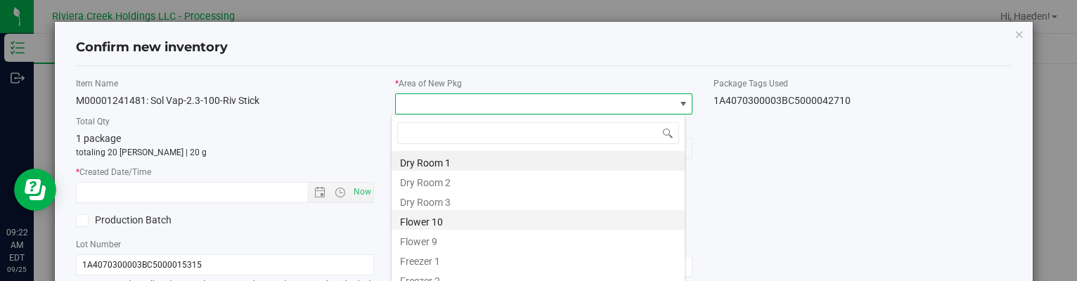
click at [409, 214] on li "Flower 10" at bounding box center [538, 220] width 293 height 20
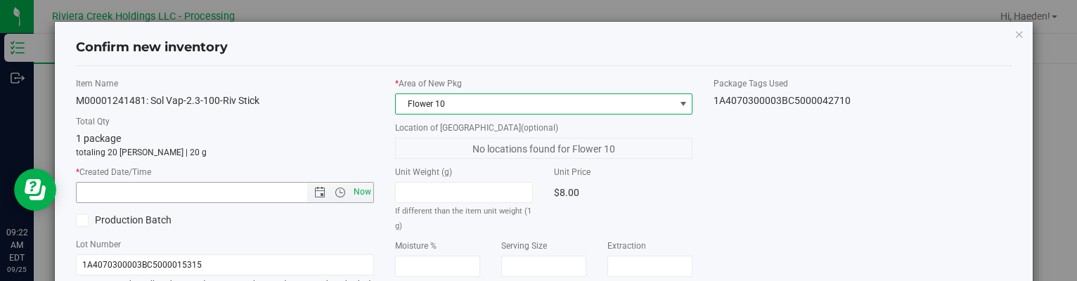
click at [360, 195] on span "Now" at bounding box center [362, 192] width 24 height 20
type input "[DATE] 9:22 AM"
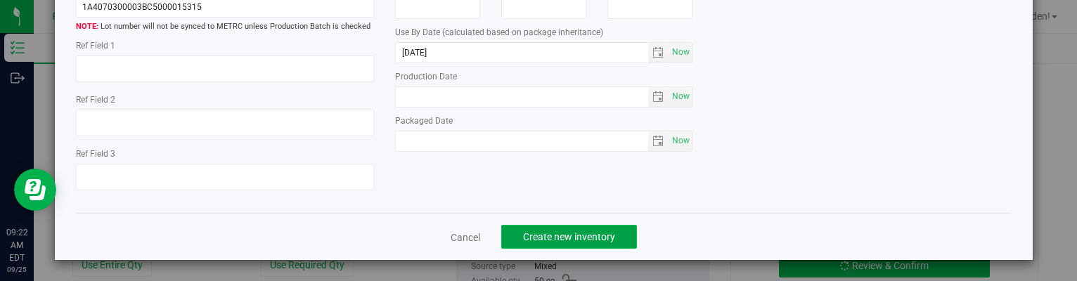
drag, startPoint x: 582, startPoint y: 241, endPoint x: 591, endPoint y: 238, distance: 9.1
click at [582, 241] on span "Create new inventory" at bounding box center [569, 236] width 92 height 11
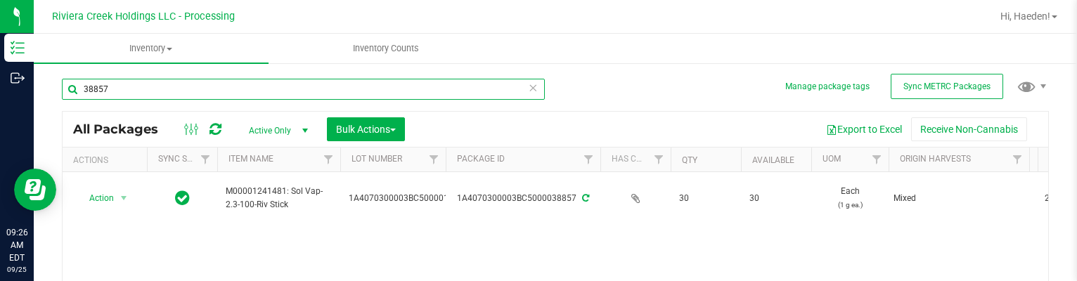
click at [236, 81] on input "38857" at bounding box center [303, 89] width 483 height 21
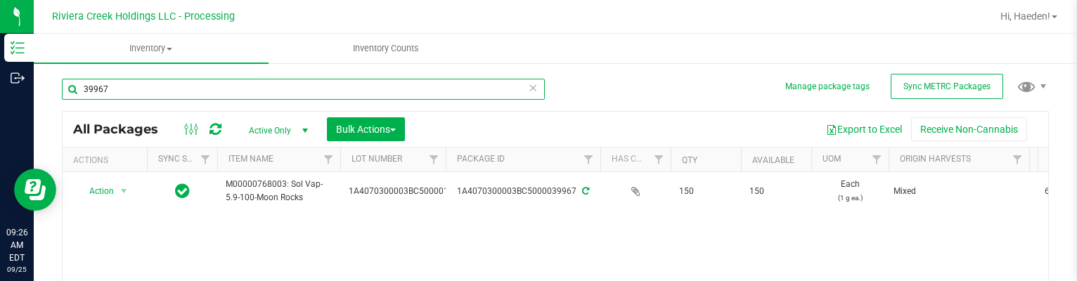
scroll to position [70, 0]
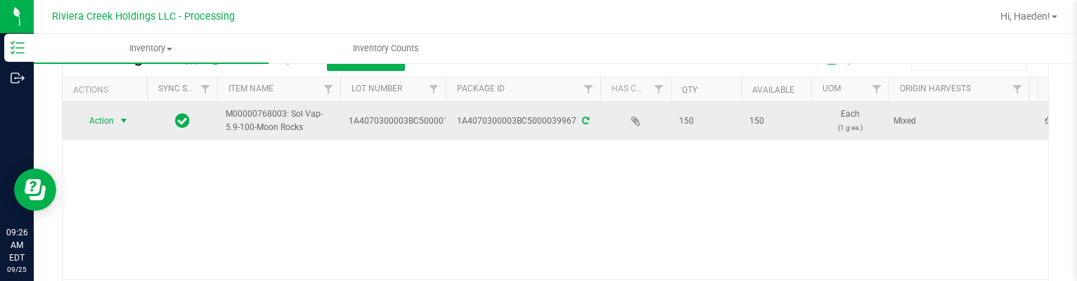
type input "39967"
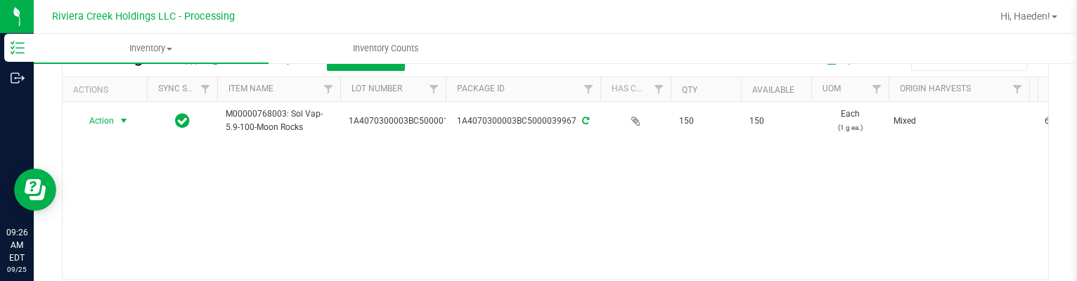
drag, startPoint x: 128, startPoint y: 123, endPoint x: 127, endPoint y: 134, distance: 11.3
click at [127, 123] on span "select" at bounding box center [123, 120] width 11 height 11
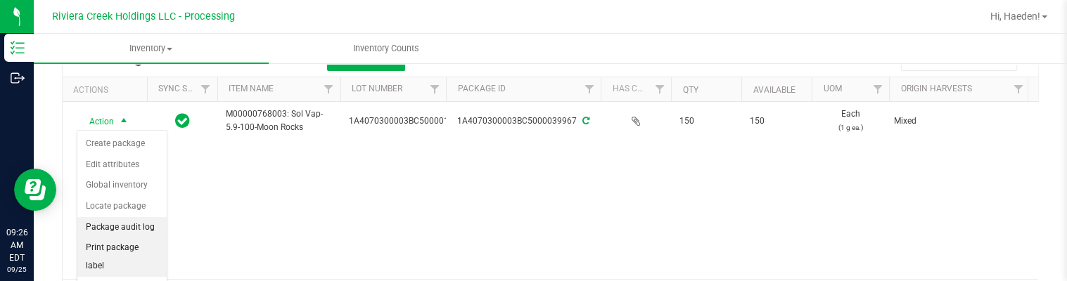
click at [124, 238] on li "Print package label" at bounding box center [121, 257] width 89 height 39
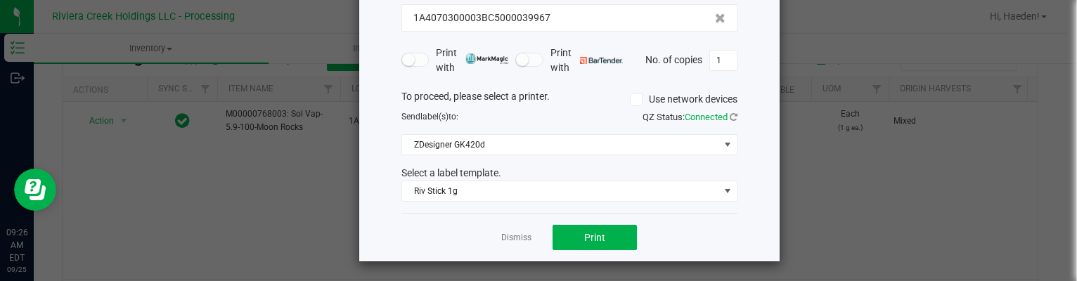
scroll to position [108, 0]
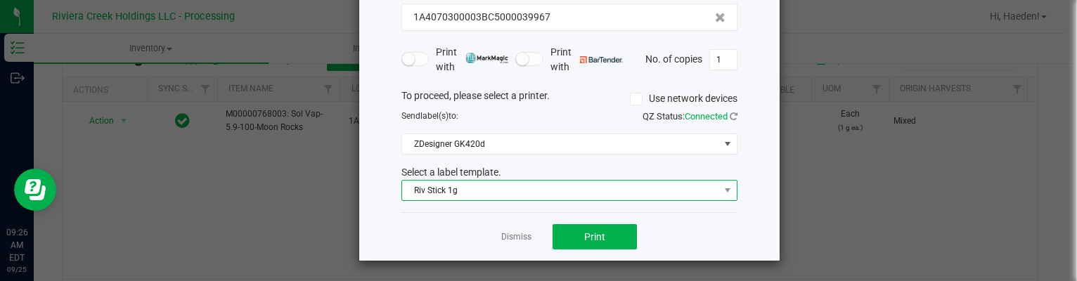
click at [498, 190] on span "Riv Stick 1g" at bounding box center [560, 191] width 317 height 20
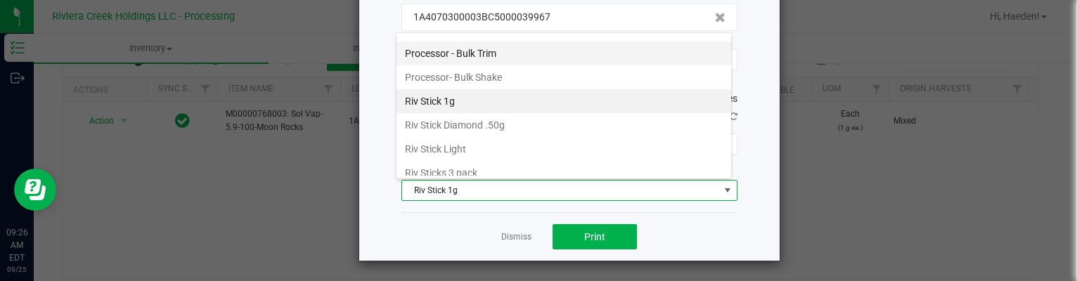
scroll to position [545, 0]
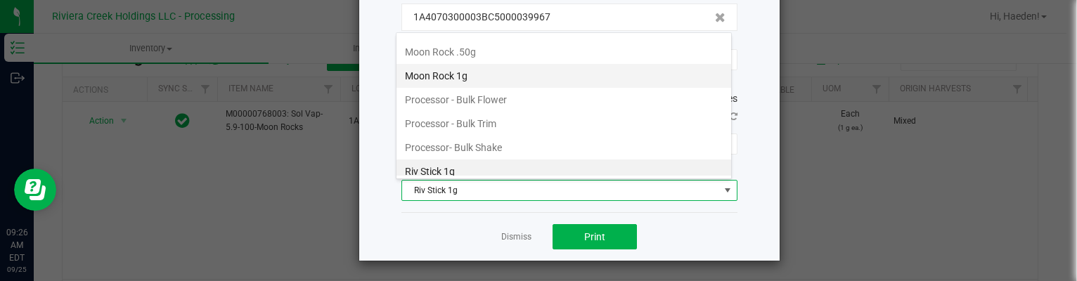
click at [485, 64] on li "Moon Rock 1g" at bounding box center [564, 76] width 335 height 24
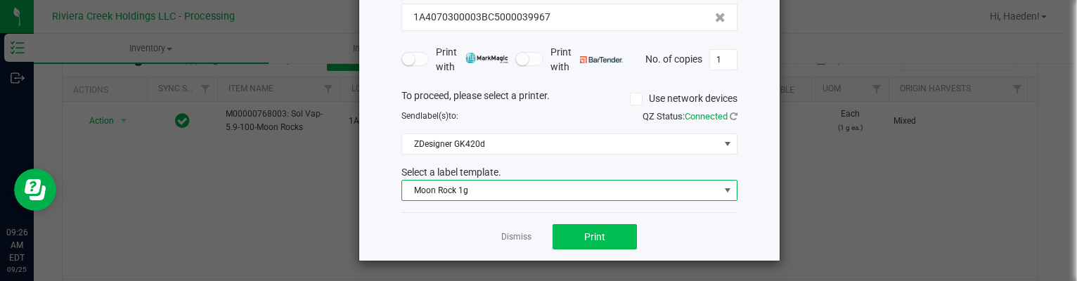
click at [591, 222] on div "Dismiss Print" at bounding box center [570, 236] width 336 height 49
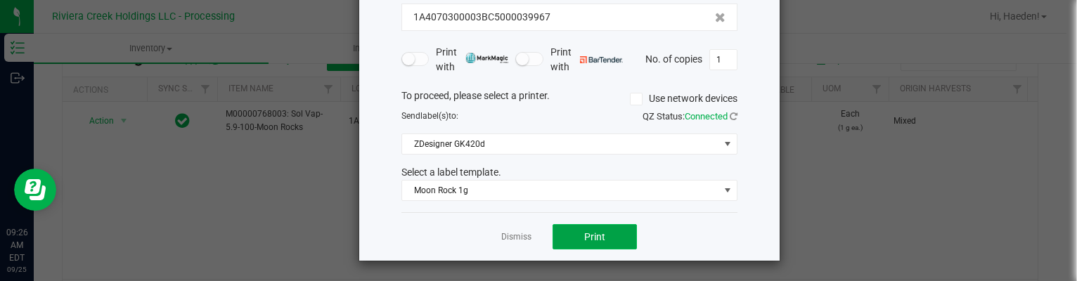
click at [591, 224] on button "Print" at bounding box center [595, 236] width 84 height 25
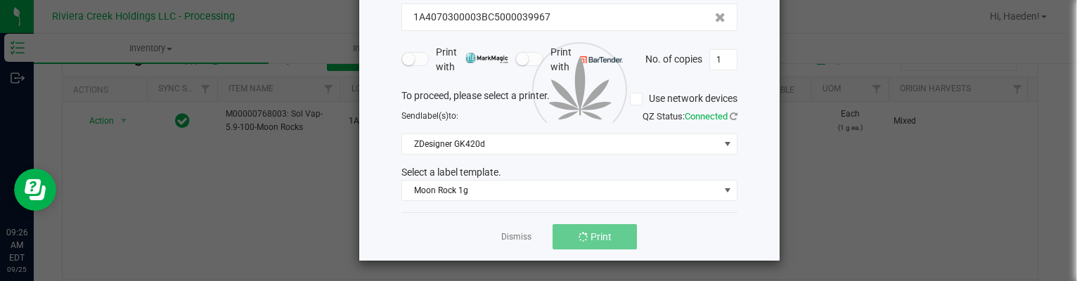
click at [509, 240] on div at bounding box center [569, 87] width 421 height 347
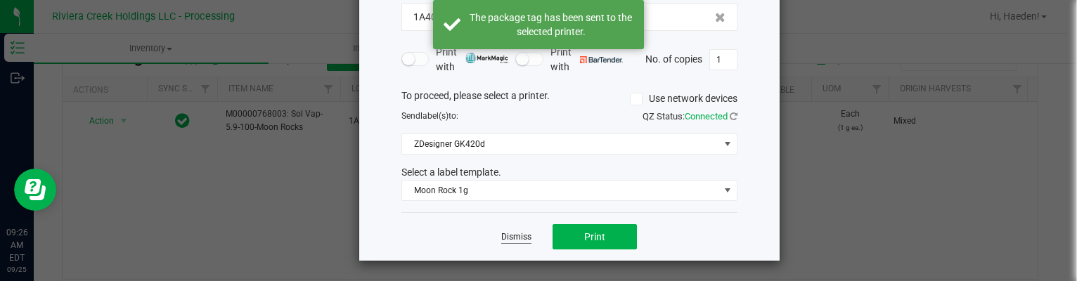
click at [511, 236] on link "Dismiss" at bounding box center [516, 237] width 30 height 12
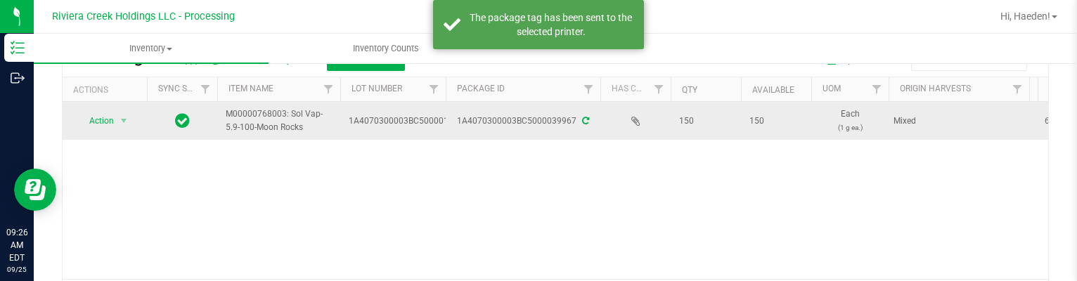
click at [107, 131] on td "Action Action Create package Edit attributes Global inventory Locate package Pa…" at bounding box center [105, 121] width 84 height 38
click at [109, 120] on span "Action" at bounding box center [96, 121] width 38 height 20
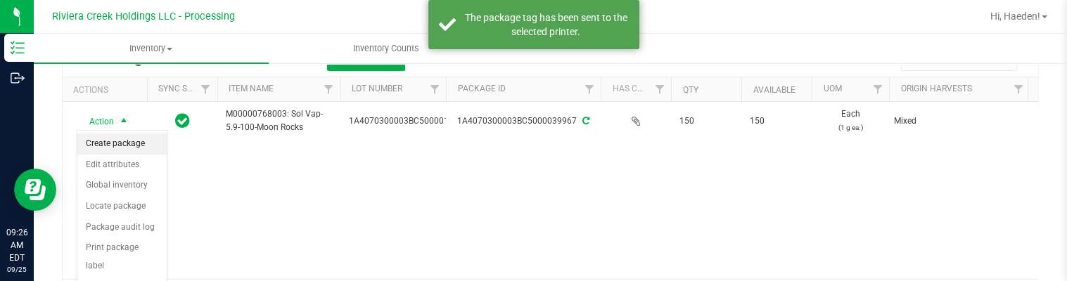
click at [108, 136] on li "Create package" at bounding box center [121, 144] width 89 height 21
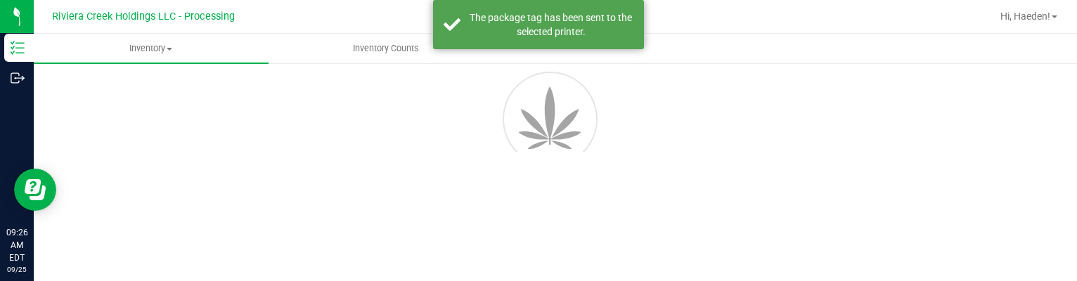
scroll to position [81, 0]
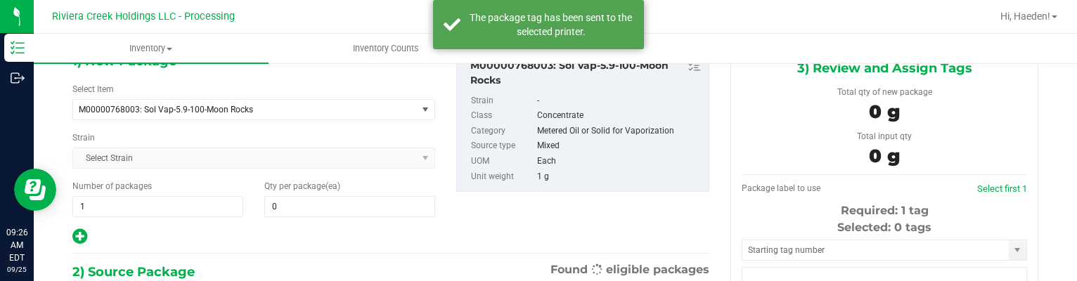
type input "0"
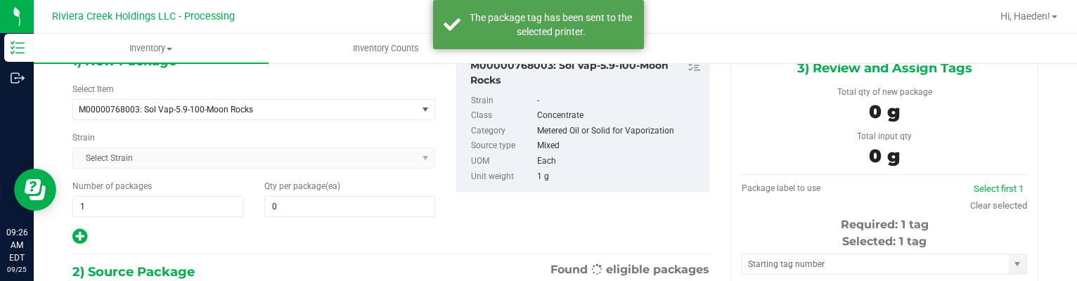
scroll to position [0, 0]
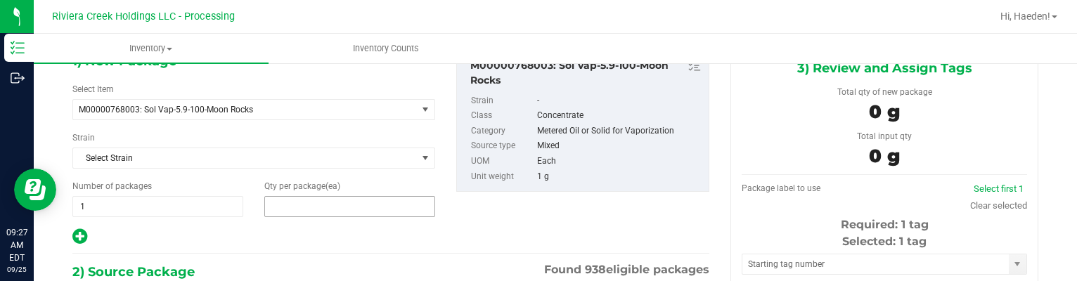
click at [323, 214] on span at bounding box center [349, 206] width 171 height 21
click at [0, 0] on input "text" at bounding box center [0, 0] width 0 height 0
type input "60"
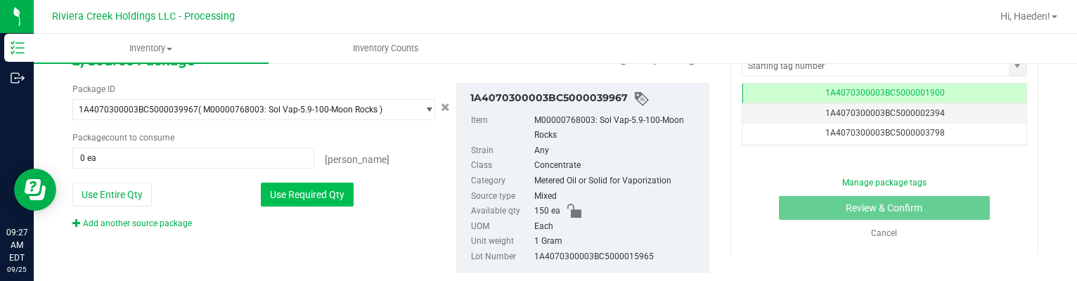
type input "60"
click at [306, 202] on button "Use Required Qty" at bounding box center [307, 195] width 93 height 24
type input "60 ea"
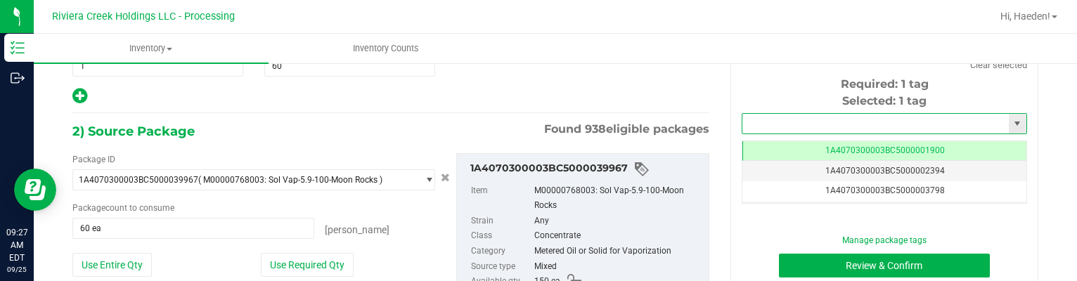
click at [794, 124] on input "text" at bounding box center [876, 124] width 267 height 20
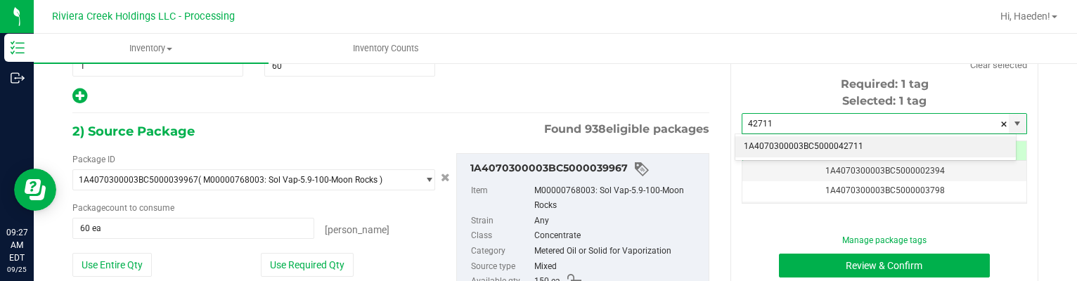
click at [818, 143] on li "1A4070300003BC5000042711" at bounding box center [876, 146] width 281 height 21
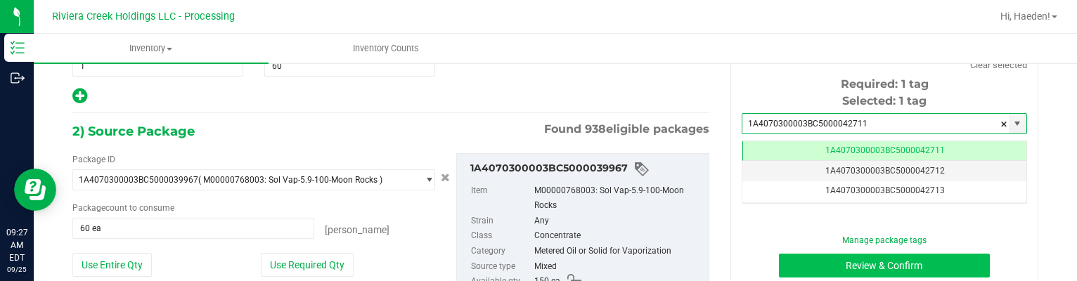
type input "1A4070300003BC5000042711"
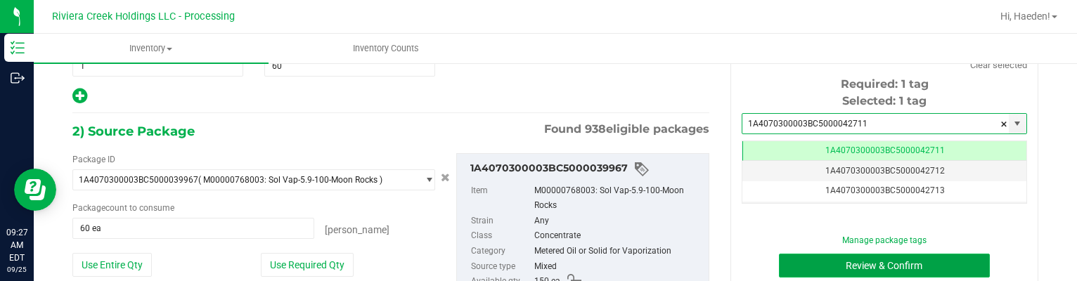
click at [850, 264] on button "Review & Confirm" at bounding box center [885, 266] width 212 height 24
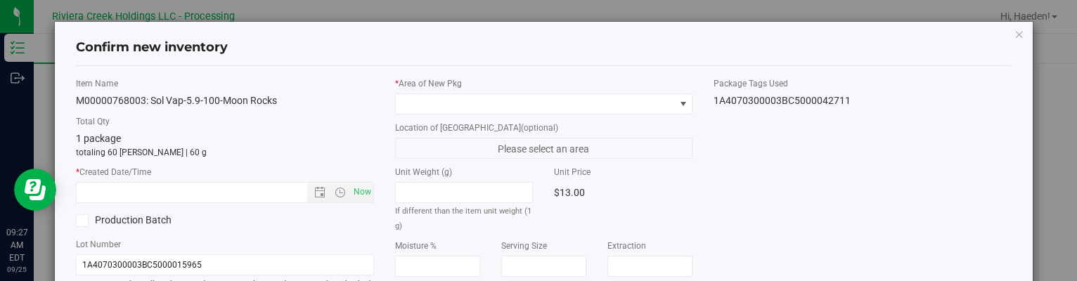
type input "[DATE]"
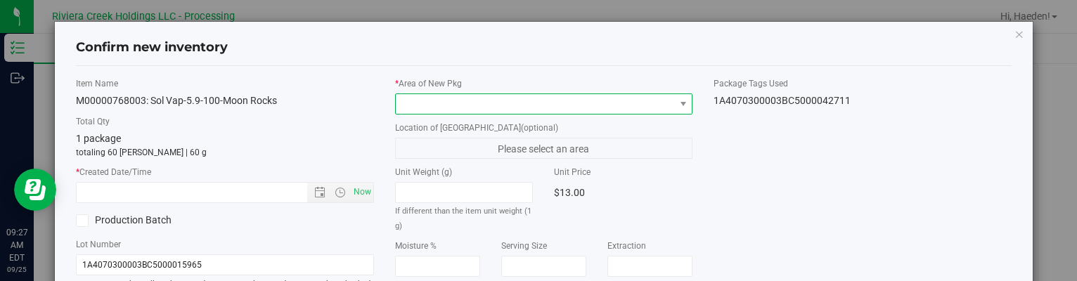
click at [631, 107] on span at bounding box center [535, 104] width 278 height 20
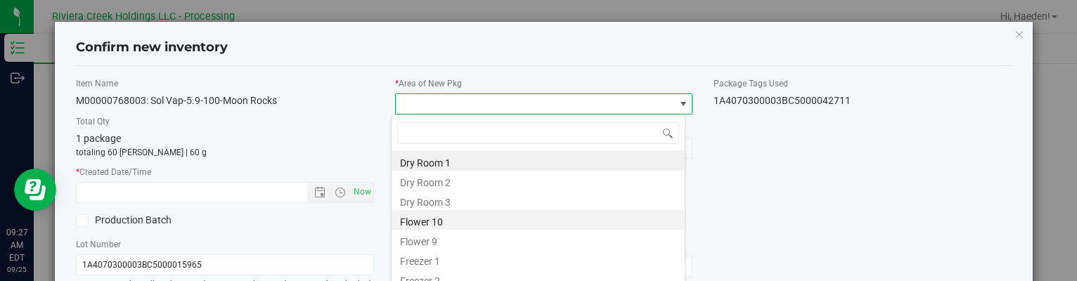
click at [474, 220] on li "Flower 10" at bounding box center [538, 220] width 293 height 20
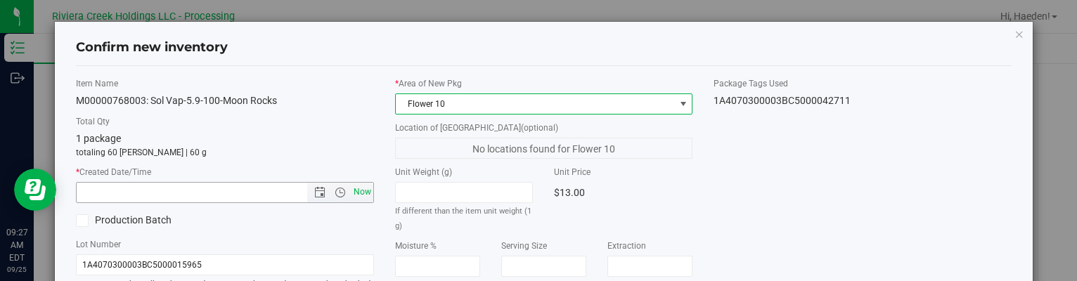
click at [363, 191] on span "Now" at bounding box center [362, 192] width 24 height 20
type input "[DATE] 9:27 AM"
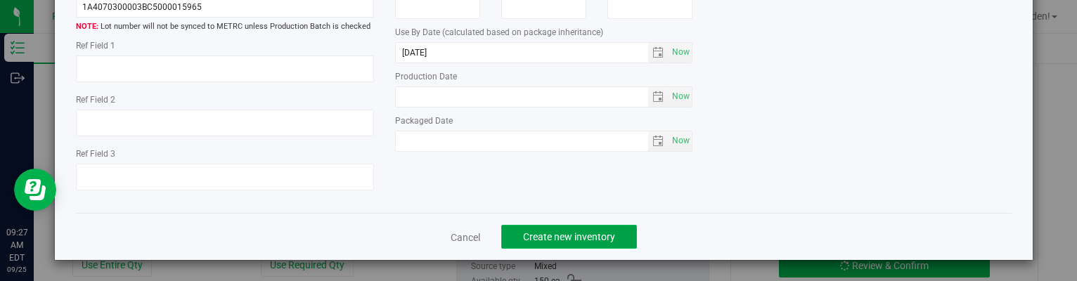
click at [601, 228] on button "Create new inventory" at bounding box center [569, 237] width 136 height 24
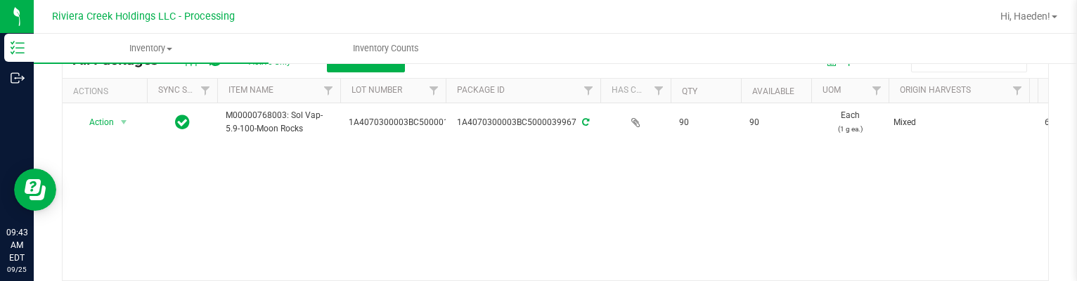
click at [793, 36] on ul "Inventory All packages All inventory Waste log Create inventory Inventory Counts" at bounding box center [572, 49] width 1077 height 30
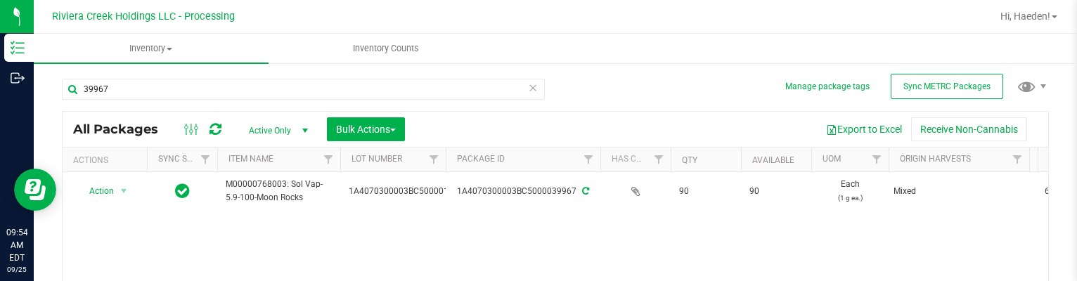
click at [703, 92] on div "39967 All Packages Active Only Active Only Lab Samples Locked All External Inte…" at bounding box center [555, 224] width 987 height 319
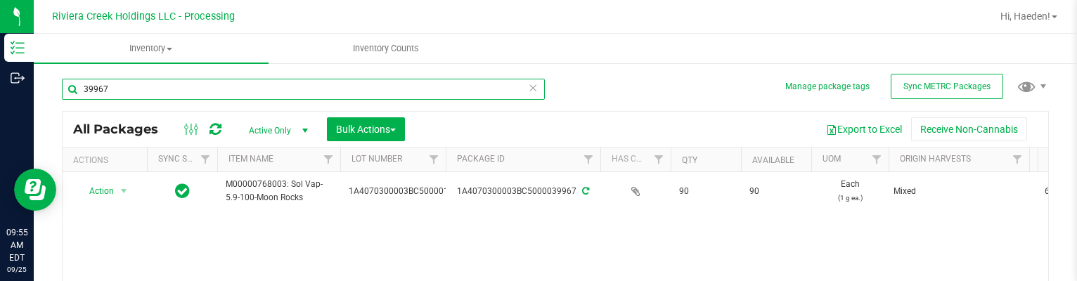
click at [469, 89] on input "39967" at bounding box center [303, 89] width 483 height 21
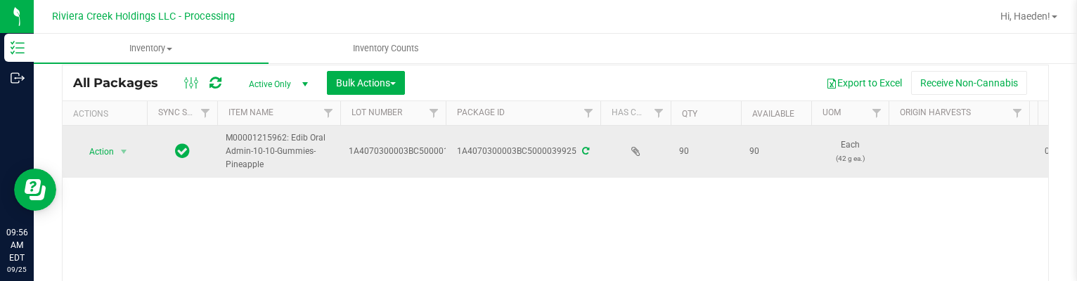
scroll to position [70, 0]
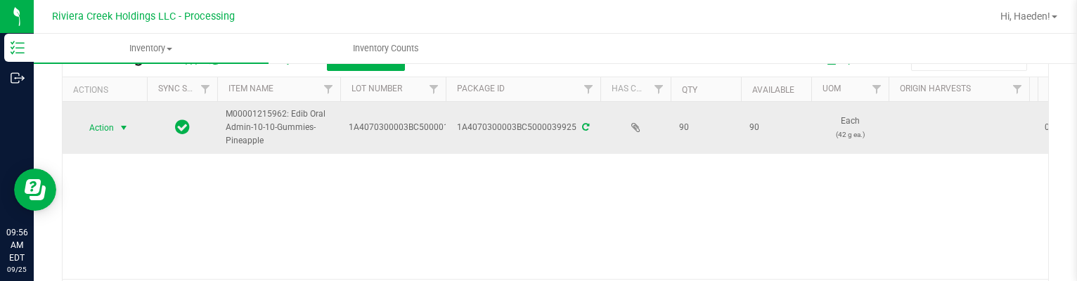
type input "39925"
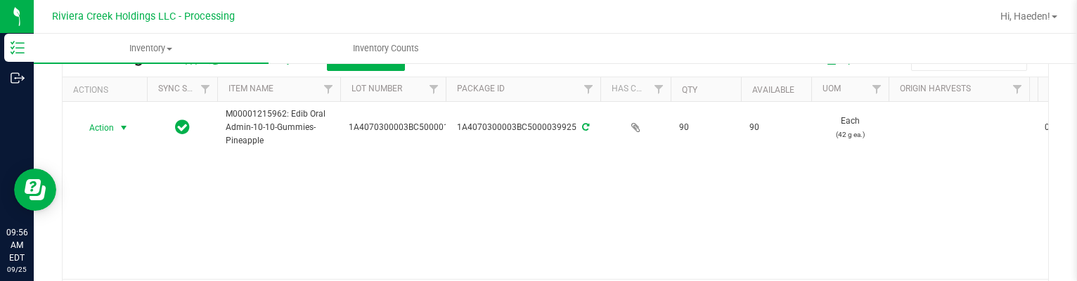
drag, startPoint x: 120, startPoint y: 126, endPoint x: 120, endPoint y: 141, distance: 15.5
click at [120, 126] on span "select" at bounding box center [123, 127] width 11 height 11
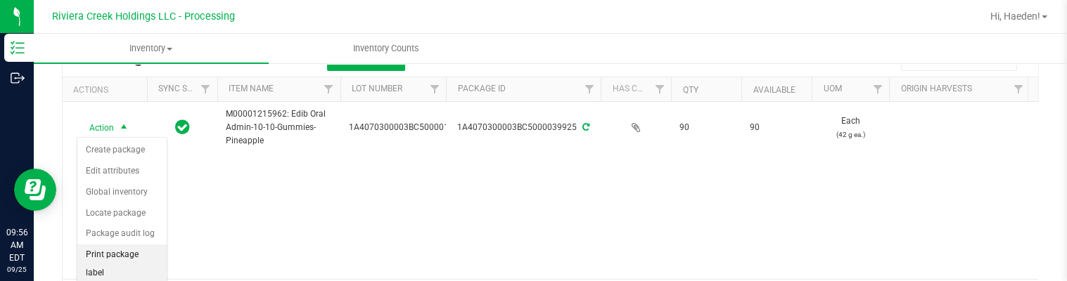
click at [129, 252] on li "Print package label" at bounding box center [121, 264] width 89 height 39
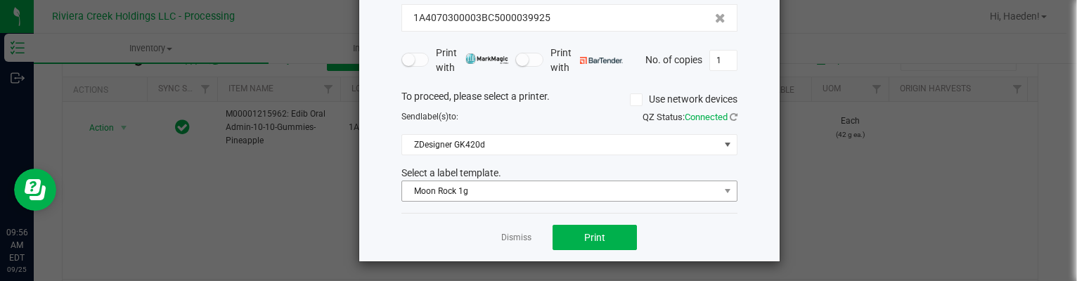
scroll to position [108, 0]
click at [451, 185] on span "Moon Rock 1g" at bounding box center [560, 191] width 317 height 20
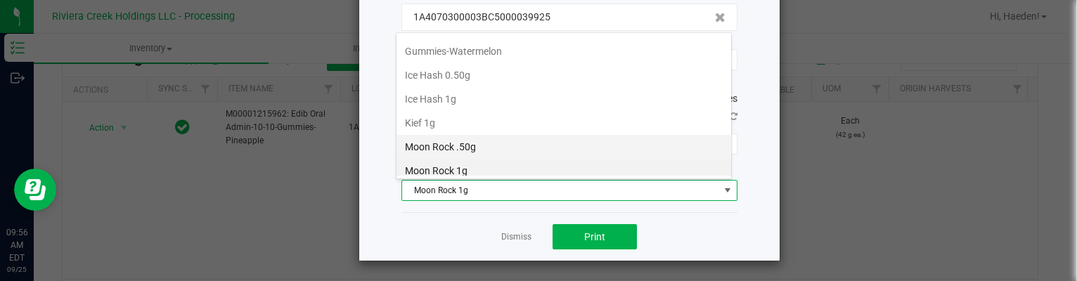
scroll to position [380, 0]
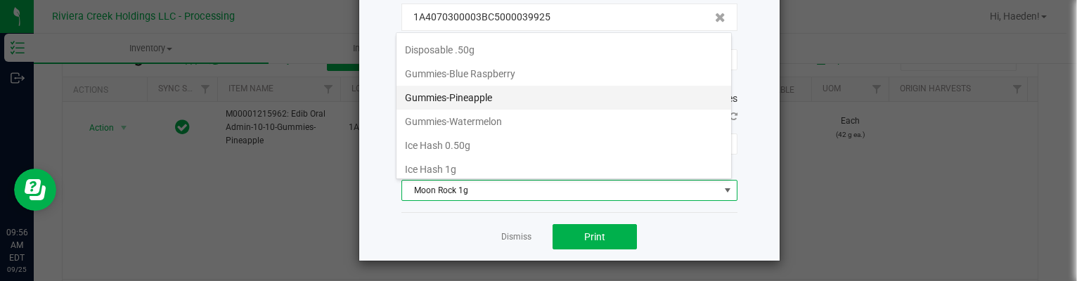
click at [456, 92] on li "Gummies-Pineapple" at bounding box center [564, 98] width 335 height 24
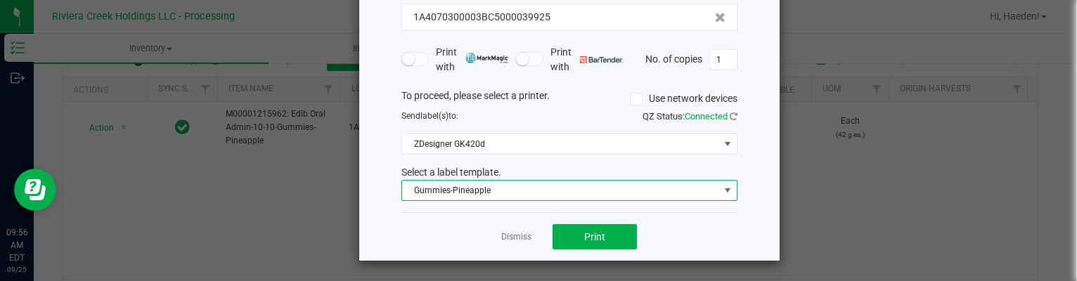
click at [579, 219] on div "Dismiss Print" at bounding box center [570, 236] width 336 height 49
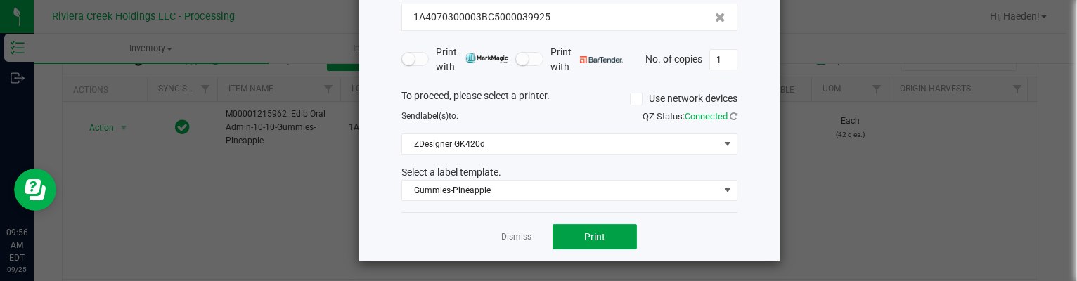
click at [570, 241] on button "Print" at bounding box center [595, 236] width 84 height 25
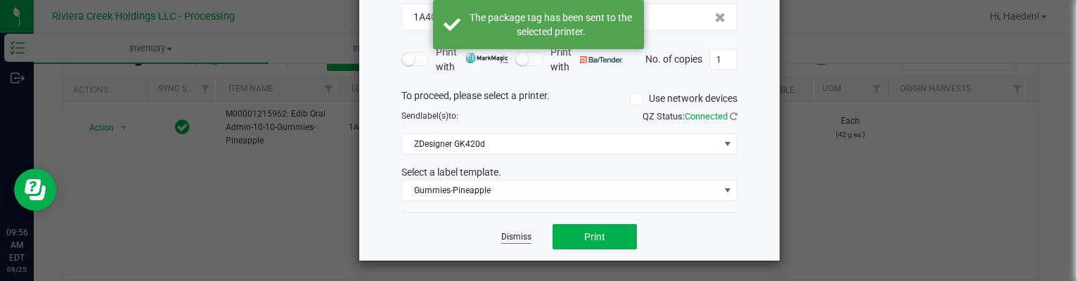
click at [513, 231] on link "Dismiss" at bounding box center [516, 237] width 30 height 12
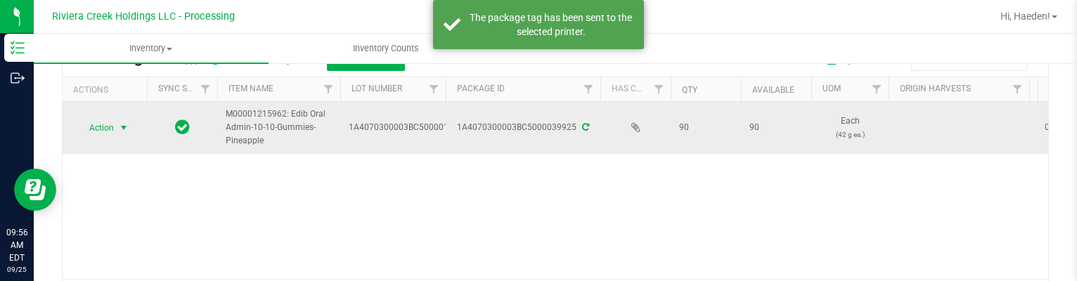
click at [104, 127] on span "Action" at bounding box center [96, 128] width 38 height 20
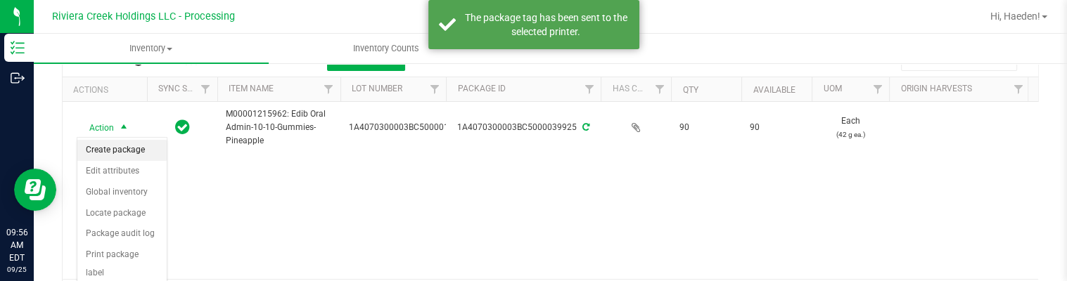
click at [107, 141] on li "Create package" at bounding box center [121, 150] width 89 height 21
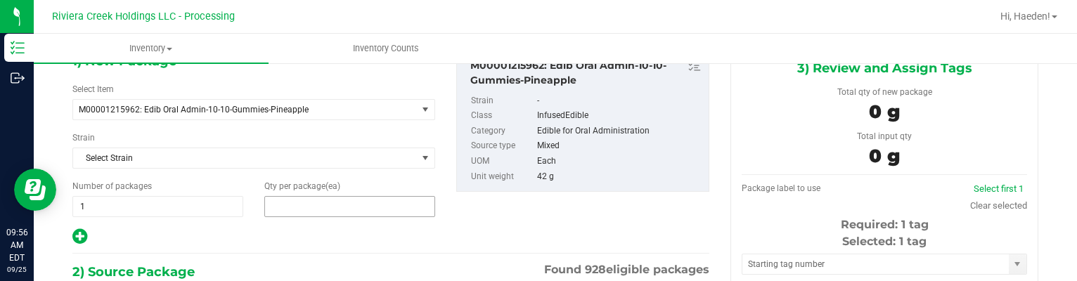
click at [309, 203] on span at bounding box center [349, 206] width 171 height 21
click at [309, 203] on input "text" at bounding box center [349, 207] width 169 height 20
type input "10"
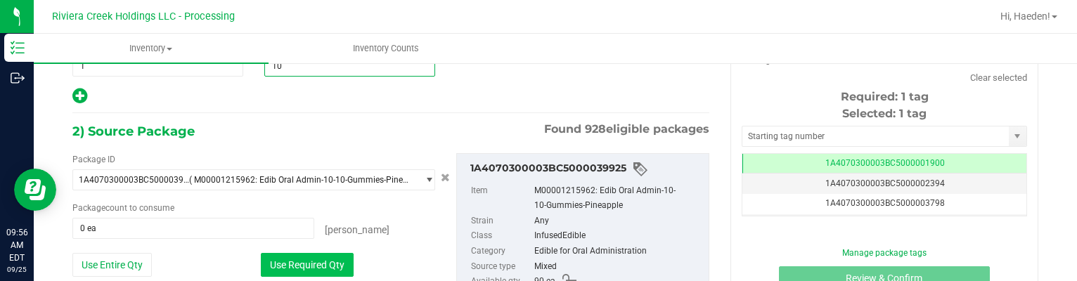
type input "10"
click at [312, 256] on button "Use Required Qty" at bounding box center [307, 265] width 93 height 24
type input "10 ea"
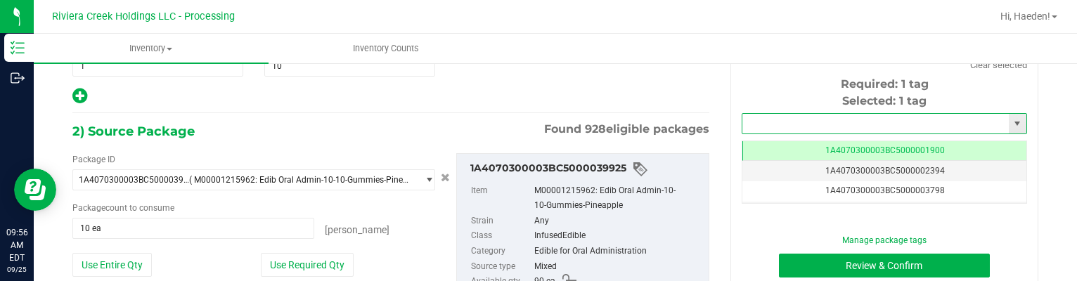
click at [789, 114] on input "text" at bounding box center [876, 124] width 267 height 20
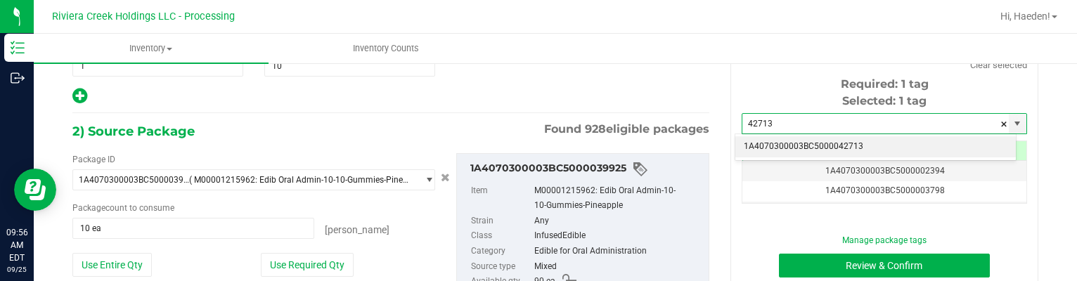
click at [754, 143] on li "1A4070300003BC5000042713" at bounding box center [876, 146] width 281 height 21
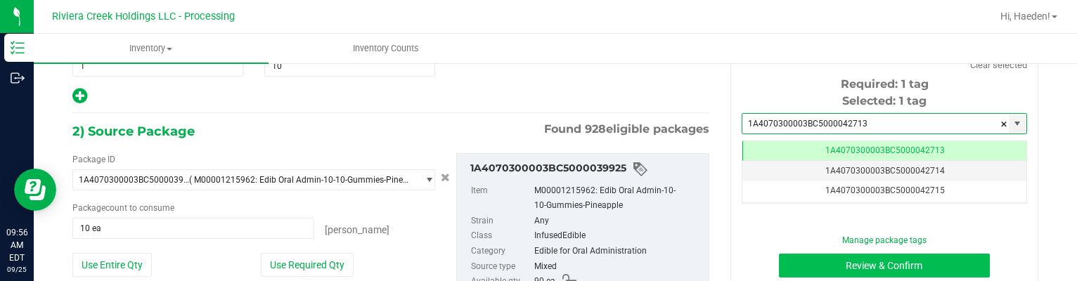
type input "1A4070300003BC5000042713"
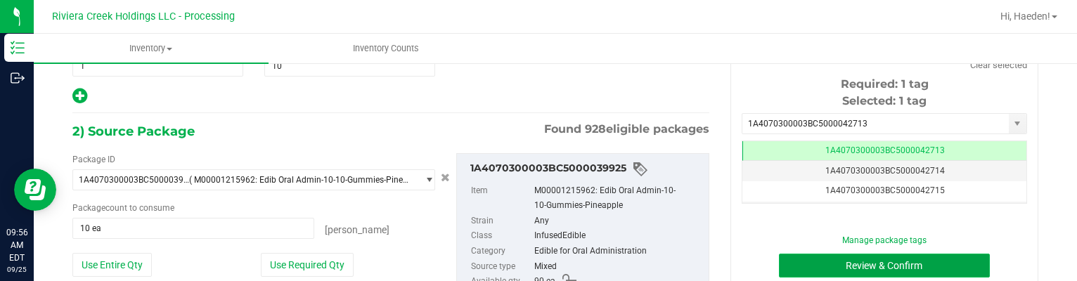
click at [824, 265] on button "Review & Confirm" at bounding box center [885, 266] width 212 height 24
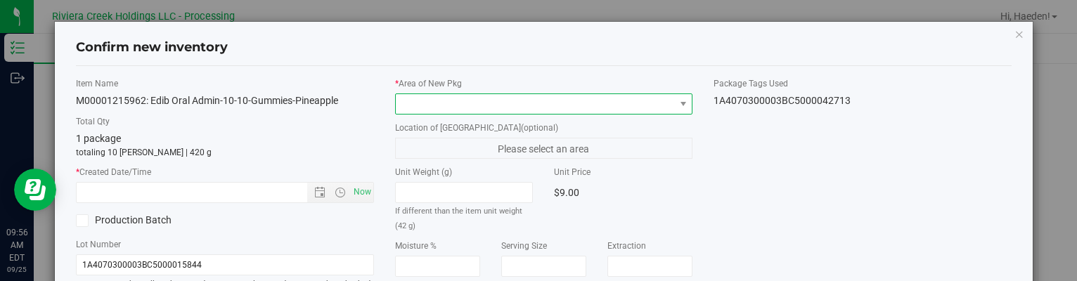
click at [633, 110] on span at bounding box center [535, 104] width 278 height 20
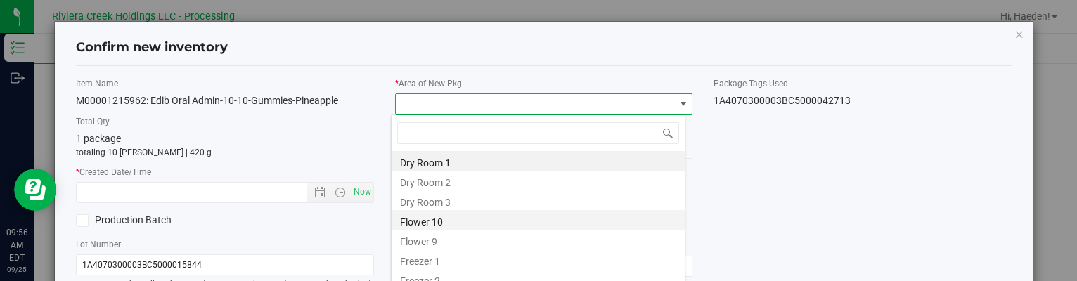
click at [473, 217] on li "Flower 10" at bounding box center [538, 220] width 293 height 20
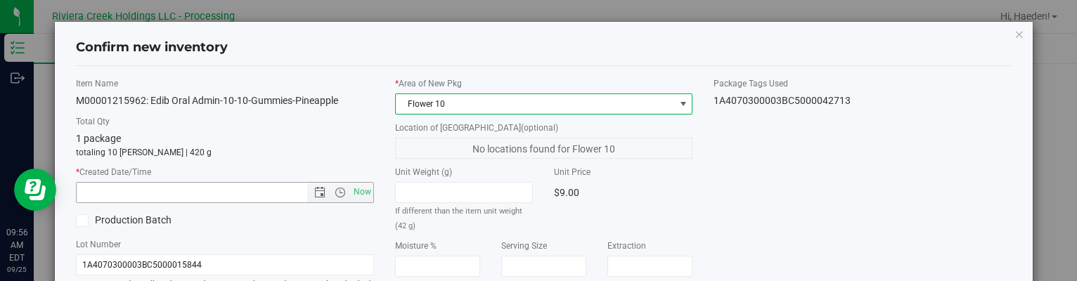
click at [354, 190] on span "Now" at bounding box center [362, 192] width 24 height 20
type input "[DATE] 9:56 AM"
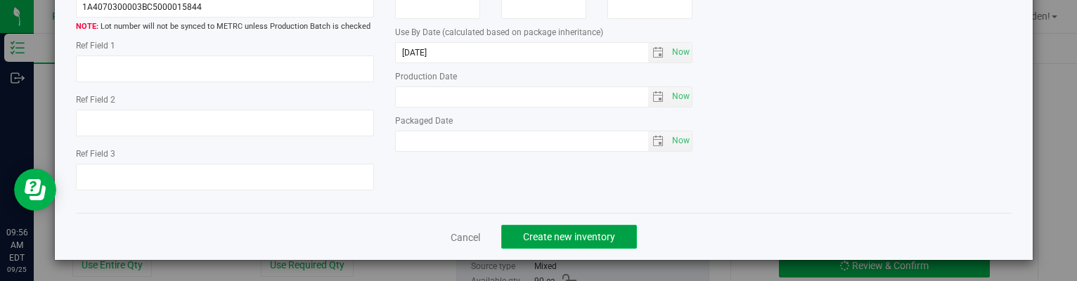
click at [585, 241] on span "Create new inventory" at bounding box center [569, 236] width 92 height 11
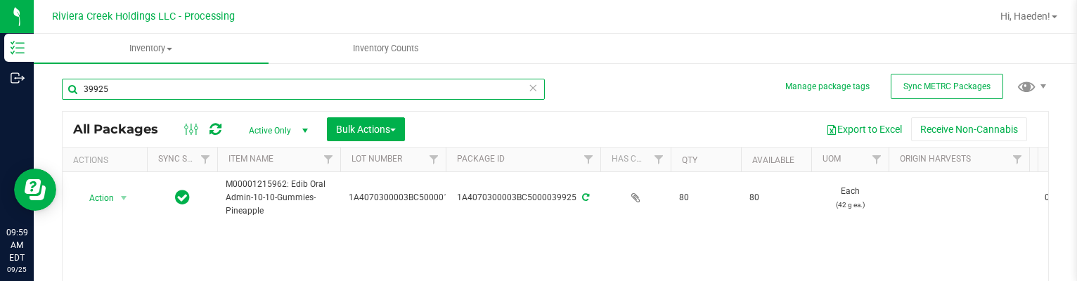
click at [160, 91] on input "39925" at bounding box center [303, 89] width 483 height 21
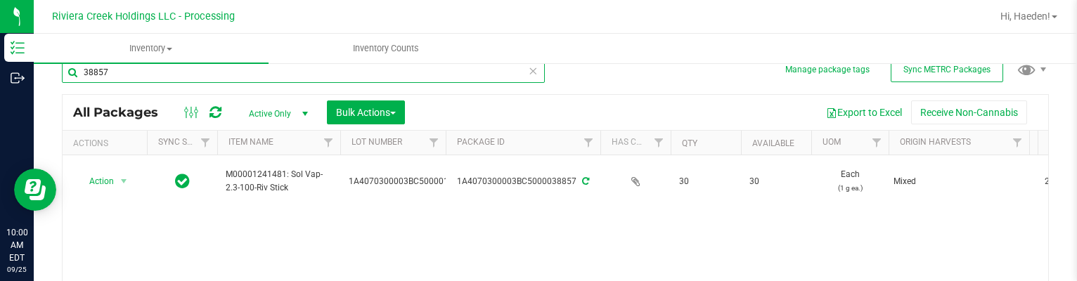
scroll to position [70, 0]
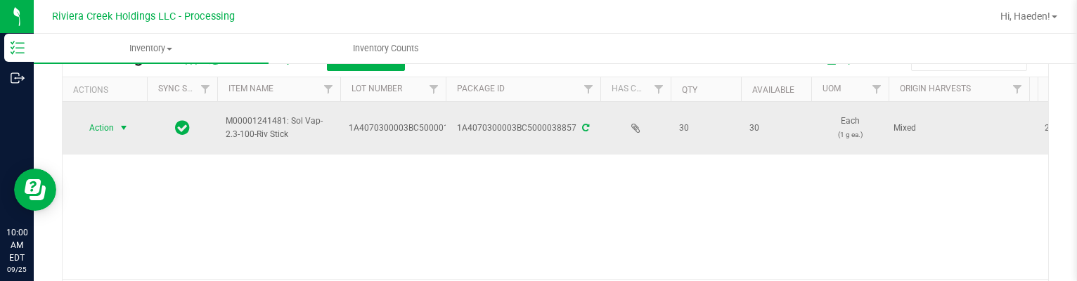
type input "38857"
click at [124, 134] on span "select" at bounding box center [124, 128] width 18 height 20
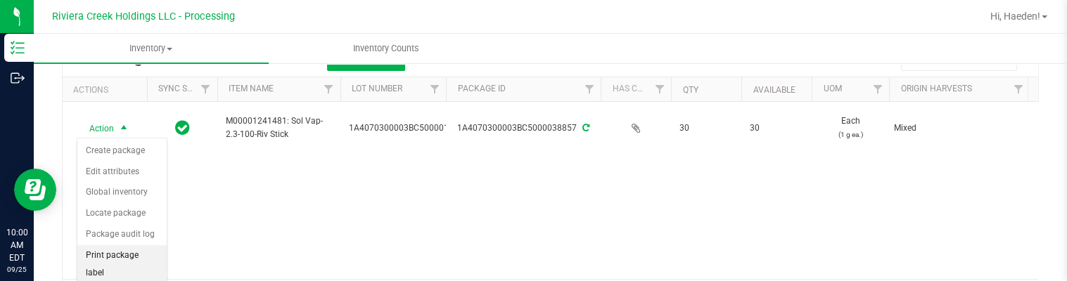
click at [142, 256] on li "Print package label" at bounding box center [121, 264] width 89 height 39
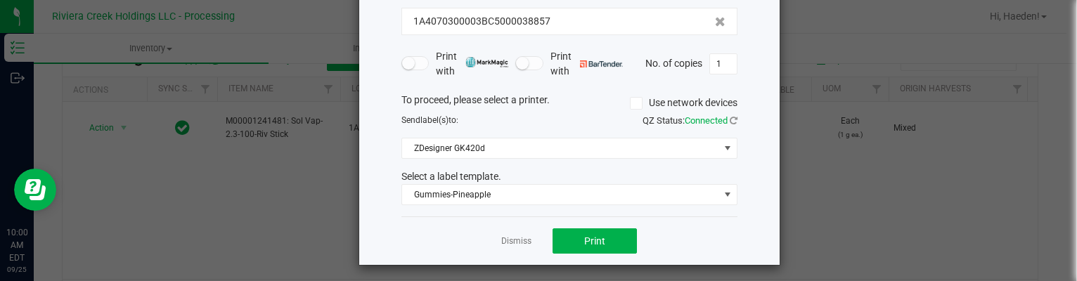
scroll to position [108, 0]
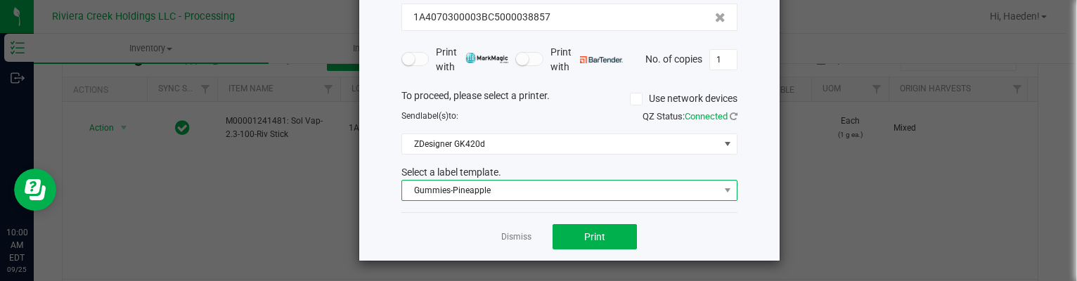
click at [489, 198] on span "Gummies-Pineapple" at bounding box center [560, 191] width 317 height 20
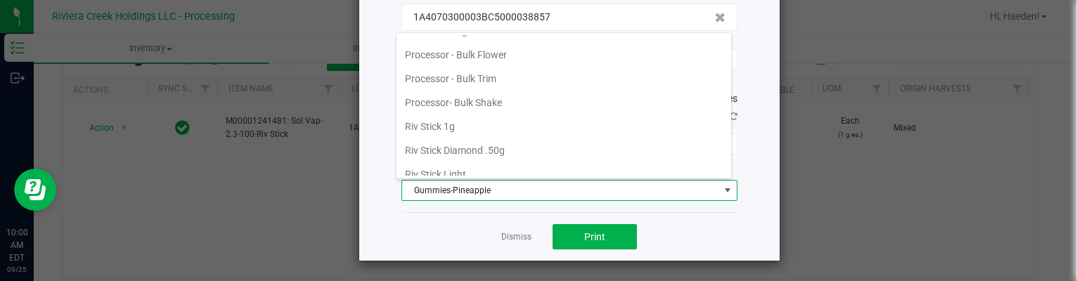
scroll to position [660, 0]
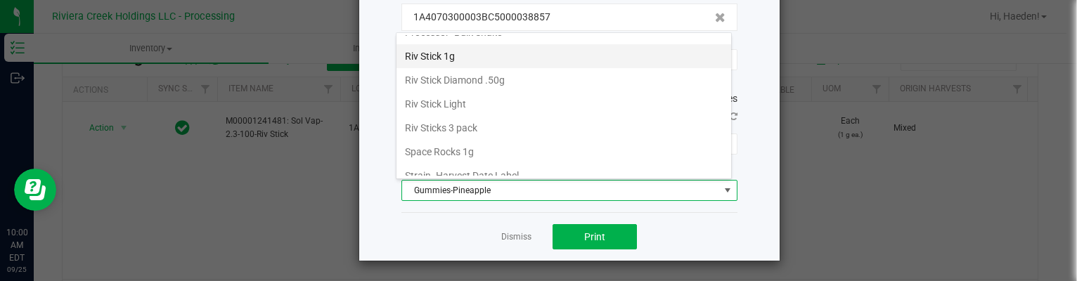
click at [479, 47] on li "Riv Stick 1g" at bounding box center [564, 56] width 335 height 24
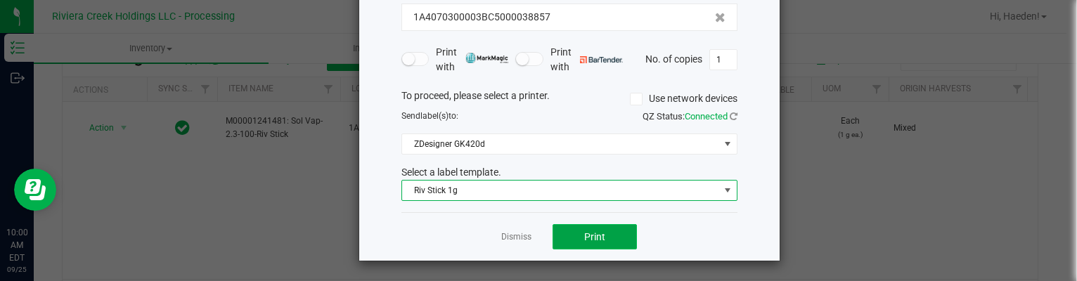
click at [608, 234] on button "Print" at bounding box center [595, 236] width 84 height 25
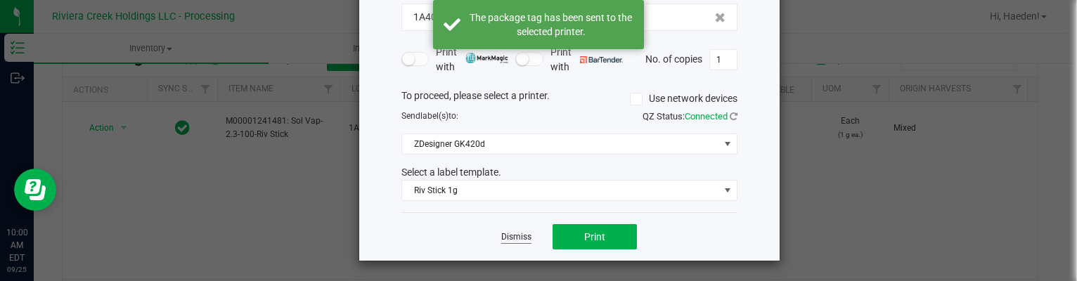
click at [515, 237] on link "Dismiss" at bounding box center [516, 237] width 30 height 12
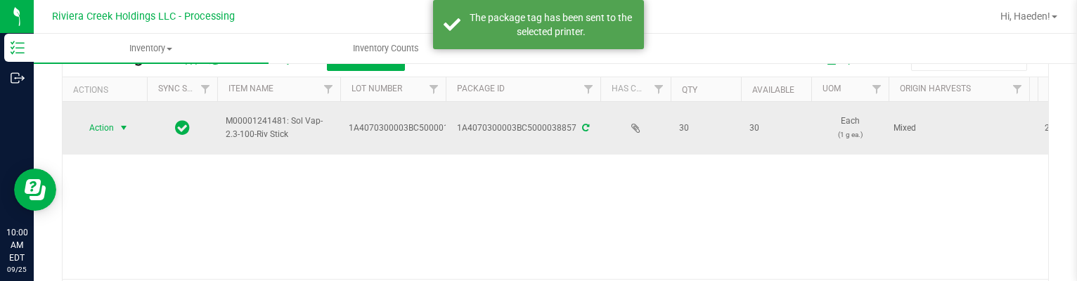
click at [107, 129] on span "Action" at bounding box center [96, 128] width 38 height 20
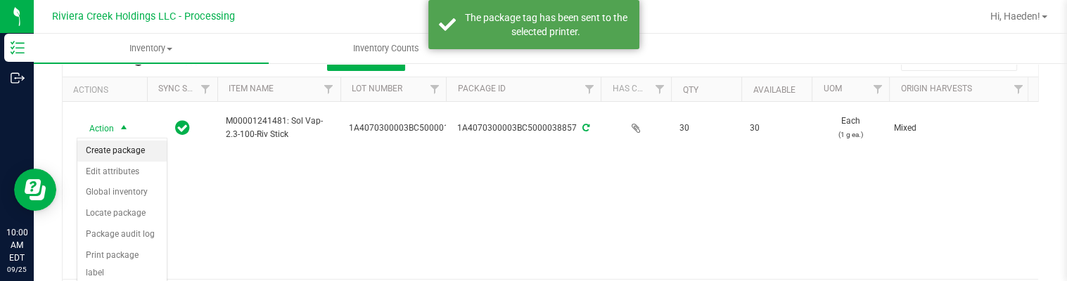
click at [113, 148] on li "Create package" at bounding box center [121, 151] width 89 height 21
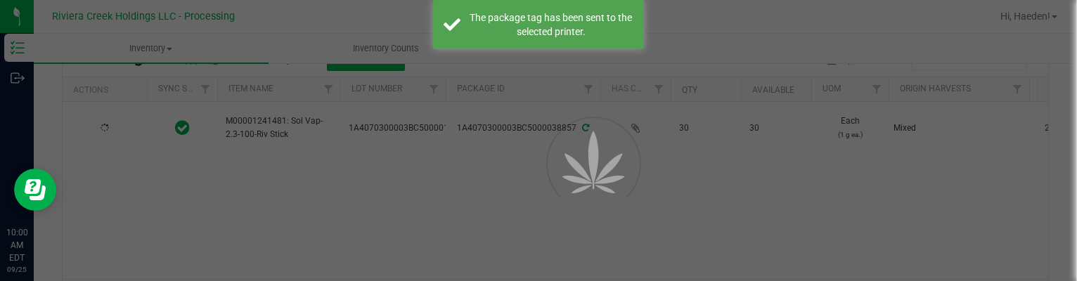
scroll to position [81, 0]
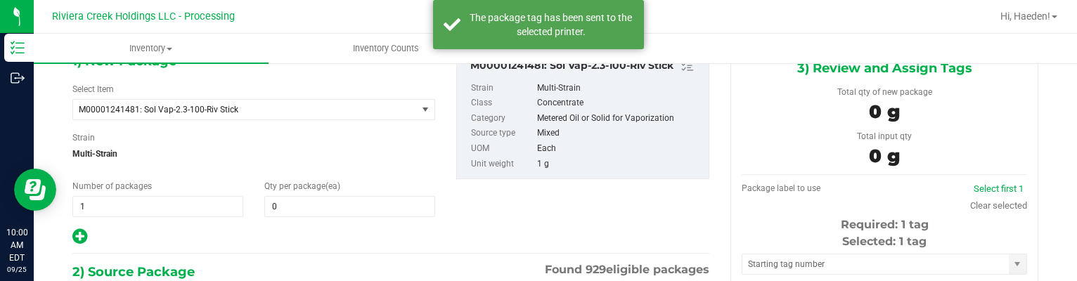
type input "0 ea"
click at [290, 204] on span at bounding box center [349, 206] width 171 height 21
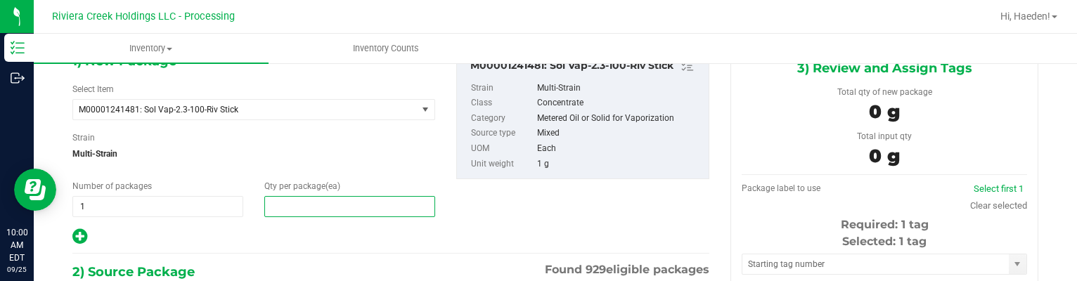
click at [290, 204] on input "text" at bounding box center [349, 207] width 169 height 20
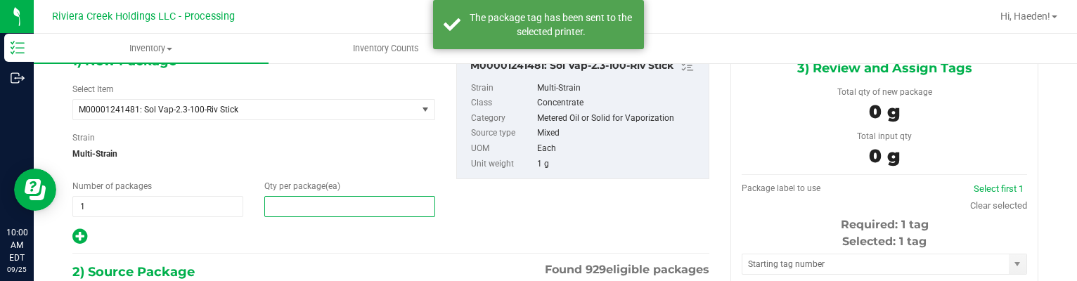
click at [290, 204] on input "text" at bounding box center [349, 207] width 169 height 20
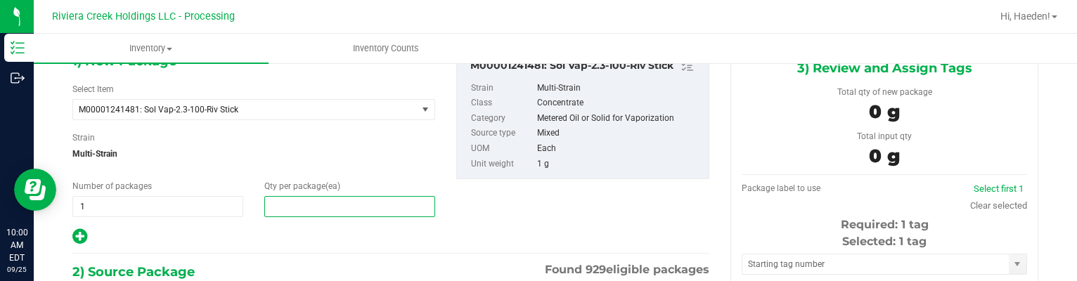
type input "20"
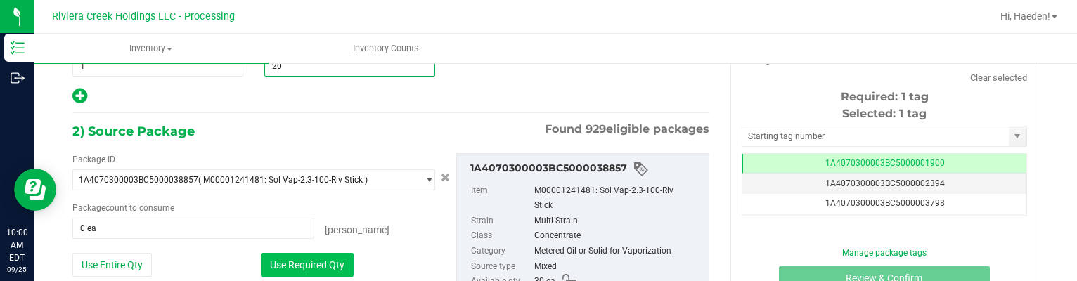
type input "20"
click at [305, 260] on button "Use Required Qty" at bounding box center [307, 265] width 93 height 24
type input "20 ea"
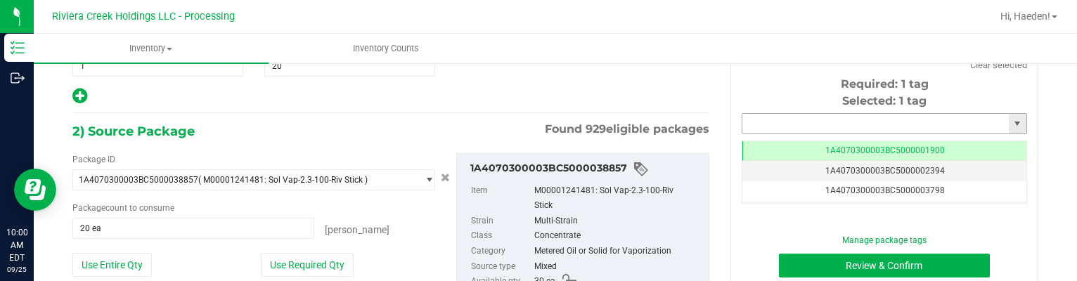
click at [776, 114] on input "text" at bounding box center [876, 124] width 267 height 20
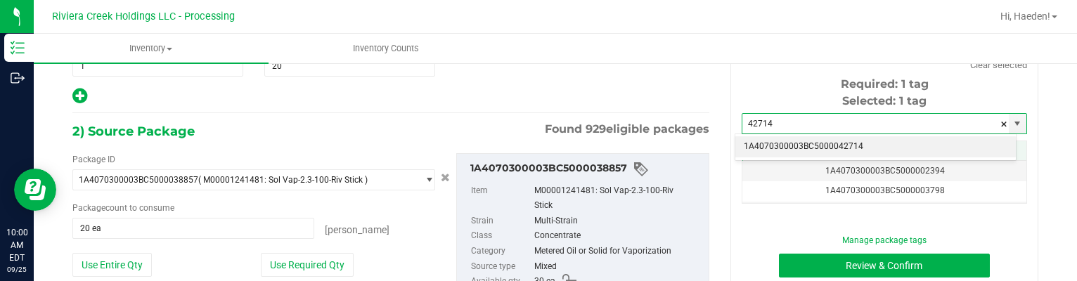
click at [792, 140] on li "1A4070300003BC5000042714" at bounding box center [876, 146] width 281 height 21
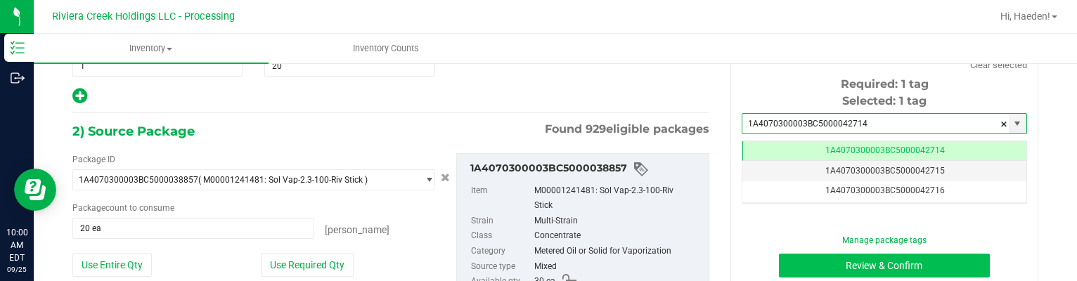
type input "1A4070300003BC5000042714"
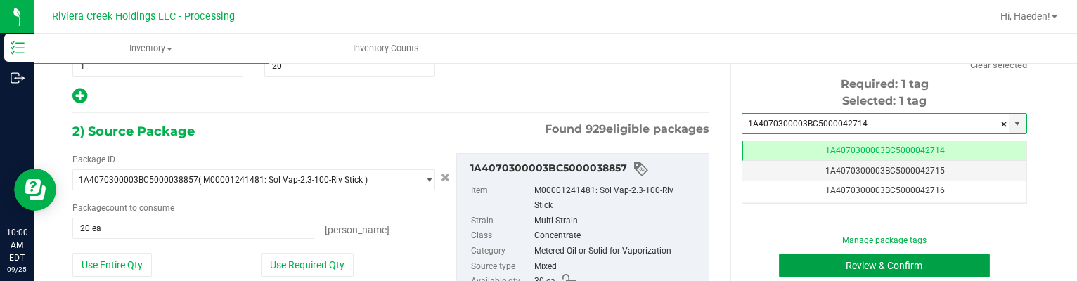
click at [805, 259] on button "Review & Confirm" at bounding box center [885, 266] width 212 height 24
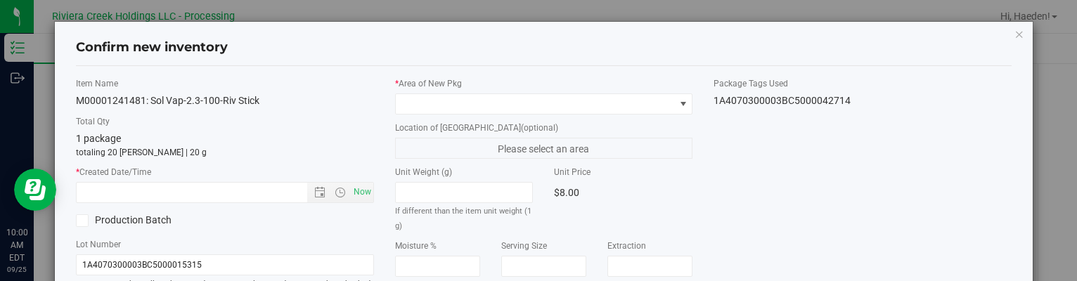
type input "[DATE]"
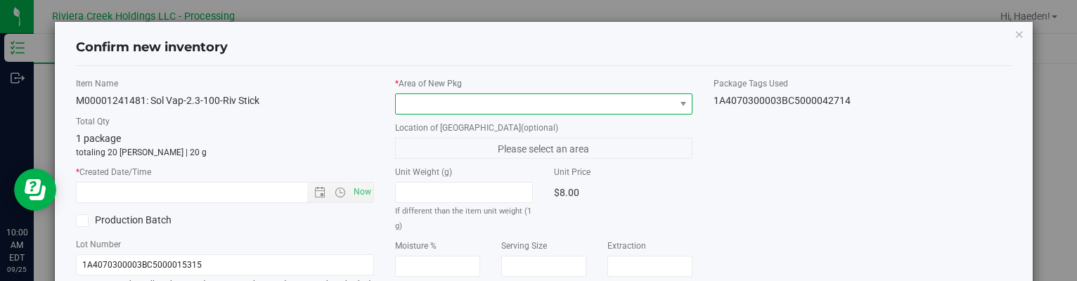
click at [662, 101] on span at bounding box center [535, 104] width 278 height 20
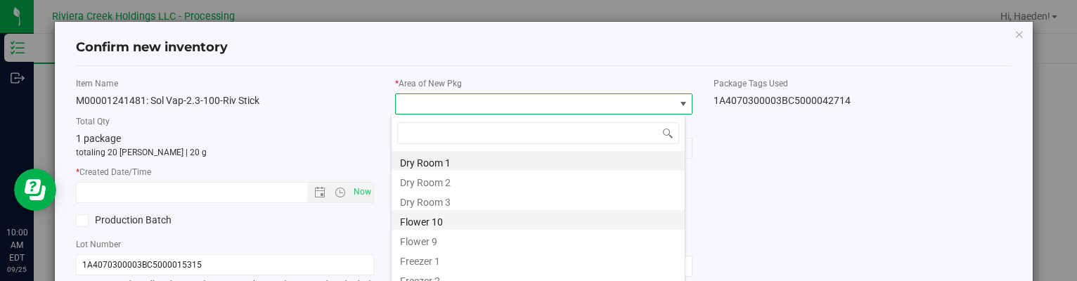
click at [438, 224] on li "Flower 10" at bounding box center [538, 220] width 293 height 20
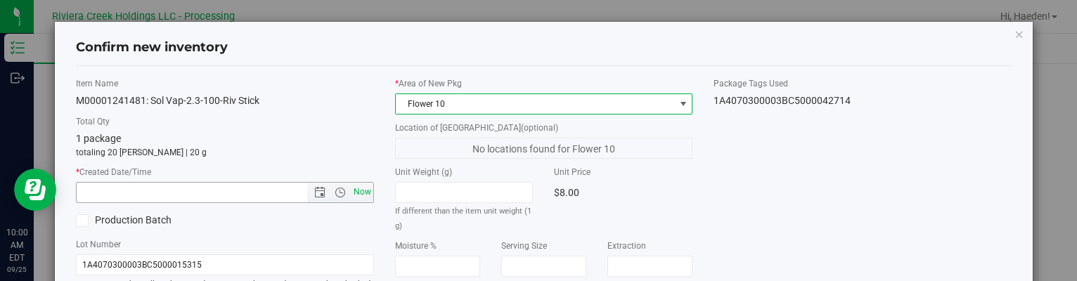
click at [352, 191] on span "Now" at bounding box center [362, 192] width 24 height 20
type input "[DATE] 10:00 AM"
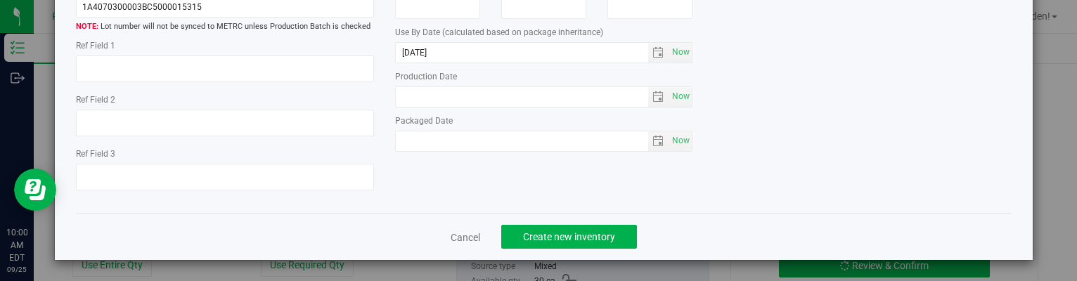
click at [564, 249] on div "Cancel Create new inventory" at bounding box center [543, 236] width 935 height 47
click at [568, 236] on span "Create new inventory" at bounding box center [569, 236] width 92 height 11
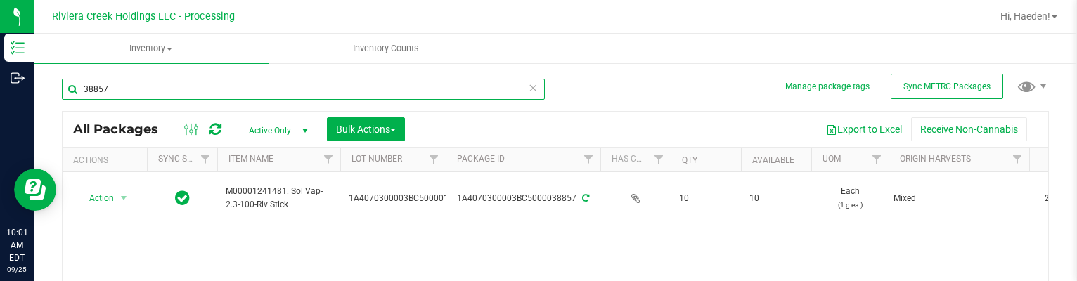
click at [128, 84] on input "38857" at bounding box center [303, 89] width 483 height 21
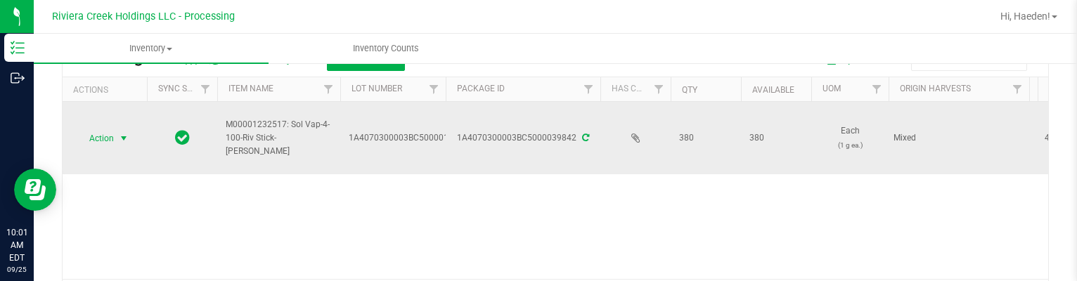
type input "39842"
click at [121, 139] on span "select" at bounding box center [123, 138] width 11 height 11
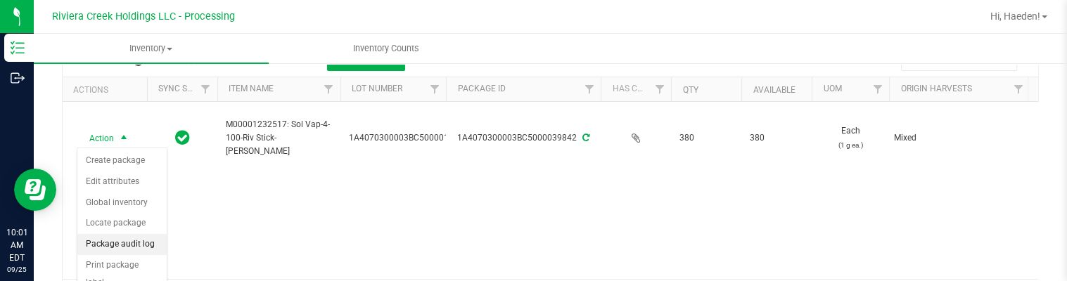
click at [122, 241] on li "Package audit log" at bounding box center [121, 244] width 89 height 21
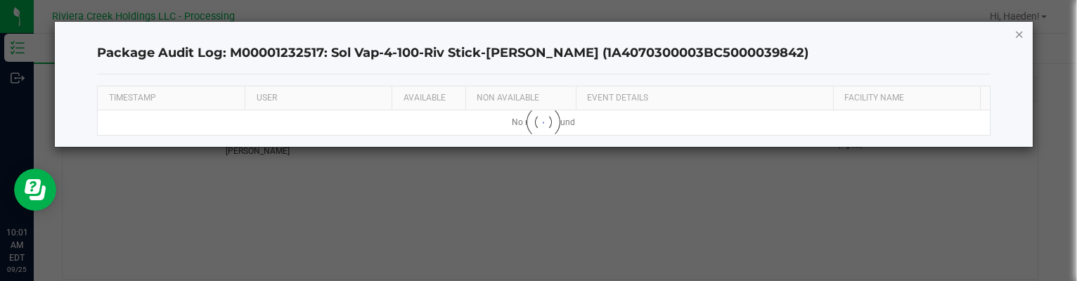
click at [1020, 34] on icon "button" at bounding box center [1020, 33] width 10 height 17
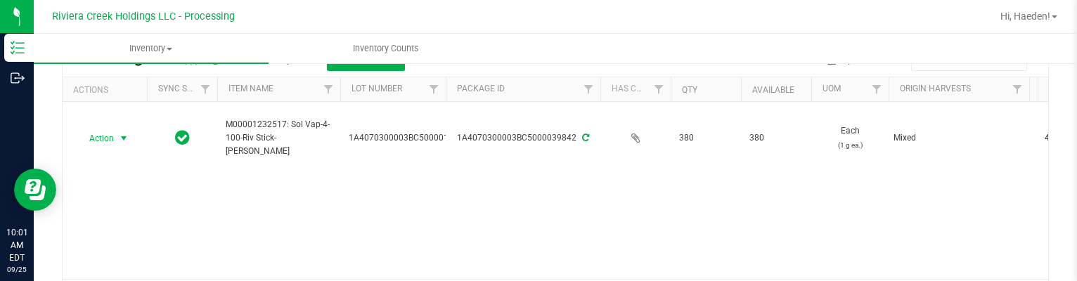
drag, startPoint x: 113, startPoint y: 137, endPoint x: 113, endPoint y: 167, distance: 29.5
click at [113, 138] on span "Action" at bounding box center [96, 139] width 38 height 20
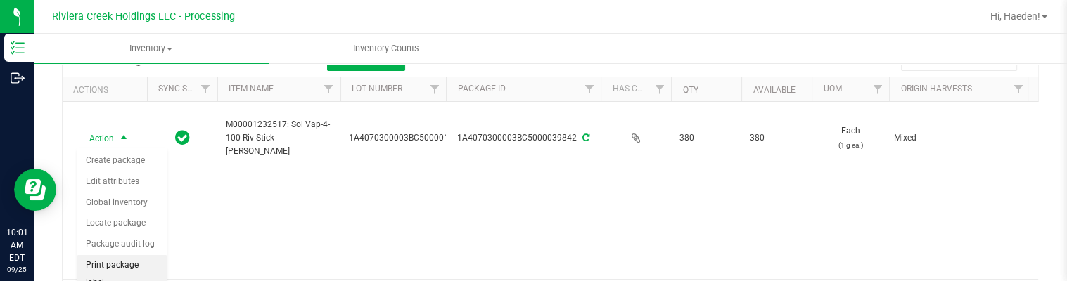
click at [125, 267] on li "Print package label" at bounding box center [121, 274] width 89 height 39
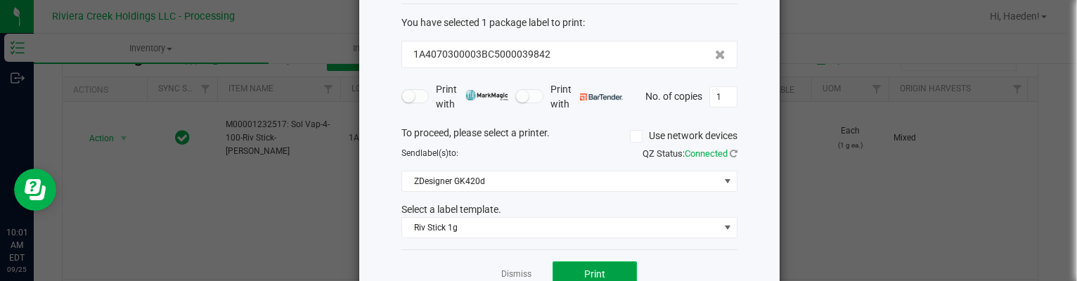
click at [563, 269] on button "Print" at bounding box center [595, 274] width 84 height 25
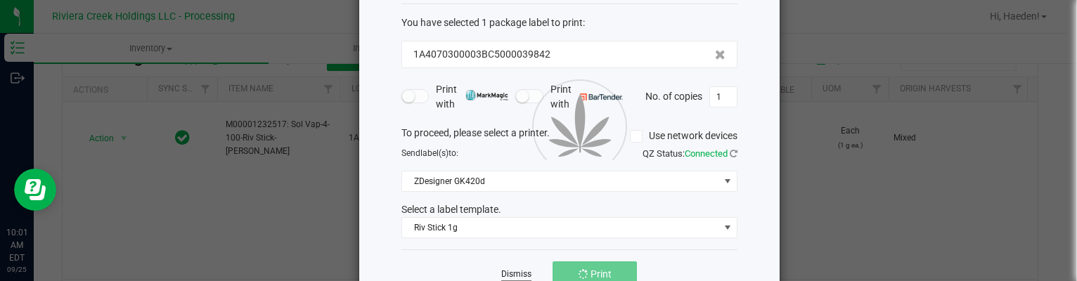
click at [509, 273] on link "Dismiss" at bounding box center [516, 275] width 30 height 12
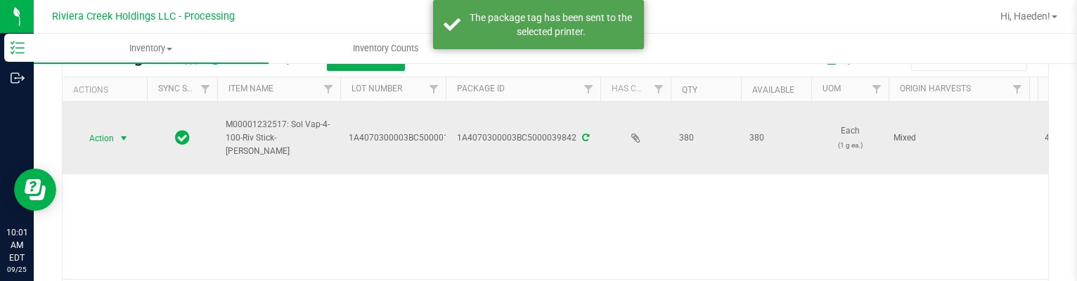
click at [99, 134] on span "Action" at bounding box center [96, 139] width 38 height 20
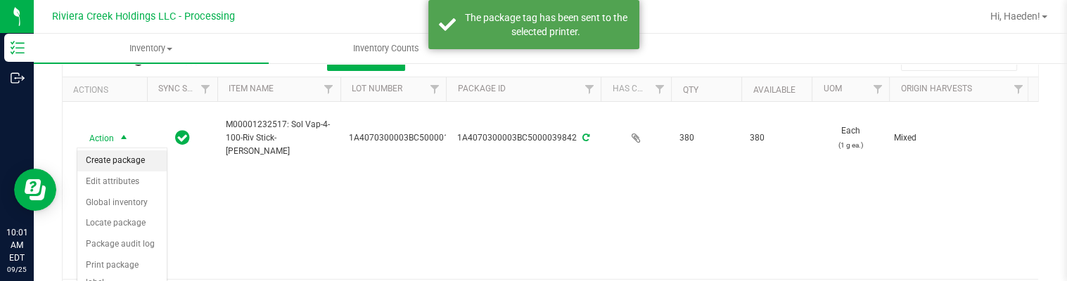
click at [106, 158] on li "Create package" at bounding box center [121, 160] width 89 height 21
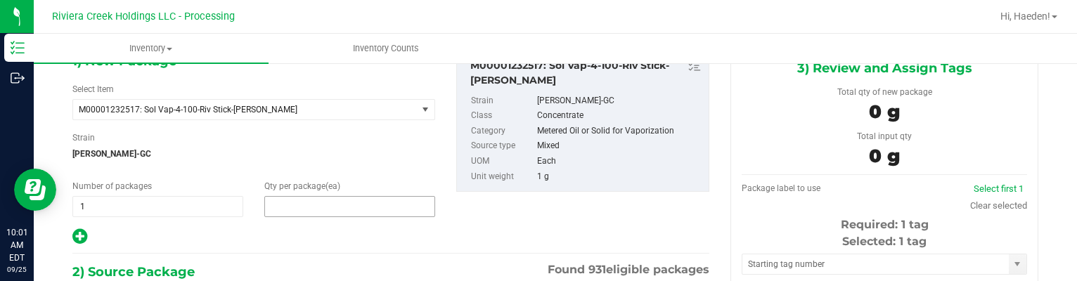
click at [293, 205] on span at bounding box center [349, 206] width 171 height 21
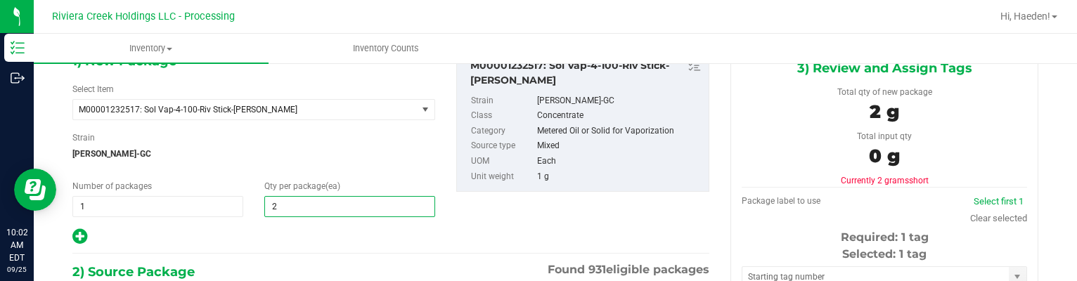
type input "20"
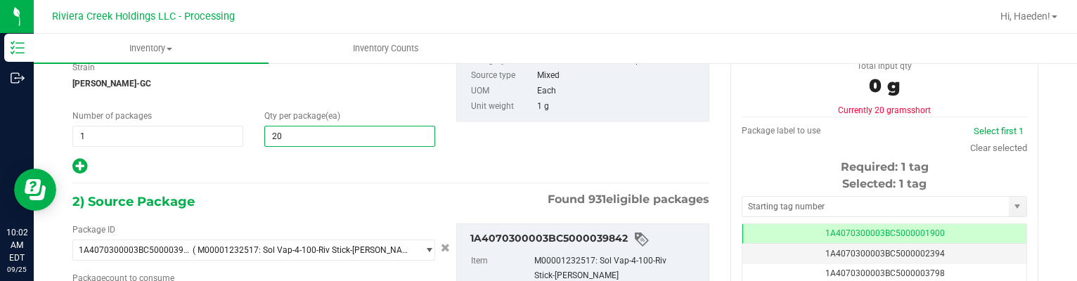
type input "20"
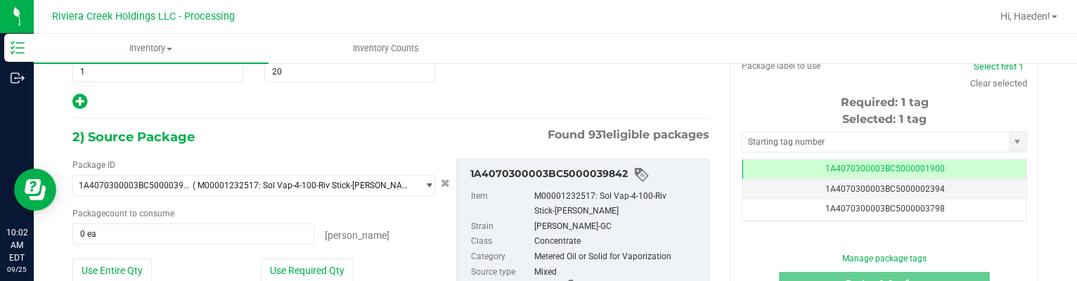
drag, startPoint x: 343, startPoint y: 264, endPoint x: 379, endPoint y: 224, distance: 53.3
click at [343, 264] on button "Use Required Qty" at bounding box center [307, 271] width 93 height 24
type input "20 ea"
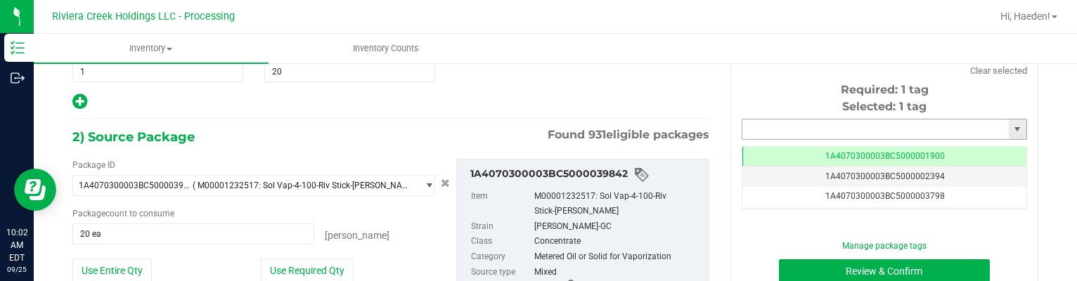
click at [749, 133] on input "text" at bounding box center [876, 130] width 267 height 20
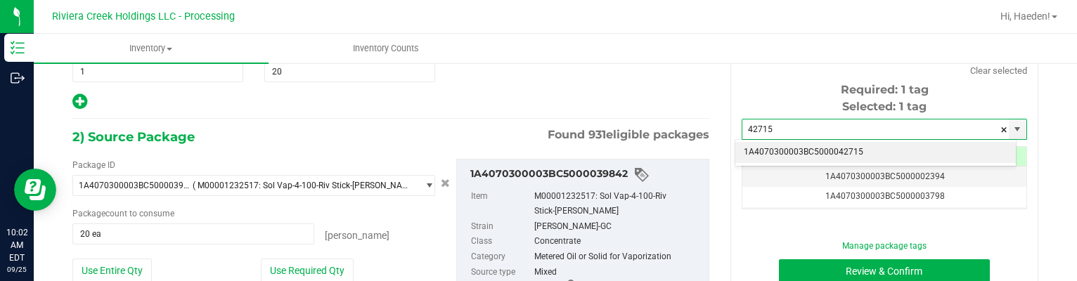
click at [852, 151] on li "1A4070300003BC5000042715" at bounding box center [876, 152] width 281 height 21
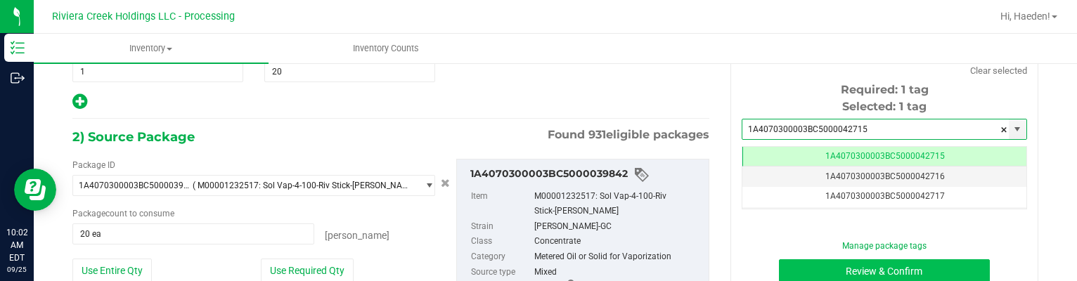
type input "1A4070300003BC5000042715"
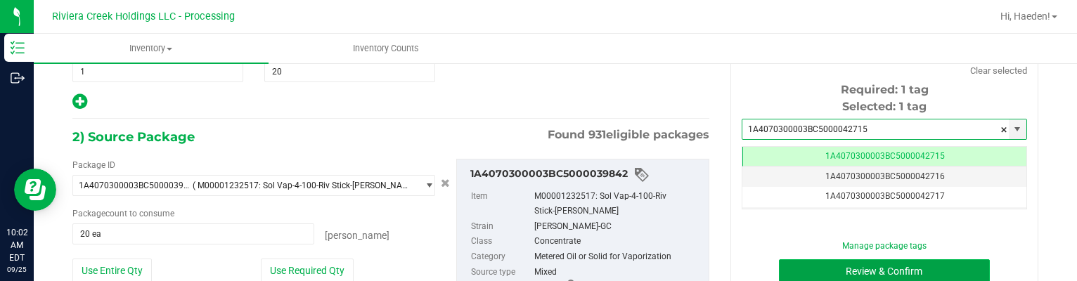
click at [845, 272] on button "Review & Confirm" at bounding box center [885, 272] width 212 height 24
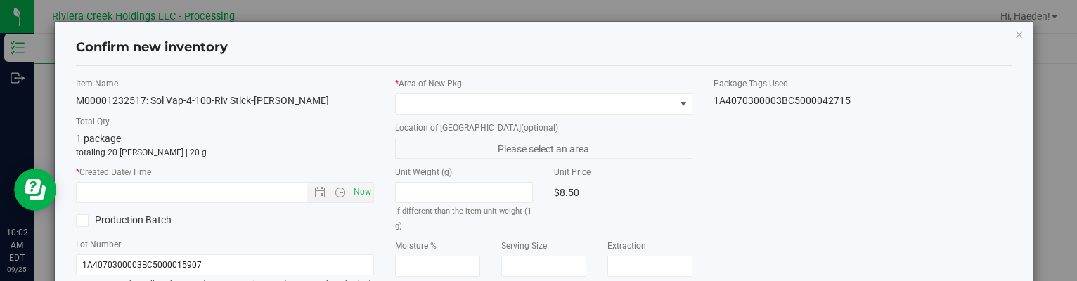
type input "[DATE]"
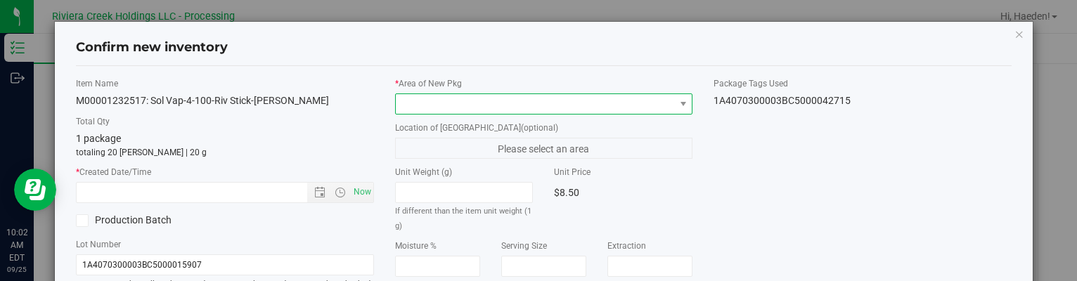
click at [657, 103] on span at bounding box center [535, 104] width 278 height 20
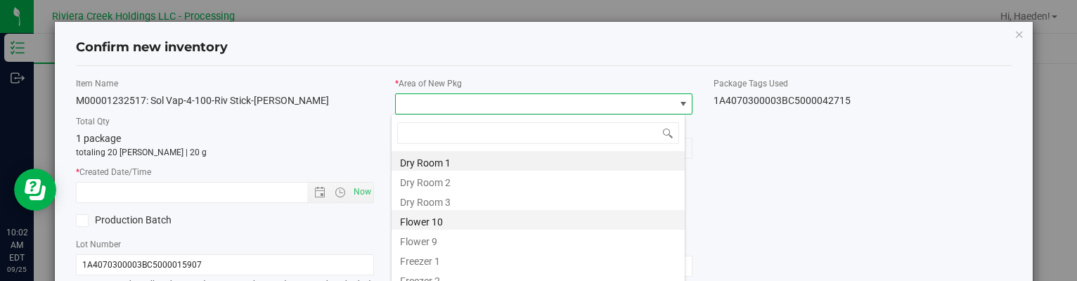
click at [461, 216] on li "Flower 10" at bounding box center [538, 220] width 293 height 20
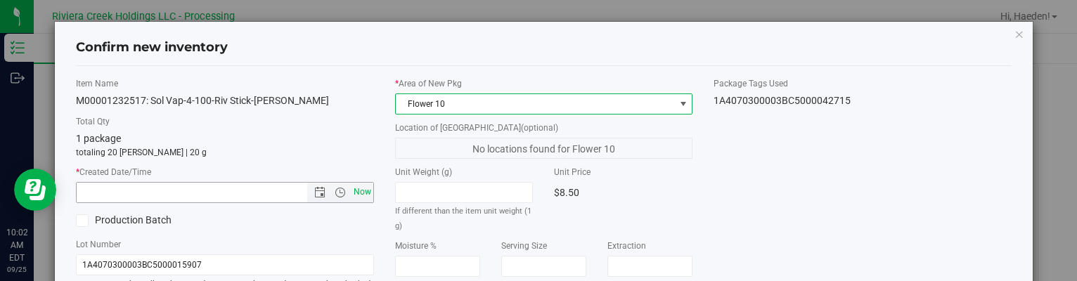
drag, startPoint x: 354, startPoint y: 192, endPoint x: 391, endPoint y: 194, distance: 36.6
click at [355, 192] on span "Now" at bounding box center [362, 192] width 24 height 20
type input "[DATE] 10:02 AM"
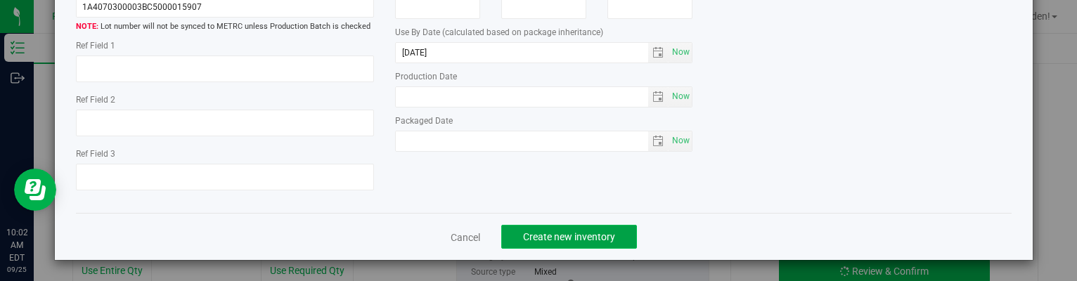
click at [593, 231] on span "Create new inventory" at bounding box center [569, 236] width 92 height 11
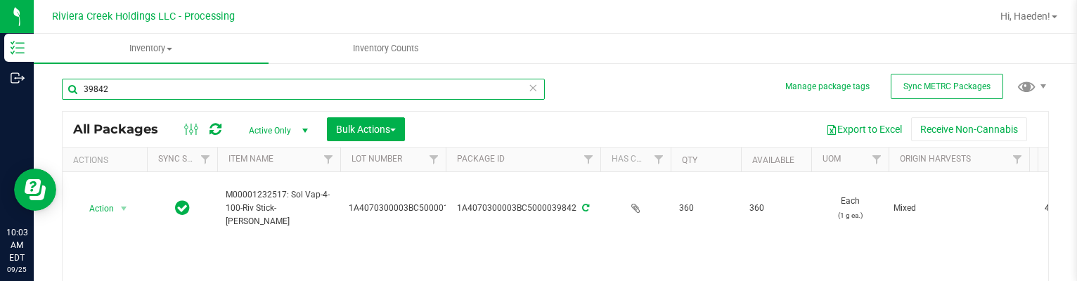
click at [342, 95] on input "39842" at bounding box center [303, 89] width 483 height 21
click at [341, 95] on input "39842" at bounding box center [303, 89] width 483 height 21
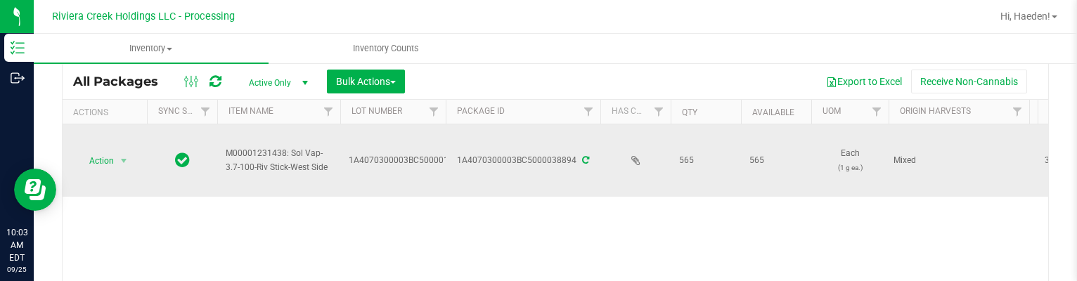
scroll to position [70, 0]
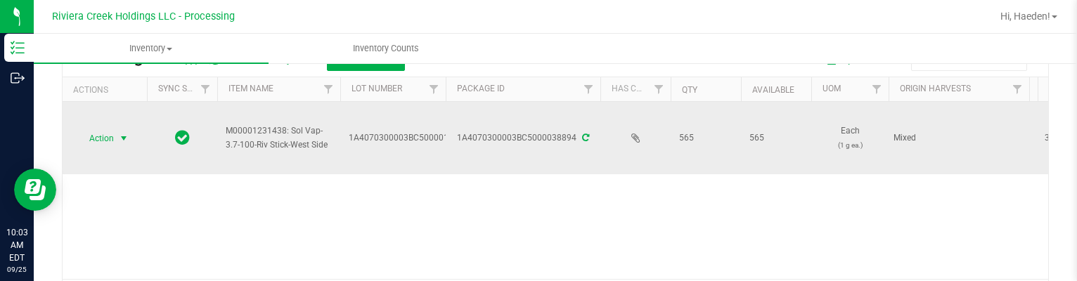
type input "38894"
click at [101, 134] on span "Action" at bounding box center [96, 139] width 38 height 20
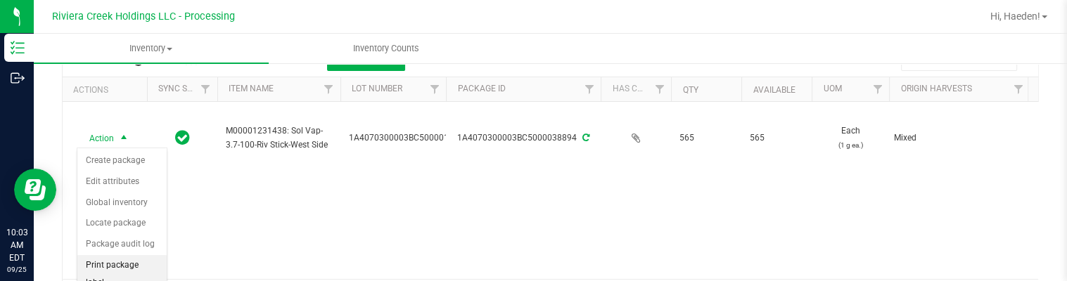
click at [141, 261] on li "Print package label" at bounding box center [121, 274] width 89 height 39
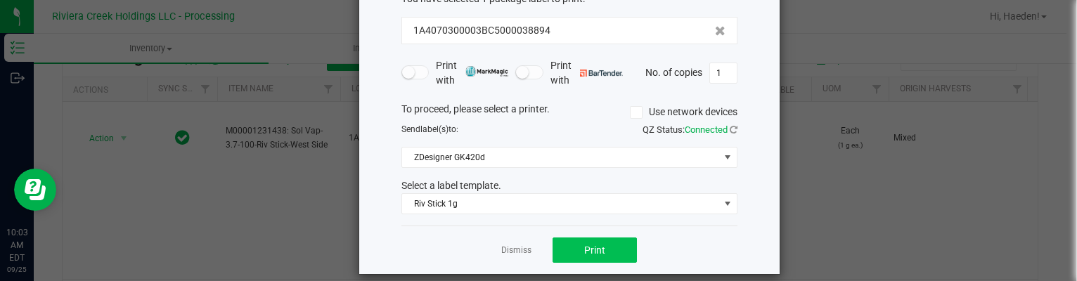
scroll to position [108, 0]
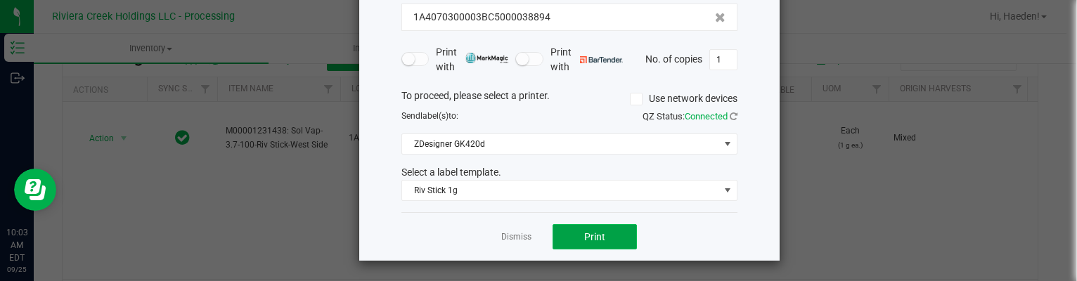
click at [620, 240] on button "Print" at bounding box center [595, 236] width 84 height 25
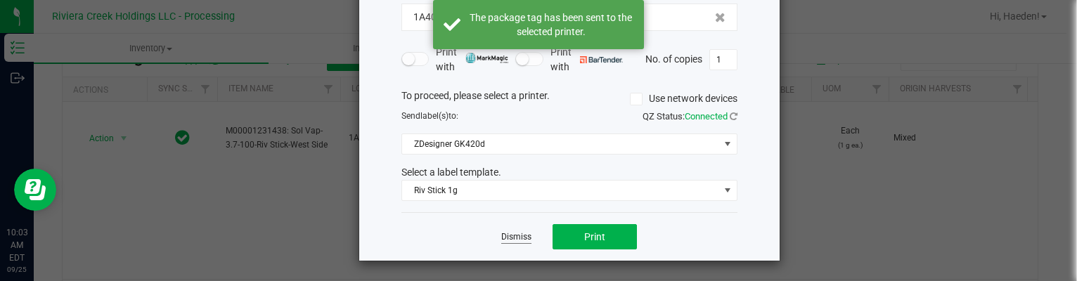
click at [512, 233] on link "Dismiss" at bounding box center [516, 237] width 30 height 12
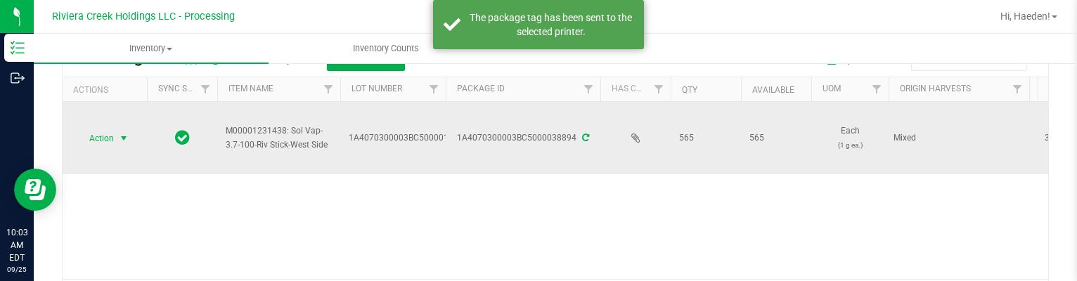
click at [112, 139] on span "Action" at bounding box center [96, 139] width 38 height 20
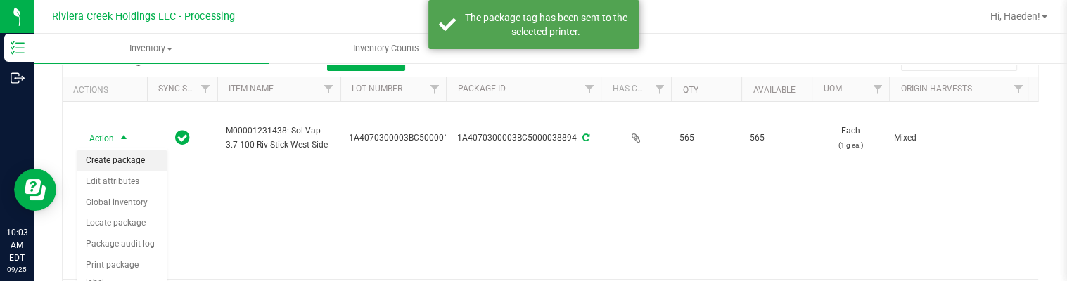
click at [117, 161] on li "Create package" at bounding box center [121, 160] width 89 height 21
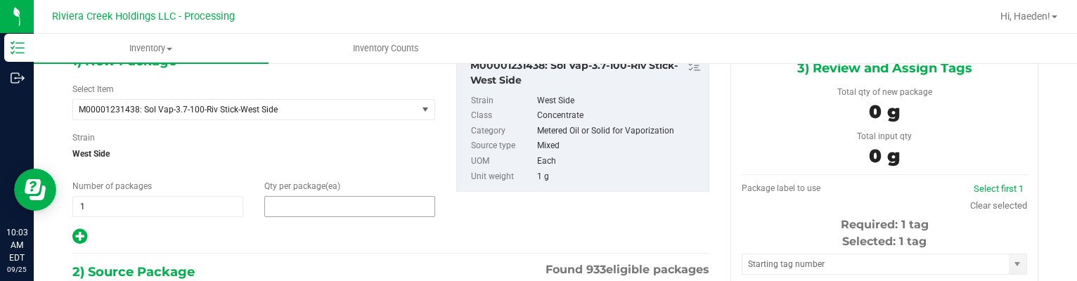
click at [355, 207] on span at bounding box center [349, 206] width 171 height 21
click at [355, 207] on input "text" at bounding box center [349, 207] width 169 height 20
type input "20"
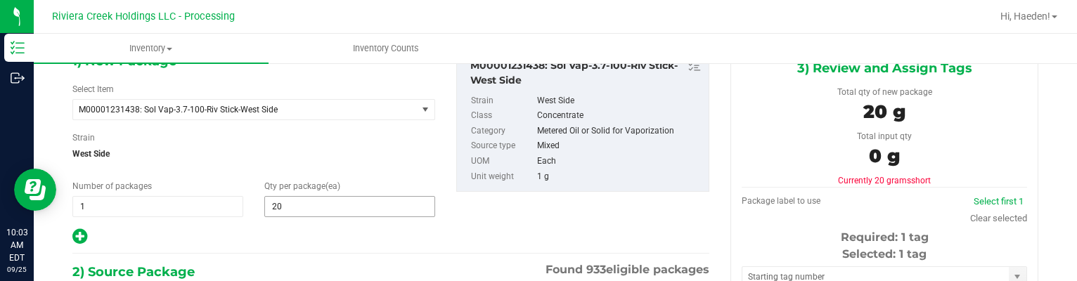
scroll to position [243, 0]
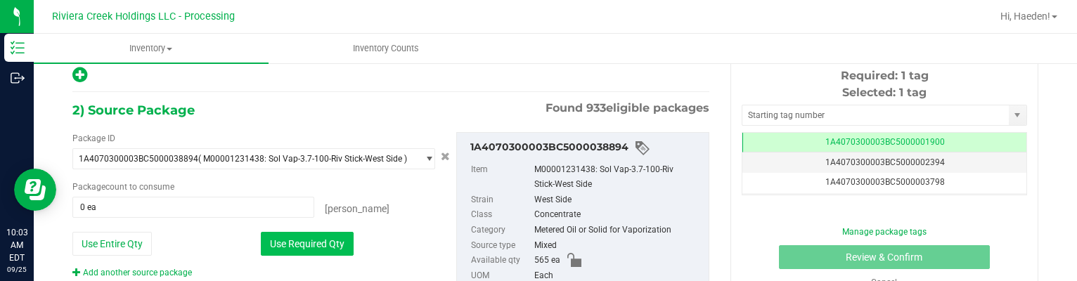
drag, startPoint x: 307, startPoint y: 241, endPoint x: 604, endPoint y: 199, distance: 300.4
click at [307, 241] on button "Use Required Qty" at bounding box center [307, 244] width 93 height 24
type input "20 ea"
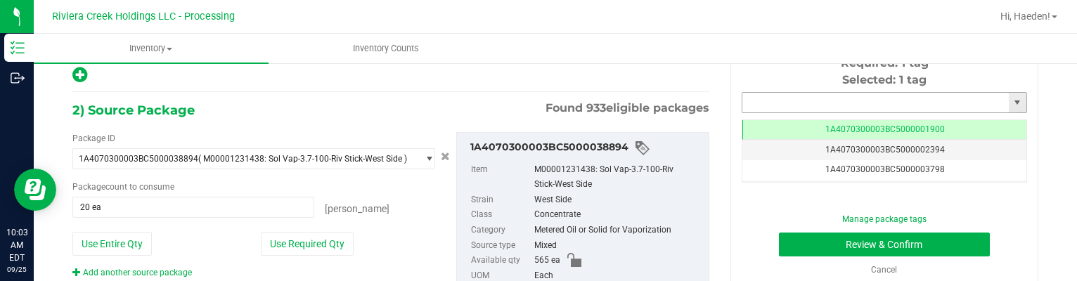
click at [801, 103] on input "text" at bounding box center [876, 103] width 267 height 20
click at [799, 101] on input "text" at bounding box center [876, 103] width 267 height 20
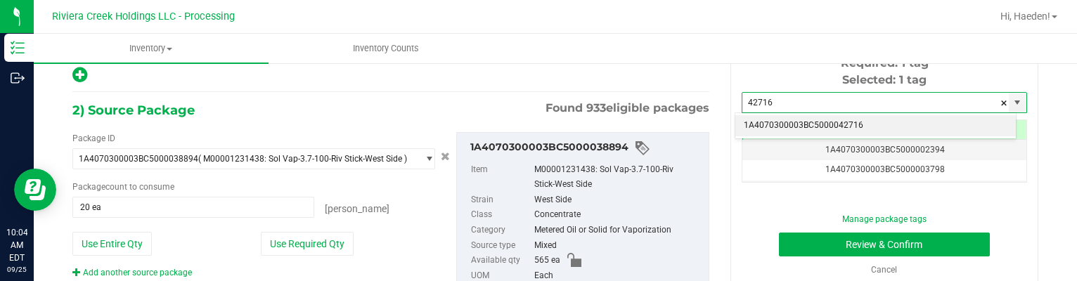
click at [815, 120] on li "1A4070300003BC5000042716" at bounding box center [876, 125] width 281 height 21
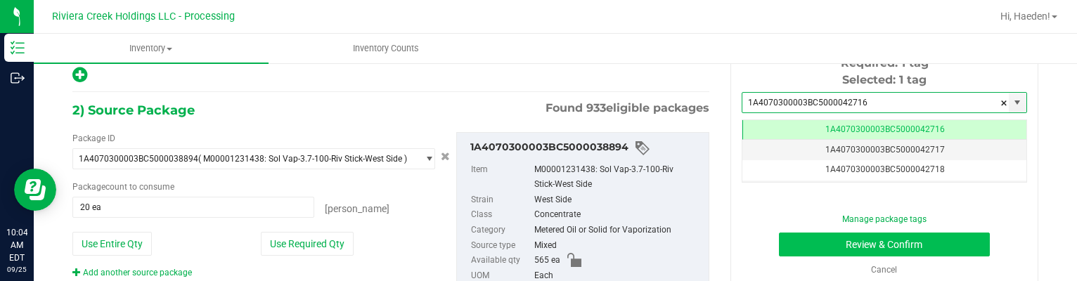
type input "1A4070300003BC5000042716"
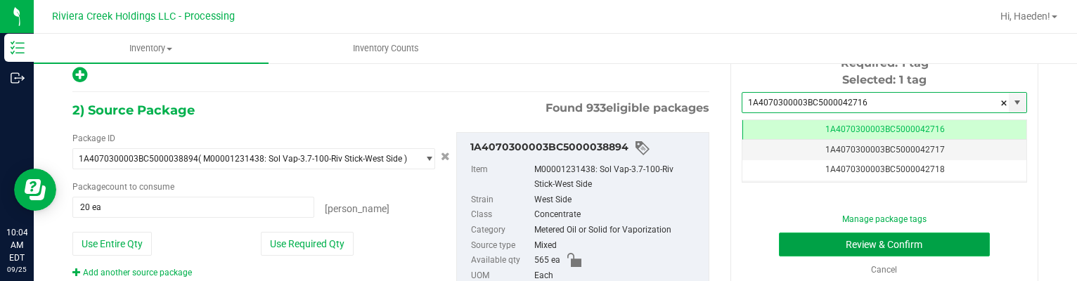
click at [833, 243] on button "Review & Confirm" at bounding box center [885, 245] width 212 height 24
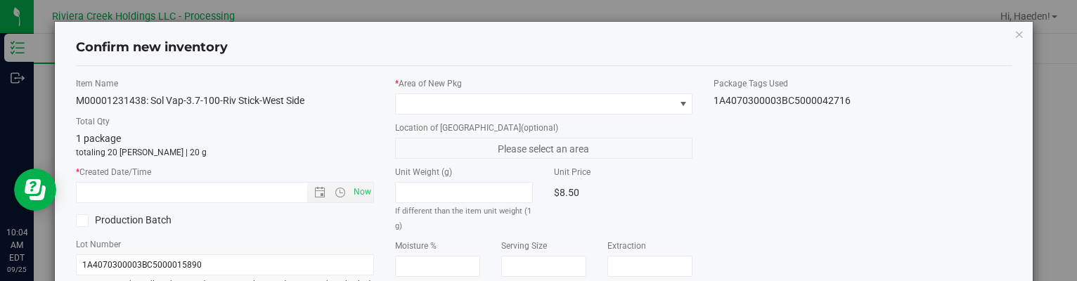
type input "[DATE]"
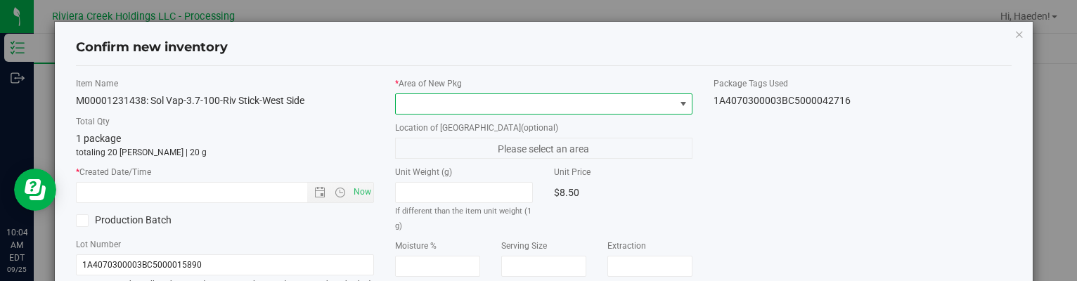
click at [674, 100] on span at bounding box center [683, 104] width 18 height 20
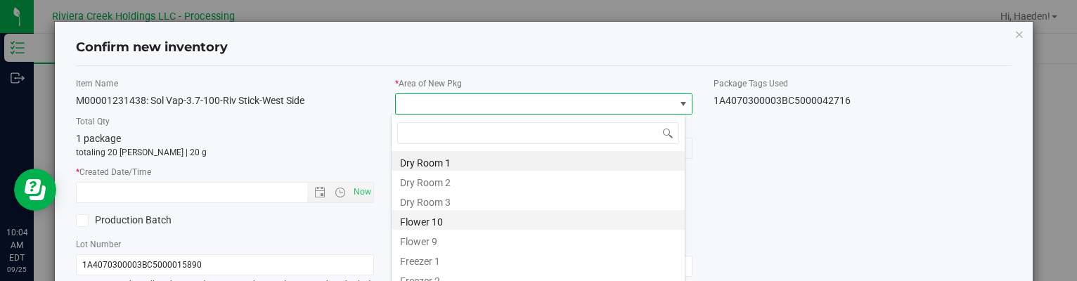
click at [450, 228] on li "Flower 10" at bounding box center [538, 220] width 293 height 20
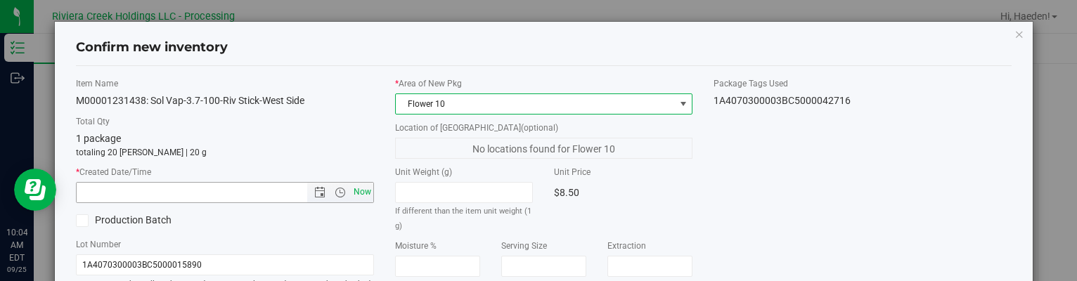
click at [354, 193] on span "Now" at bounding box center [362, 192] width 24 height 20
type input "[DATE] 10:04 AM"
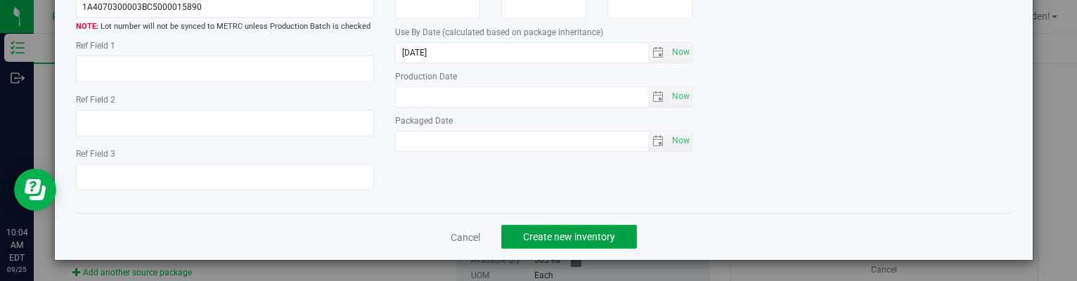
click at [586, 237] on span "Create new inventory" at bounding box center [569, 236] width 92 height 11
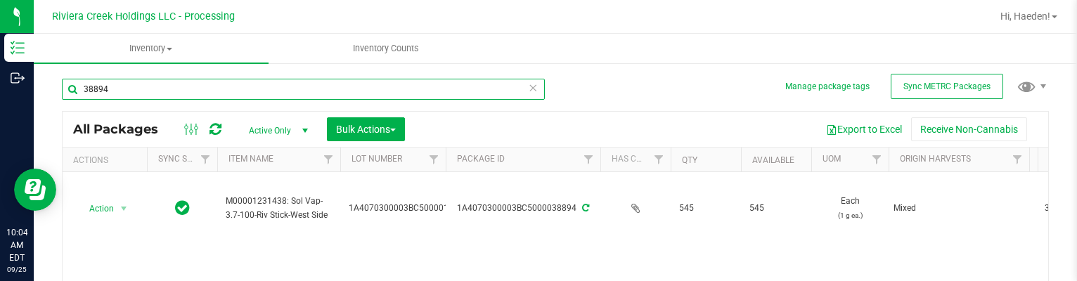
click at [164, 82] on input "38894" at bounding box center [303, 89] width 483 height 21
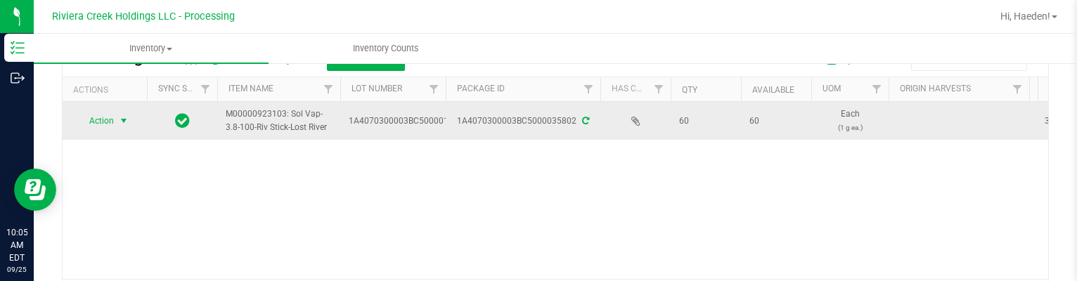
type input "35802"
click at [122, 126] on span "select" at bounding box center [124, 121] width 18 height 20
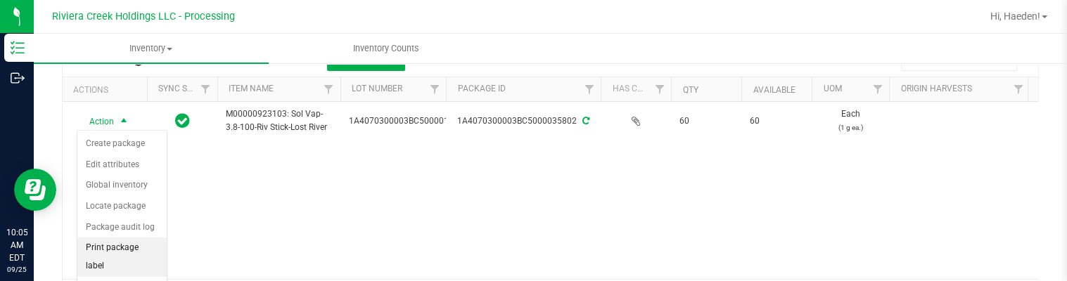
click at [129, 249] on li "Print package label" at bounding box center [121, 257] width 89 height 39
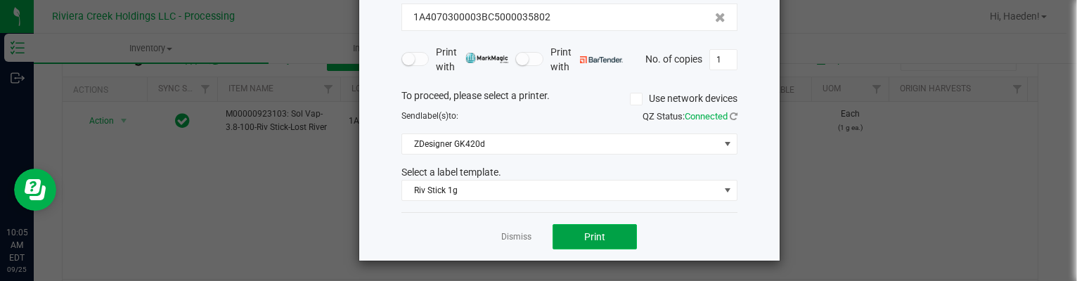
click at [573, 229] on button "Print" at bounding box center [595, 236] width 84 height 25
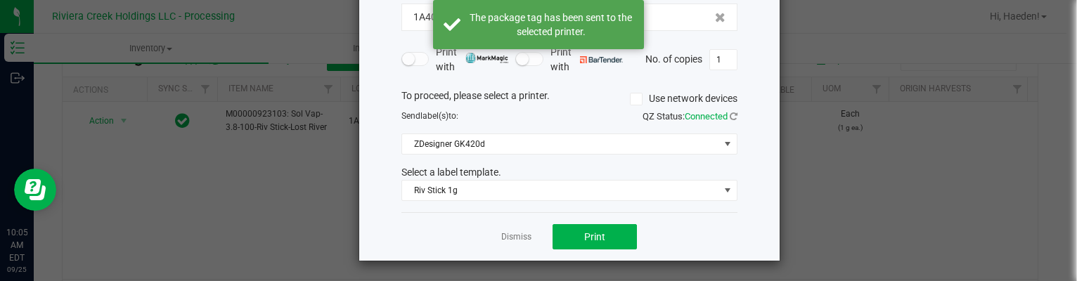
drag, startPoint x: 504, startPoint y: 237, endPoint x: 334, endPoint y: 191, distance: 176.2
click at [504, 237] on link "Dismiss" at bounding box center [516, 237] width 30 height 12
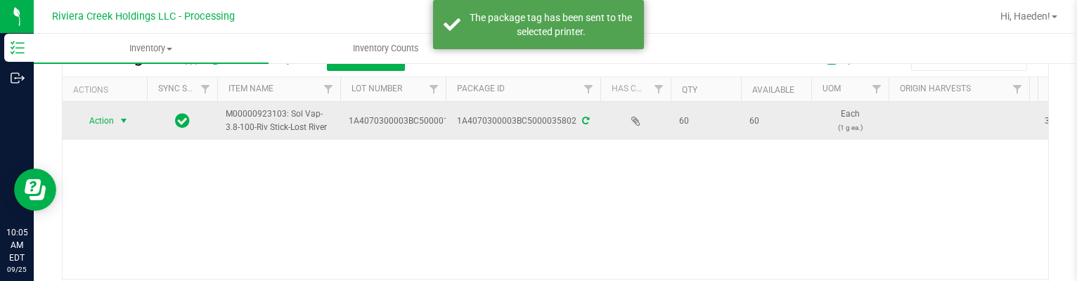
click at [121, 120] on span "select" at bounding box center [123, 120] width 11 height 11
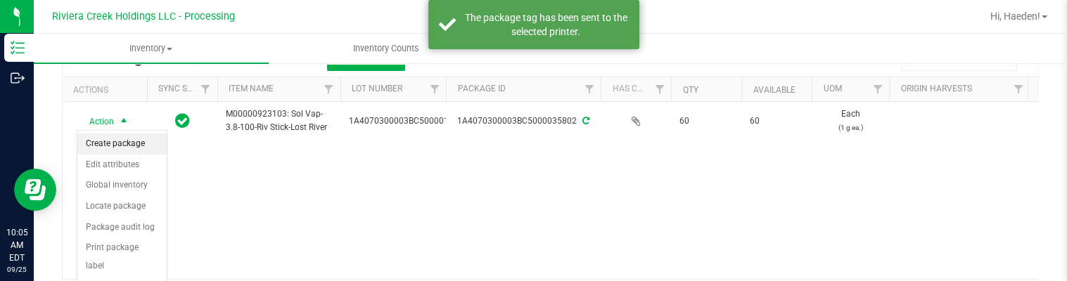
click at [126, 145] on li "Create package" at bounding box center [121, 144] width 89 height 21
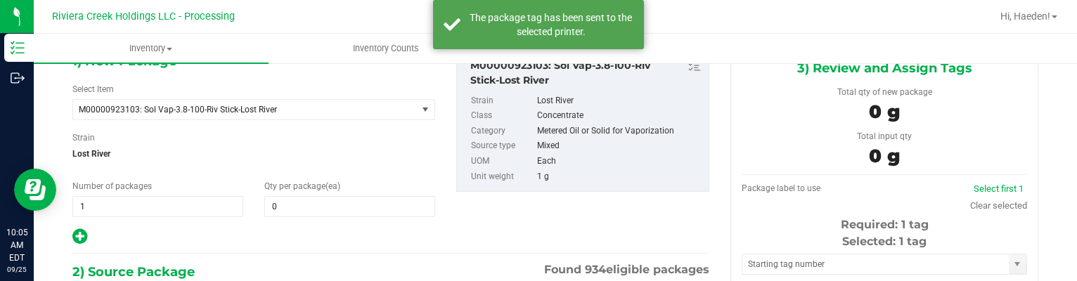
type input "0 ea"
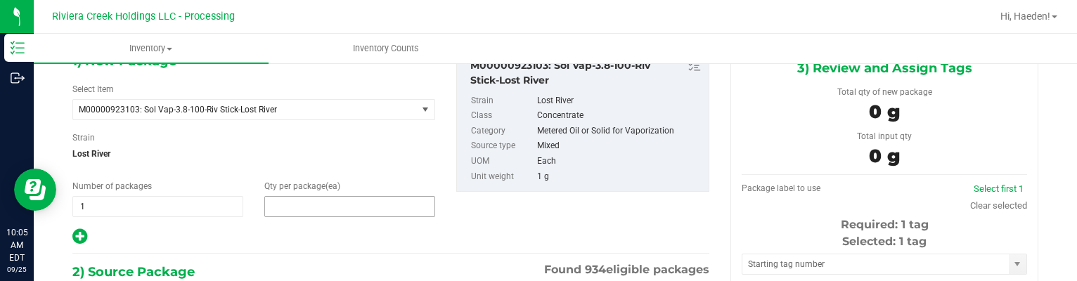
click at [288, 207] on span at bounding box center [349, 206] width 171 height 21
click at [0, 0] on input "text" at bounding box center [0, 0] width 0 height 0
type input "20"
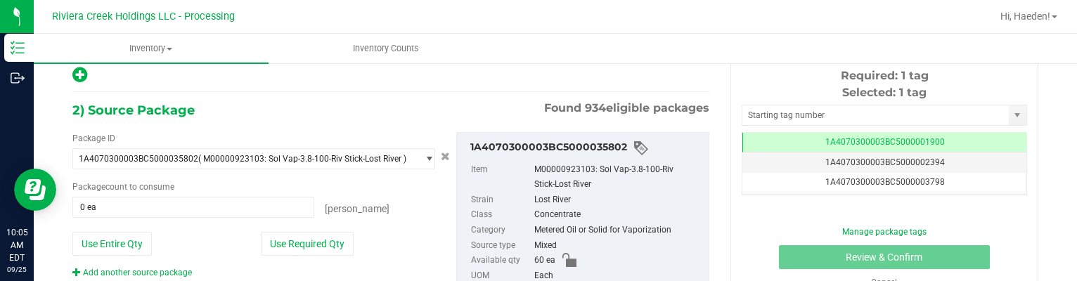
click at [307, 232] on div "Use Required Qty" at bounding box center [348, 244] width 174 height 24
click at [308, 237] on button "Use Required Qty" at bounding box center [307, 244] width 93 height 24
type input "20 ea"
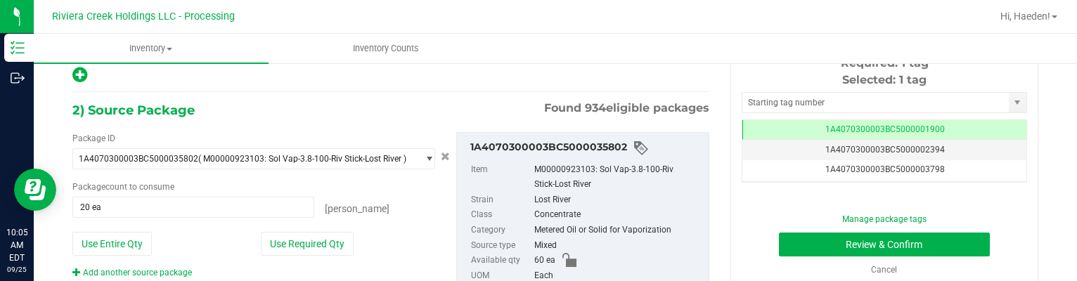
click at [864, 88] on div "Selected: 1 tag Tag 1A4070300003BC5000001900 1A4070300003BC5000002394 1A4070300…" at bounding box center [885, 127] width 286 height 111
click at [861, 96] on input "text" at bounding box center [876, 103] width 267 height 20
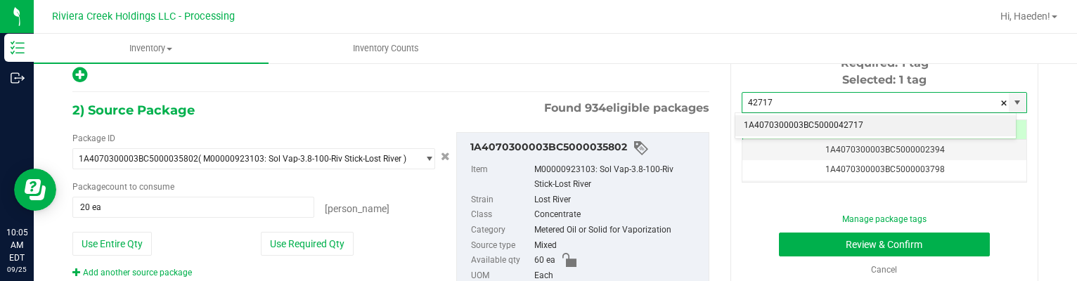
click at [867, 121] on li "1A4070300003BC5000042717" at bounding box center [876, 125] width 281 height 21
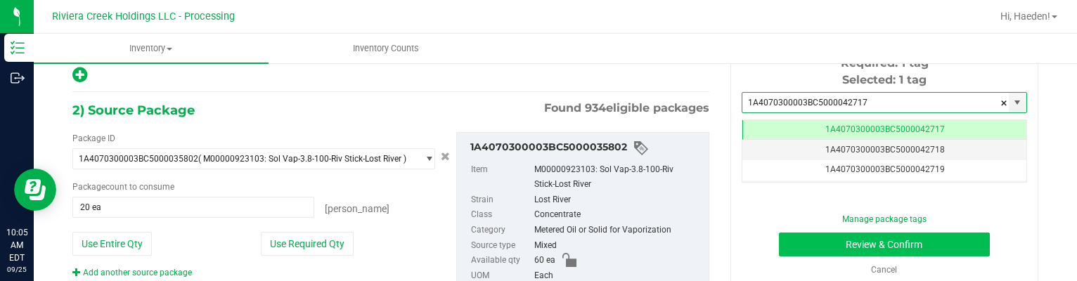
type input "1A4070300003BC5000042717"
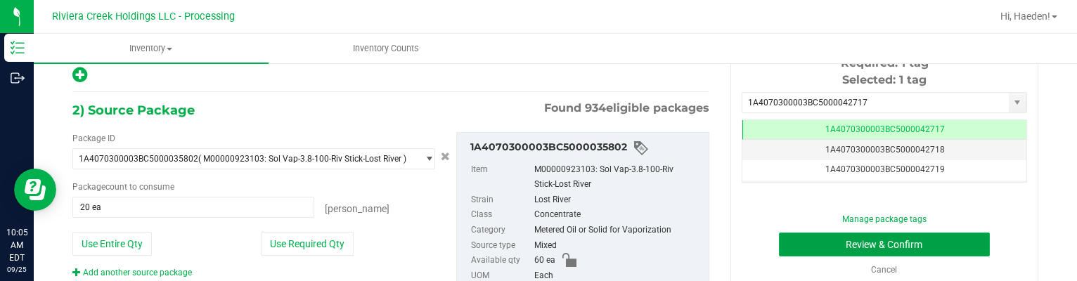
click at [875, 248] on button "Review & Confirm" at bounding box center [885, 245] width 212 height 24
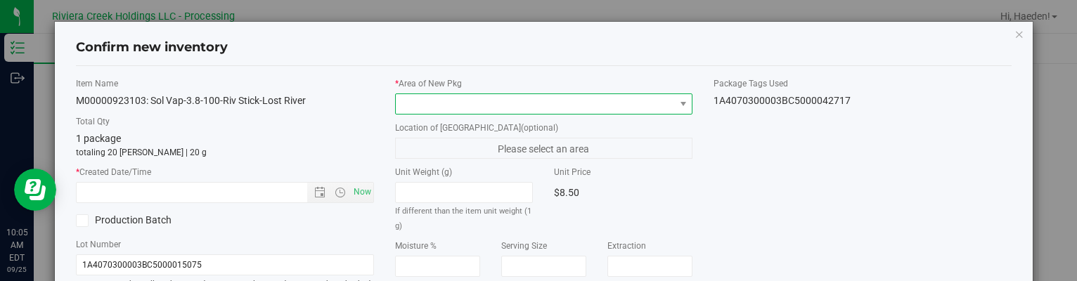
click at [646, 103] on span at bounding box center [535, 104] width 278 height 20
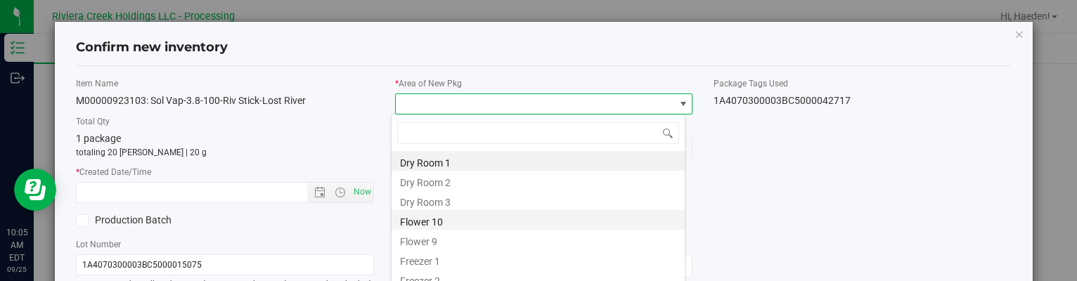
click at [475, 214] on li "Flower 10" at bounding box center [538, 220] width 293 height 20
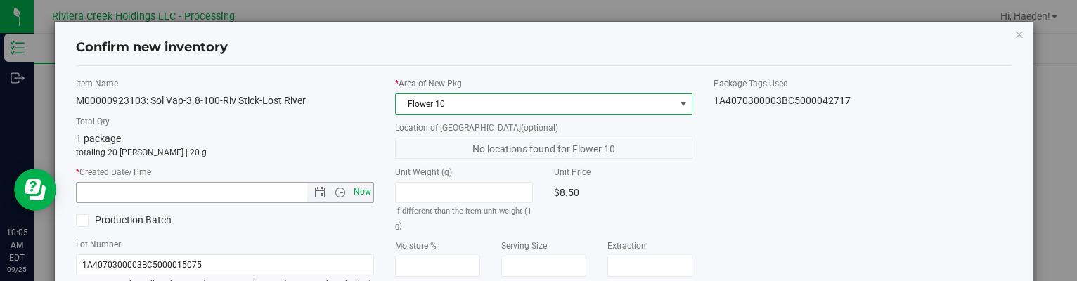
click at [364, 193] on span "Now" at bounding box center [362, 192] width 24 height 20
type input "[DATE] 10:05 AM"
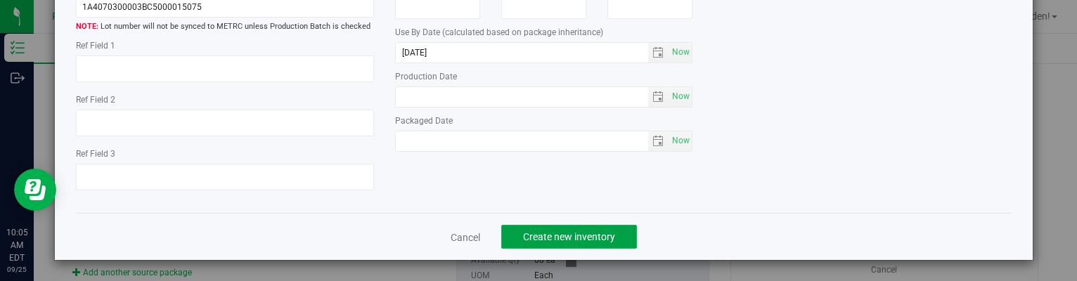
click at [558, 237] on span "Create new inventory" at bounding box center [569, 236] width 92 height 11
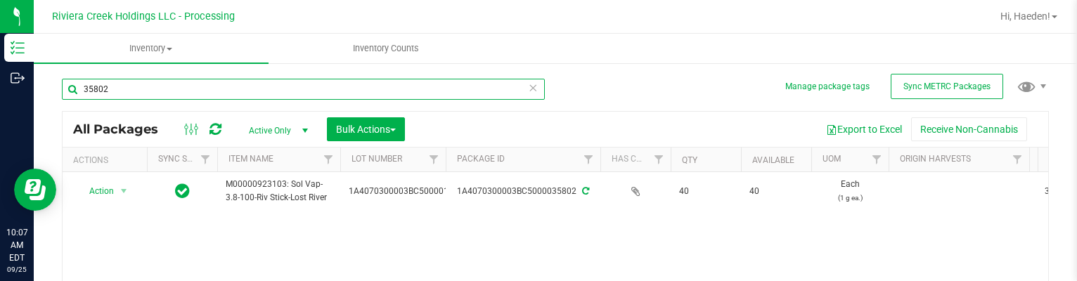
click at [440, 79] on input "35802" at bounding box center [303, 89] width 483 height 21
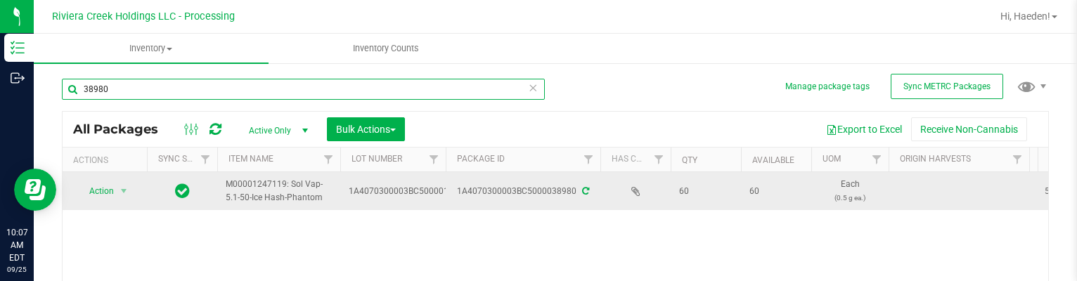
scroll to position [70, 0]
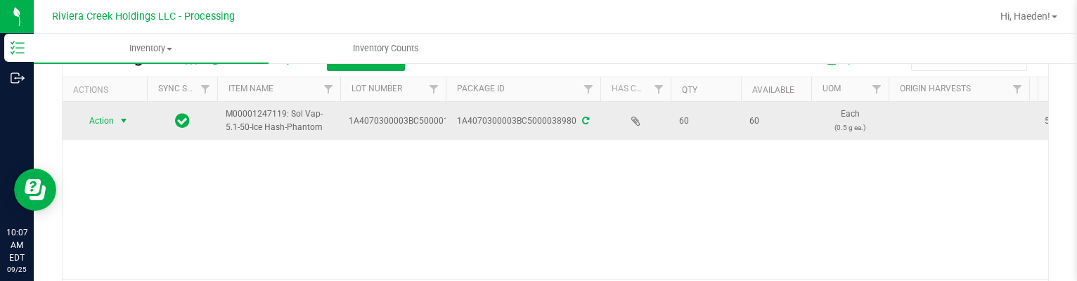
type input "38980"
click at [123, 124] on span "select" at bounding box center [123, 120] width 11 height 11
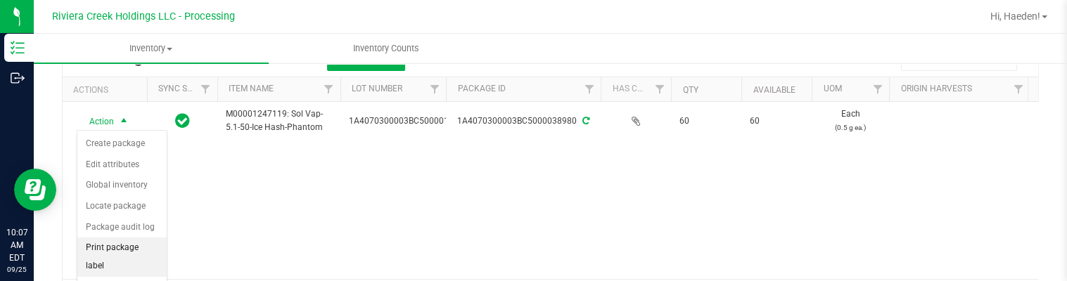
click at [121, 242] on li "Print package label" at bounding box center [121, 257] width 89 height 39
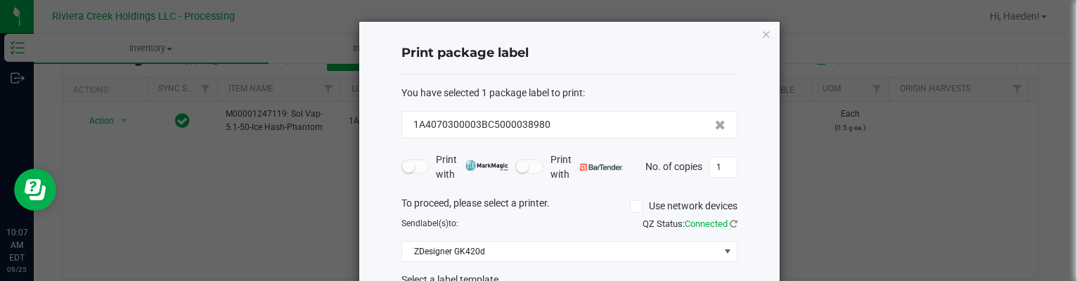
scroll to position [108, 0]
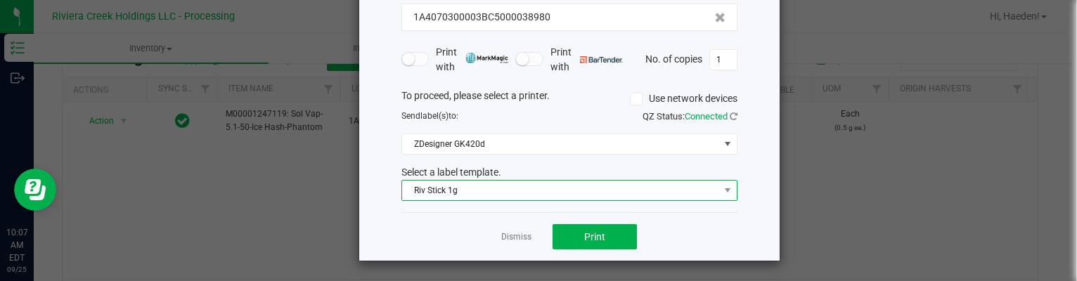
click at [475, 191] on span "Riv Stick 1g" at bounding box center [560, 191] width 317 height 20
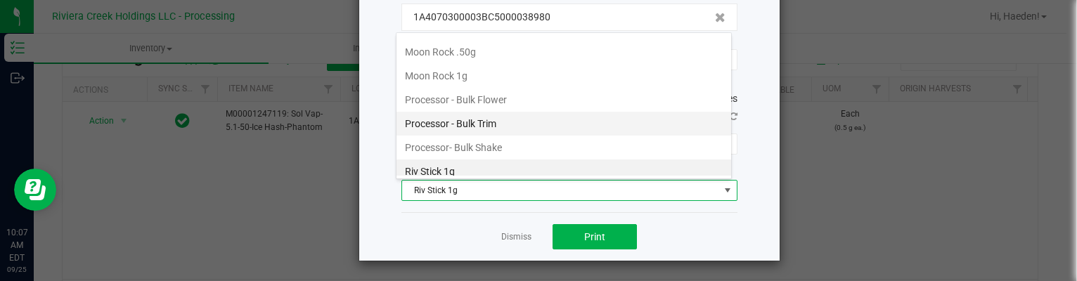
scroll to position [475, 0]
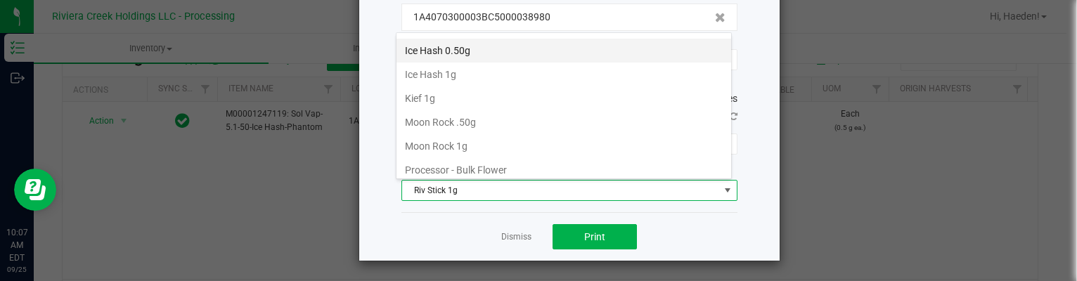
click at [475, 44] on li "Ice Hash 0.50g" at bounding box center [564, 51] width 335 height 24
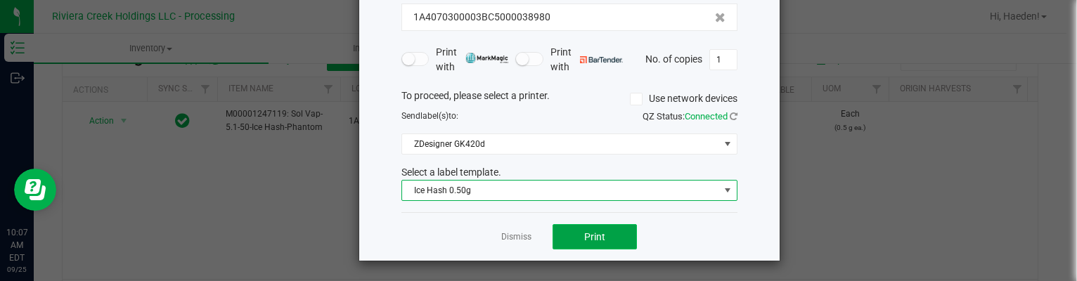
click at [579, 224] on button "Print" at bounding box center [595, 236] width 84 height 25
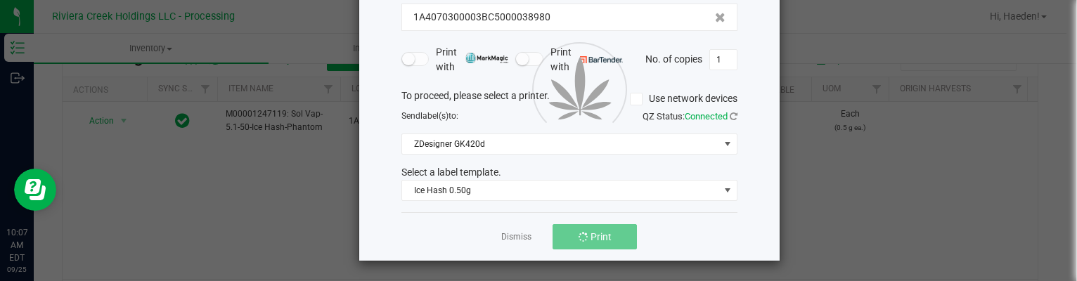
click at [509, 236] on div at bounding box center [569, 87] width 421 height 347
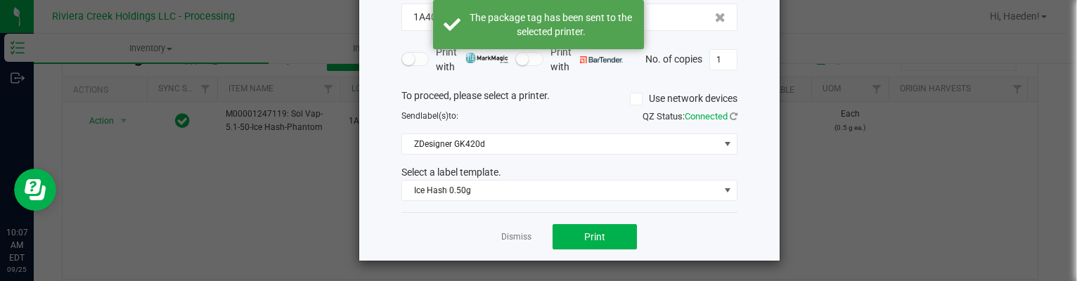
click at [509, 236] on link "Dismiss" at bounding box center [516, 237] width 30 height 12
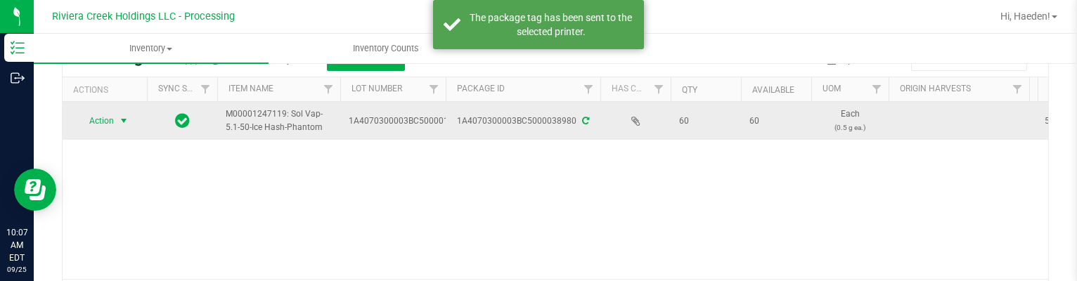
click at [113, 112] on span "Action" at bounding box center [96, 121] width 38 height 20
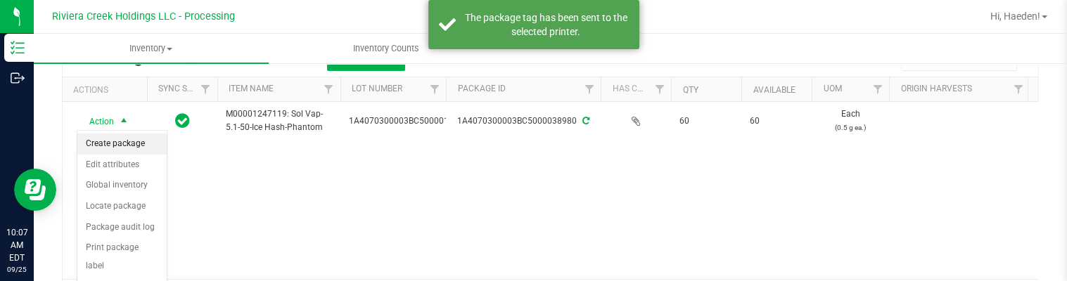
click at [113, 142] on li "Create package" at bounding box center [121, 144] width 89 height 21
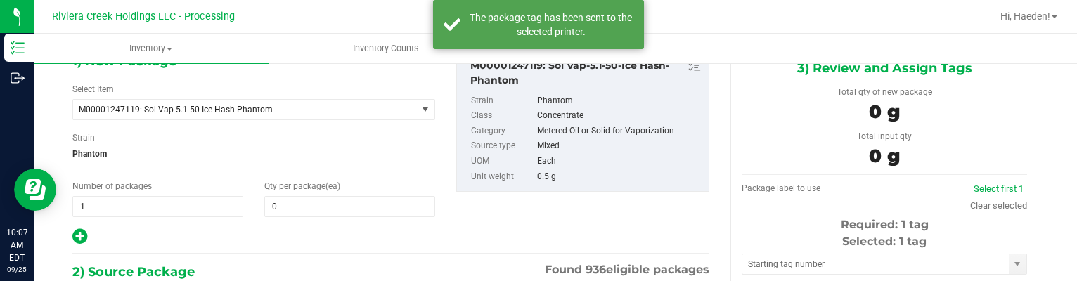
type input "0 ea"
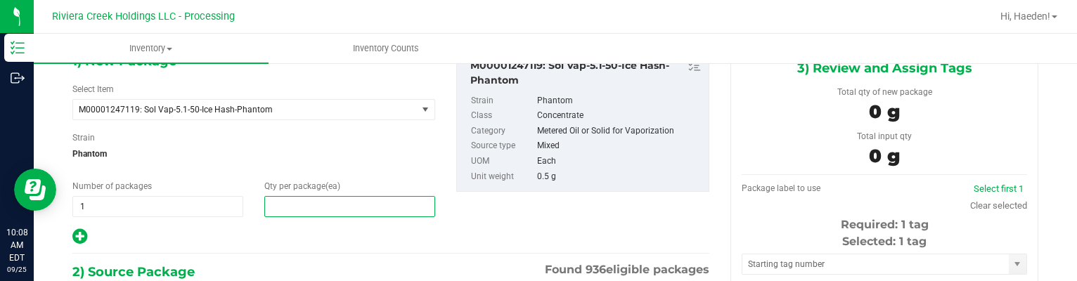
click at [289, 206] on span at bounding box center [349, 206] width 171 height 21
click at [289, 206] on input "text" at bounding box center [349, 207] width 169 height 20
type input "20"
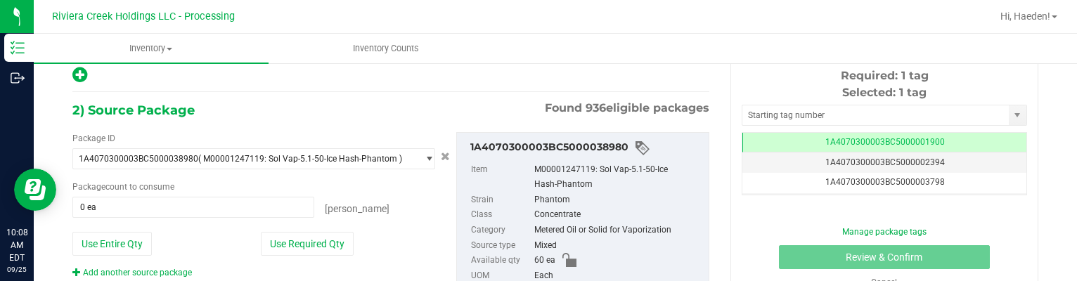
drag, startPoint x: 320, startPoint y: 241, endPoint x: 377, endPoint y: 184, distance: 81.1
click at [320, 238] on button "Use Required Qty" at bounding box center [307, 244] width 93 height 24
type input "20 ea"
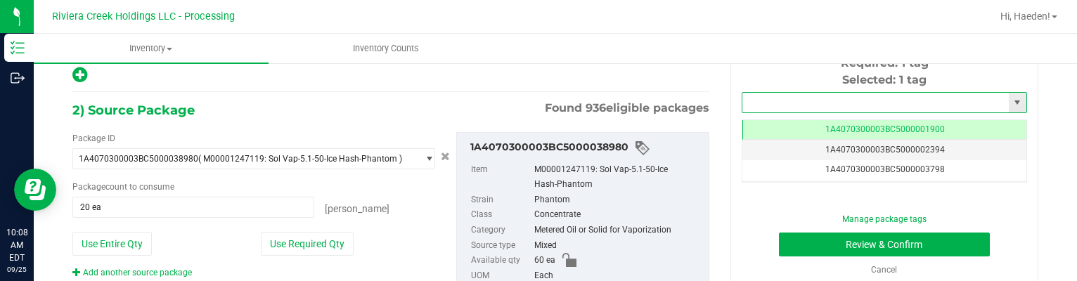
click at [751, 109] on input "text" at bounding box center [876, 103] width 267 height 20
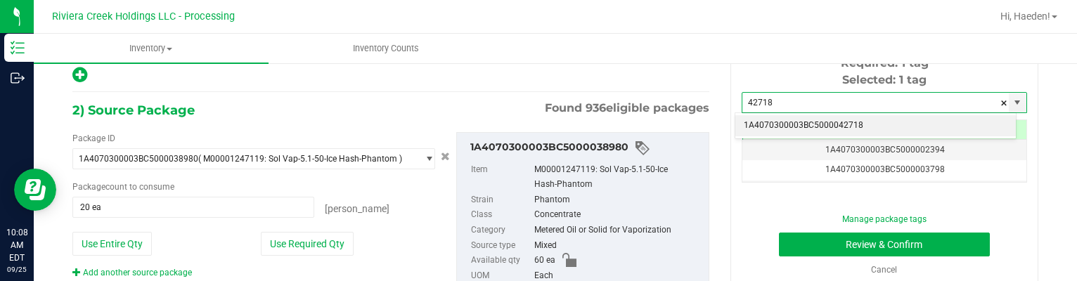
click at [763, 120] on li "1A4070300003BC5000042718" at bounding box center [876, 125] width 281 height 21
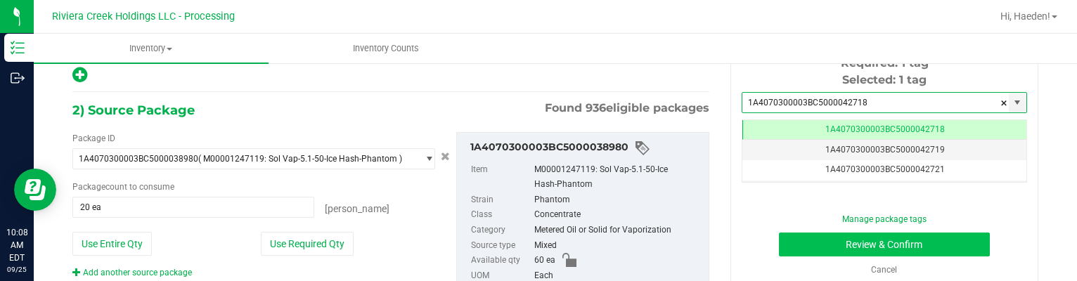
scroll to position [0, 0]
type input "1A4070300003BC5000042718"
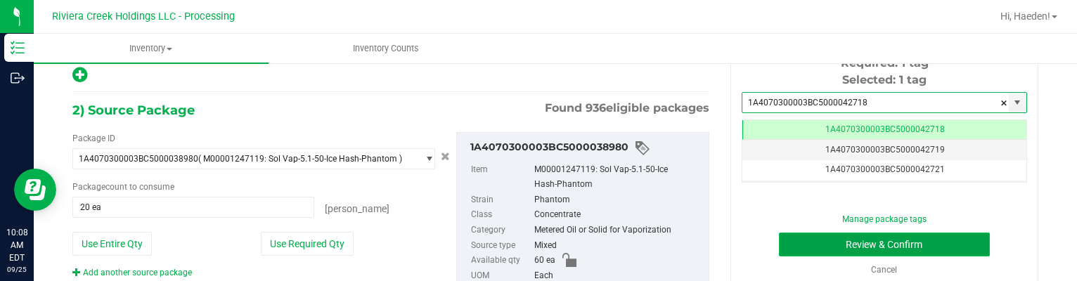
click at [805, 250] on button "Review & Confirm" at bounding box center [885, 245] width 212 height 24
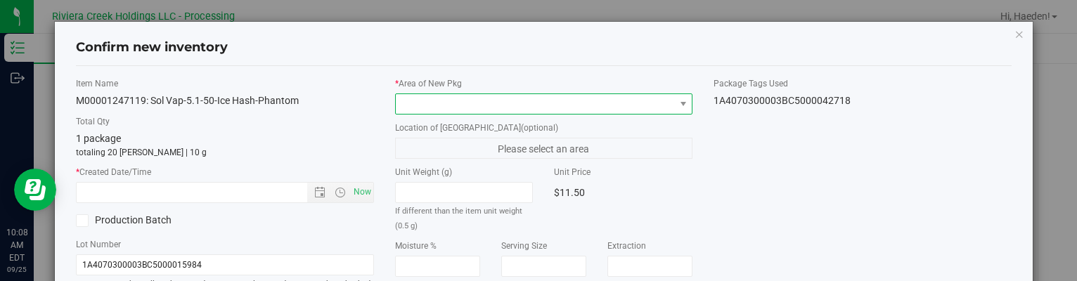
click at [600, 108] on span at bounding box center [535, 104] width 278 height 20
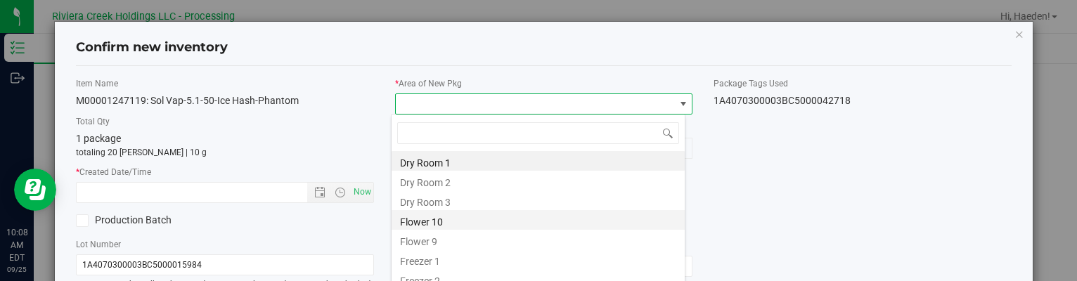
click at [474, 218] on li "Flower 10" at bounding box center [538, 220] width 293 height 20
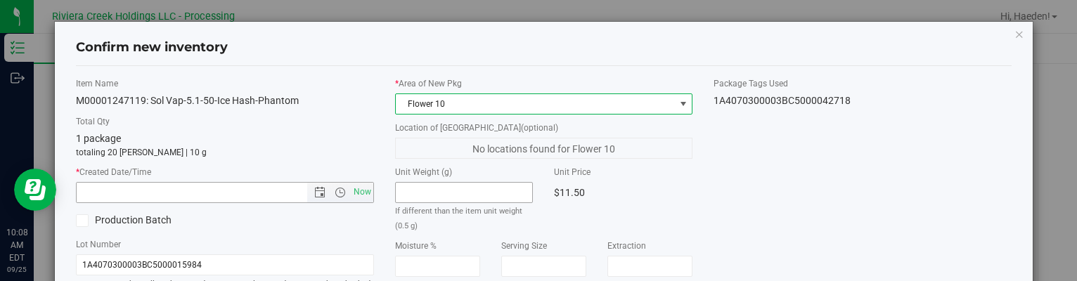
drag, startPoint x: 368, startPoint y: 190, endPoint x: 509, endPoint y: 191, distance: 141.4
click at [369, 190] on span "Now" at bounding box center [362, 192] width 24 height 20
type input "[DATE] 10:08 AM"
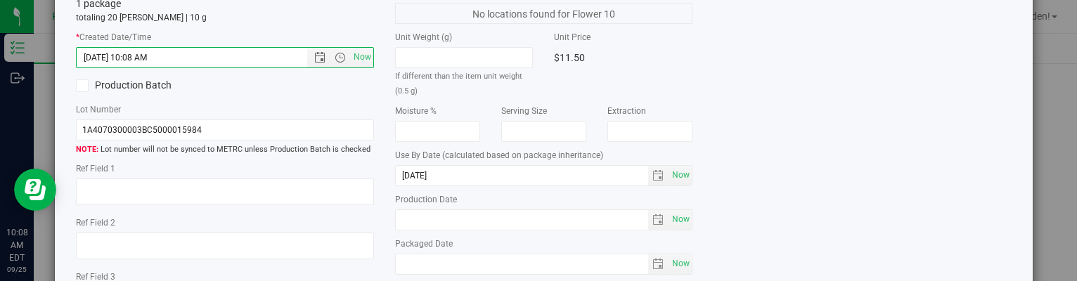
scroll to position [258, 0]
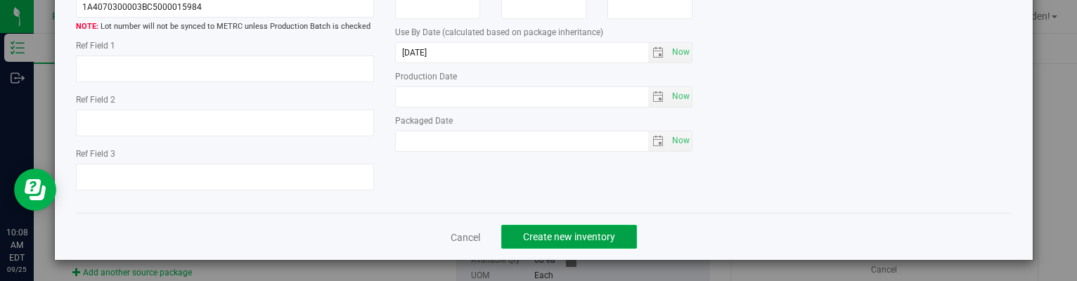
click at [574, 238] on span "Create new inventory" at bounding box center [569, 236] width 92 height 11
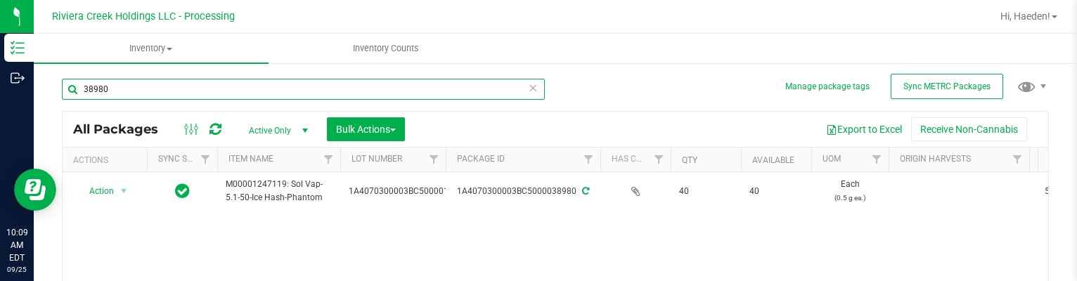
click at [179, 89] on input "38980" at bounding box center [303, 89] width 483 height 21
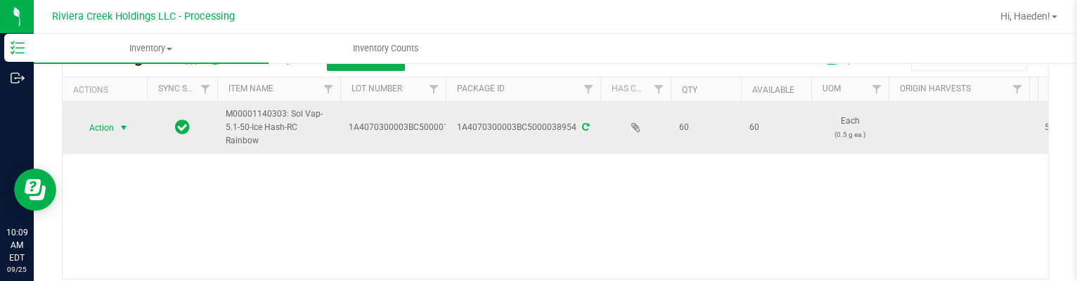
type input "38954"
click at [115, 126] on span "select" at bounding box center [124, 128] width 18 height 20
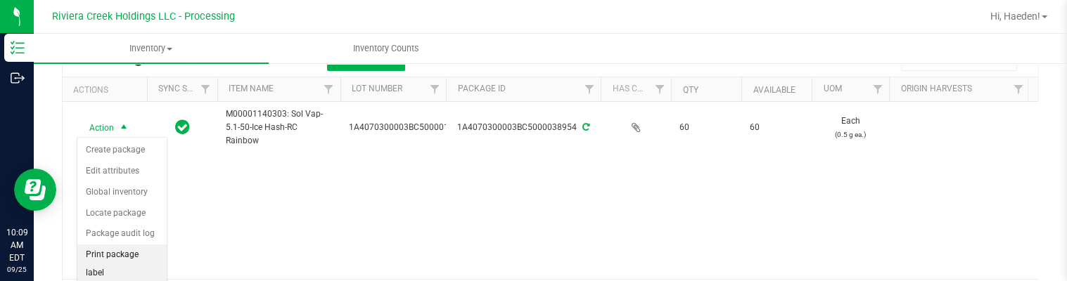
click at [136, 257] on li "Print package label" at bounding box center [121, 264] width 89 height 39
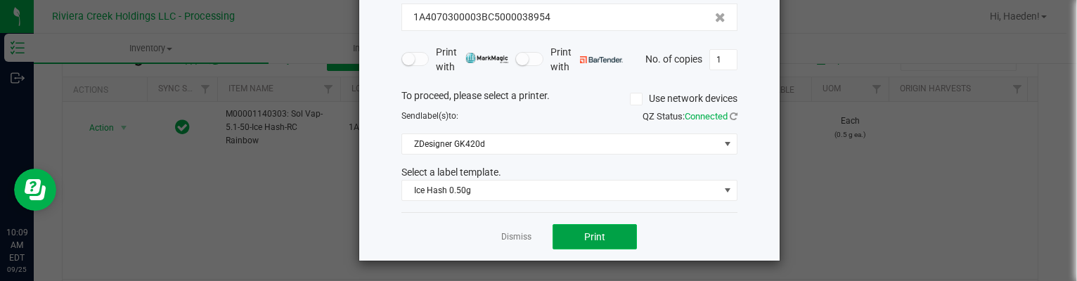
click at [575, 227] on button "Print" at bounding box center [595, 236] width 84 height 25
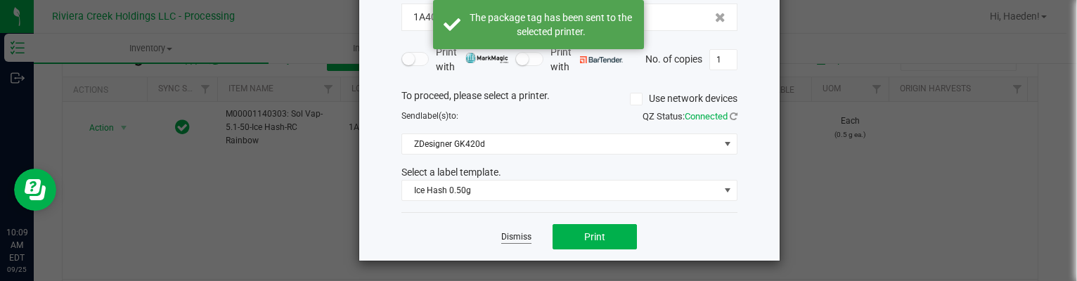
click at [504, 236] on link "Dismiss" at bounding box center [516, 237] width 30 height 12
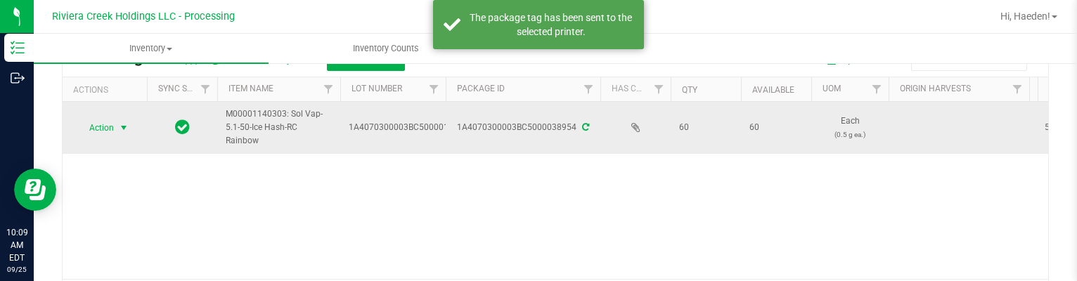
click at [111, 132] on span "Action" at bounding box center [96, 128] width 38 height 20
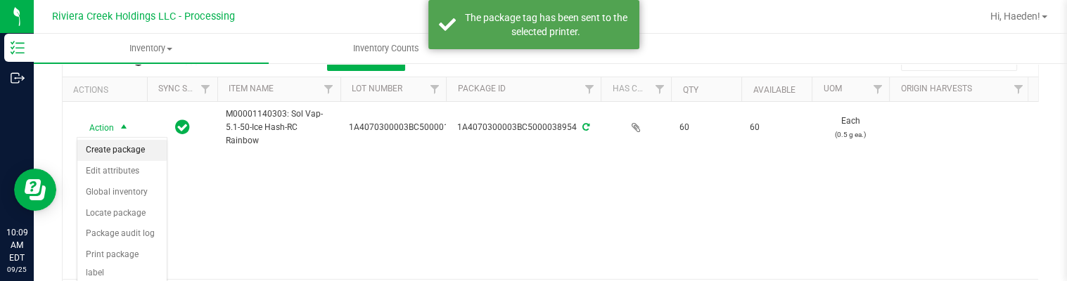
click at [115, 151] on li "Create package" at bounding box center [121, 150] width 89 height 21
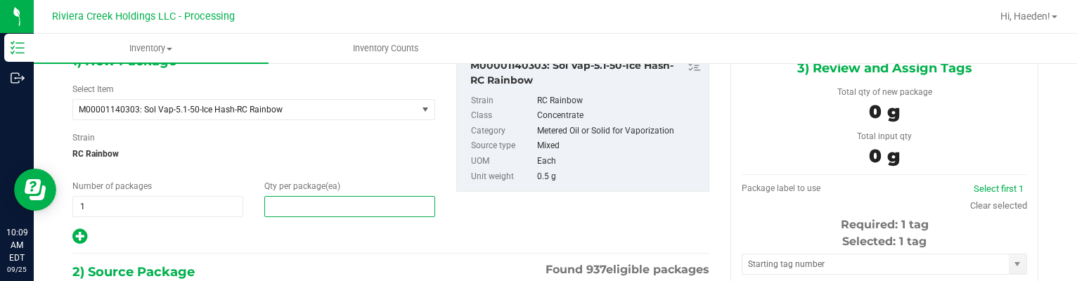
click at [386, 206] on span at bounding box center [349, 206] width 171 height 21
click at [386, 206] on input "text" at bounding box center [349, 207] width 169 height 20
type input "20"
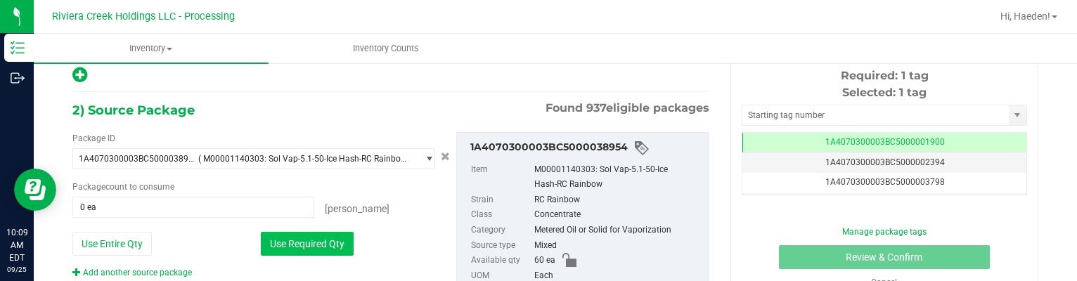
click at [321, 242] on button "Use Required Qty" at bounding box center [307, 244] width 93 height 24
type input "20 ea"
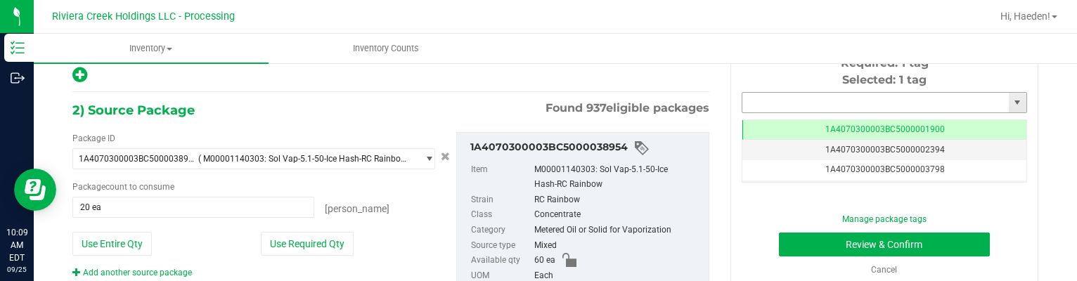
click at [752, 103] on input "text" at bounding box center [876, 103] width 267 height 20
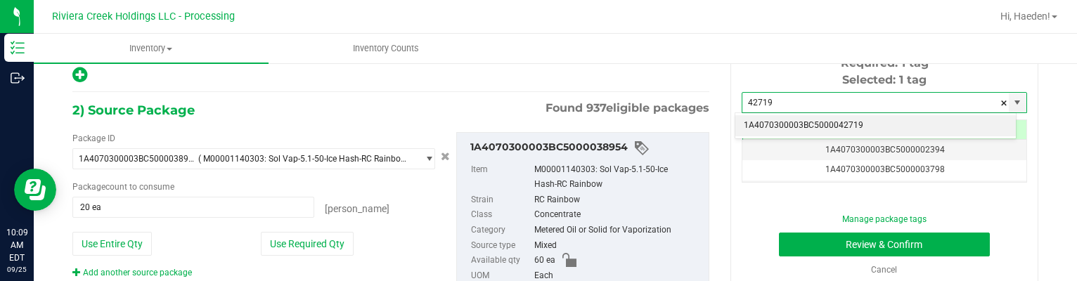
click at [765, 120] on li "1A4070300003BC5000042719" at bounding box center [876, 125] width 281 height 21
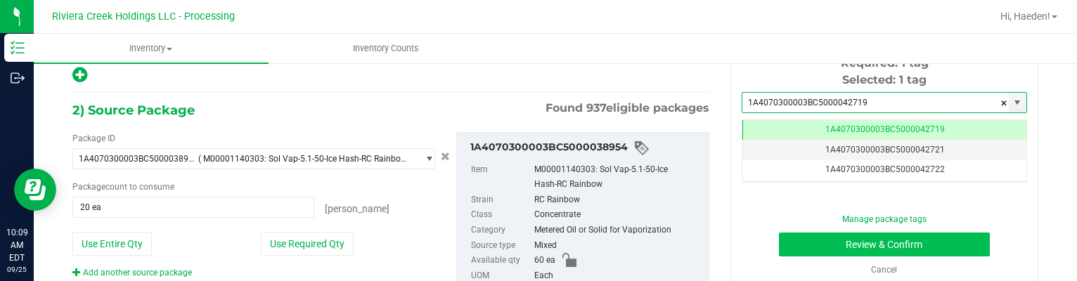
type input "1A4070300003BC5000042719"
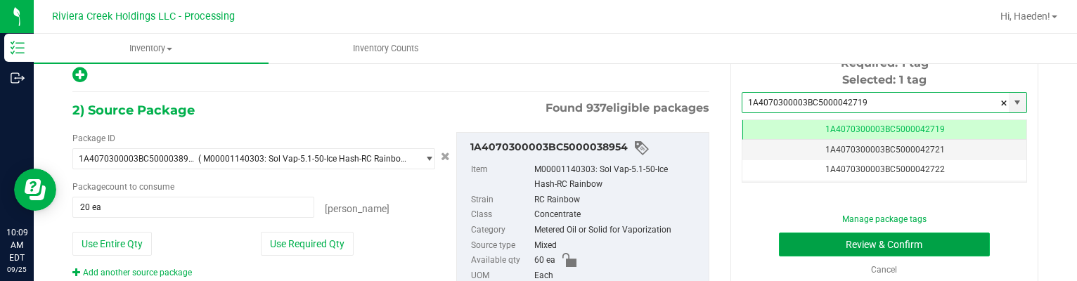
click at [786, 239] on button "Review & Confirm" at bounding box center [885, 245] width 212 height 24
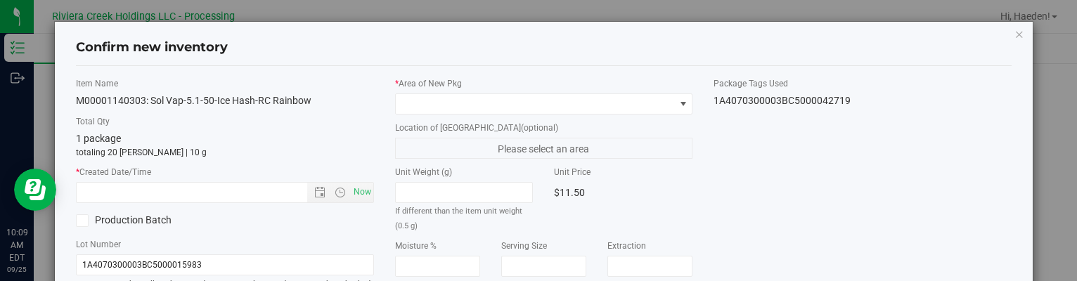
type input "[DATE]"
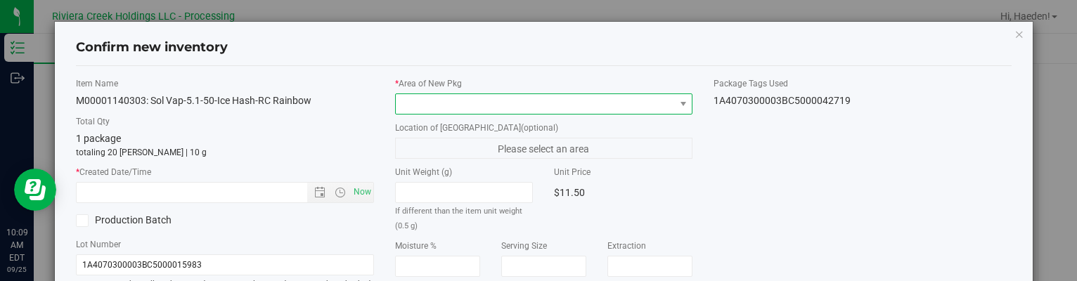
click at [661, 101] on span at bounding box center [535, 104] width 278 height 20
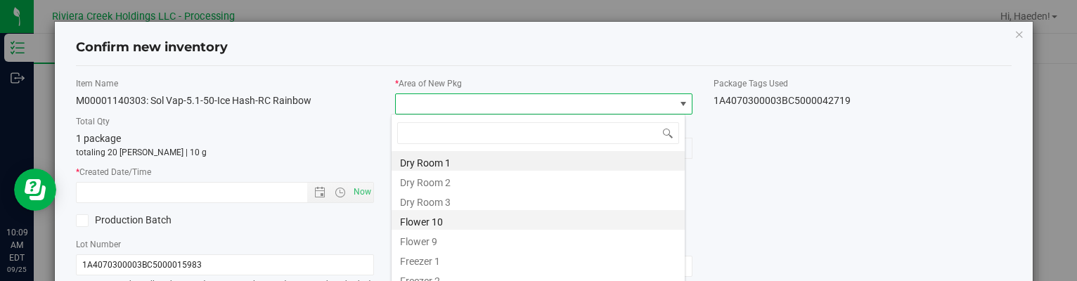
click at [473, 219] on li "Flower 10" at bounding box center [538, 220] width 293 height 20
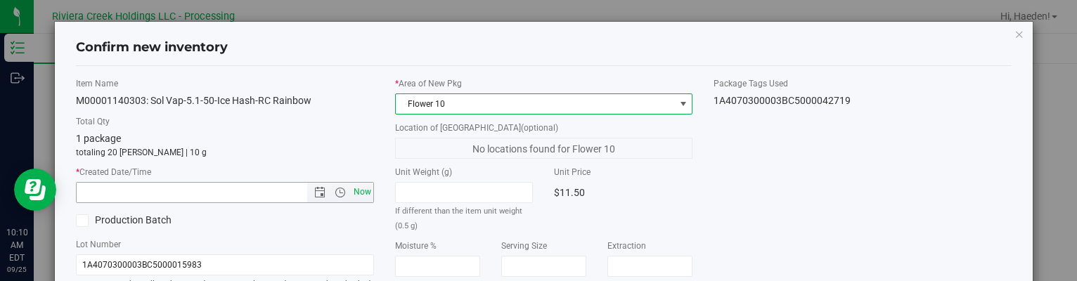
click at [358, 193] on span "Now" at bounding box center [362, 192] width 24 height 20
type input "[DATE] 10:10 AM"
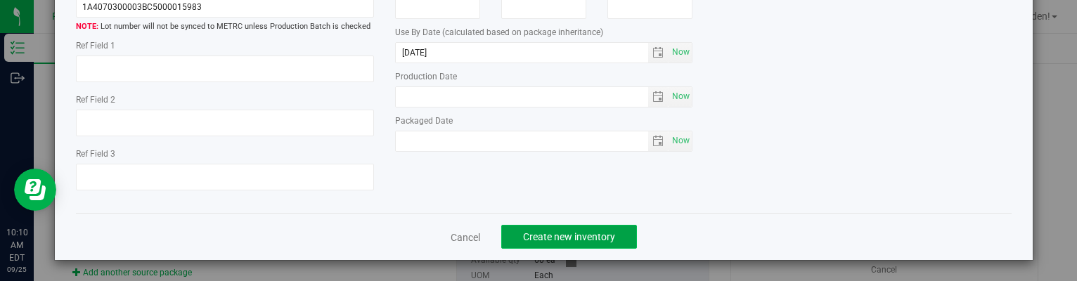
click at [606, 241] on span "Create new inventory" at bounding box center [569, 236] width 92 height 11
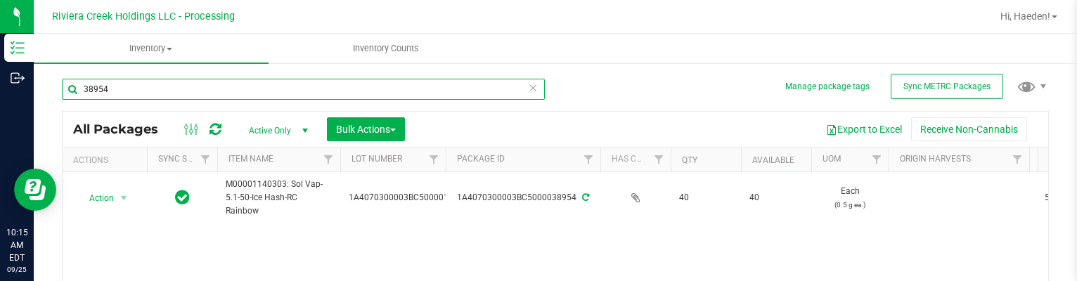
click at [216, 93] on input "38954" at bounding box center [303, 89] width 483 height 21
click at [215, 93] on input "38954" at bounding box center [303, 89] width 483 height 21
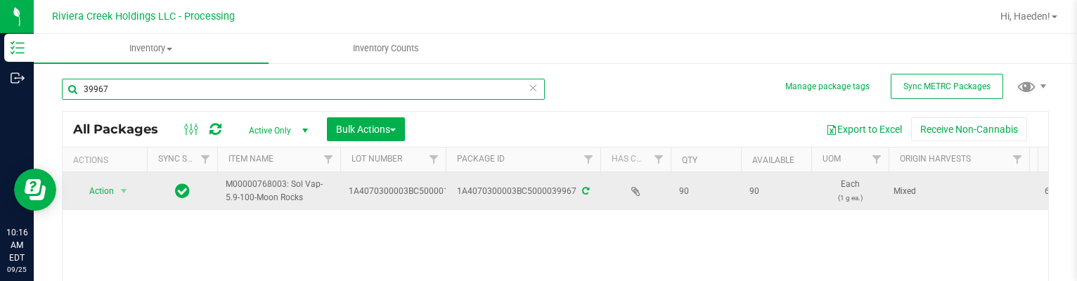
scroll to position [70, 0]
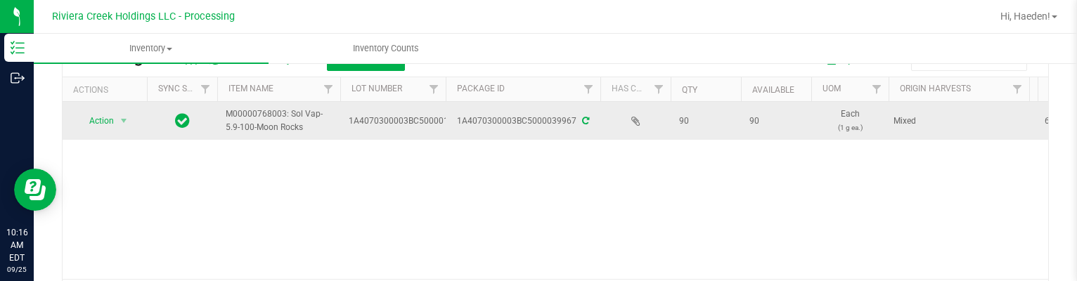
type input "39967"
click at [106, 106] on td "Action Action Create package Edit attributes Global inventory Locate package Pa…" at bounding box center [105, 121] width 84 height 38
click at [108, 115] on span "Action" at bounding box center [96, 121] width 38 height 20
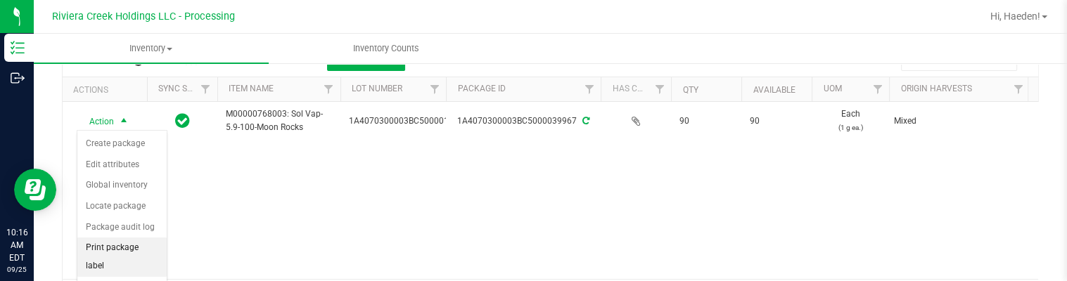
click at [111, 241] on li "Print package label" at bounding box center [121, 257] width 89 height 39
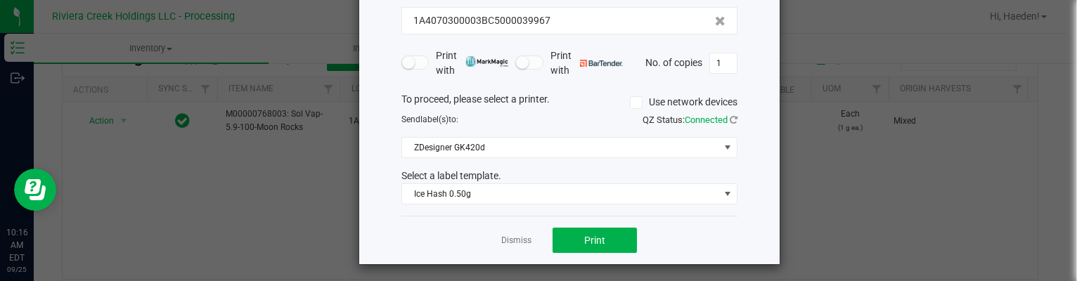
scroll to position [108, 0]
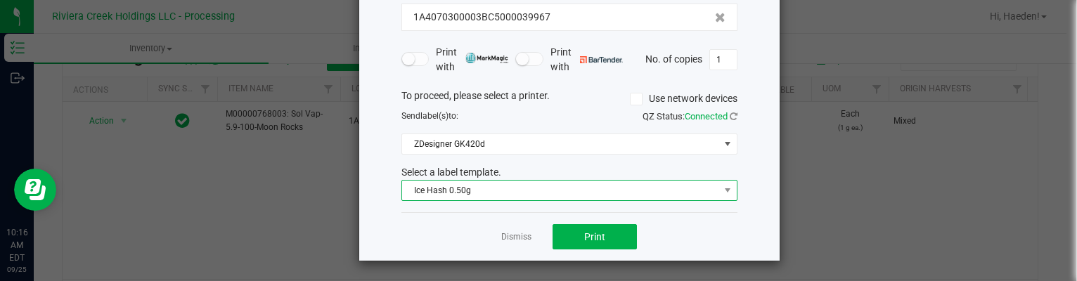
click at [461, 184] on span "Ice Hash 0.50g" at bounding box center [560, 191] width 317 height 20
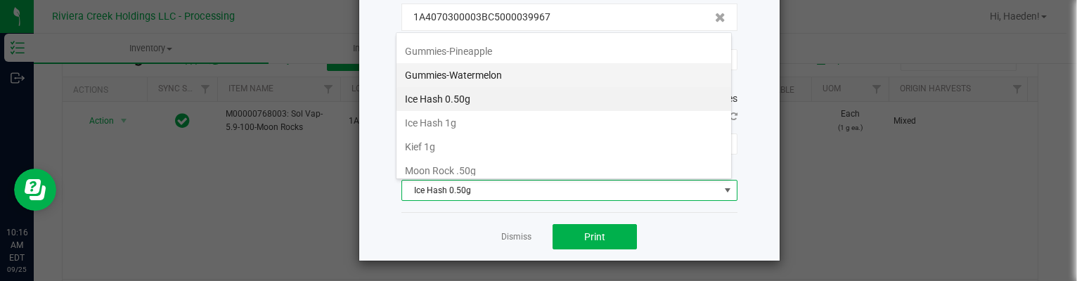
scroll to position [496, 0]
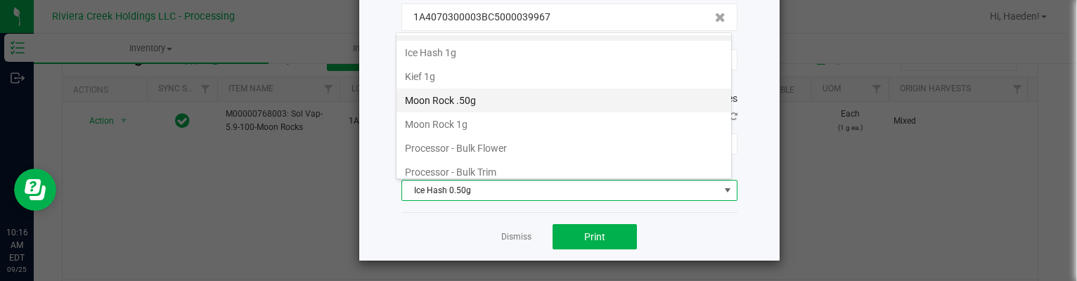
click at [466, 95] on li "Moon Rock .50g" at bounding box center [564, 101] width 335 height 24
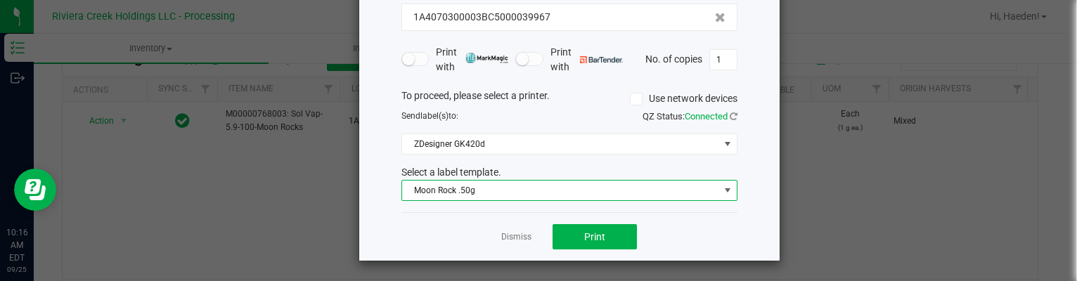
click at [473, 205] on div "You have selected 1 package label to print : 1A4070300003BC5000039967 Print wit…" at bounding box center [570, 90] width 336 height 246
click at [472, 191] on span "Moon Rock .50g" at bounding box center [560, 191] width 317 height 20
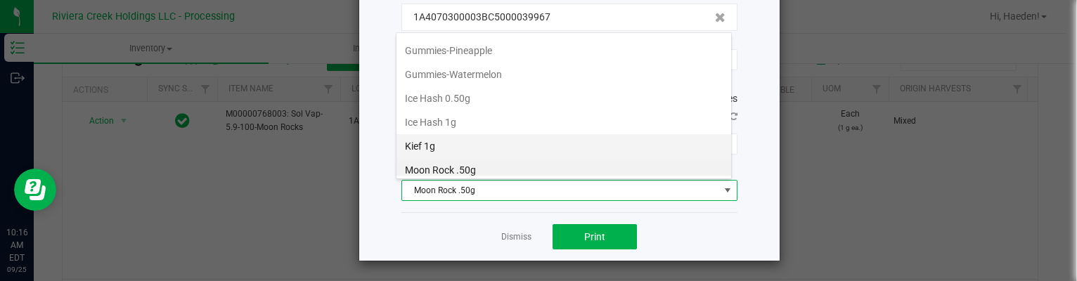
scroll to position [497, 0]
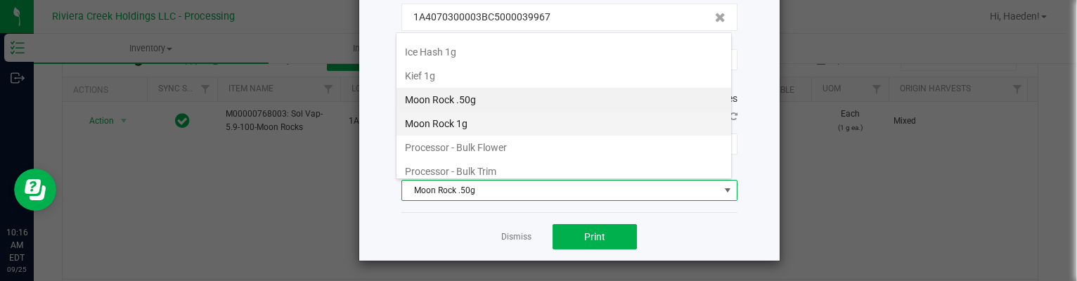
click at [468, 120] on li "Moon Rock 1g" at bounding box center [564, 124] width 335 height 24
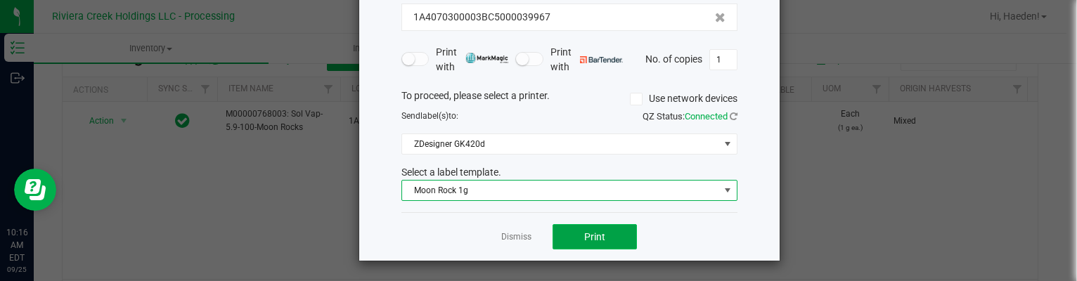
click at [579, 244] on button "Print" at bounding box center [595, 236] width 84 height 25
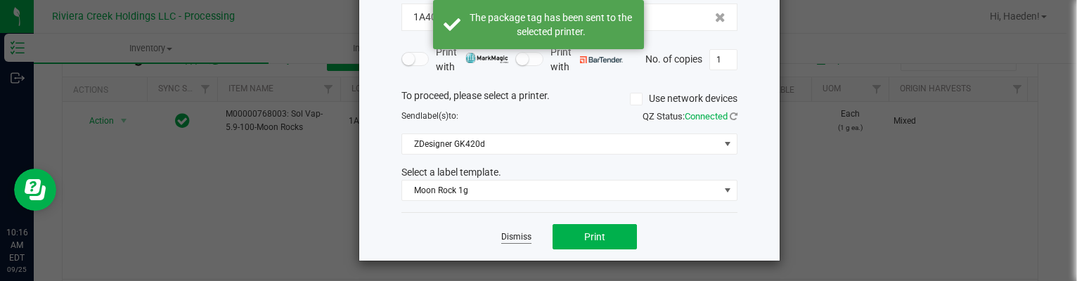
click at [501, 233] on link "Dismiss" at bounding box center [516, 237] width 30 height 12
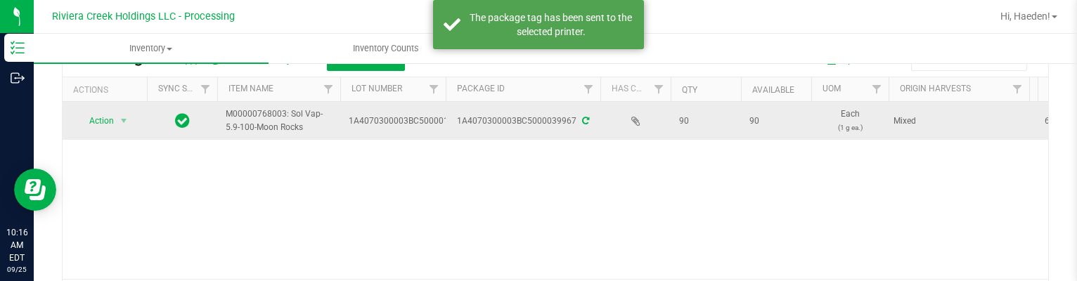
click at [117, 132] on td "Action Action Create package Edit attributes Global inventory Locate package Pa…" at bounding box center [105, 121] width 84 height 38
click at [118, 126] on span "select" at bounding box center [123, 120] width 11 height 11
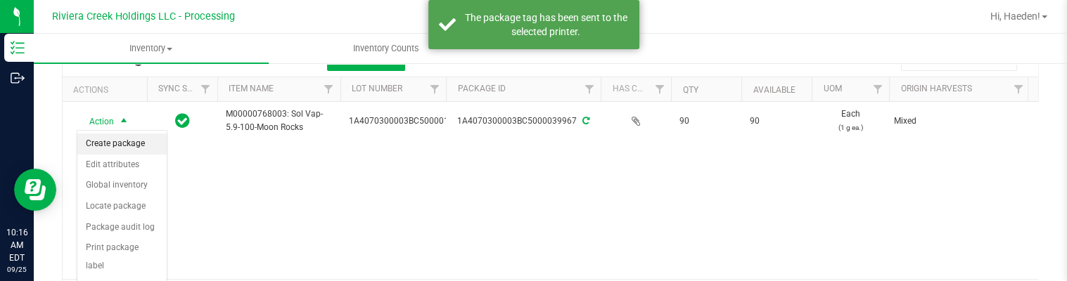
click at [120, 148] on li "Create package" at bounding box center [121, 144] width 89 height 21
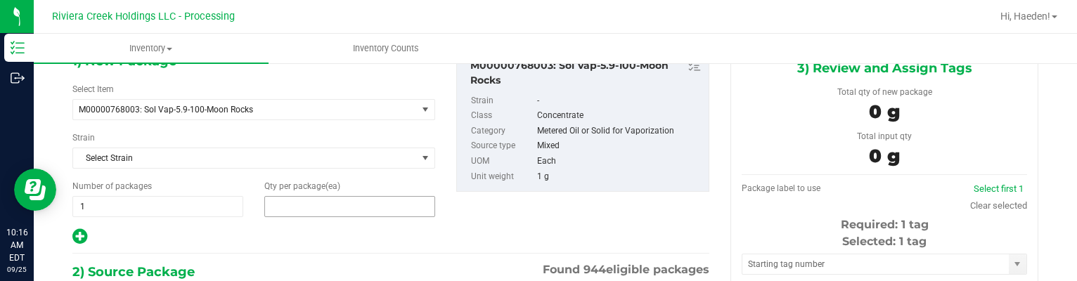
click at [310, 200] on span at bounding box center [349, 206] width 171 height 21
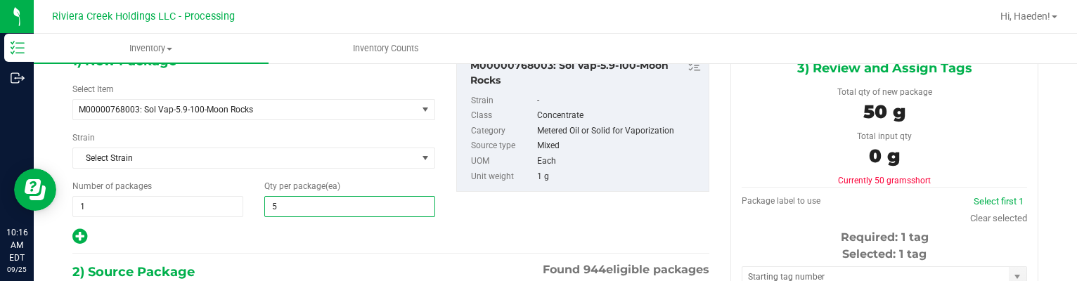
type input "50"
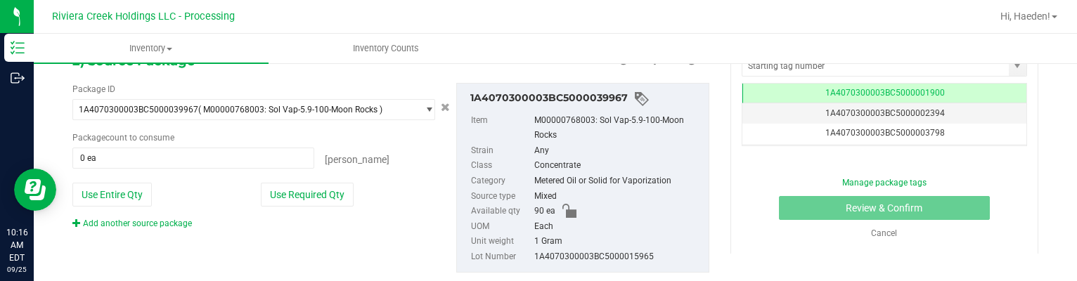
type input "50"
click at [321, 200] on button "Use Required Qty" at bounding box center [307, 195] width 93 height 24
type input "50 ea"
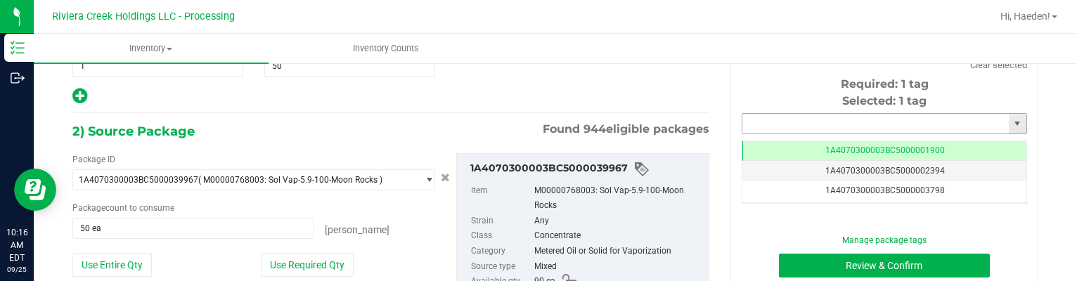
click at [769, 122] on input "text" at bounding box center [876, 124] width 267 height 20
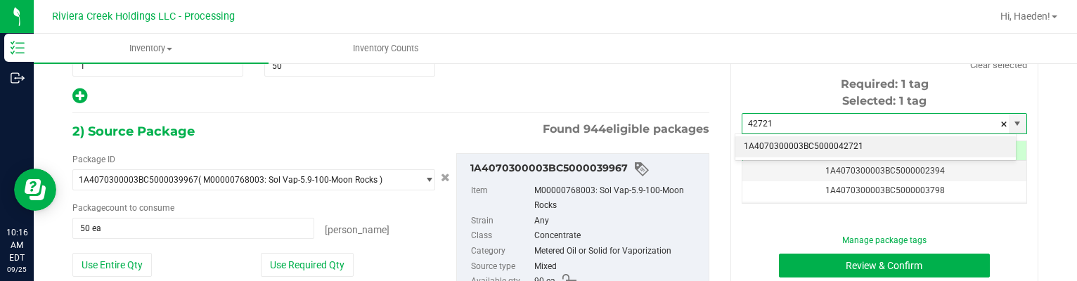
click at [870, 139] on li "1A4070300003BC5000042721" at bounding box center [876, 146] width 281 height 21
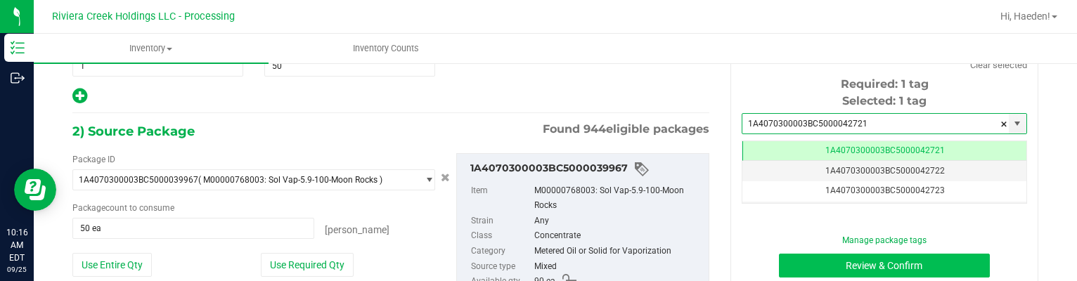
type input "1A4070300003BC5000042721"
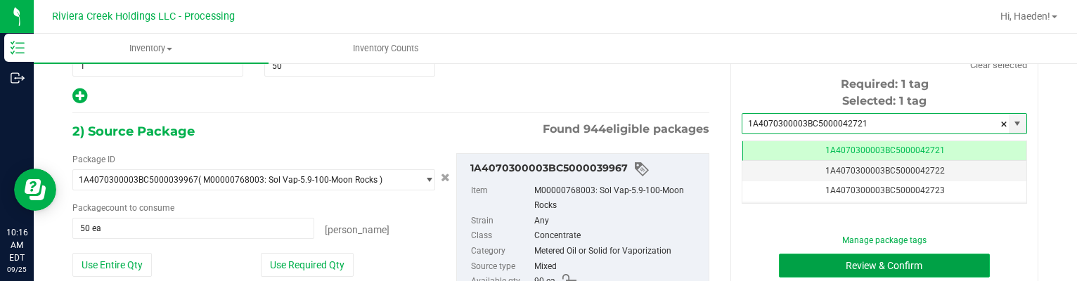
click at [905, 263] on button "Review & Confirm" at bounding box center [885, 266] width 212 height 24
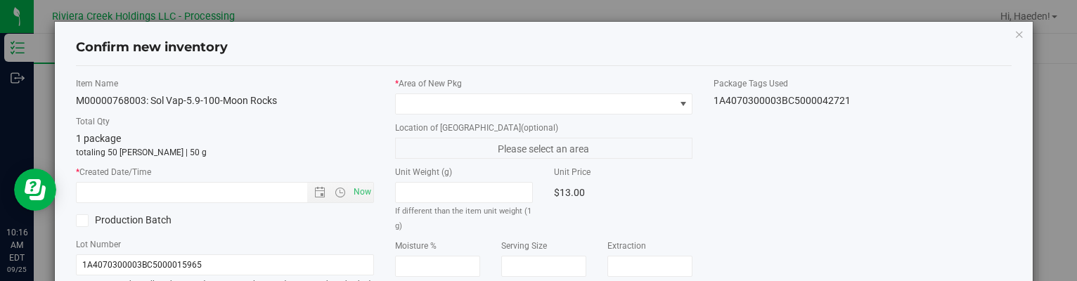
type input "[DATE]"
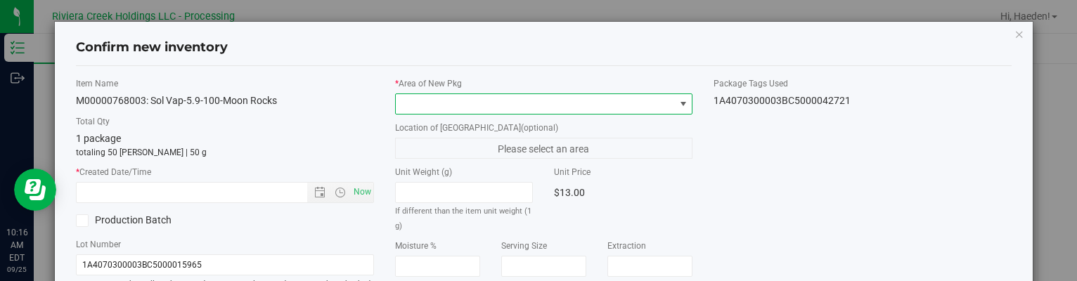
click at [640, 104] on span at bounding box center [535, 104] width 278 height 20
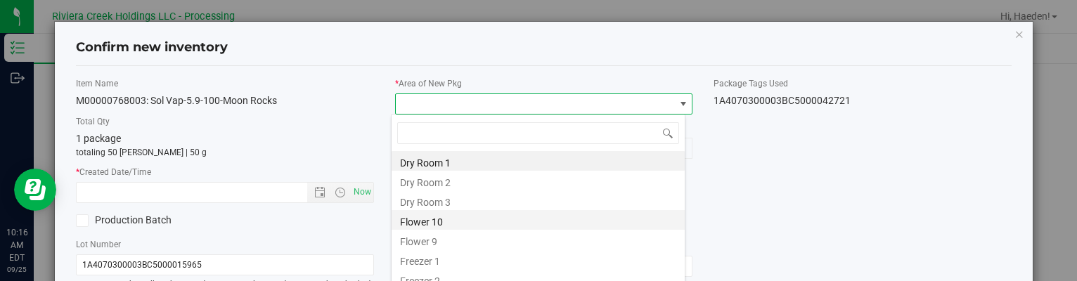
click at [408, 222] on li "Flower 10" at bounding box center [538, 220] width 293 height 20
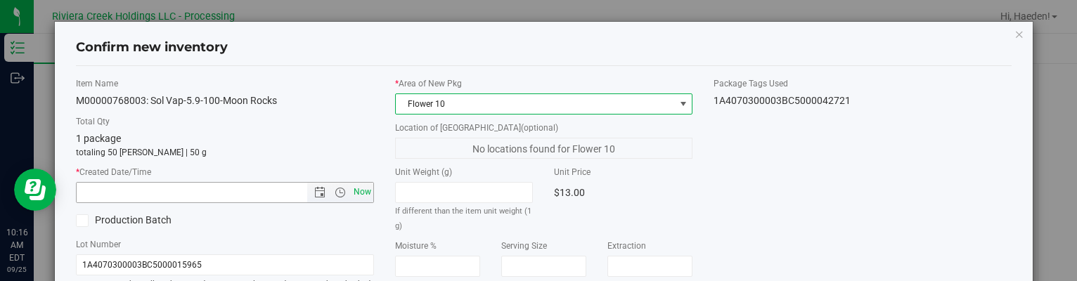
click at [360, 188] on span "Now" at bounding box center [362, 192] width 24 height 20
type input "[DATE] 10:16 AM"
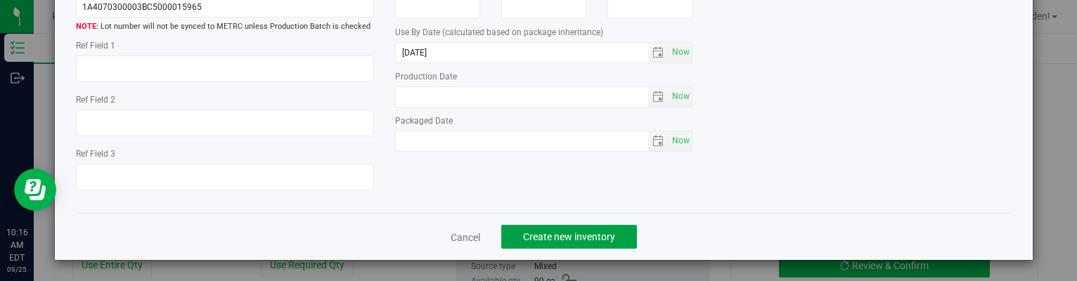
click at [609, 226] on button "Create new inventory" at bounding box center [569, 237] width 136 height 24
